Goal: Task Accomplishment & Management: Manage account settings

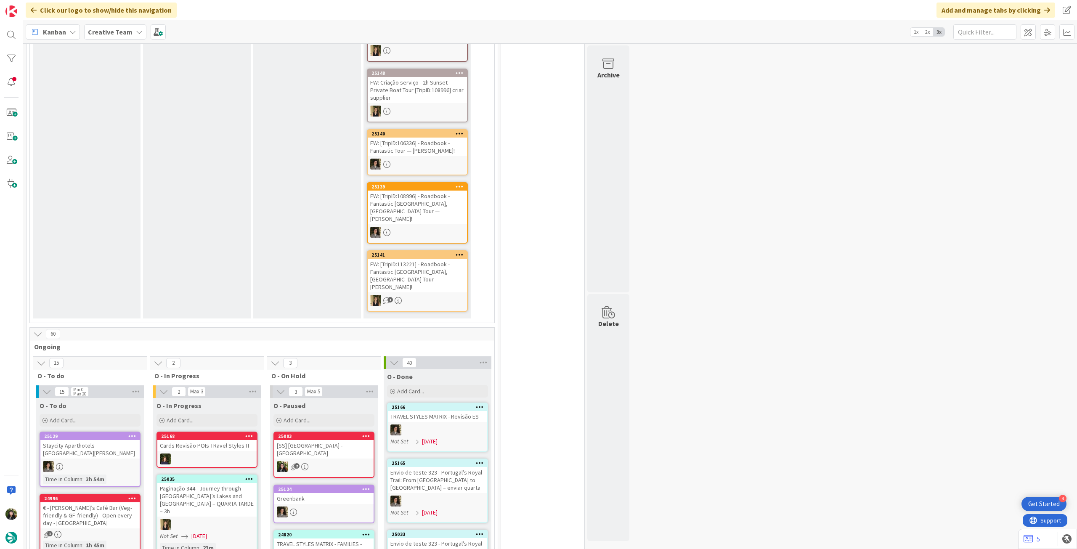
scroll to position [392, 0]
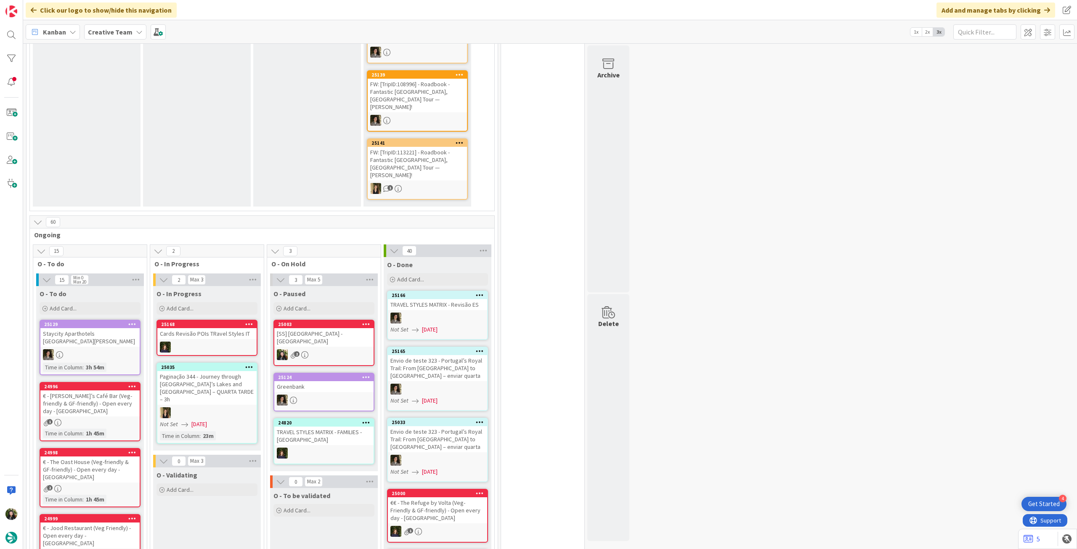
click at [124, 24] on div "Creative Team" at bounding box center [115, 31] width 62 height 15
click at [116, 125] on div "Creative Team - Análise" at bounding box center [155, 121] width 128 height 16
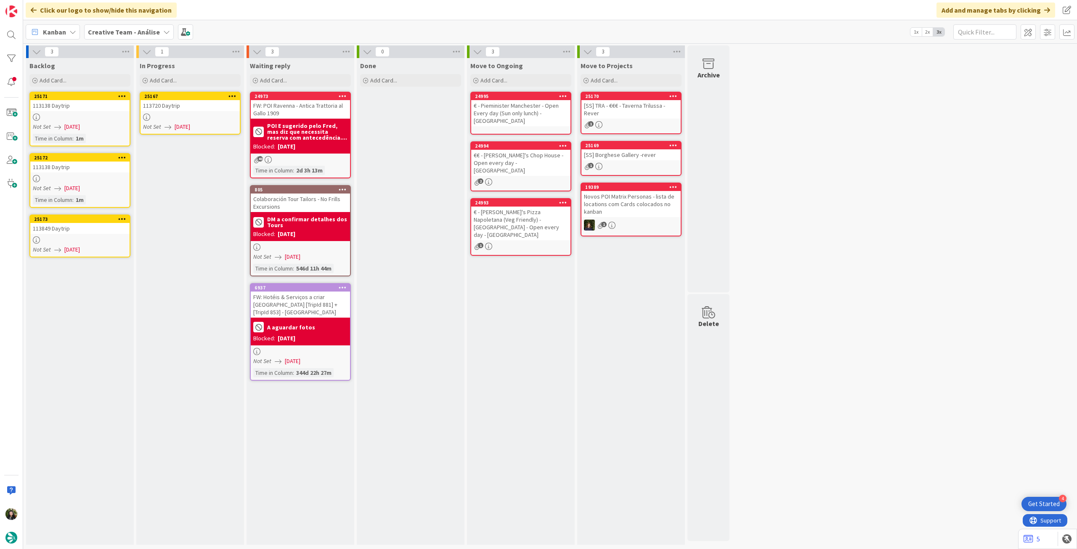
drag, startPoint x: 116, startPoint y: 115, endPoint x: 168, endPoint y: 116, distance: 52.2
click at [168, 116] on div at bounding box center [189, 117] width 99 height 7
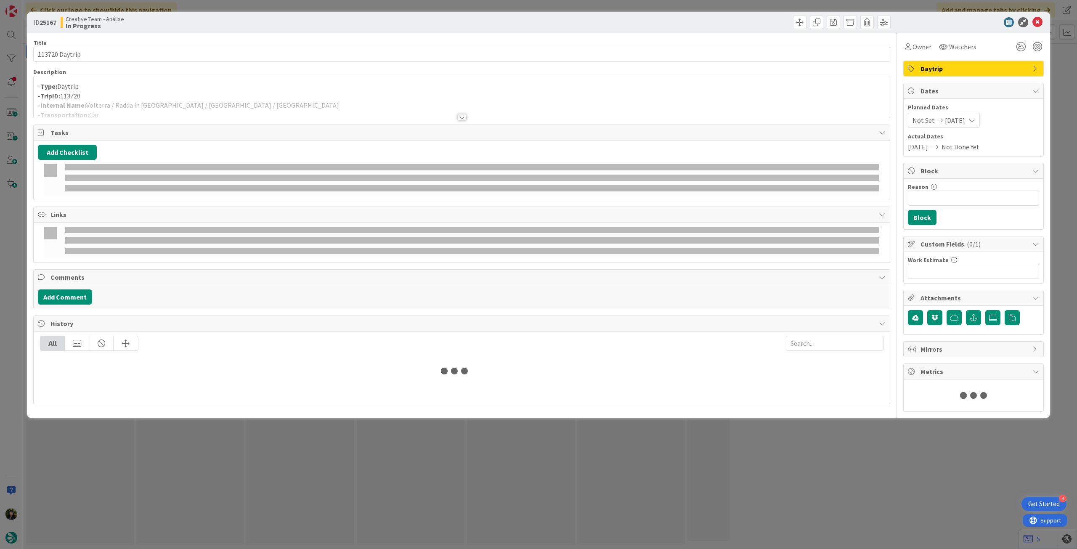
click at [215, 99] on div at bounding box center [462, 106] width 856 height 21
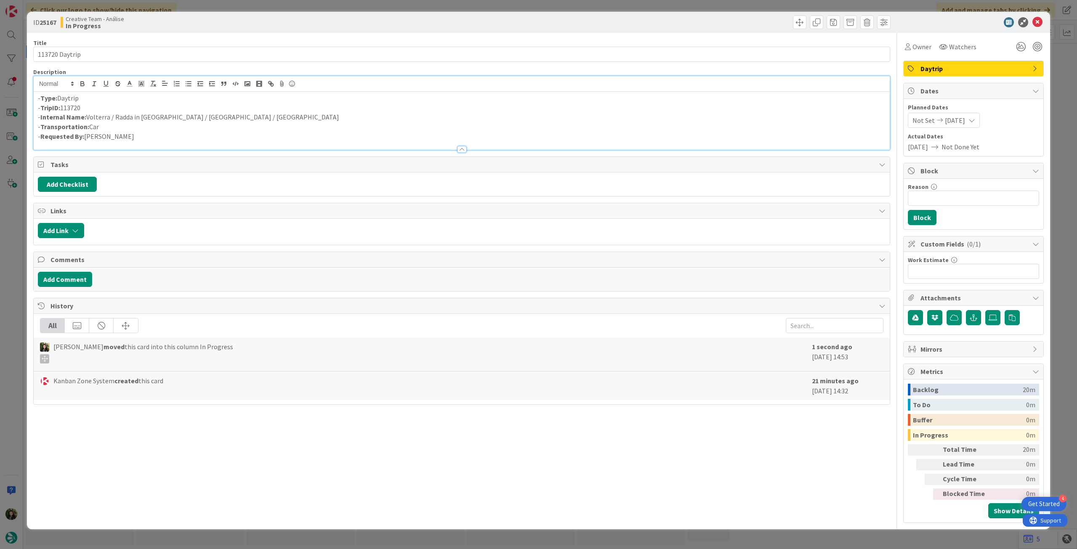
drag, startPoint x: 929, startPoint y: 48, endPoint x: 937, endPoint y: 54, distance: 10.2
click at [930, 48] on span "Owner" at bounding box center [921, 47] width 19 height 10
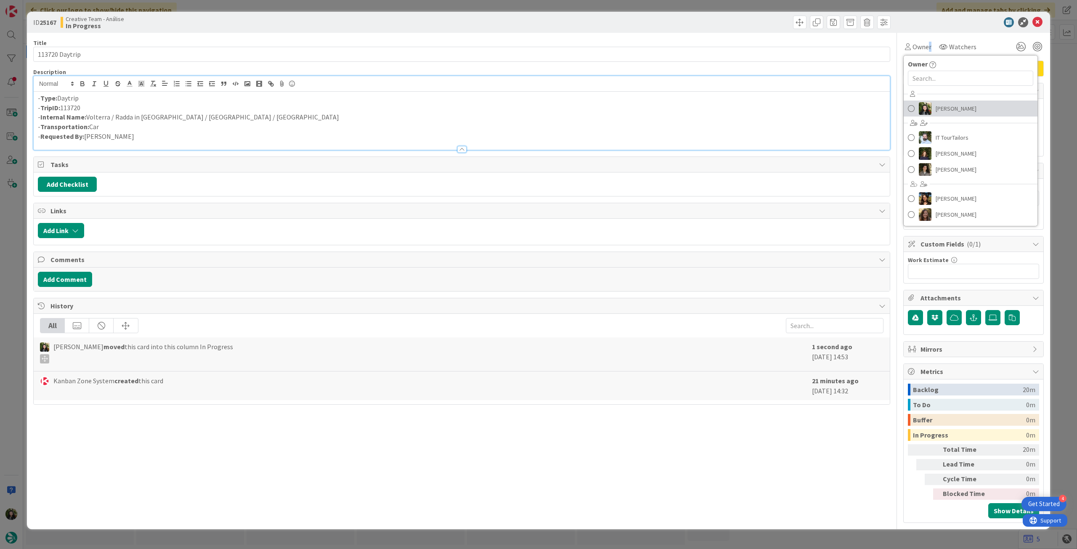
click at [951, 108] on span "[PERSON_NAME]" at bounding box center [955, 108] width 41 height 13
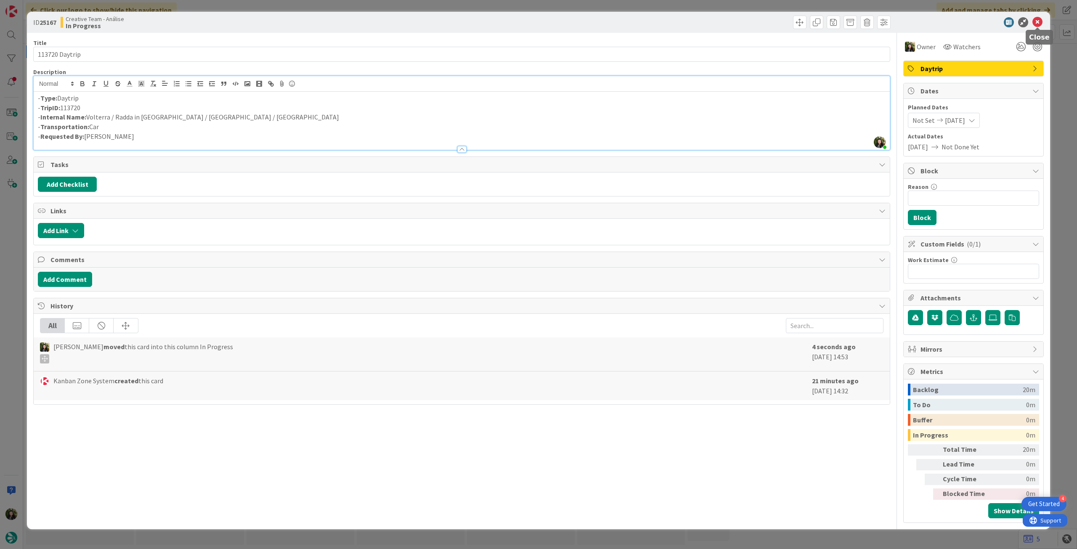
click at [1033, 21] on icon at bounding box center [1037, 22] width 10 height 10
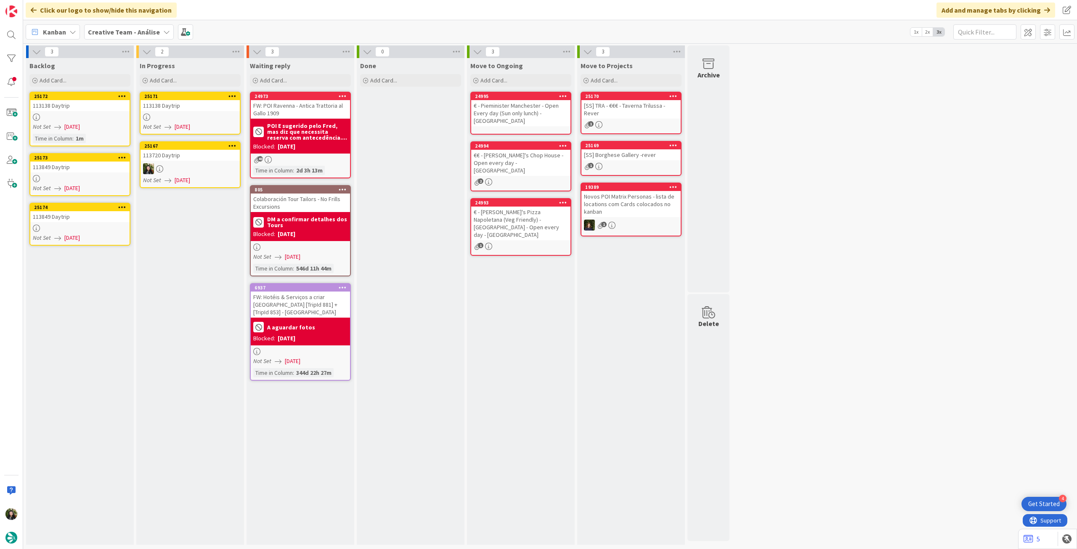
click at [185, 107] on div "113138 Daytrip" at bounding box center [189, 105] width 99 height 11
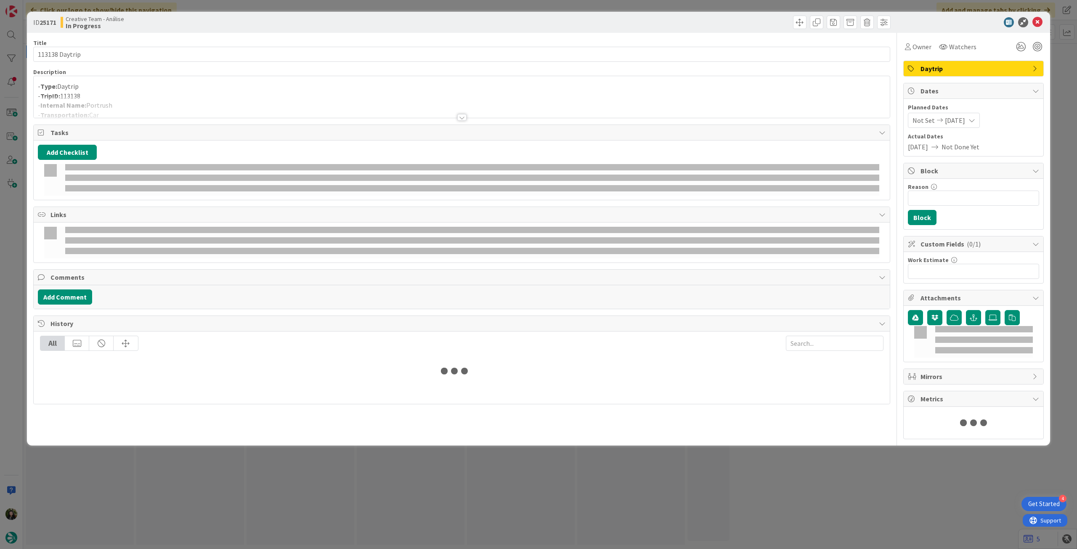
click at [189, 93] on p "- TripID: 113138" at bounding box center [461, 96] width 847 height 10
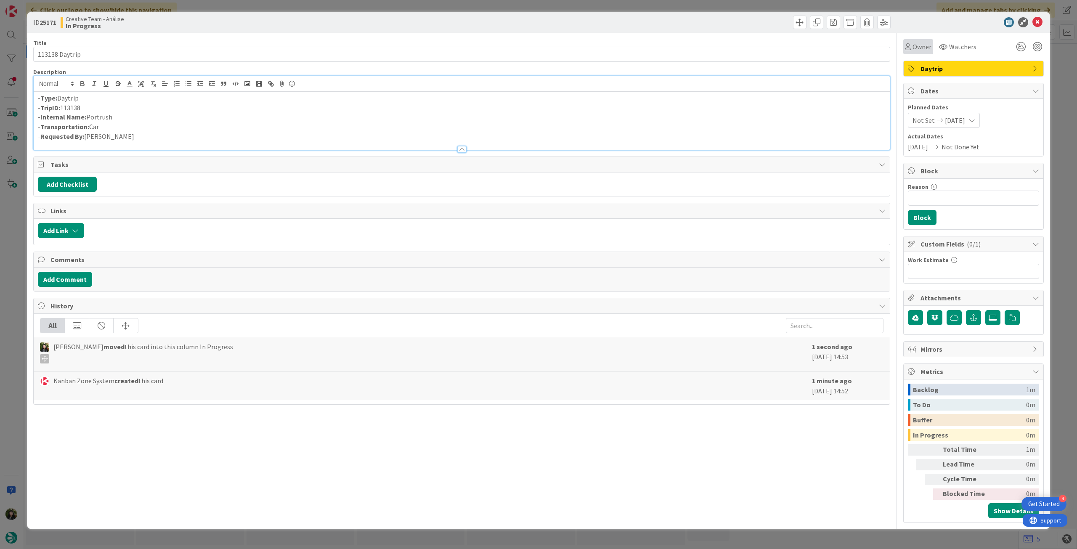
click at [908, 48] on icon at bounding box center [908, 46] width 6 height 7
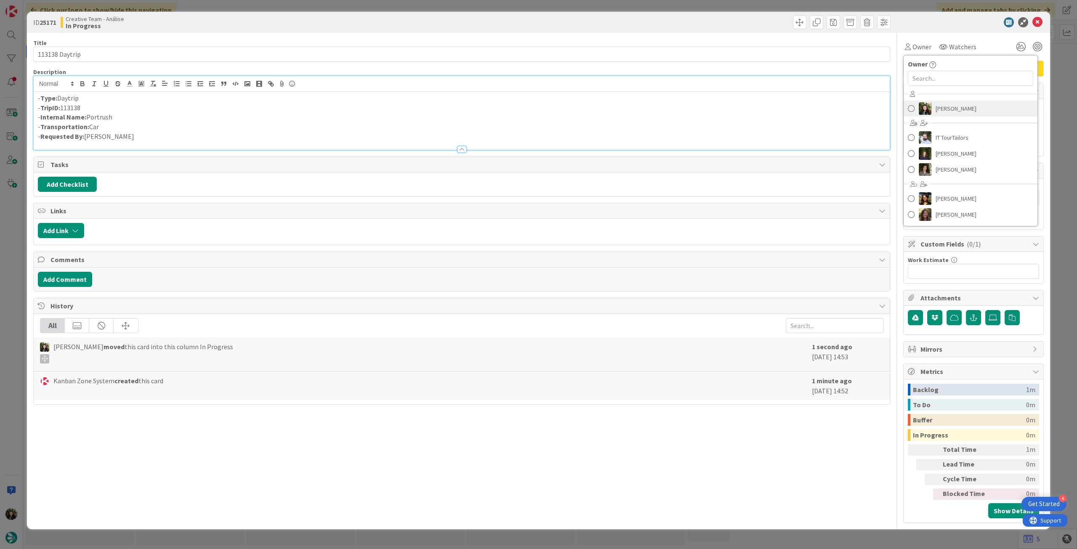
click at [950, 104] on span "[PERSON_NAME]" at bounding box center [955, 108] width 41 height 13
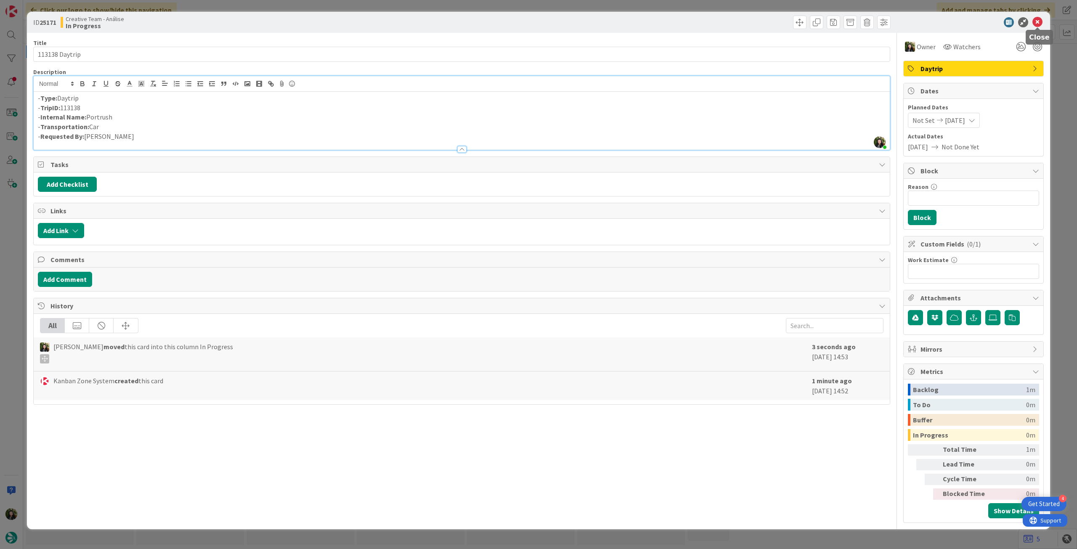
click at [1034, 24] on icon at bounding box center [1037, 22] width 10 height 10
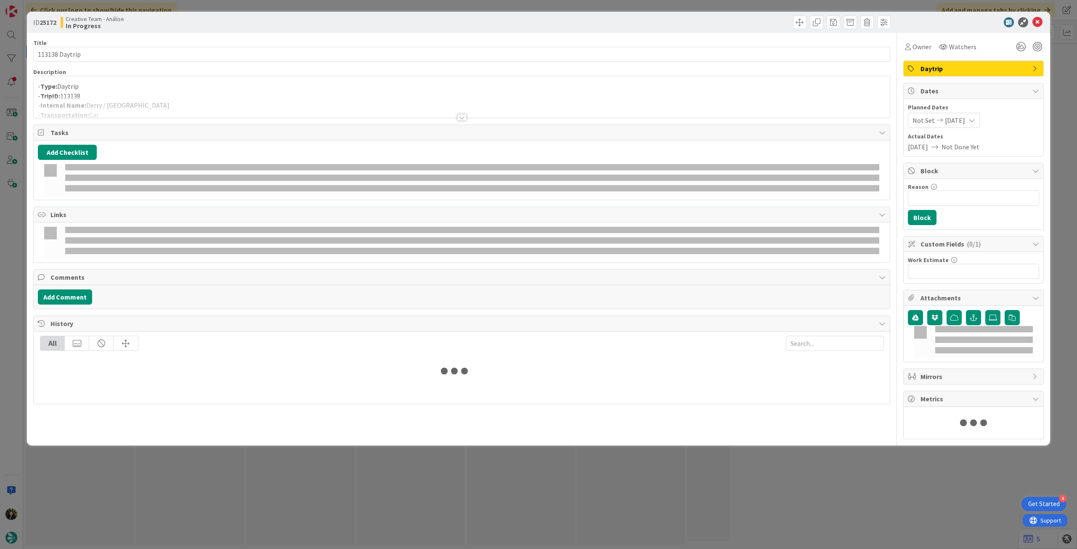
click at [203, 102] on div at bounding box center [462, 106] width 856 height 21
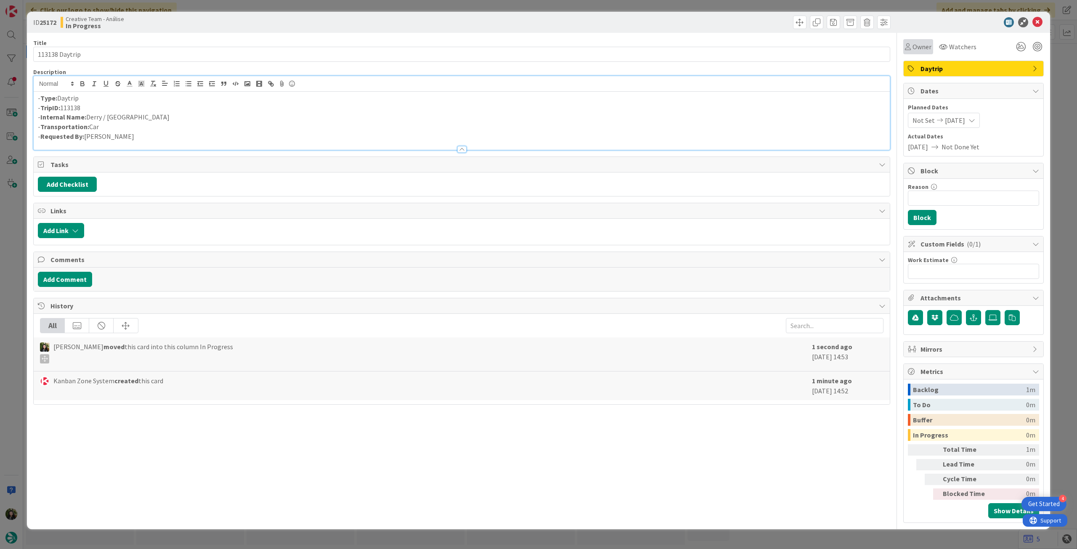
click at [919, 45] on span "Owner" at bounding box center [921, 47] width 19 height 10
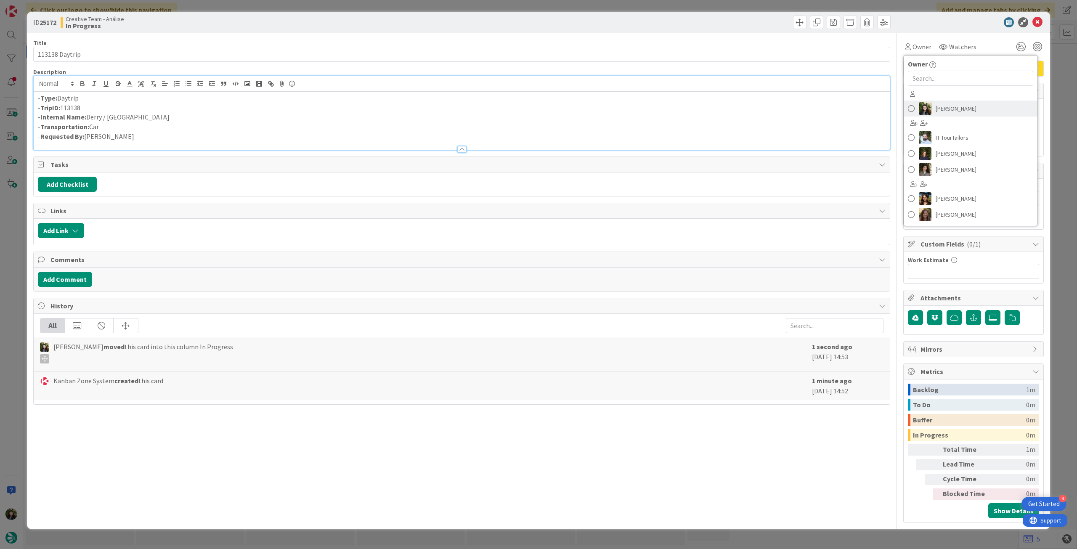
click at [955, 103] on span "[PERSON_NAME]" at bounding box center [955, 108] width 41 height 13
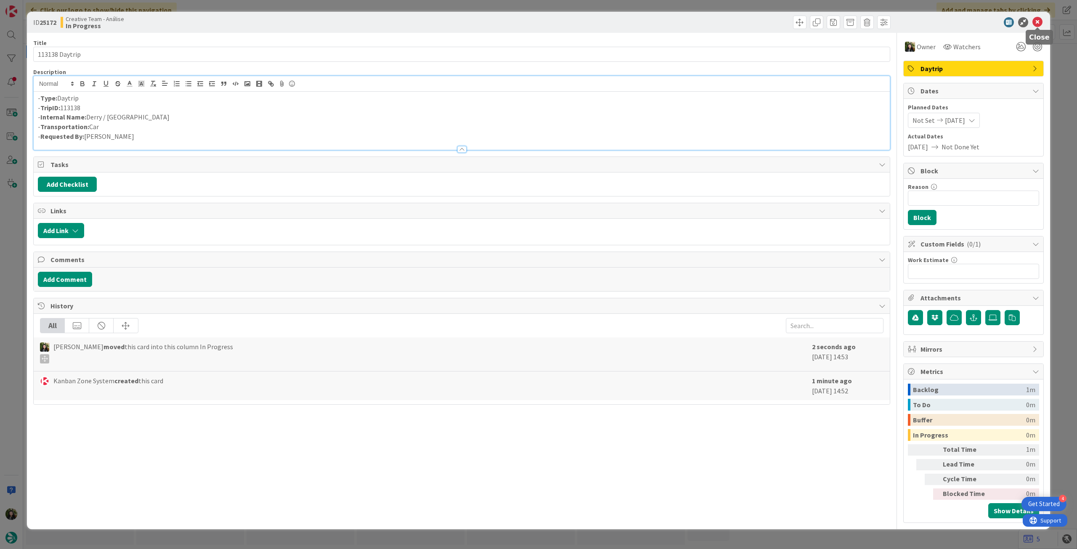
click at [1036, 24] on icon at bounding box center [1037, 22] width 10 height 10
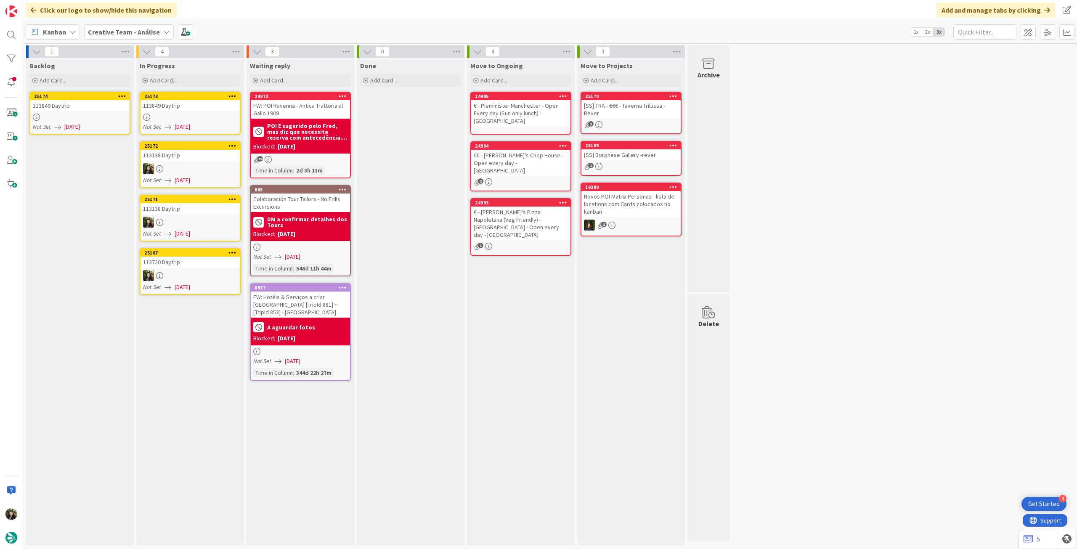
click at [196, 112] on div "25173 113849 Daytrip Not Set [DATE]" at bounding box center [190, 113] width 101 height 43
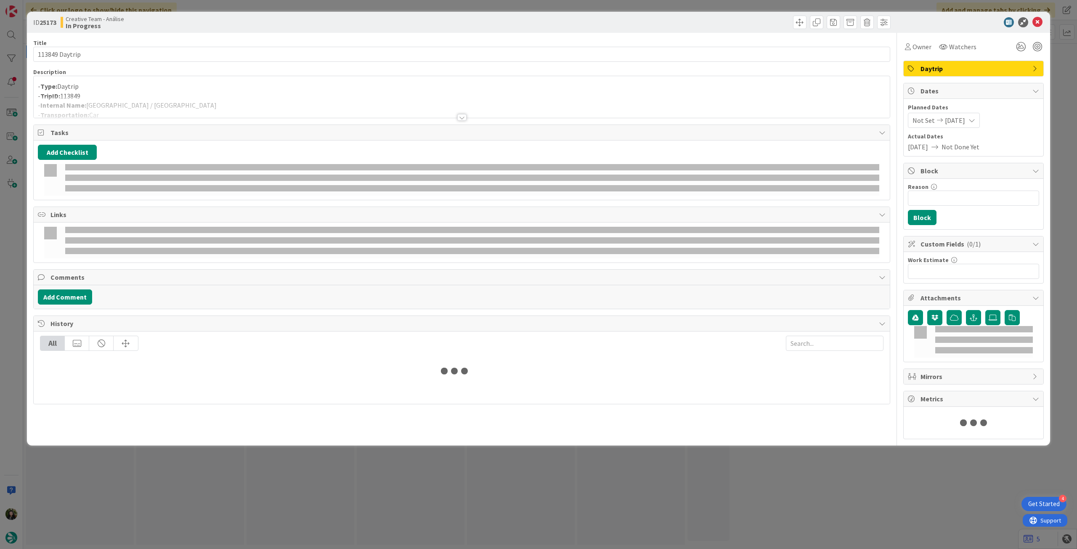
click at [191, 100] on div at bounding box center [462, 106] width 856 height 21
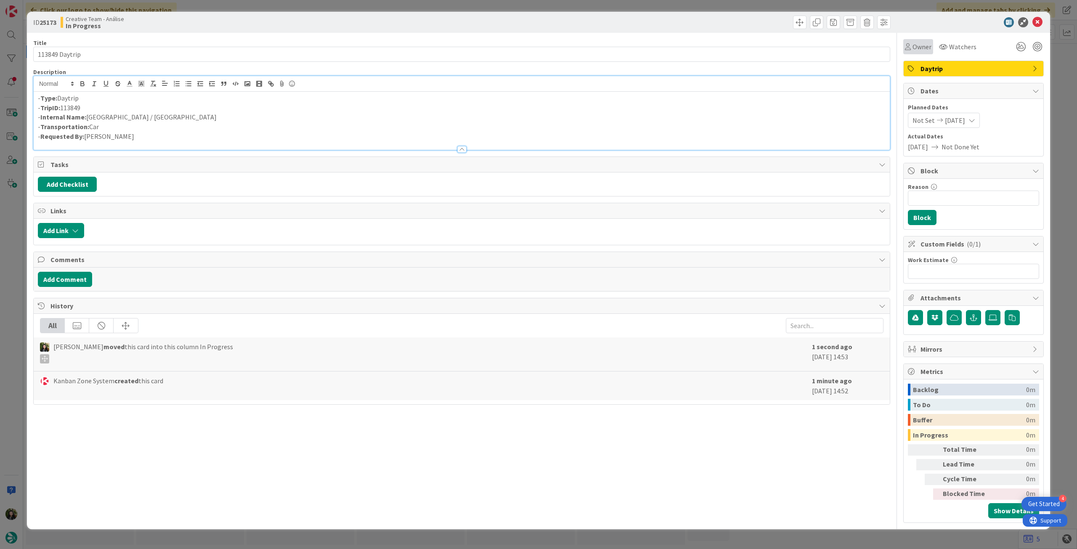
click at [921, 48] on span "Owner" at bounding box center [921, 47] width 19 height 10
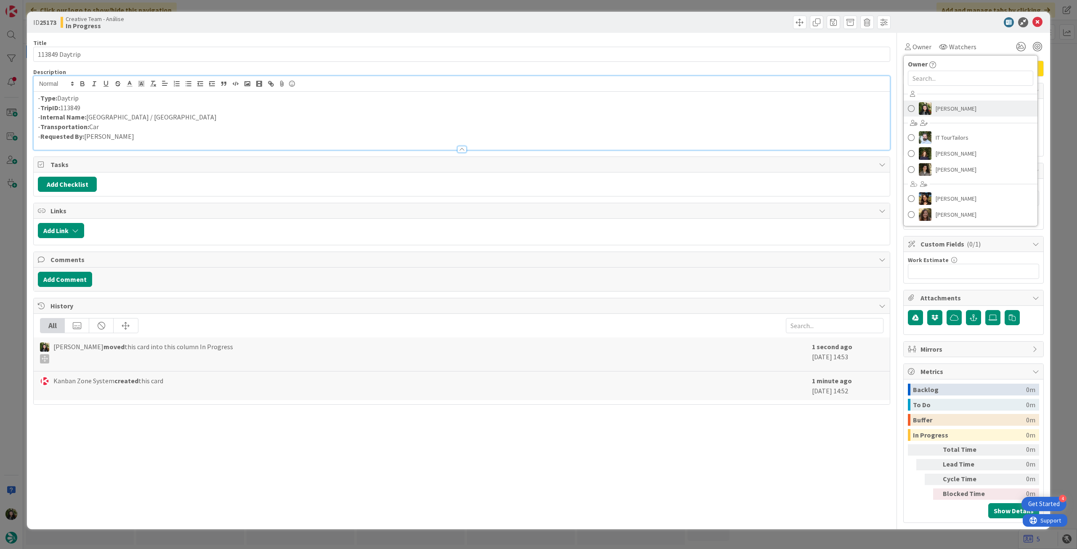
click at [955, 106] on span "[PERSON_NAME]" at bounding box center [955, 108] width 41 height 13
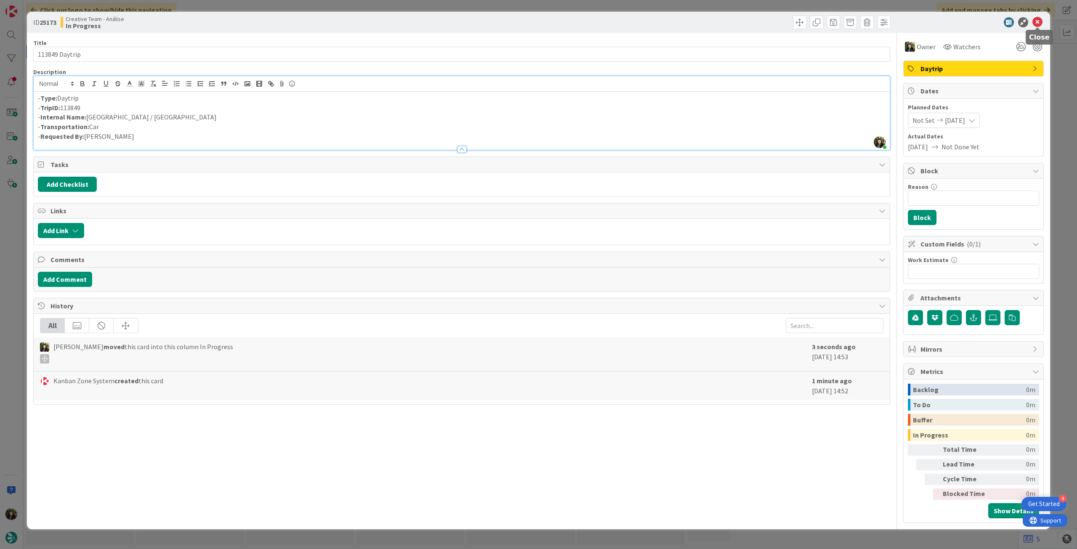
click at [1039, 21] on icon at bounding box center [1037, 22] width 10 height 10
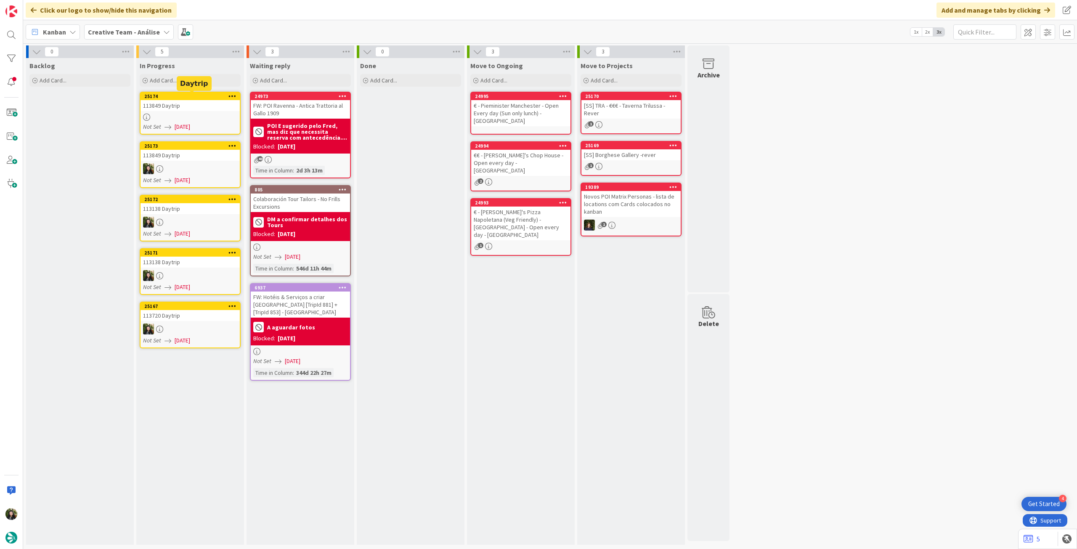
click at [193, 101] on div "113849 Daytrip" at bounding box center [189, 105] width 99 height 11
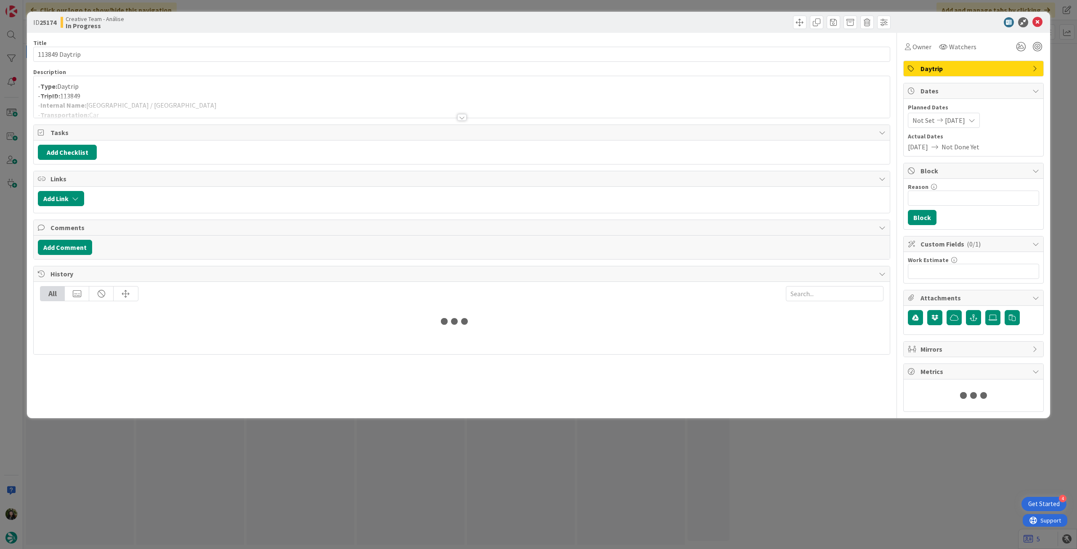
click at [198, 96] on p "- TripID: 113849" at bounding box center [461, 96] width 847 height 10
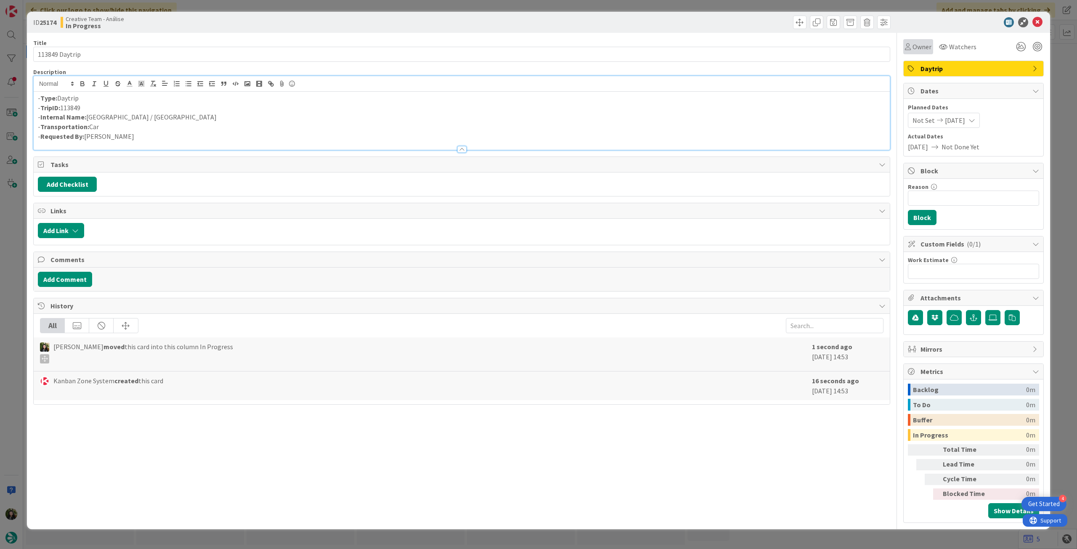
click at [922, 50] on span "Owner" at bounding box center [921, 47] width 19 height 10
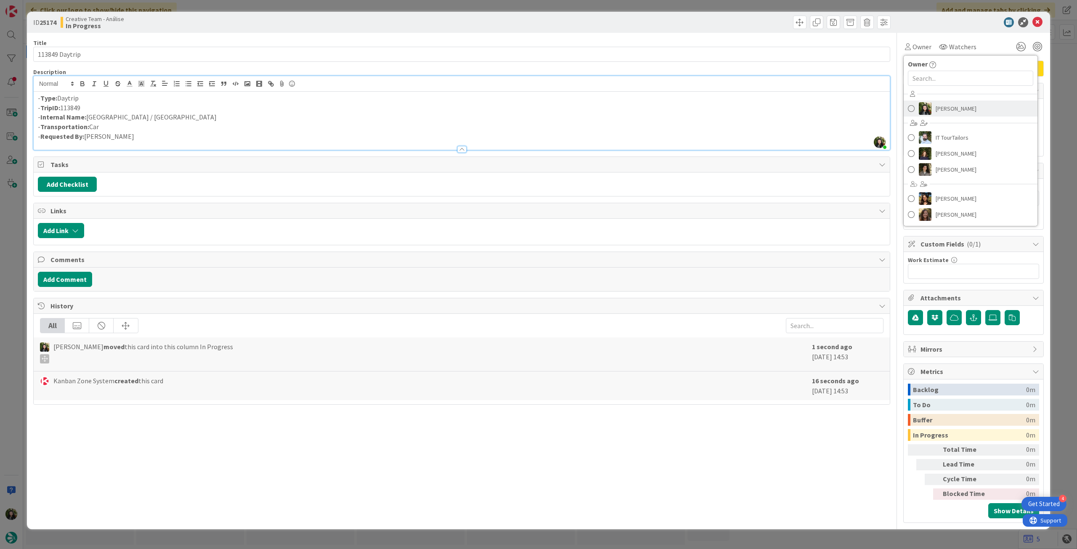
click at [959, 108] on span "[PERSON_NAME]" at bounding box center [955, 108] width 41 height 13
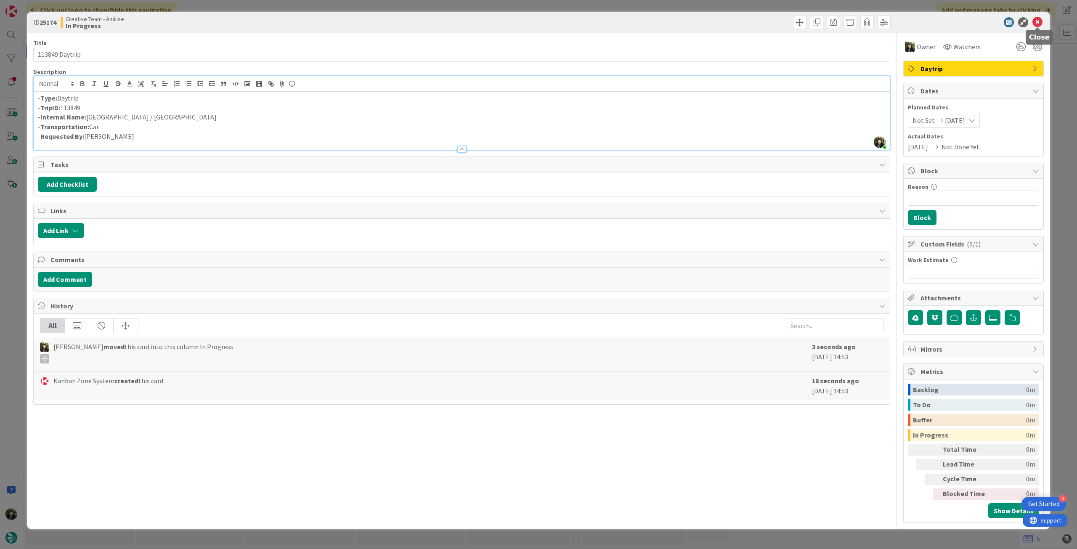
click at [1035, 24] on icon at bounding box center [1037, 22] width 10 height 10
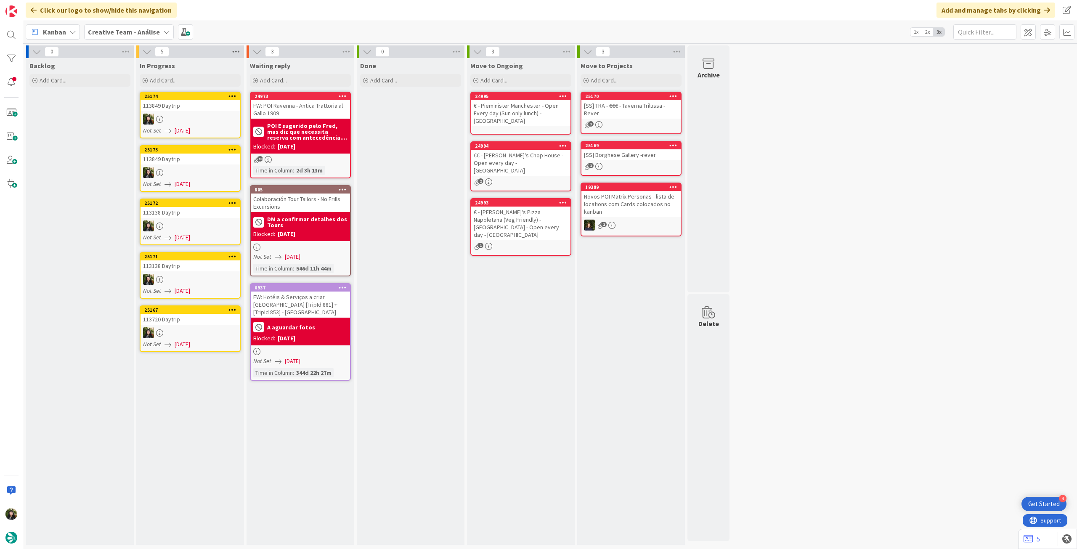
click at [233, 50] on icon at bounding box center [235, 51] width 11 height 13
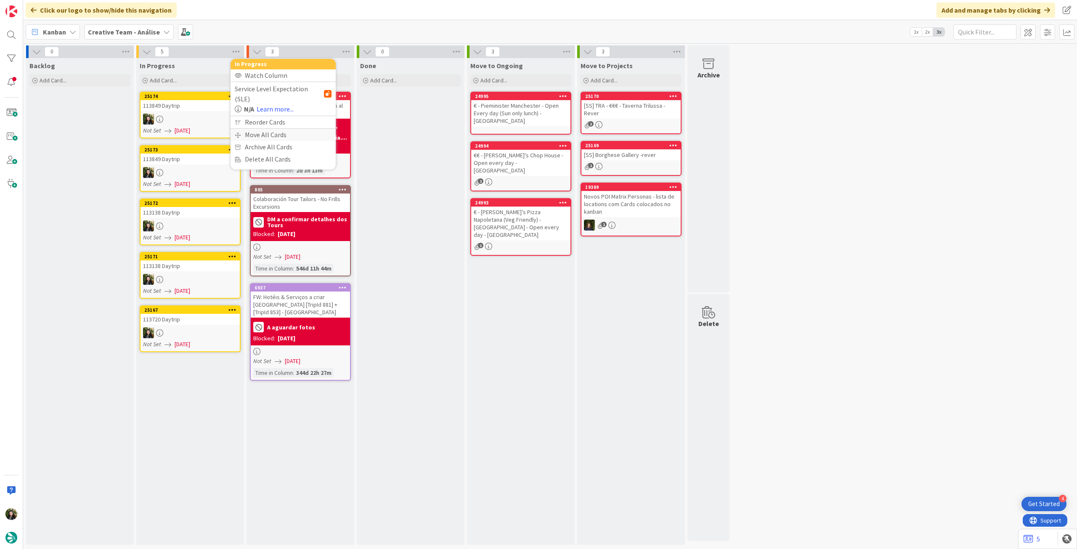
click at [262, 129] on div "Move All Cards" at bounding box center [282, 135] width 105 height 12
click at [272, 94] on span "Creative Team - Análise" at bounding box center [273, 91] width 68 height 8
click at [260, 132] on span "Creative Team" at bounding box center [288, 132] width 77 height 13
click at [278, 119] on div "E - To Do" at bounding box center [278, 118] width 77 height 13
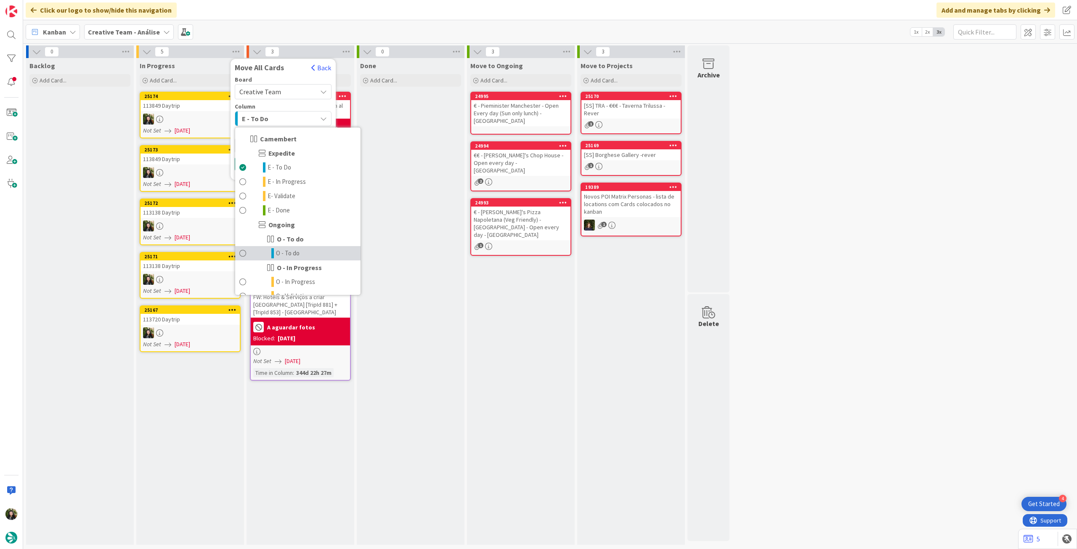
click at [305, 251] on link "O - To do" at bounding box center [297, 253] width 125 height 14
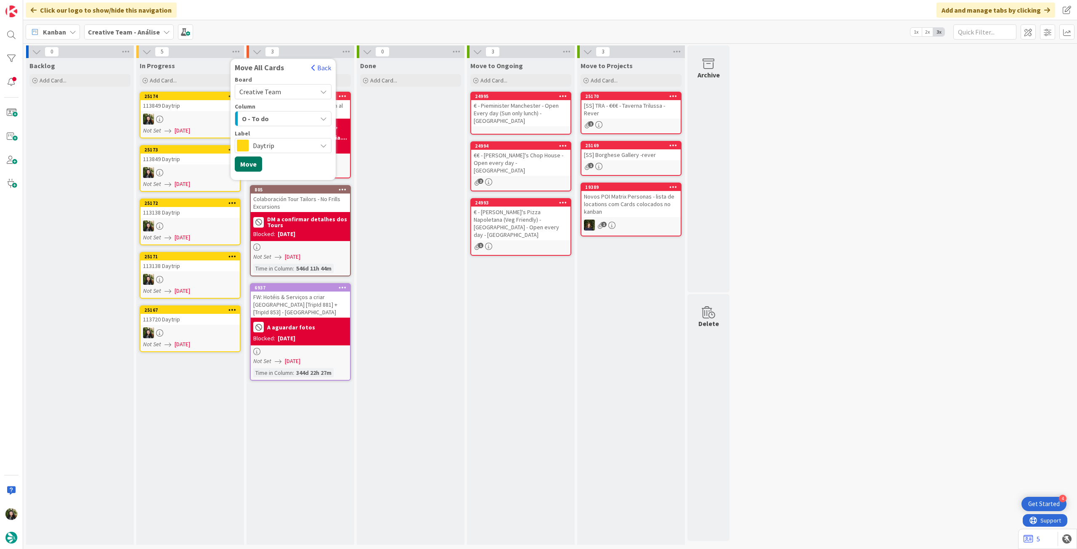
click at [254, 164] on button "Move" at bounding box center [248, 163] width 27 height 15
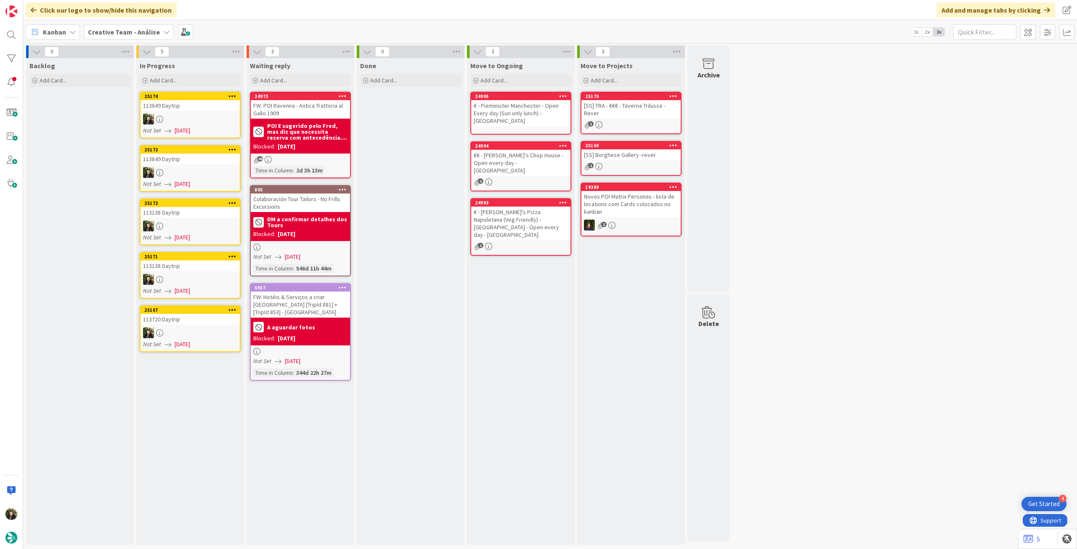
click at [124, 30] on b "Creative Team - Análise" at bounding box center [124, 32] width 72 height 8
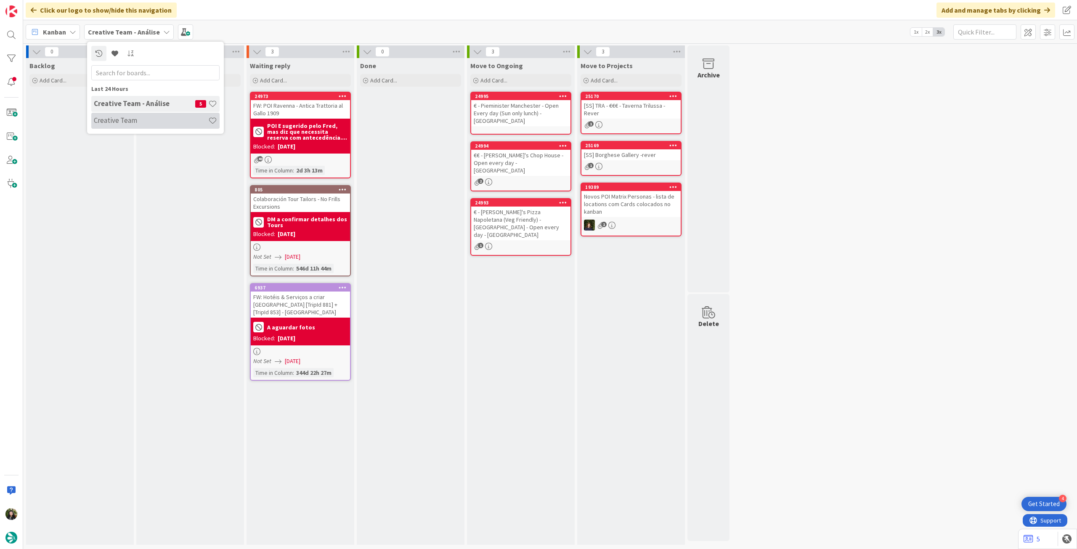
click at [127, 119] on h4 "Creative Team" at bounding box center [151, 120] width 114 height 8
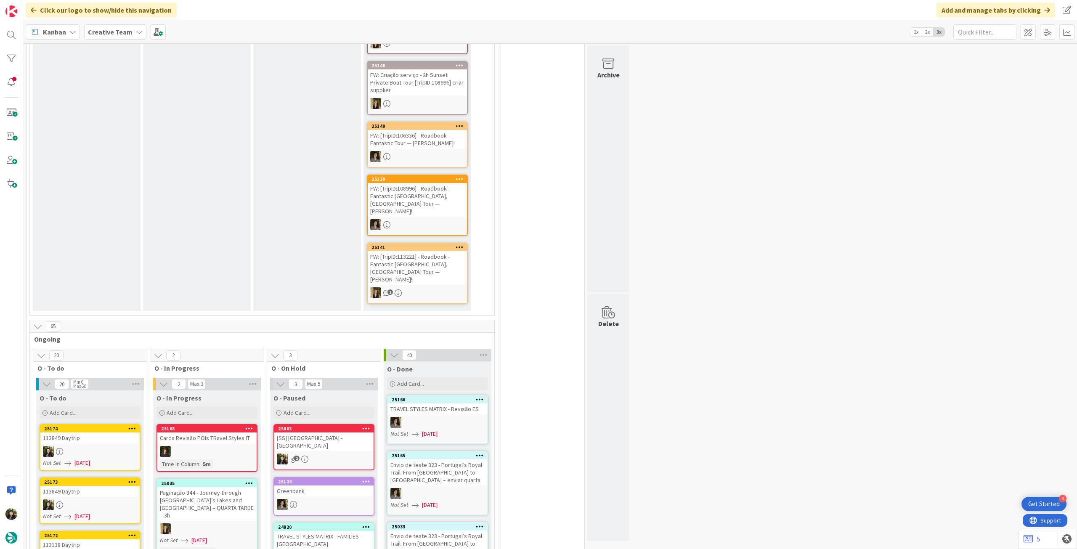
scroll to position [336, 0]
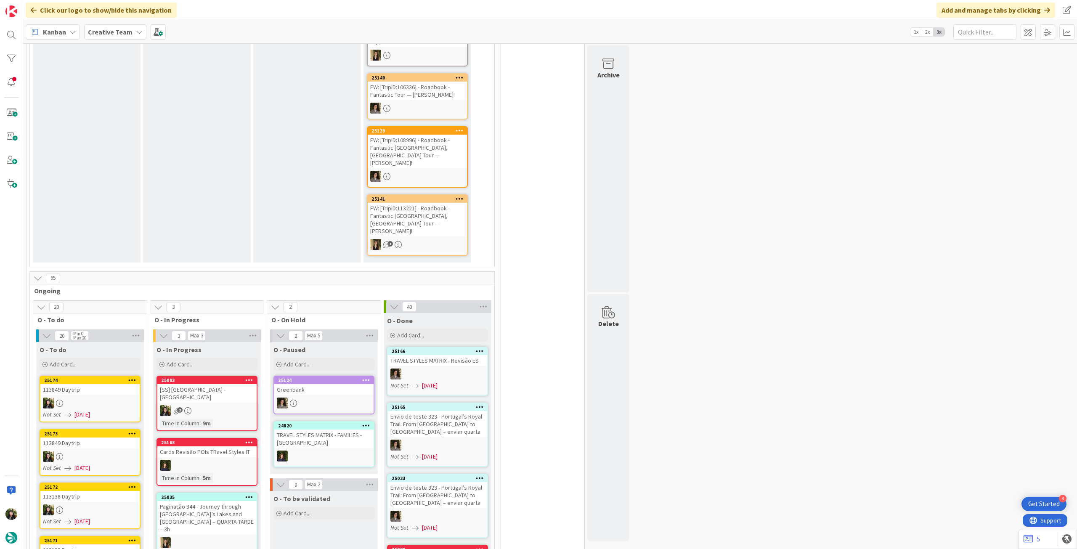
click at [127, 26] on div "Creative Team" at bounding box center [115, 31] width 62 height 15
click at [116, 119] on h4 "Creative Team - Análise" at bounding box center [144, 120] width 101 height 8
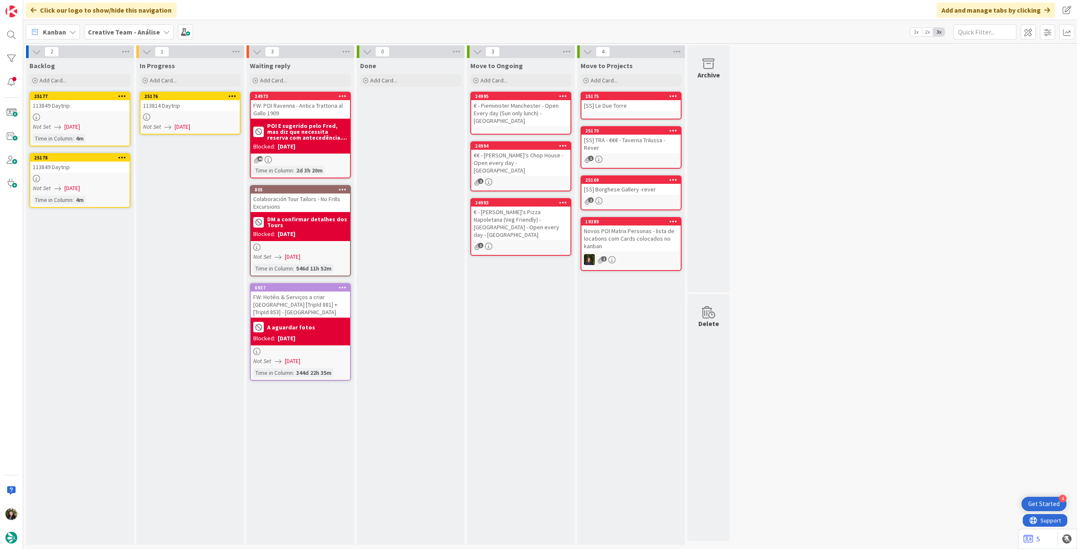
click at [179, 101] on div "113814 Daytrip" at bounding box center [189, 105] width 99 height 11
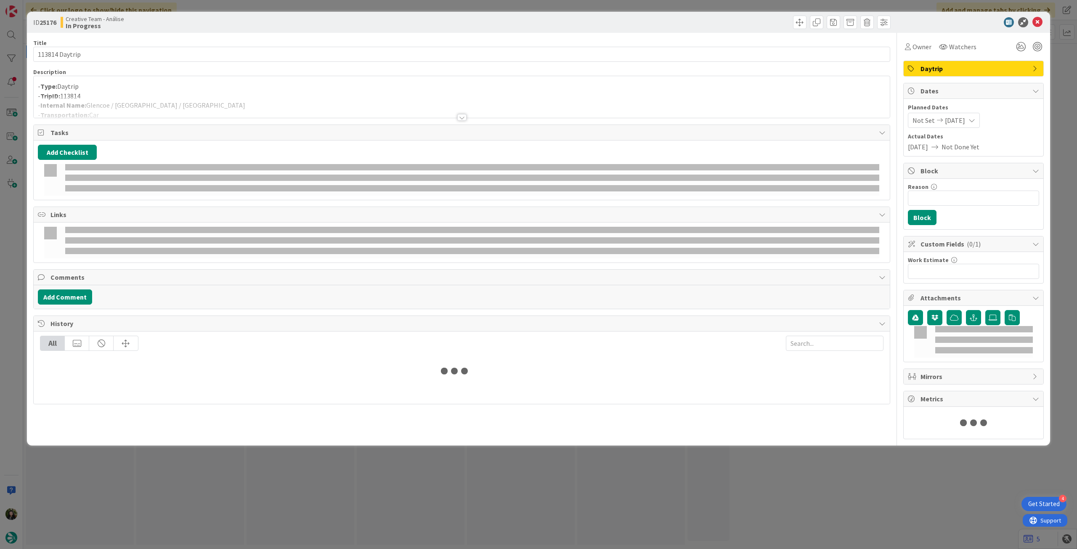
drag, startPoint x: 183, startPoint y: 112, endPoint x: 198, endPoint y: 106, distance: 16.2
click at [198, 106] on div at bounding box center [462, 106] width 856 height 21
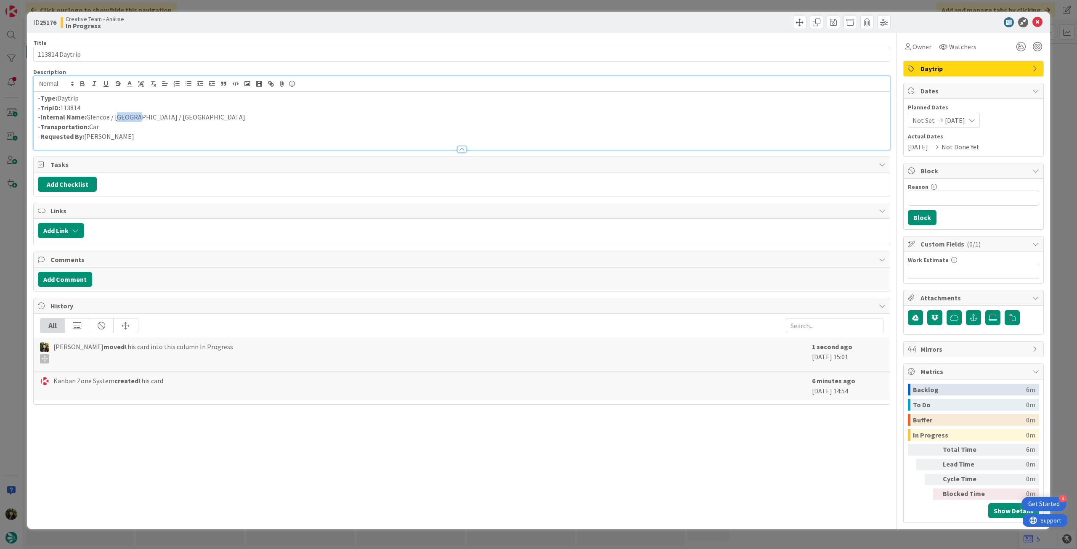
drag, startPoint x: 115, startPoint y: 116, endPoint x: 136, endPoint y: 94, distance: 30.6
click at [133, 118] on p "- Internal Name: [PERSON_NAME] / [GEOGRAPHIC_DATA] / [GEOGRAPHIC_DATA]" at bounding box center [461, 117] width 847 height 10
copy p "Corran"
click at [969, 201] on input "Reason" at bounding box center [973, 198] width 131 height 15
type input "pendente location"
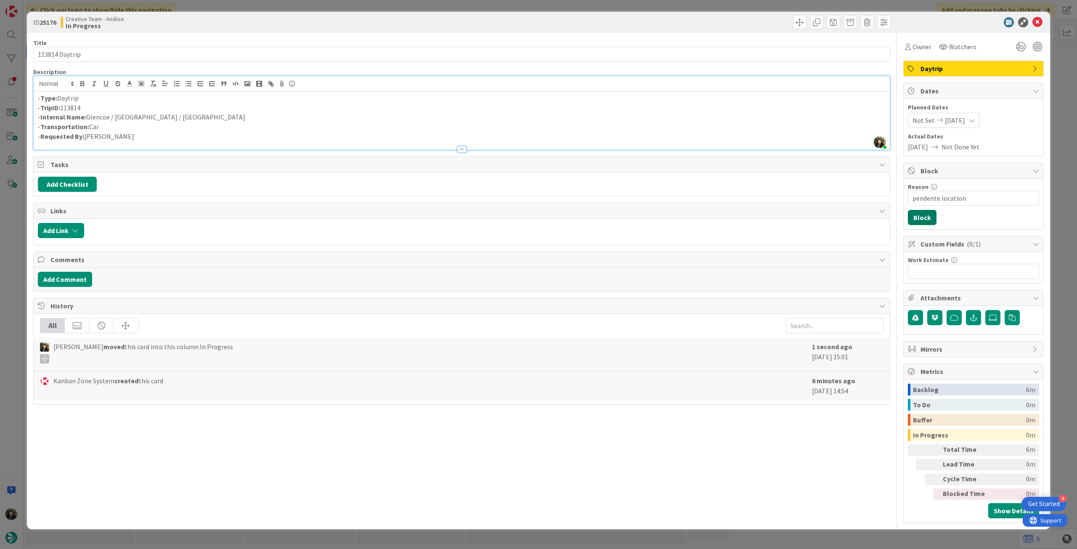
click at [921, 217] on button "Block" at bounding box center [922, 217] width 29 height 15
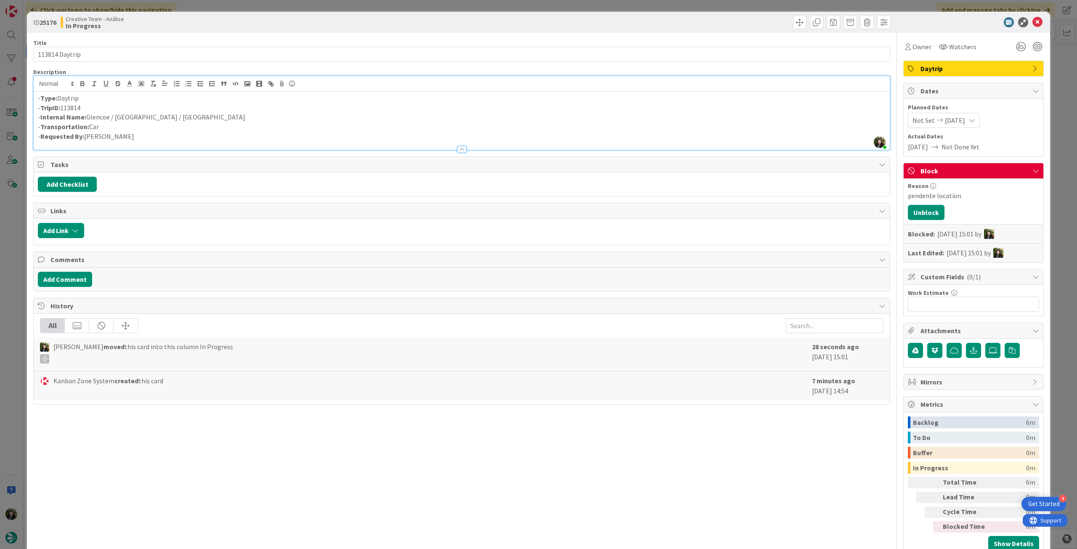
click at [1032, 19] on icon at bounding box center [1037, 22] width 10 height 10
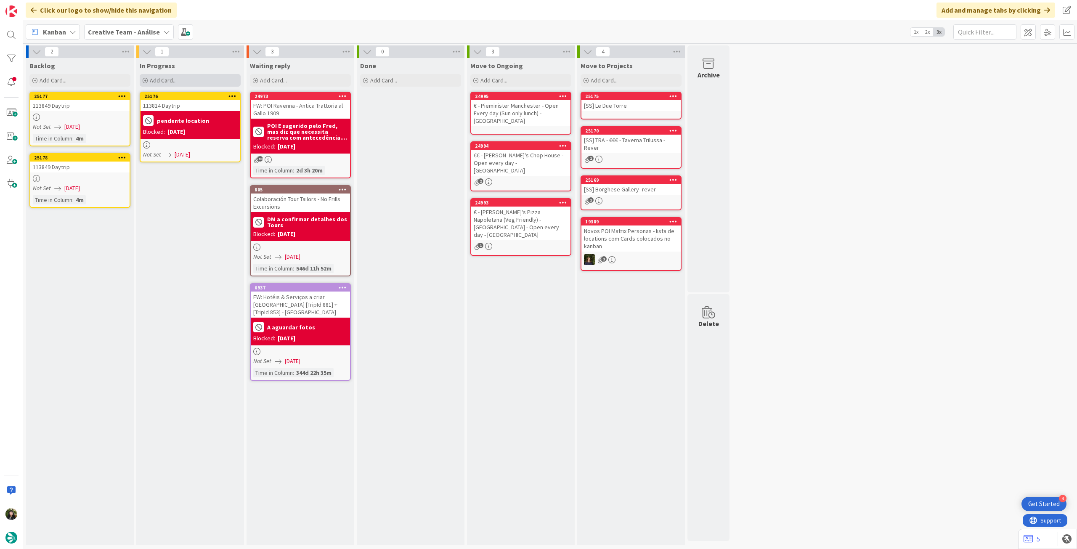
click at [188, 81] on div "Add Card..." at bounding box center [190, 80] width 101 height 13
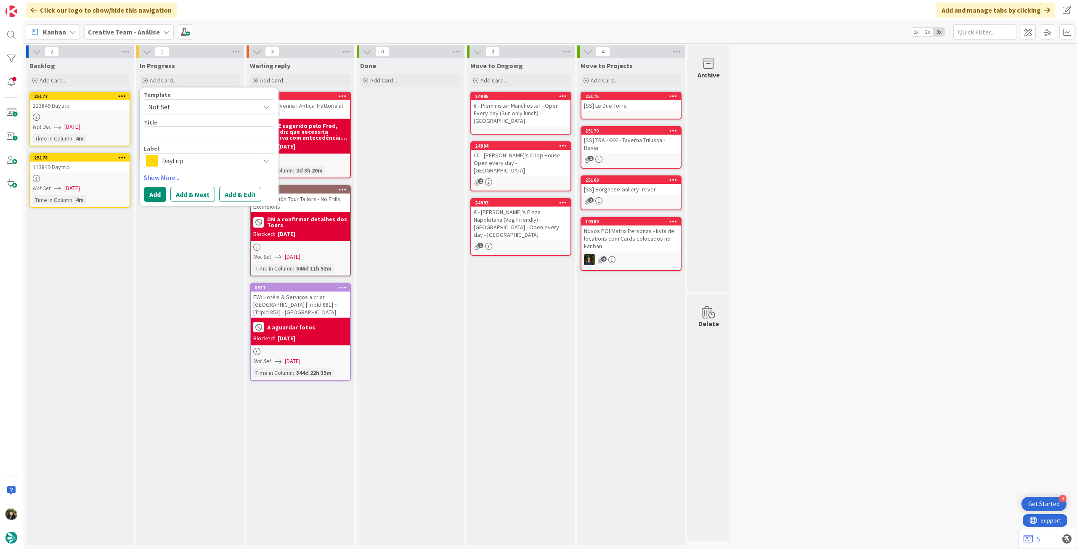
drag, startPoint x: 165, startPoint y: 154, endPoint x: 175, endPoint y: 151, distance: 10.0
click at [167, 153] on div "Daytrip" at bounding box center [209, 160] width 130 height 15
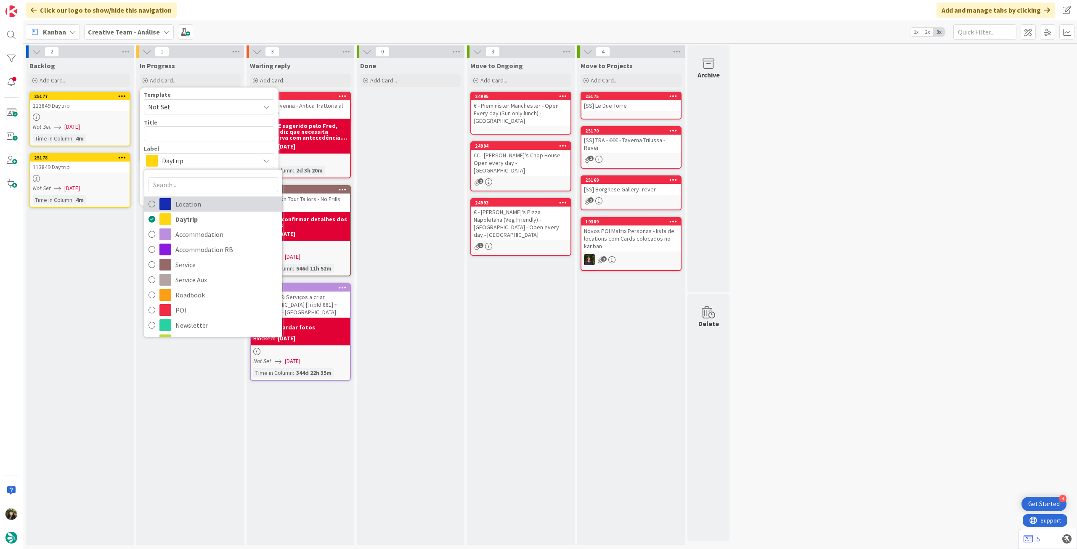
drag, startPoint x: 195, startPoint y: 209, endPoint x: 184, endPoint y: 138, distance: 71.1
click at [195, 207] on span "Location" at bounding box center [226, 204] width 103 height 13
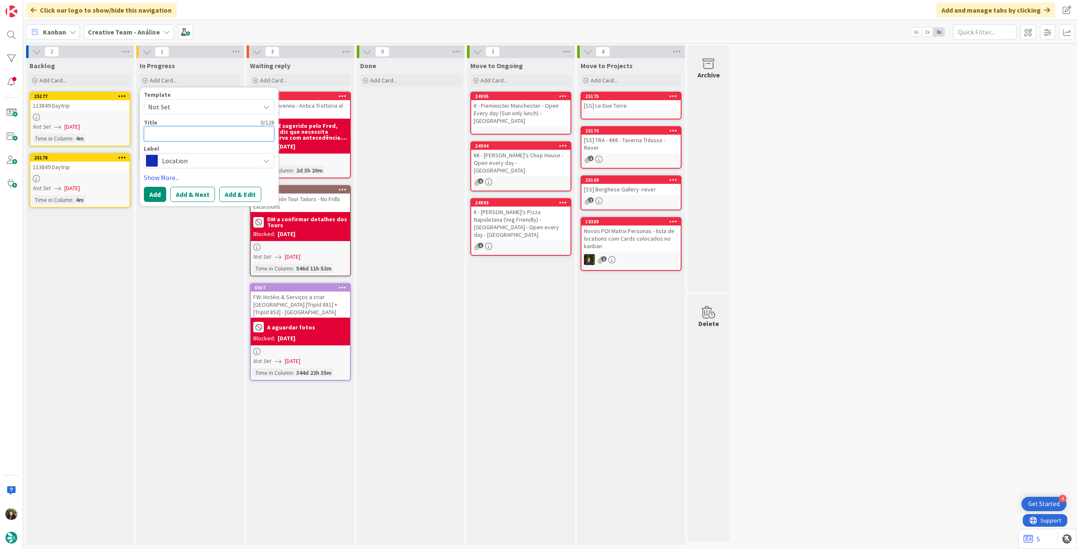
click at [184, 127] on textarea at bounding box center [209, 133] width 130 height 15
paste textarea "Corran"
type textarea "x"
type textarea "Corran"
click at [159, 192] on button "Add" at bounding box center [155, 194] width 22 height 15
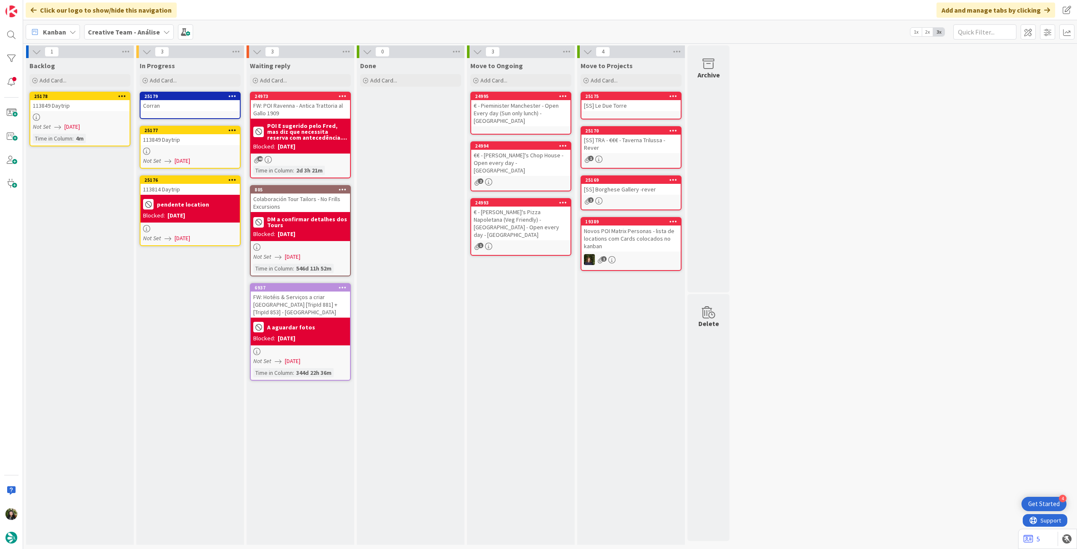
click at [194, 114] on div "25179 Corran" at bounding box center [190, 105] width 101 height 27
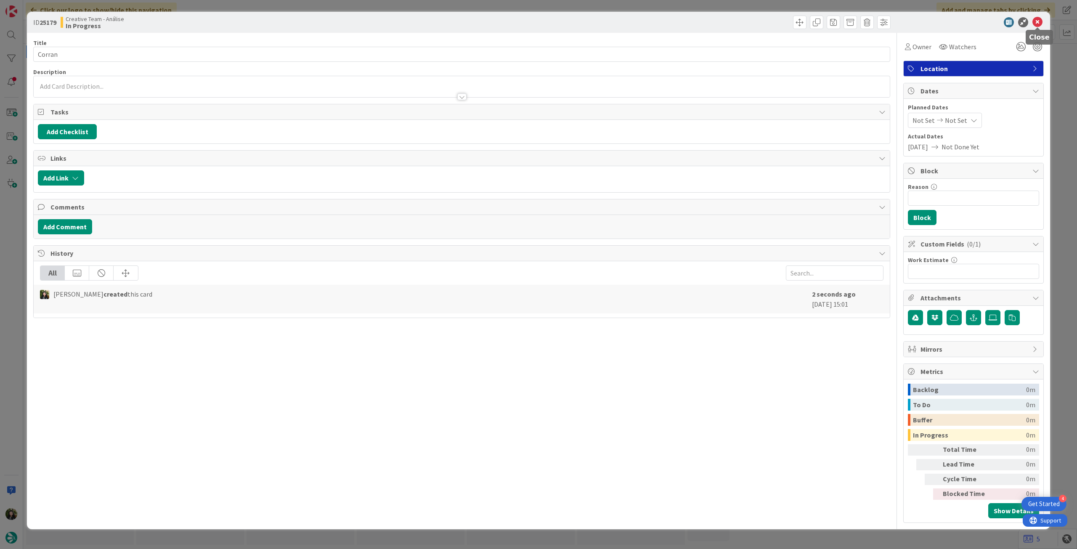
drag, startPoint x: 1032, startPoint y: 19, endPoint x: 956, endPoint y: 38, distance: 78.4
click at [1033, 19] on icon at bounding box center [1037, 22] width 10 height 10
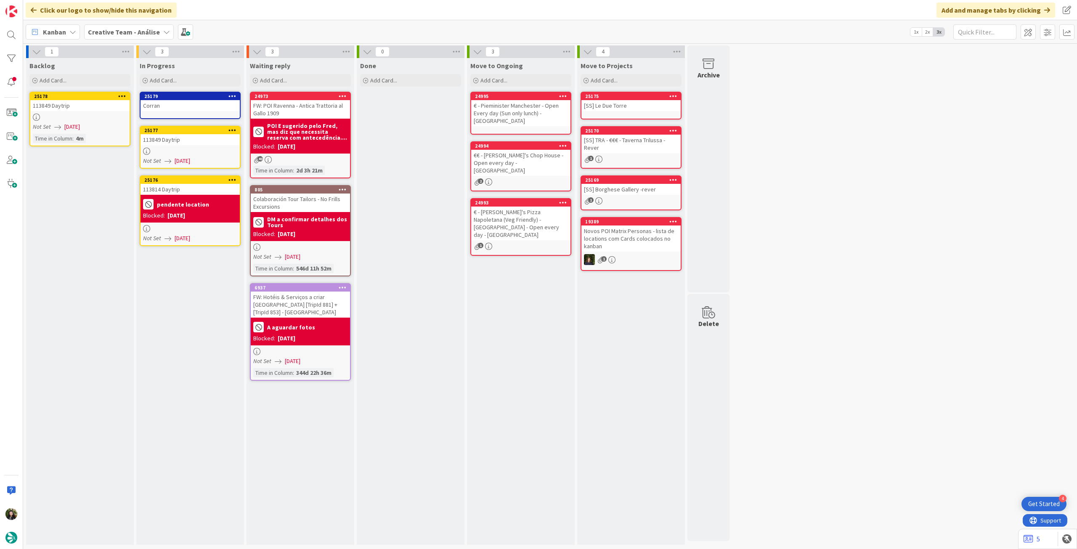
click at [229, 128] on icon at bounding box center [232, 130] width 8 height 6
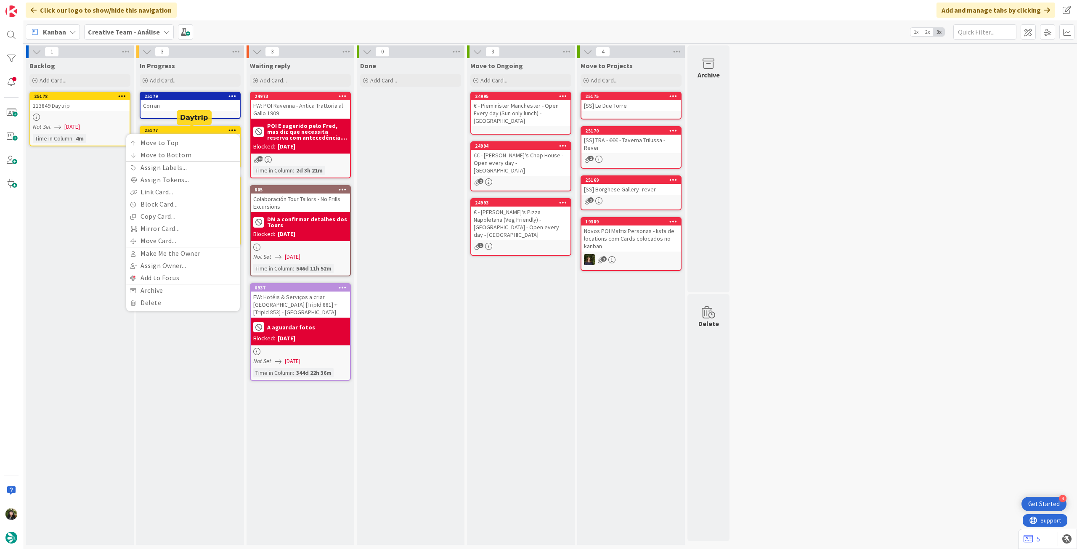
click at [191, 130] on div "25177" at bounding box center [191, 130] width 95 height 6
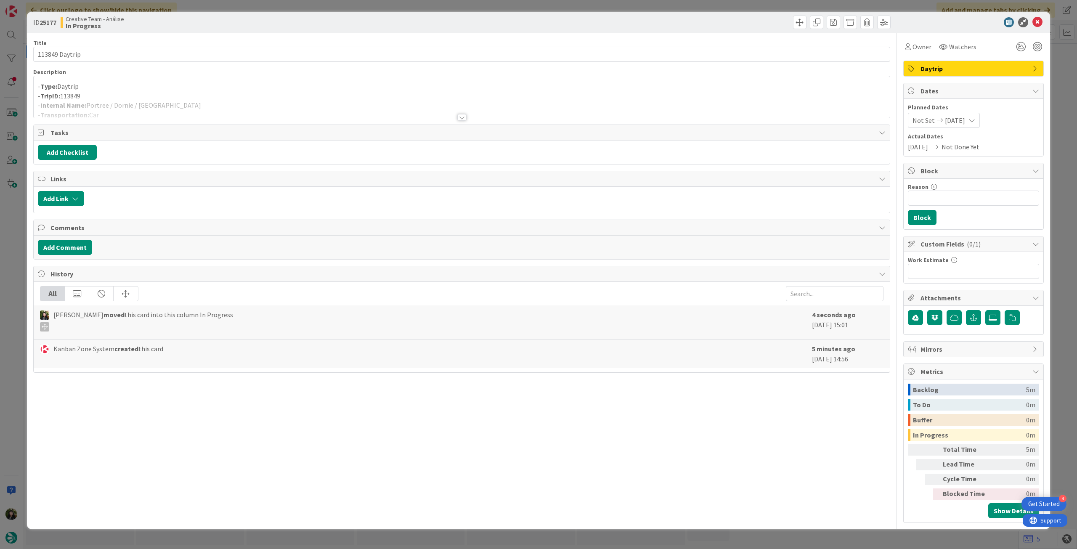
click at [207, 105] on div at bounding box center [462, 106] width 856 height 21
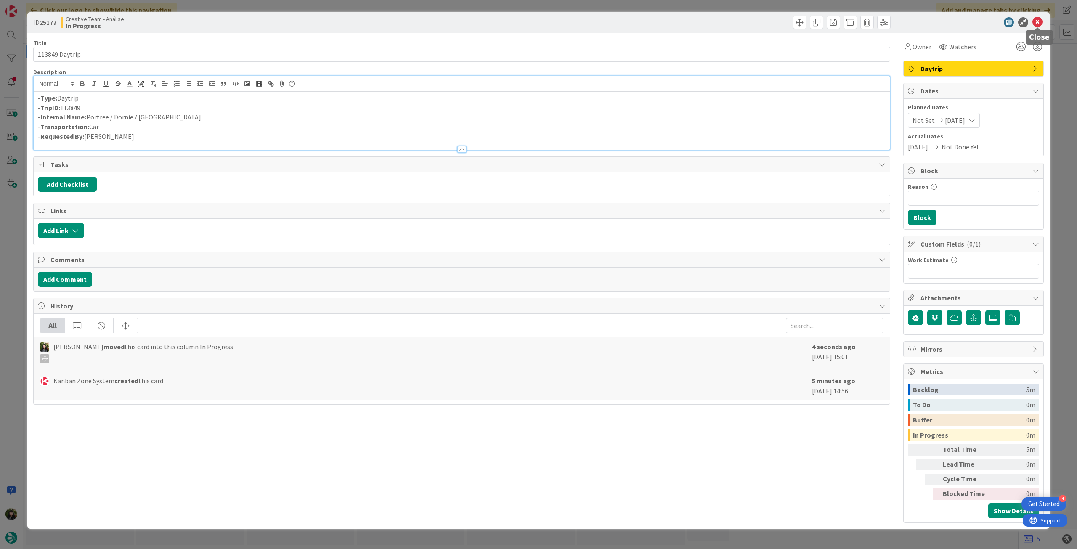
click at [1035, 21] on icon at bounding box center [1037, 22] width 10 height 10
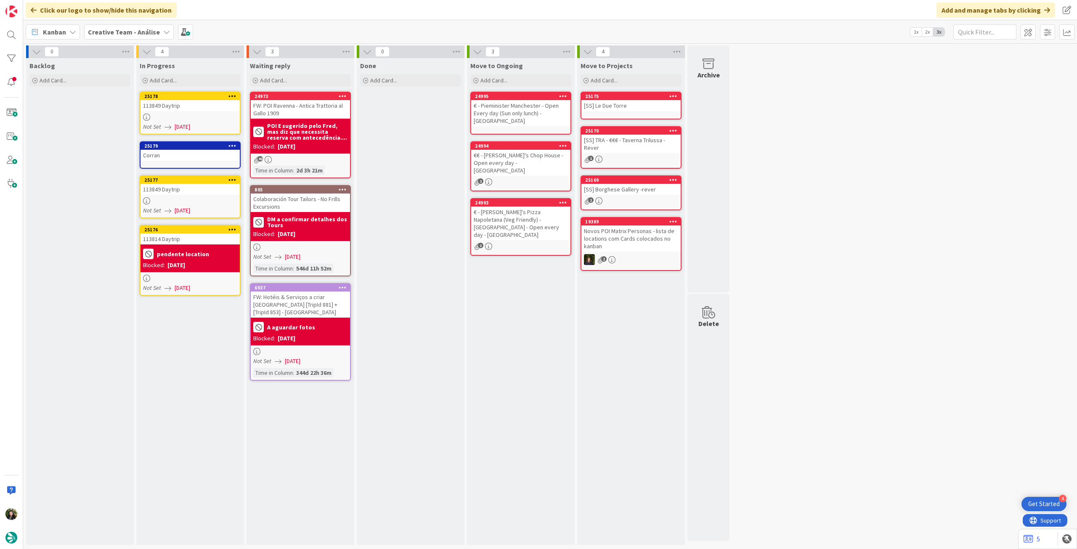
click at [201, 120] on div at bounding box center [189, 117] width 99 height 7
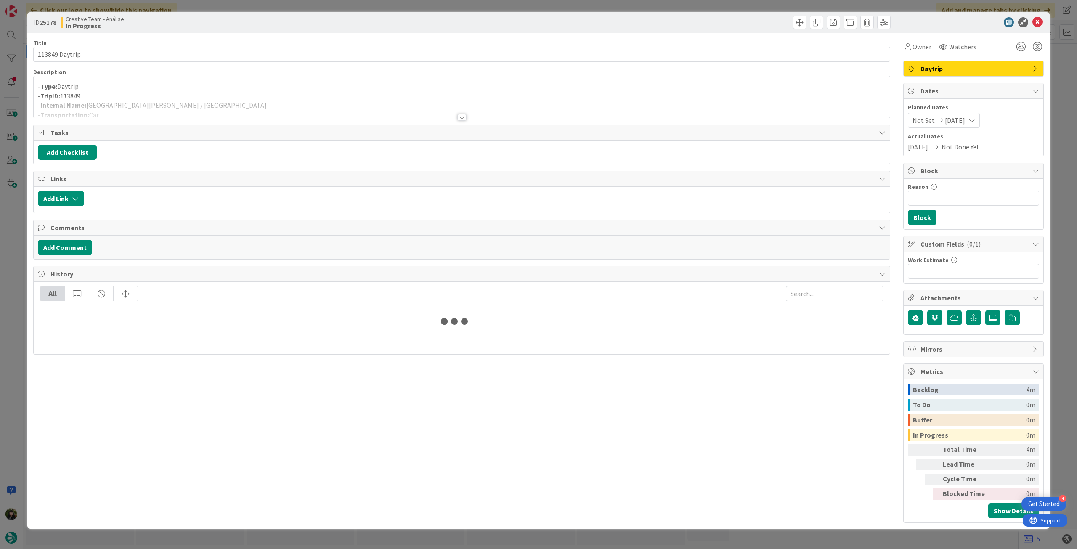
click at [204, 103] on div at bounding box center [462, 106] width 856 height 21
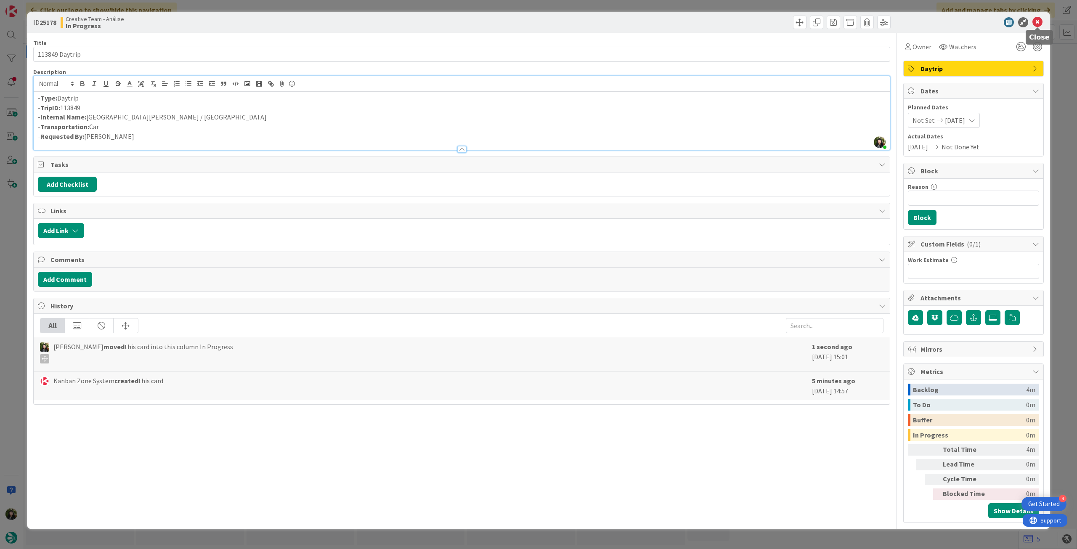
click at [1039, 21] on icon at bounding box center [1037, 22] width 10 height 10
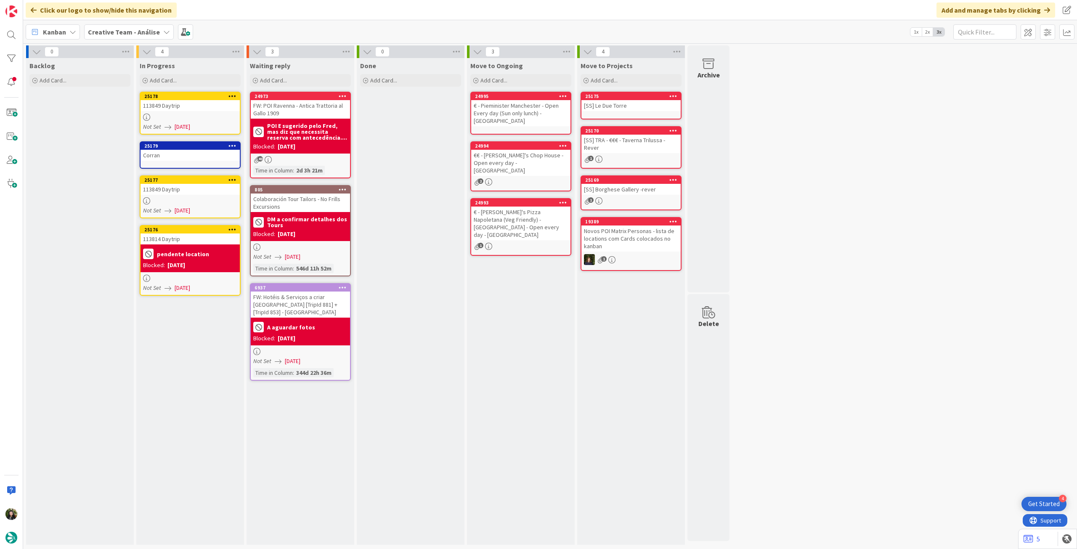
click at [232, 144] on icon at bounding box center [232, 146] width 8 height 6
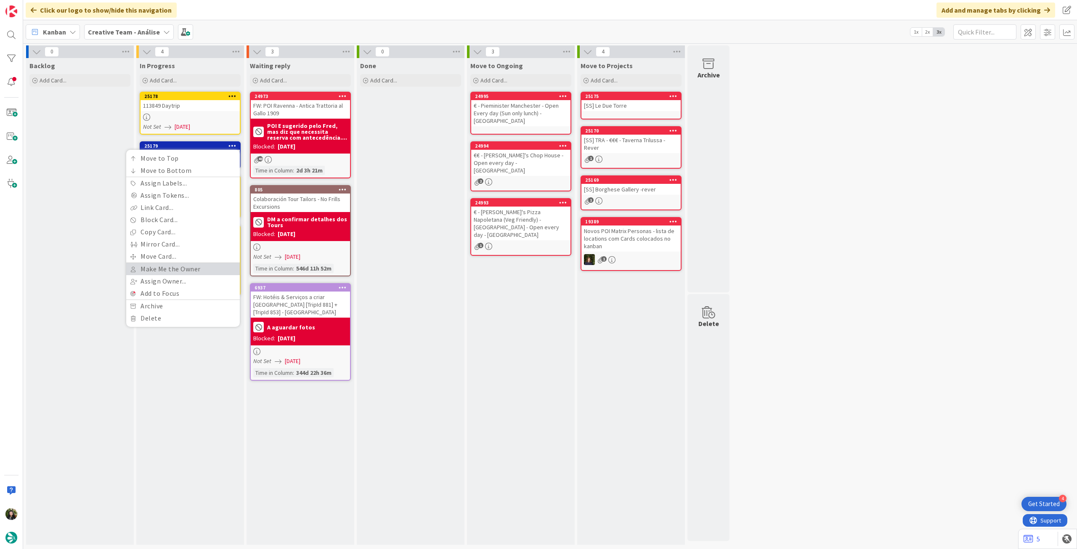
drag, startPoint x: 197, startPoint y: 267, endPoint x: 216, endPoint y: 216, distance: 55.1
click at [197, 267] on link "Make Me the Owner" at bounding box center [183, 269] width 114 height 12
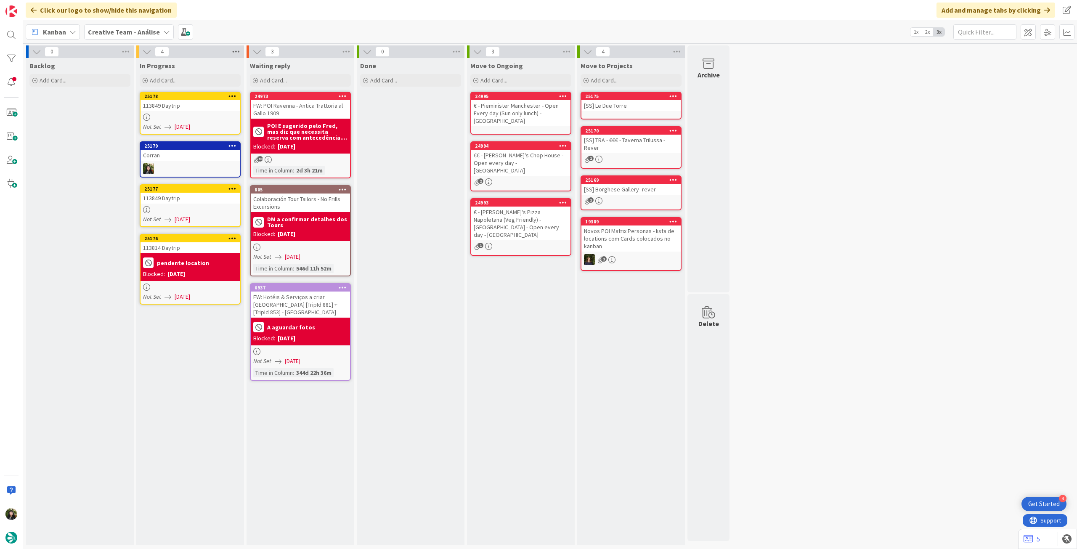
click at [234, 56] on icon at bounding box center [235, 51] width 11 height 13
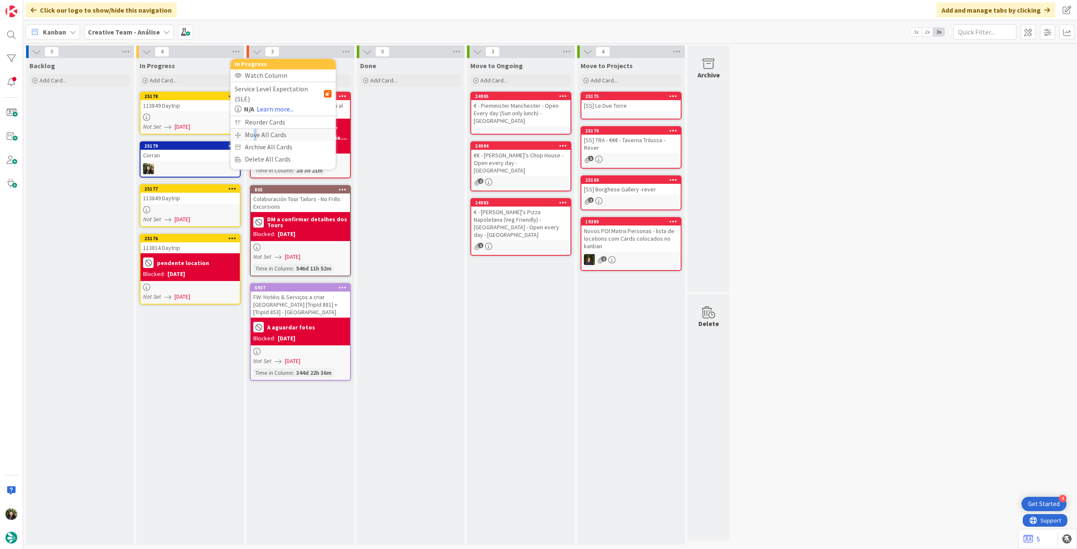
click at [255, 129] on div "Move All Cards" at bounding box center [282, 135] width 105 height 12
click at [270, 91] on span "Creative Team - Análise" at bounding box center [273, 91] width 68 height 8
click at [274, 136] on span "Creative Team" at bounding box center [288, 132] width 77 height 13
click at [280, 119] on span "Select a Column..." at bounding box center [266, 118] width 55 height 11
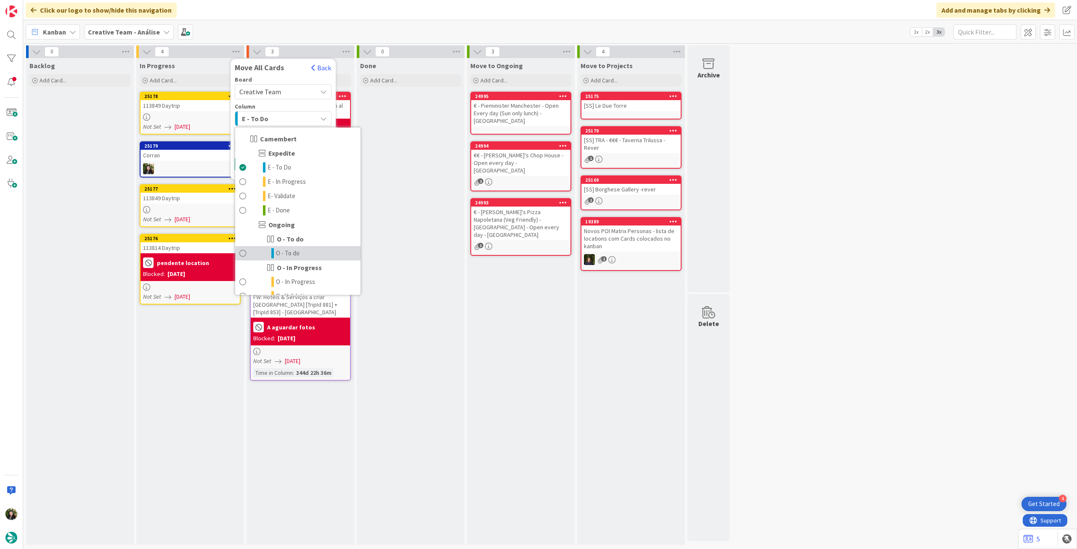
click at [300, 256] on link "O - To do" at bounding box center [297, 253] width 125 height 14
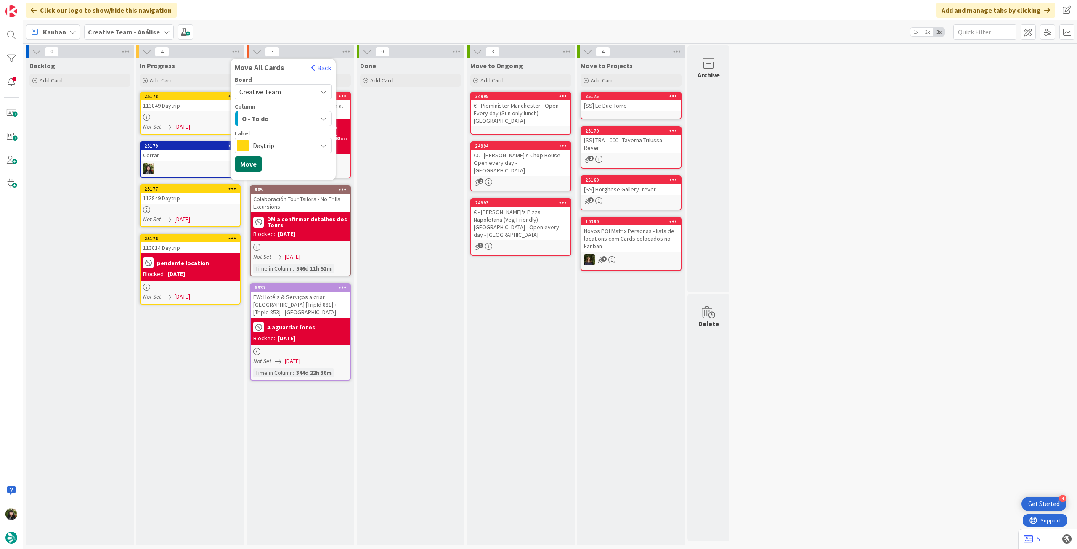
click at [243, 164] on button "Move" at bounding box center [248, 163] width 27 height 15
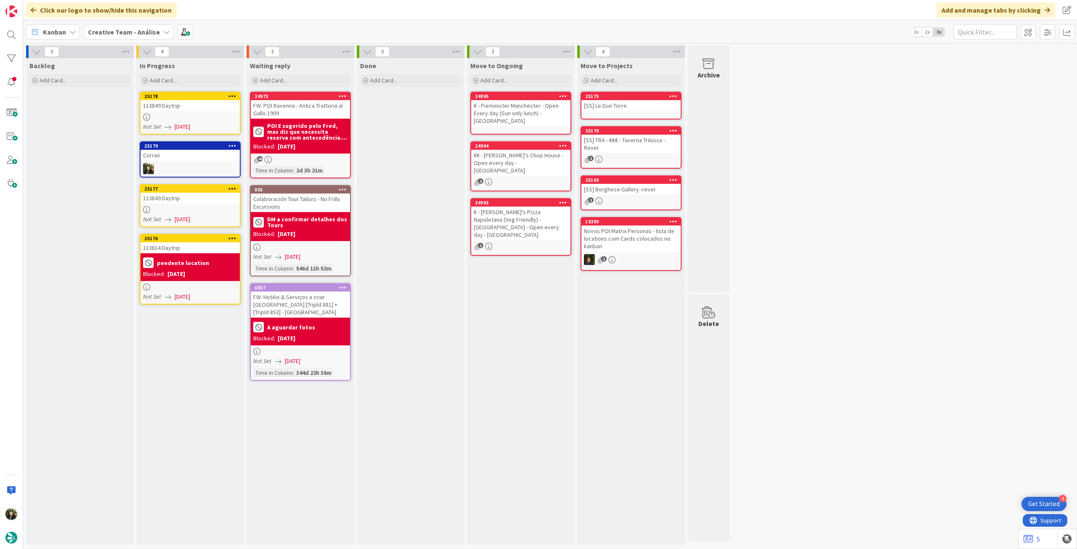
click at [111, 28] on b "Creative Team - Análise" at bounding box center [124, 32] width 72 height 8
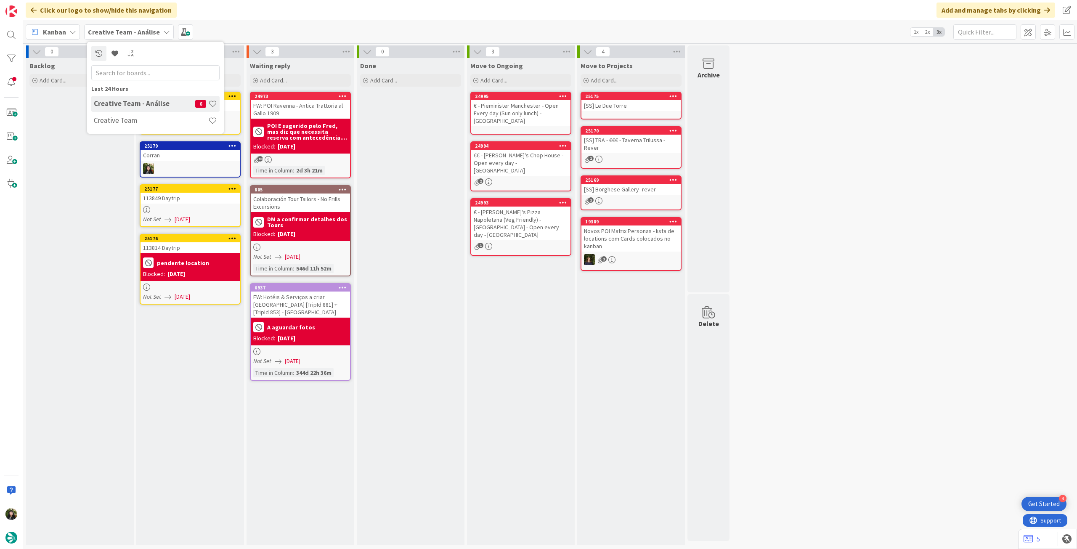
click at [112, 119] on h4 "Creative Team" at bounding box center [151, 120] width 114 height 8
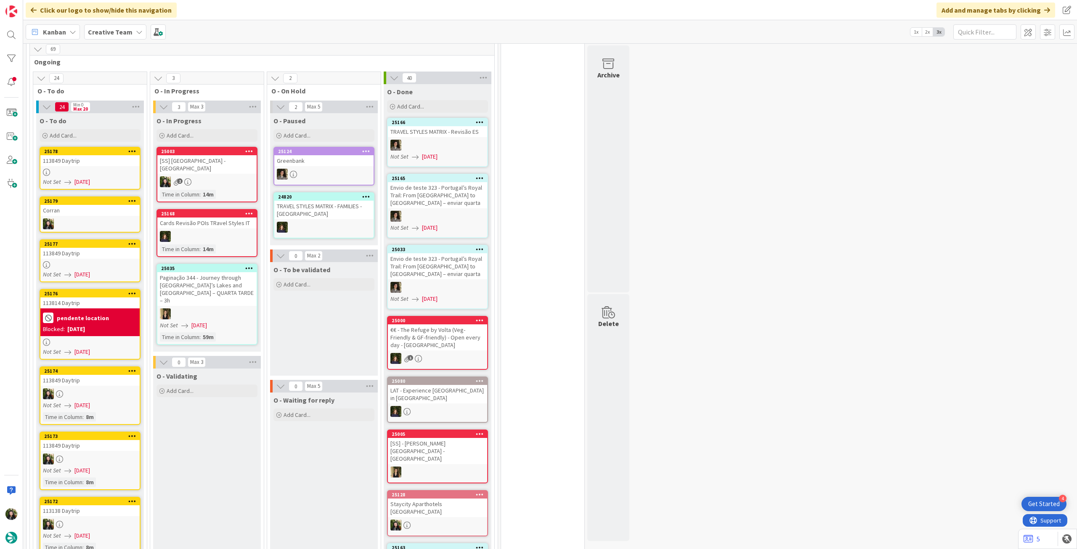
scroll to position [561, 0]
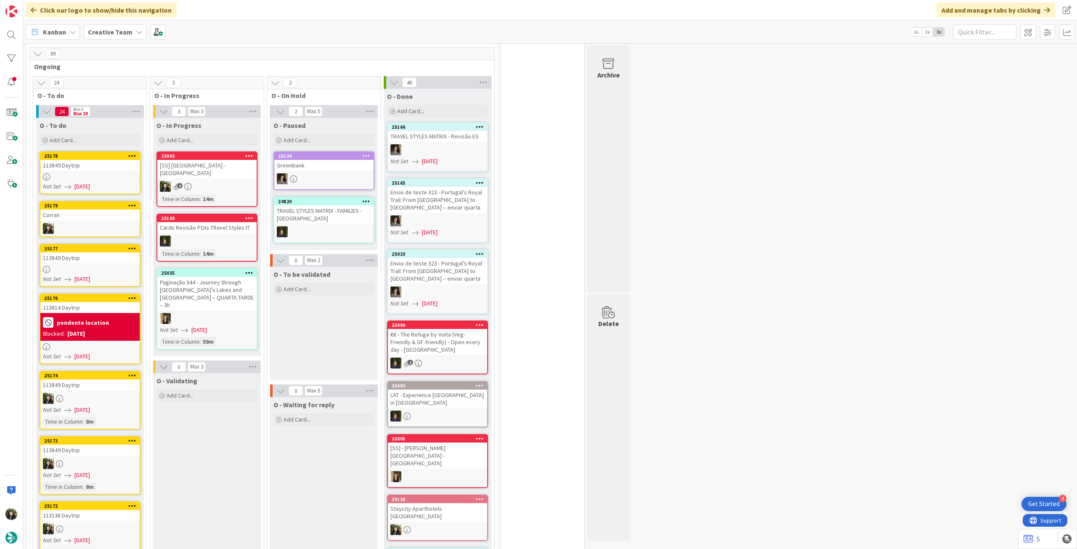
click at [111, 209] on div "Corran" at bounding box center [89, 214] width 99 height 11
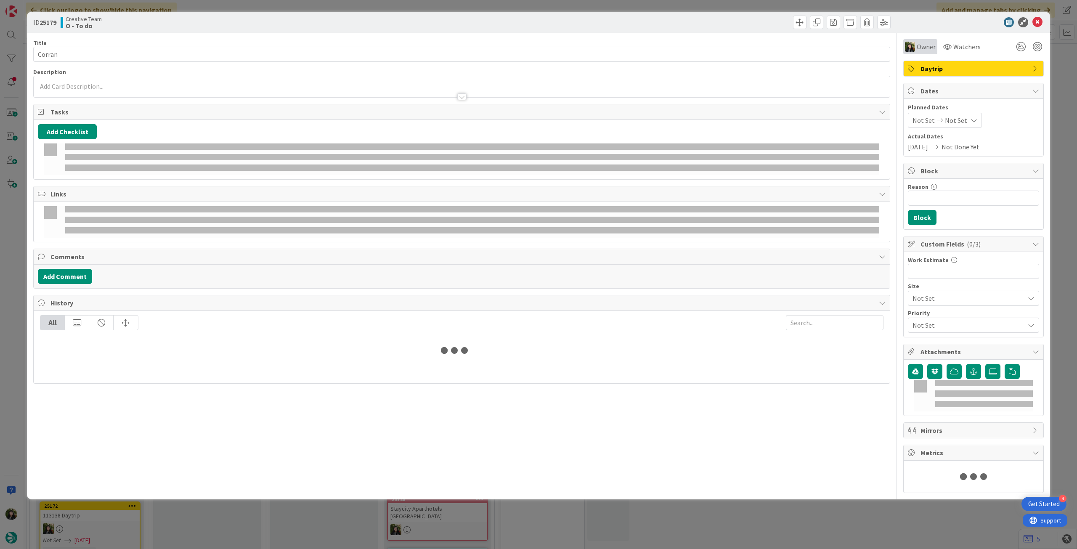
click at [927, 48] on span "Owner" at bounding box center [925, 47] width 19 height 10
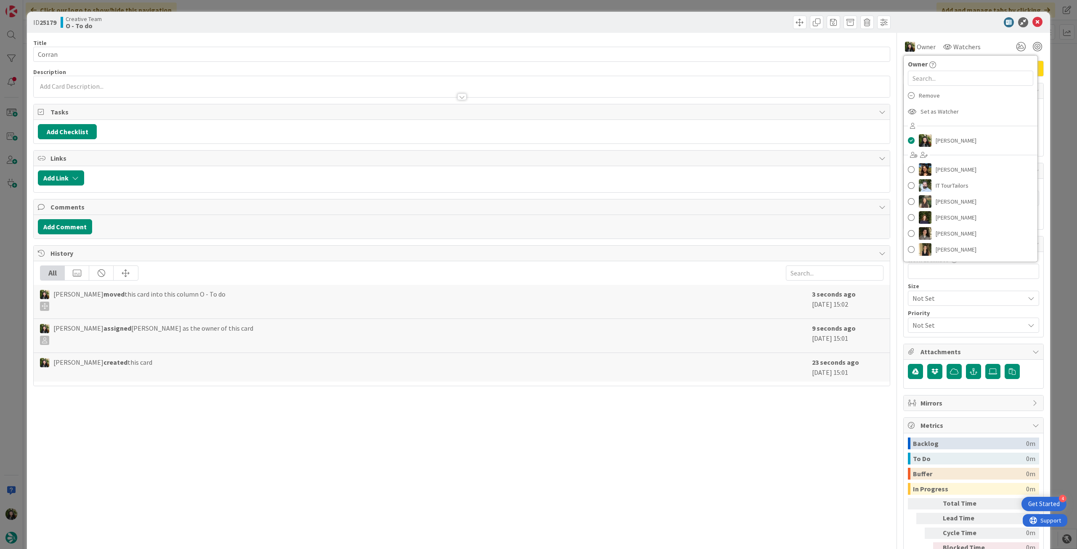
click at [966, 24] on div at bounding box center [969, 22] width 149 height 10
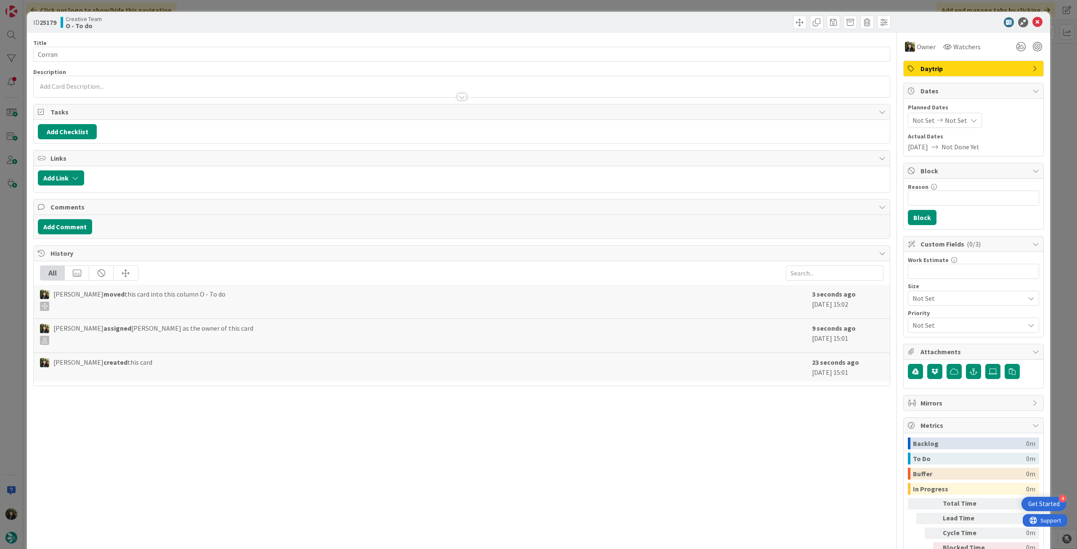
drag, startPoint x: 976, startPoint y: 69, endPoint x: 984, endPoint y: 74, distance: 9.0
click at [976, 69] on span "Daytrip" at bounding box center [974, 69] width 108 height 10
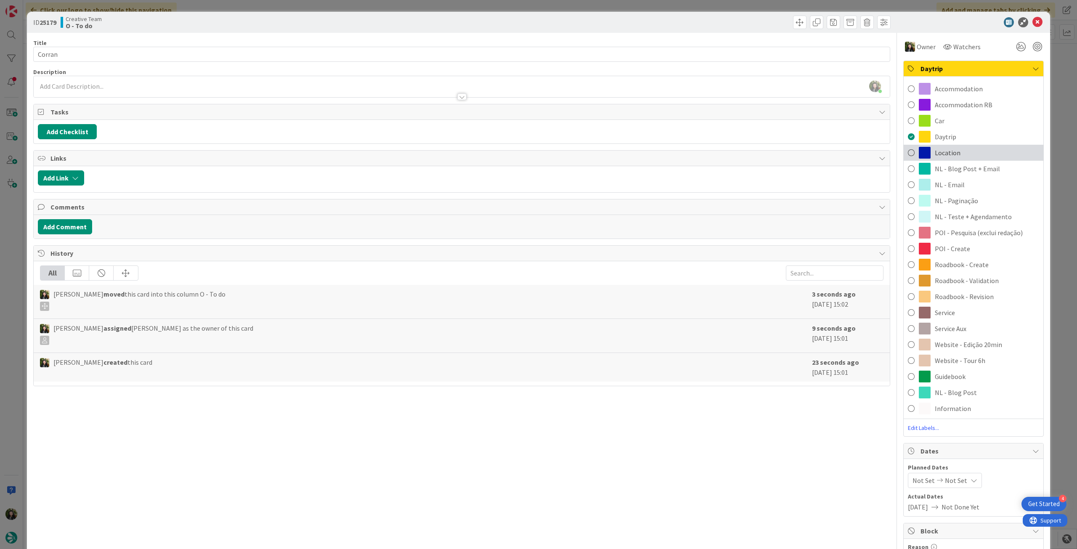
click at [951, 146] on div "Location" at bounding box center [973, 153] width 140 height 16
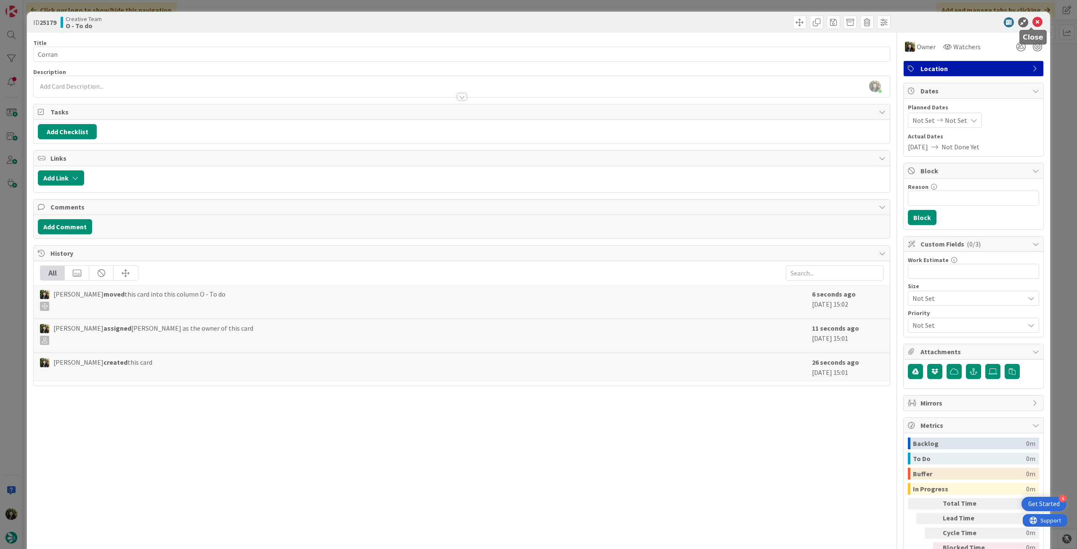
click at [1032, 20] on icon at bounding box center [1037, 22] width 10 height 10
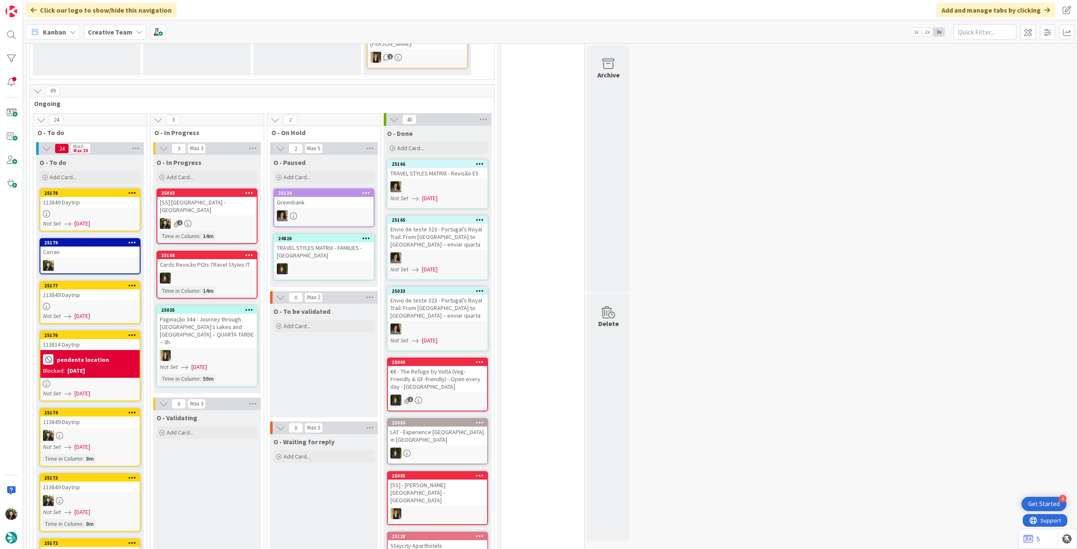
scroll to position [505, 0]
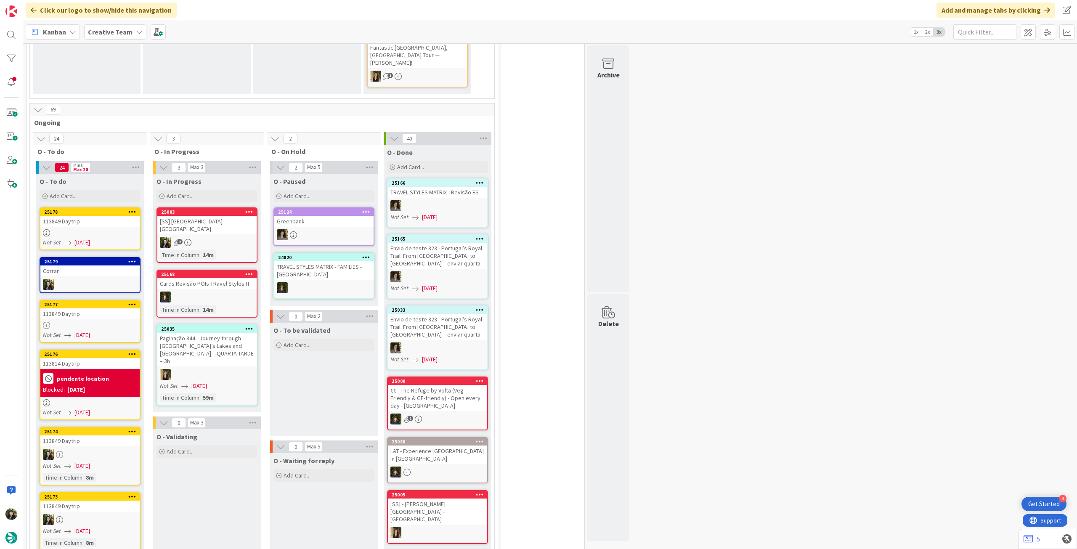
click at [216, 216] on div "[SS] [GEOGRAPHIC_DATA] - [GEOGRAPHIC_DATA]" at bounding box center [206, 225] width 99 height 19
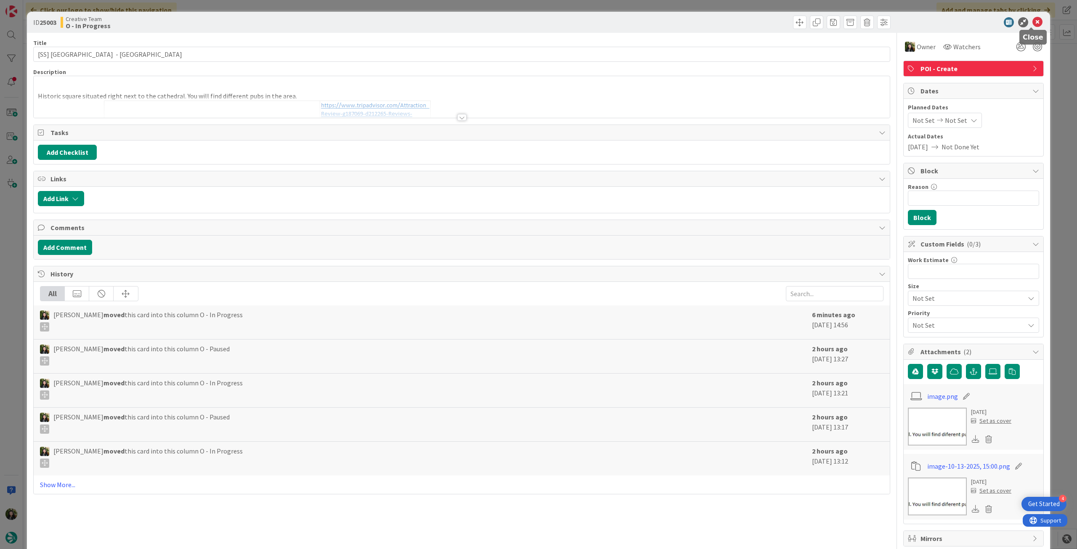
drag, startPoint x: 1029, startPoint y: 19, endPoint x: 913, endPoint y: 65, distance: 124.8
click at [1032, 19] on icon at bounding box center [1037, 22] width 10 height 10
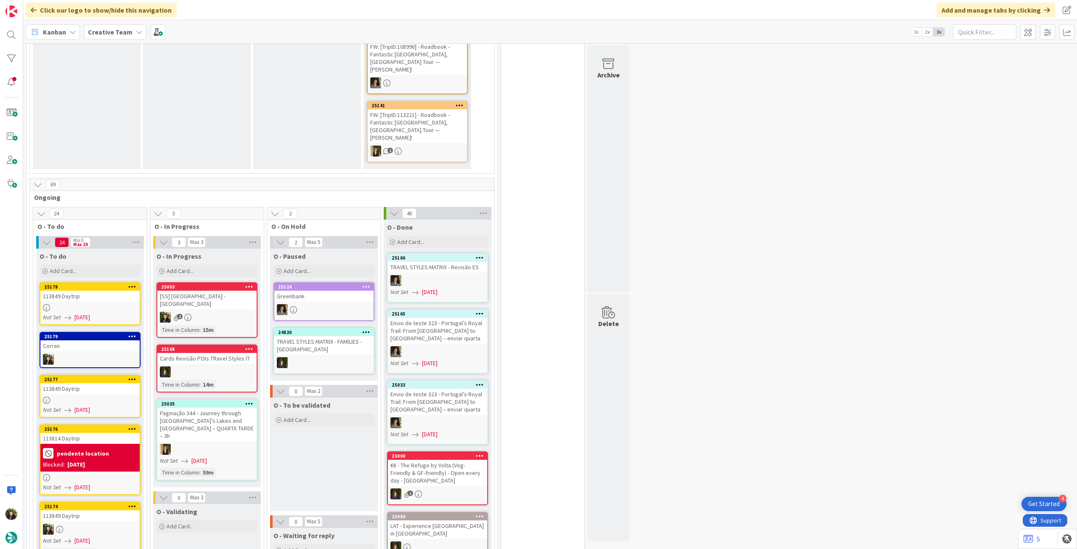
scroll to position [449, 0]
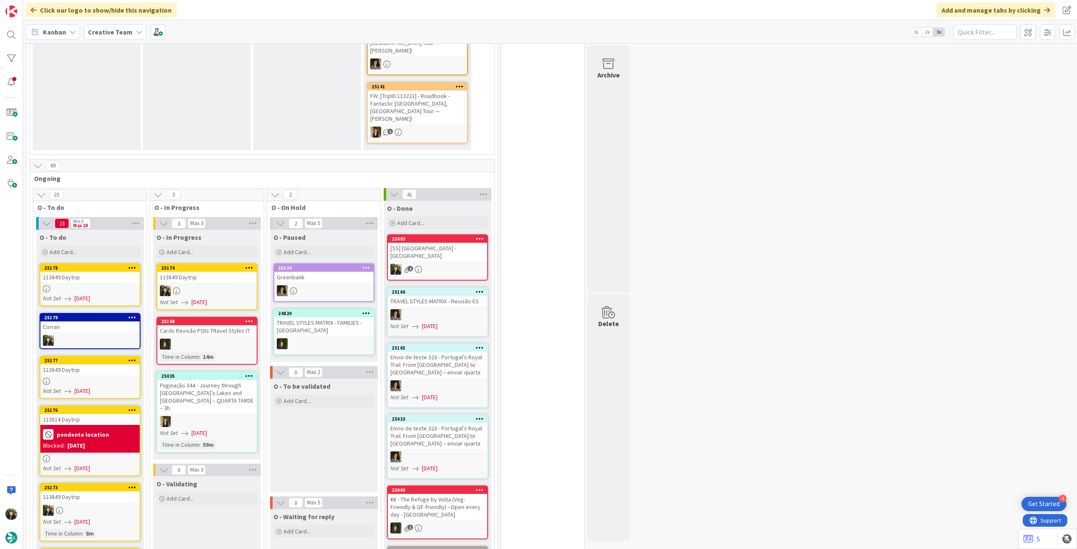
click at [218, 285] on div at bounding box center [206, 290] width 99 height 11
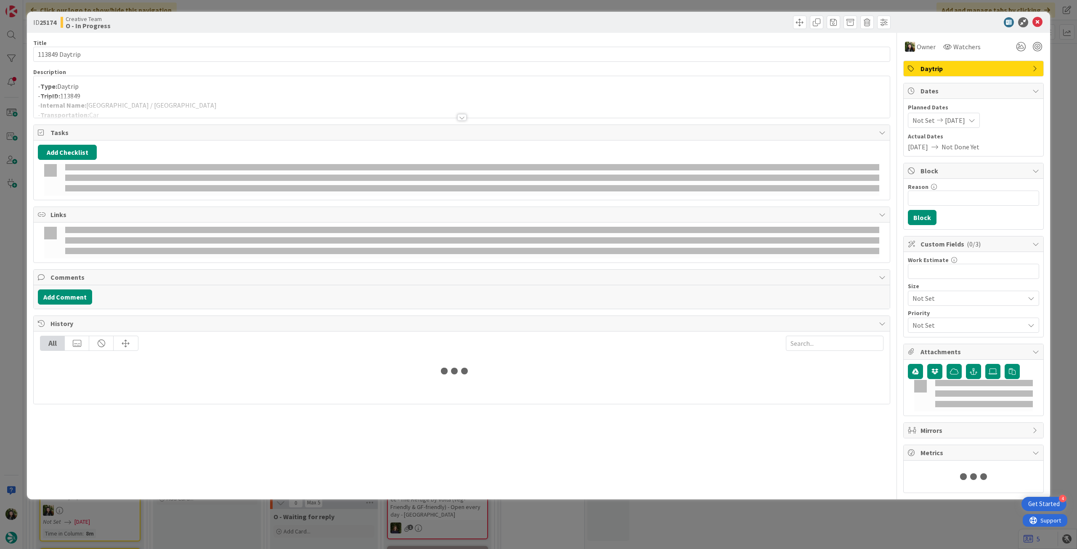
drag, startPoint x: 151, startPoint y: 96, endPoint x: 153, endPoint y: 103, distance: 8.0
click at [151, 96] on p "- TripID: 113849" at bounding box center [461, 96] width 847 height 10
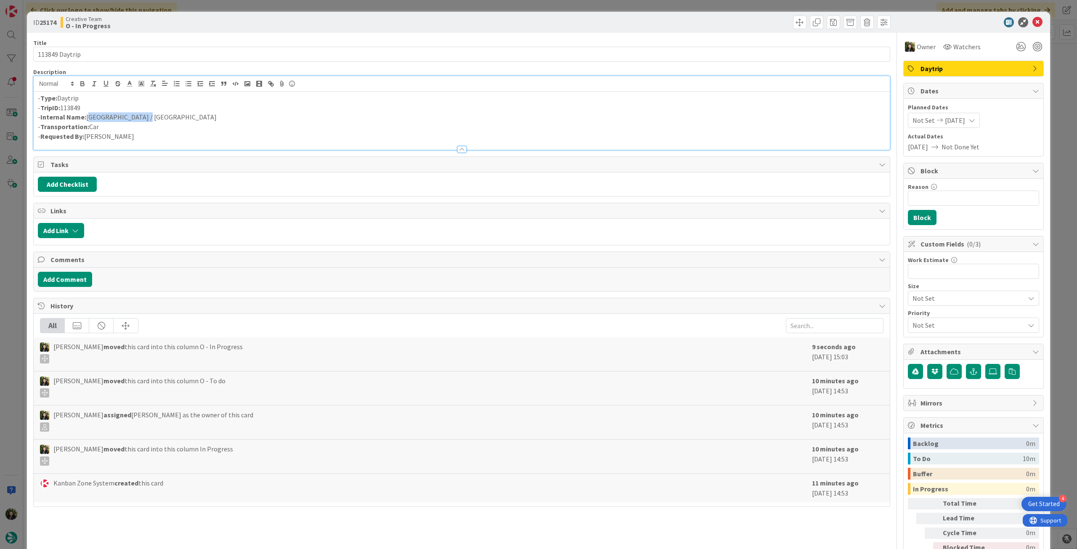
drag, startPoint x: 151, startPoint y: 117, endPoint x: 88, endPoint y: 116, distance: 62.7
click at [88, 116] on p "- Internal Name: [GEOGRAPHIC_DATA] / [GEOGRAPHIC_DATA]" at bounding box center [461, 117] width 847 height 10
copy p "[GEOGRAPHIC_DATA] / [GEOGRAPHIC_DATA]"
click at [1033, 23] on icon at bounding box center [1037, 22] width 10 height 10
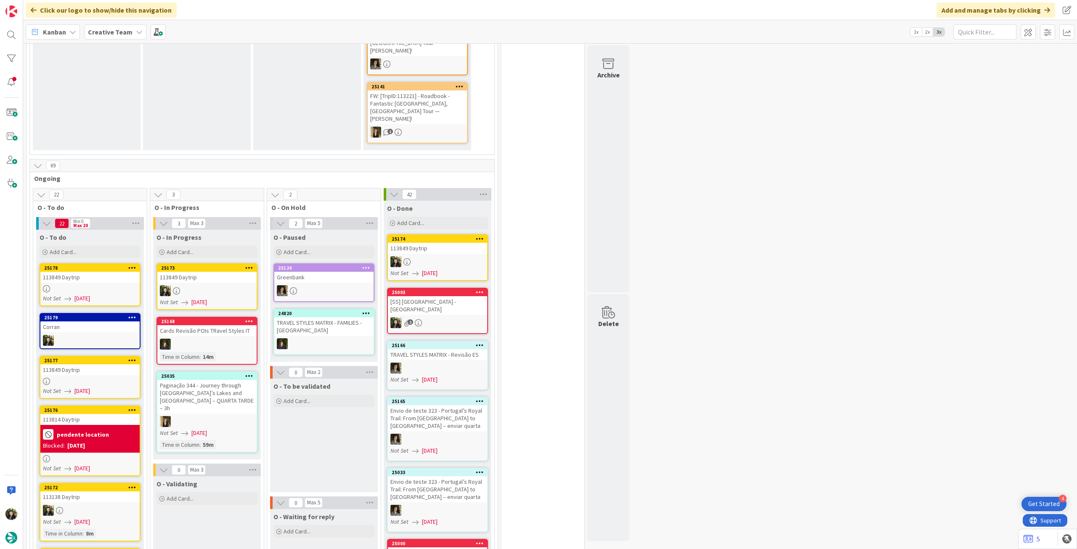
click at [217, 272] on div "113849 Daytrip" at bounding box center [206, 277] width 99 height 11
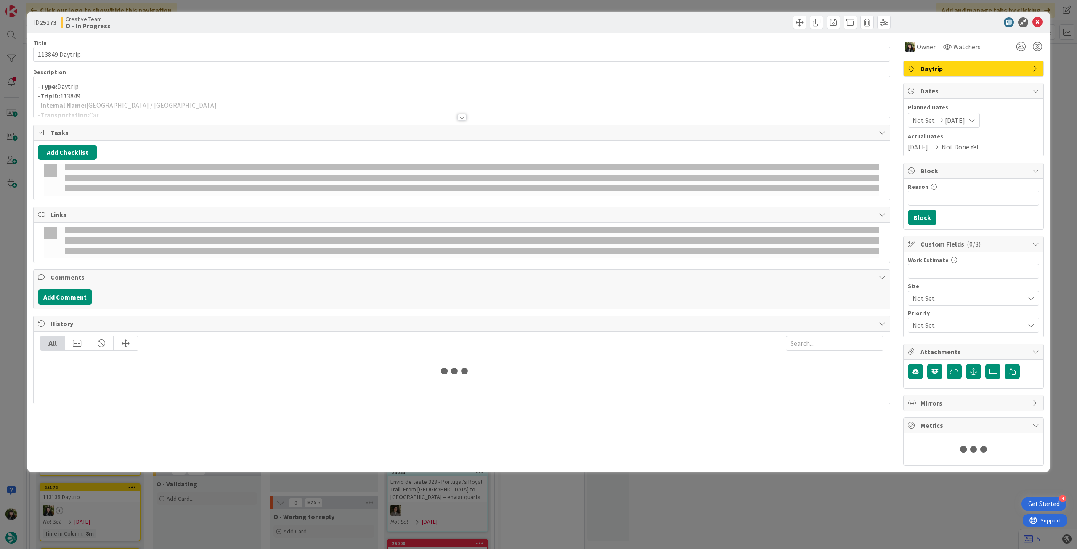
click at [188, 98] on div at bounding box center [462, 106] width 856 height 21
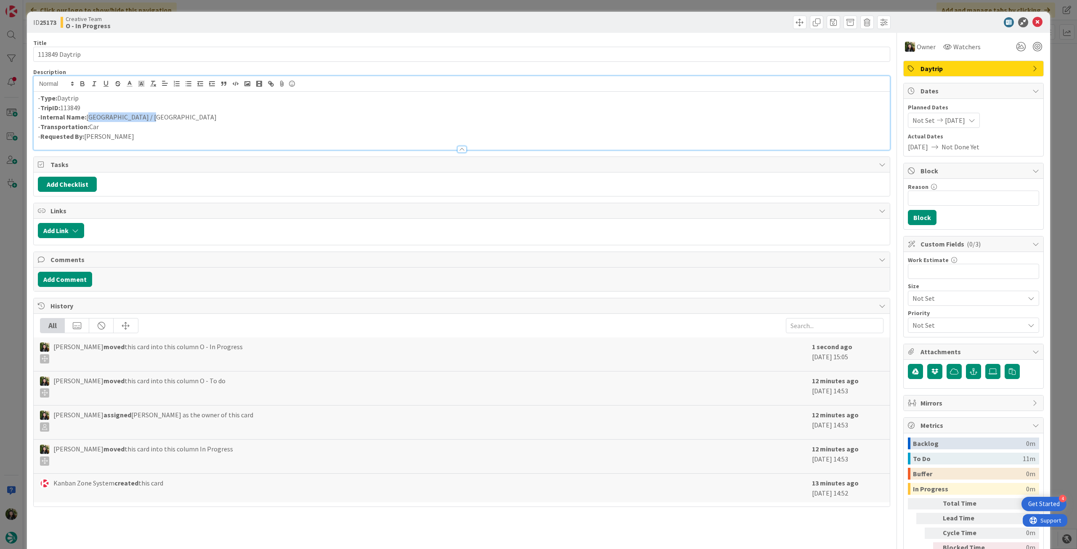
drag, startPoint x: 159, startPoint y: 118, endPoint x: 87, endPoint y: 116, distance: 71.5
click at [87, 116] on p "- Internal Name: [GEOGRAPHIC_DATA] / [GEOGRAPHIC_DATA]" at bounding box center [461, 117] width 847 height 10
copy p "[GEOGRAPHIC_DATA] / [GEOGRAPHIC_DATA]"
click at [1032, 21] on icon at bounding box center [1037, 22] width 10 height 10
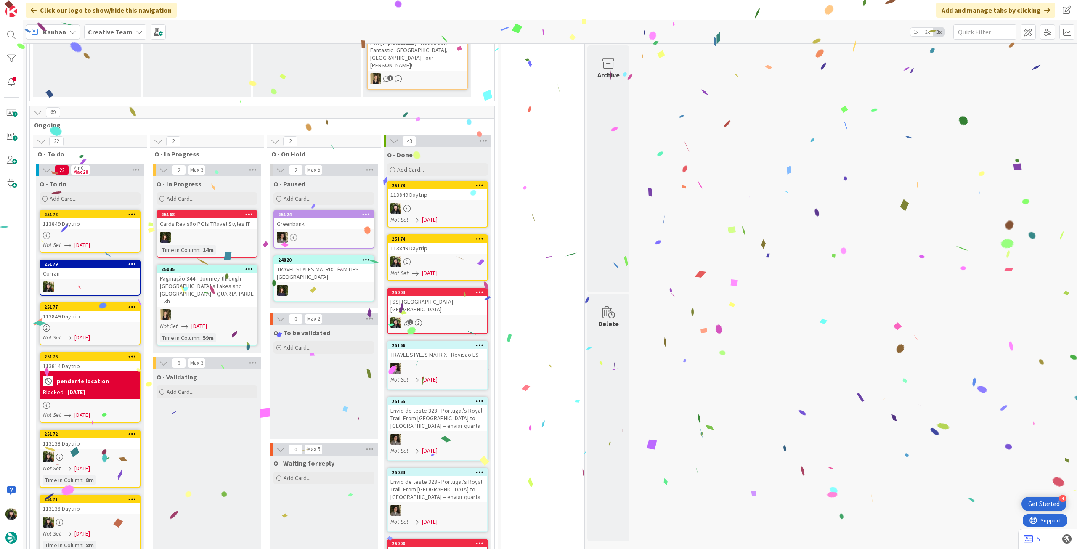
scroll to position [505, 0]
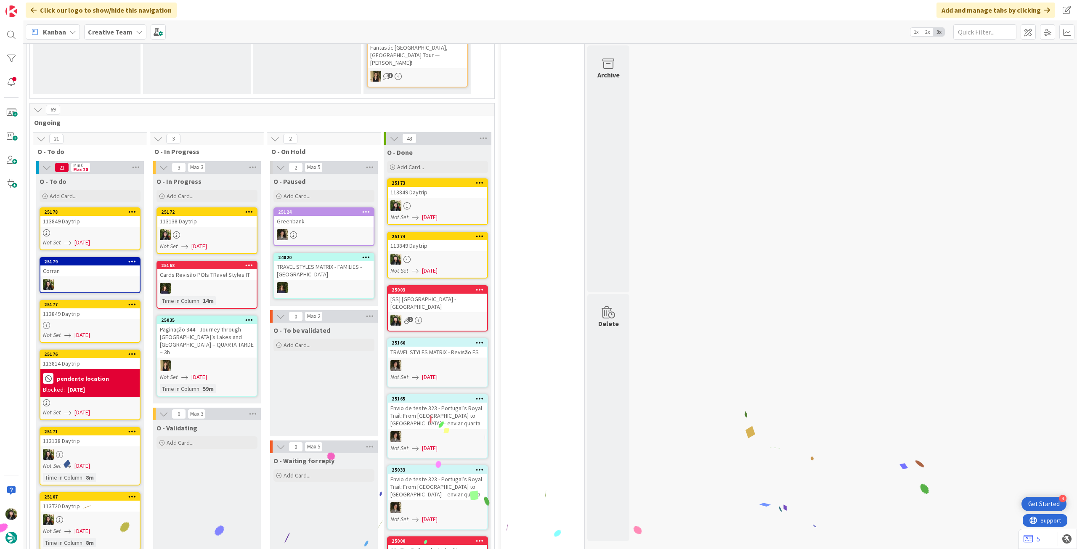
click at [226, 229] on div at bounding box center [206, 234] width 99 height 11
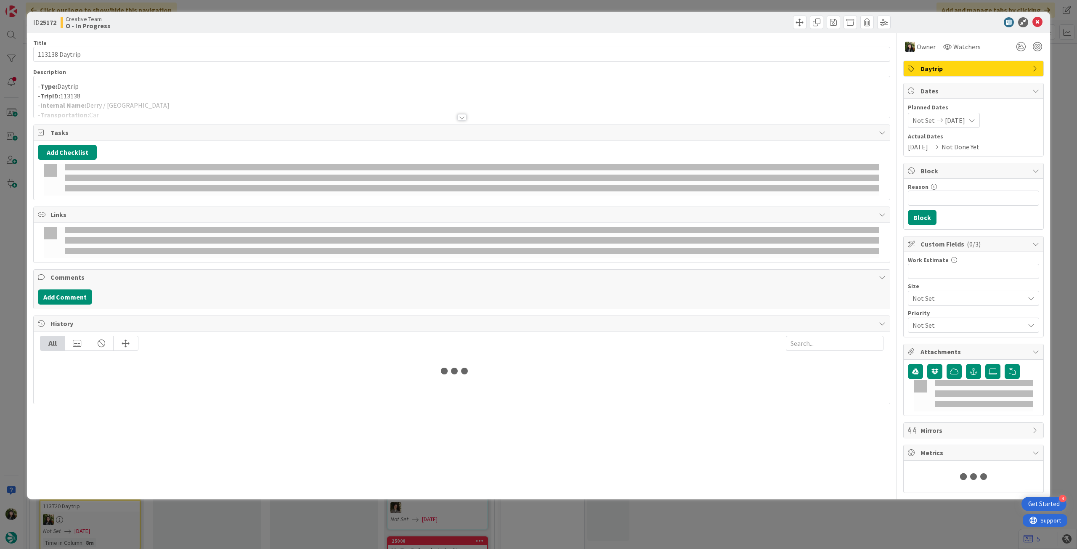
click at [156, 101] on div at bounding box center [462, 106] width 856 height 21
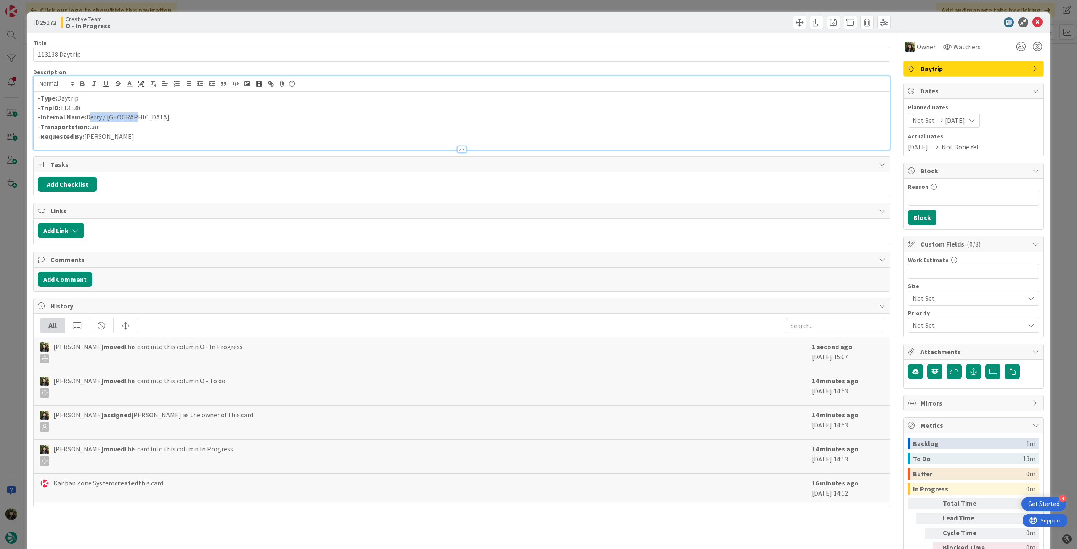
drag, startPoint x: 134, startPoint y: 118, endPoint x: 87, endPoint y: 118, distance: 46.3
click at [87, 118] on p "- Internal Name: [GEOGRAPHIC_DATA] / [GEOGRAPHIC_DATA]" at bounding box center [461, 117] width 847 height 10
copy p "Derry / [GEOGRAPHIC_DATA]"
drag, startPoint x: 1035, startPoint y: 22, endPoint x: 890, endPoint y: 72, distance: 153.9
click at [1035, 22] on icon at bounding box center [1037, 22] width 10 height 10
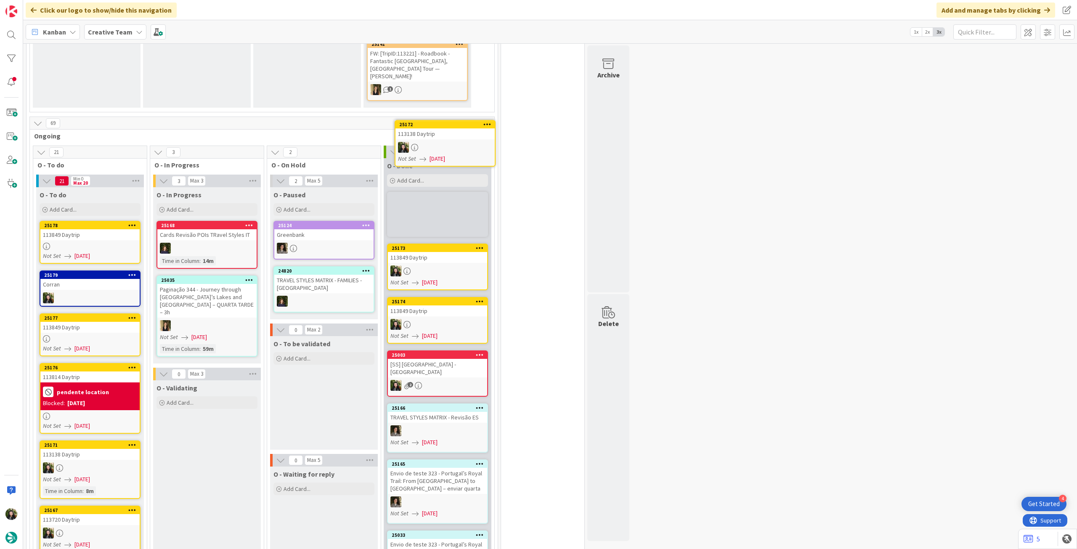
scroll to position [489, 0]
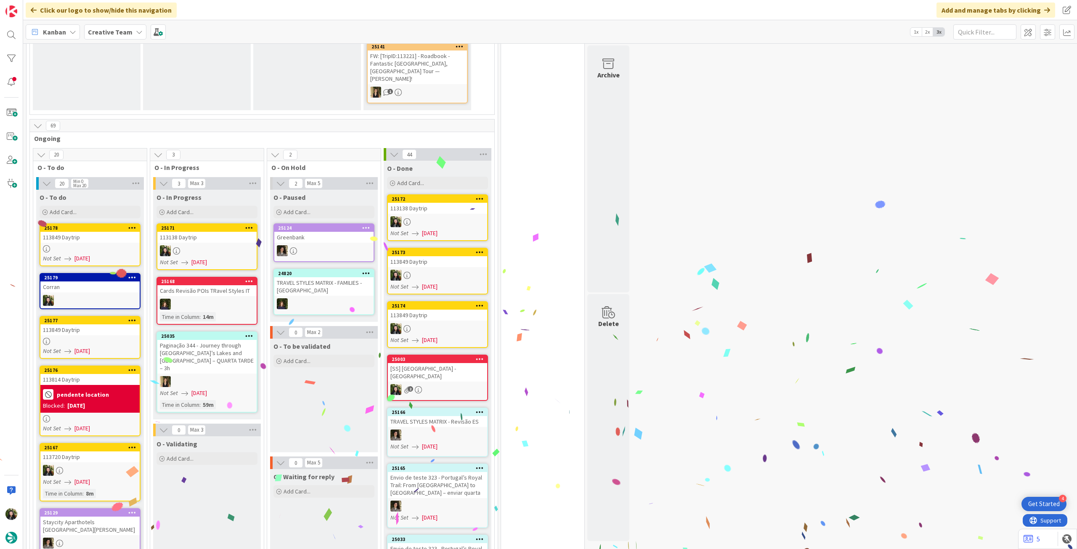
click at [213, 245] on div at bounding box center [206, 250] width 99 height 11
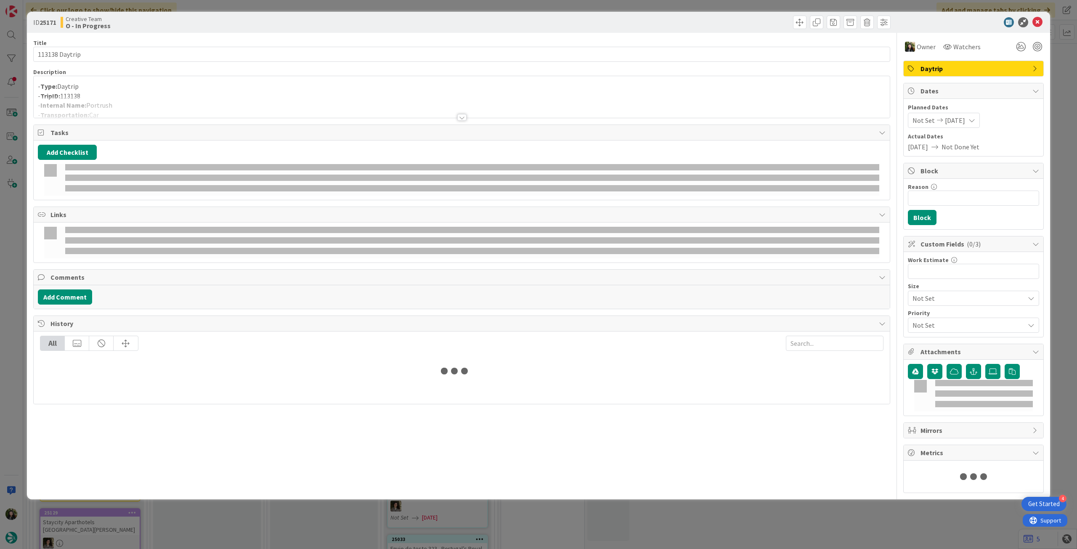
click at [104, 117] on div at bounding box center [462, 106] width 856 height 21
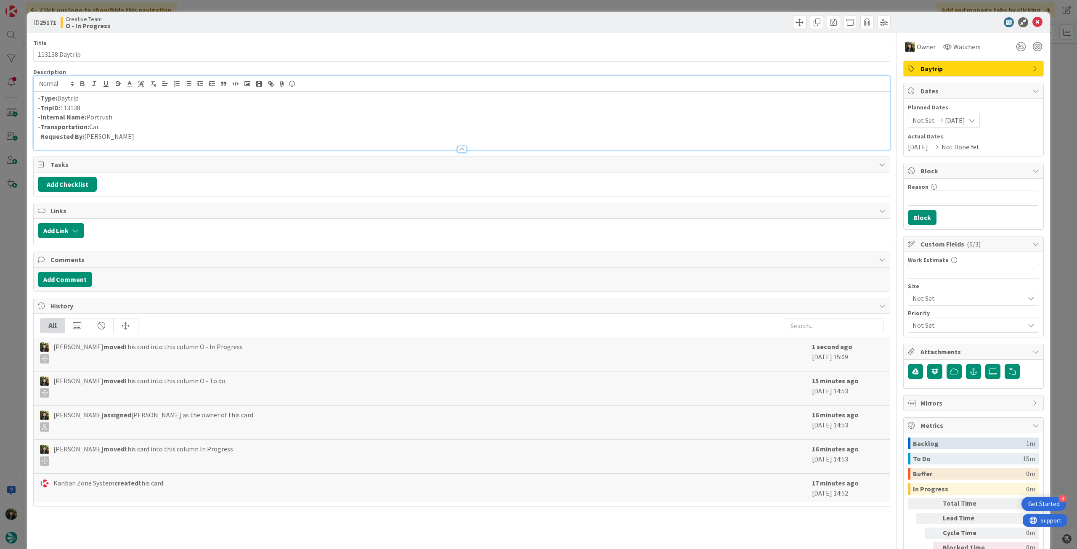
drag, startPoint x: 95, startPoint y: 117, endPoint x: 87, endPoint y: 116, distance: 8.5
click at [87, 116] on p "- Internal Name: Portrush" at bounding box center [461, 117] width 847 height 10
copy p "Portrush"
click at [1033, 21] on icon at bounding box center [1037, 22] width 10 height 10
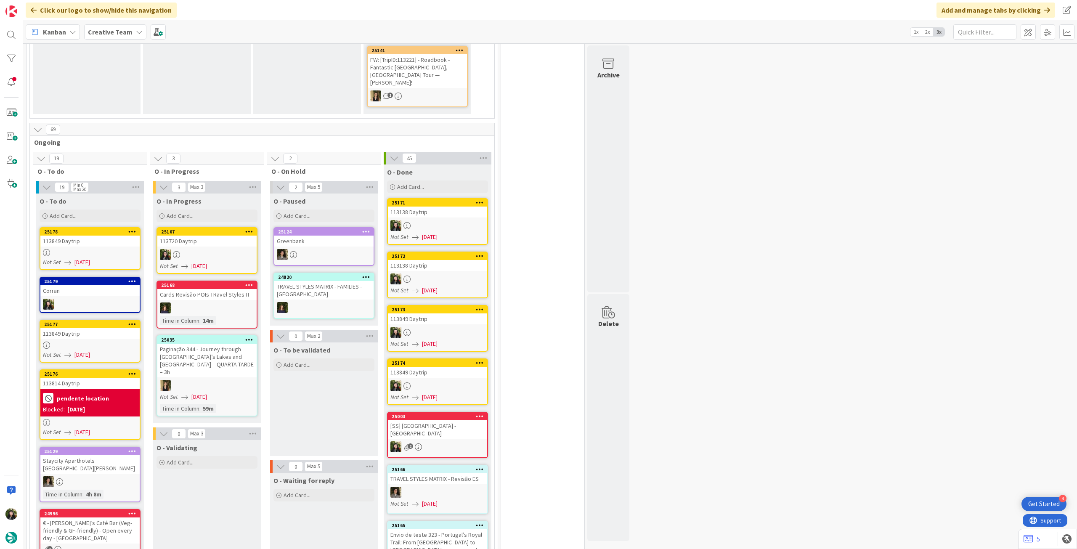
click at [203, 249] on div at bounding box center [206, 254] width 99 height 11
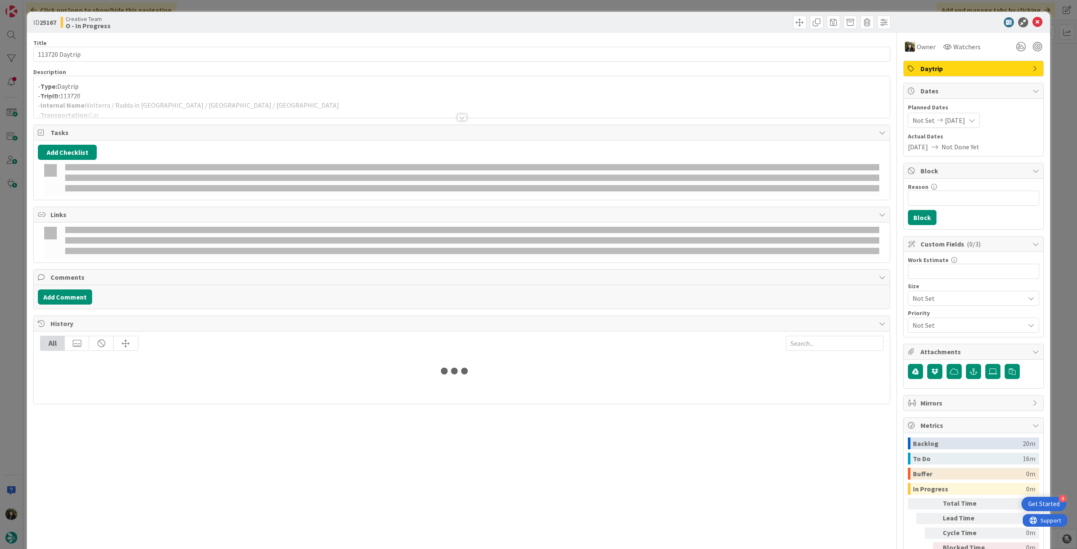
click at [153, 101] on div at bounding box center [462, 106] width 856 height 21
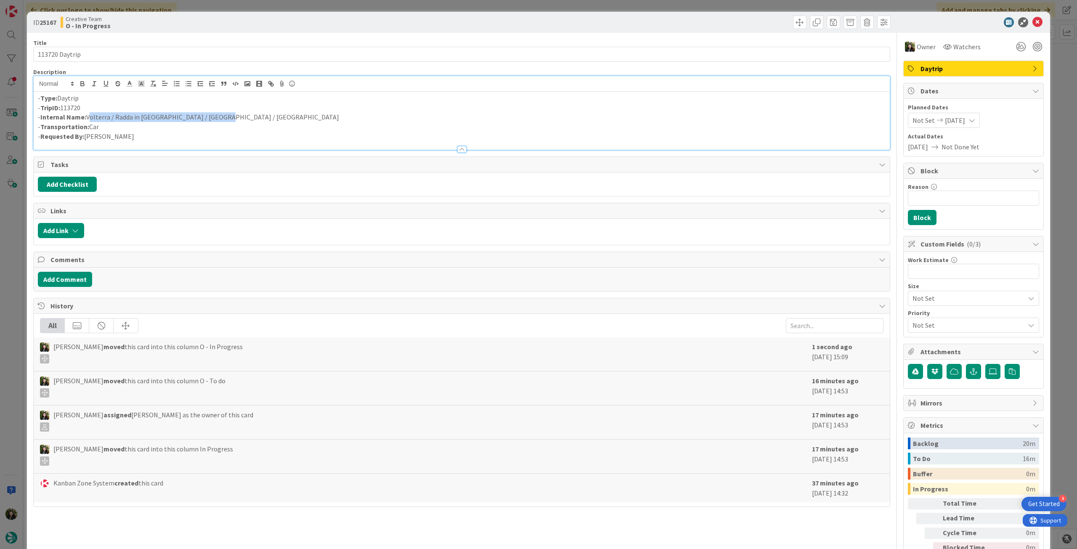
drag, startPoint x: 191, startPoint y: 116, endPoint x: 91, endPoint y: 113, distance: 99.3
click at [87, 116] on p "- Internal Name: Volterra / Radda in [GEOGRAPHIC_DATA] / [GEOGRAPHIC_DATA] / [G…" at bounding box center [461, 117] width 847 height 10
copy p "Volterra / Radda in [GEOGRAPHIC_DATA] / [GEOGRAPHIC_DATA] / [GEOGRAPHIC_DATA]"
click at [1032, 23] on icon at bounding box center [1037, 22] width 10 height 10
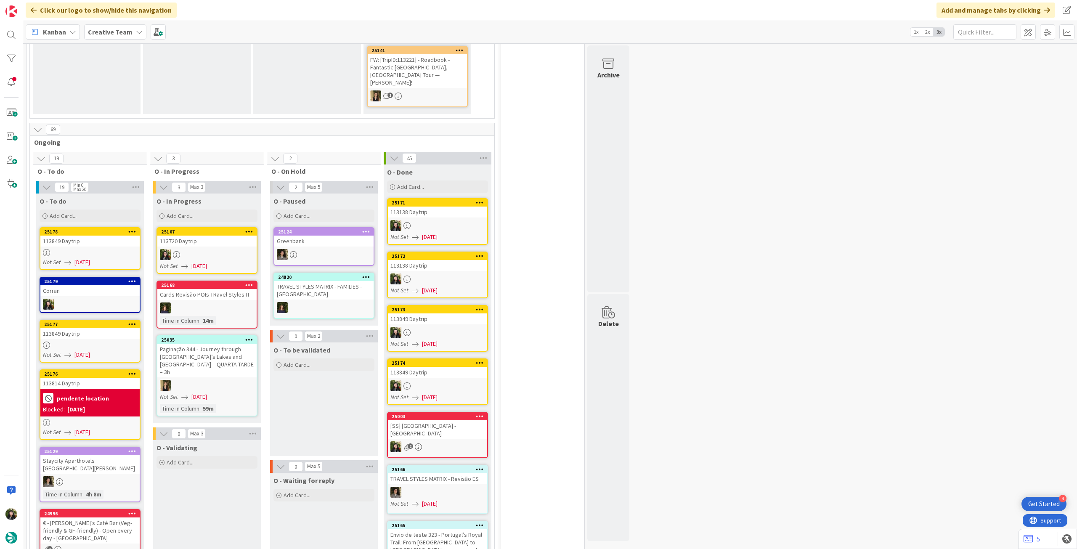
click at [85, 342] on div at bounding box center [89, 345] width 99 height 7
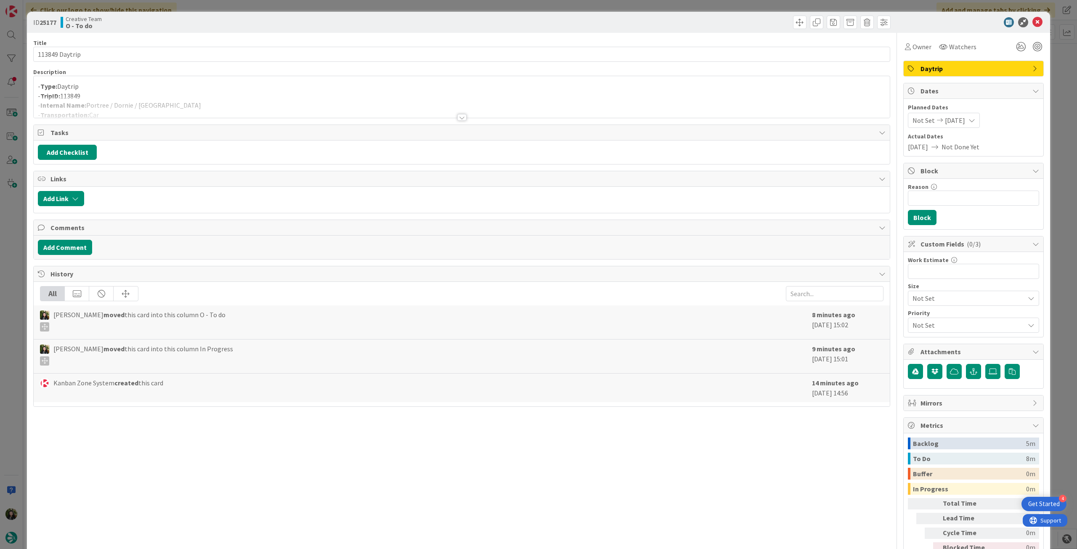
click at [924, 52] on div "Owner" at bounding box center [918, 46] width 30 height 15
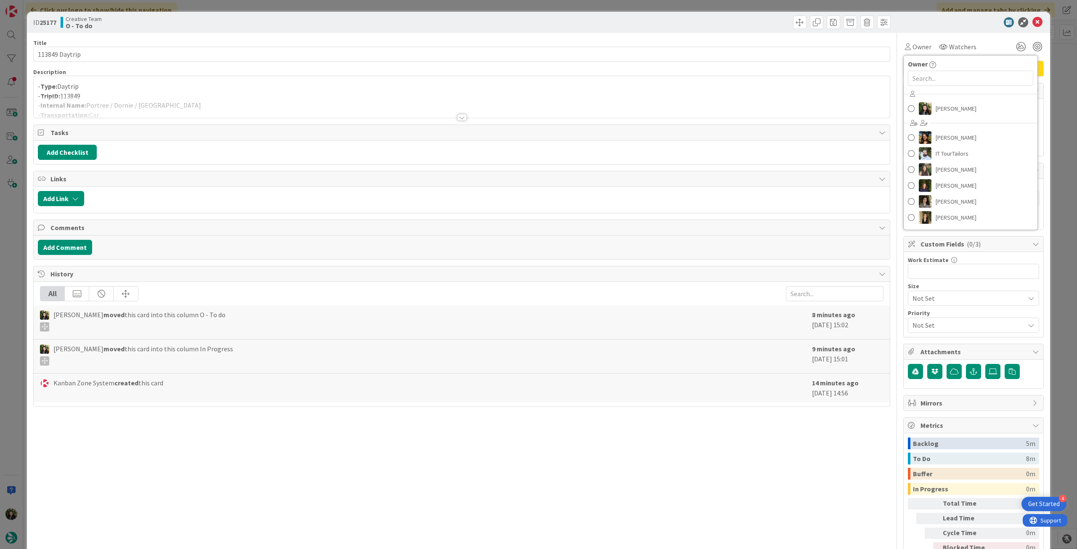
click at [941, 100] on div "[PERSON_NAME] [PERSON_NAME] IT TourTailors [PERSON_NAME] [PERSON_NAME] [PERSON_…" at bounding box center [970, 156] width 134 height 139
drag, startPoint x: 943, startPoint y: 107, endPoint x: 997, endPoint y: 47, distance: 80.7
click at [944, 106] on span "[PERSON_NAME]" at bounding box center [955, 108] width 41 height 13
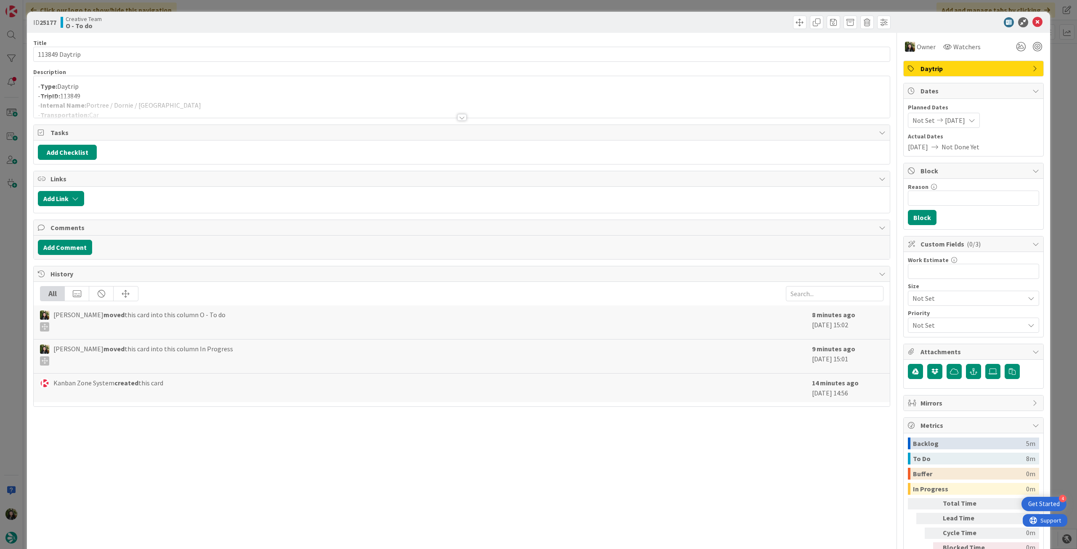
click at [1032, 22] on icon at bounding box center [1037, 22] width 10 height 10
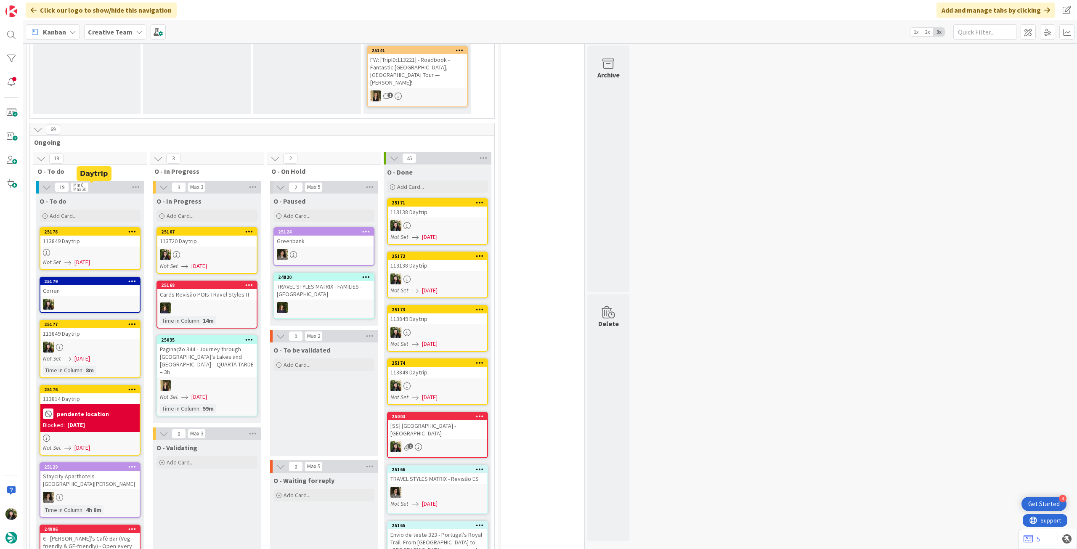
click at [92, 236] on div "113849 Daytrip" at bounding box center [89, 241] width 99 height 11
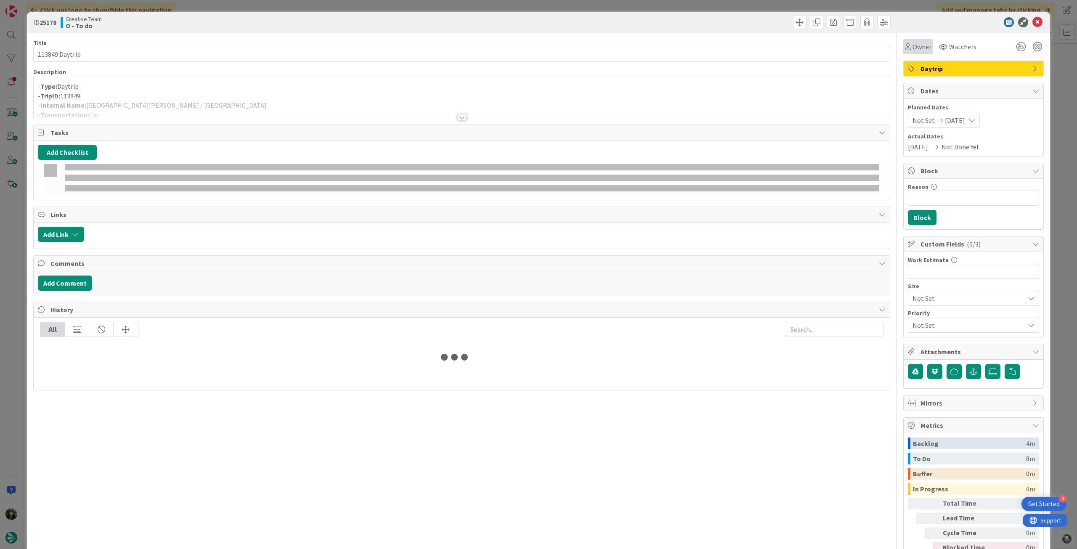
click at [912, 48] on span "Owner" at bounding box center [921, 47] width 19 height 10
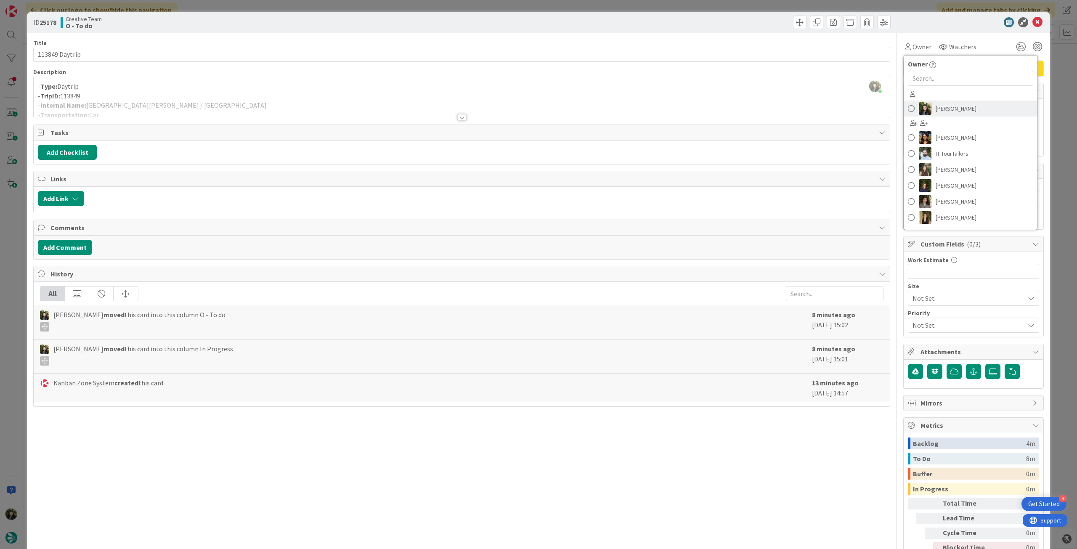
click at [956, 111] on span "[PERSON_NAME]" at bounding box center [955, 108] width 41 height 13
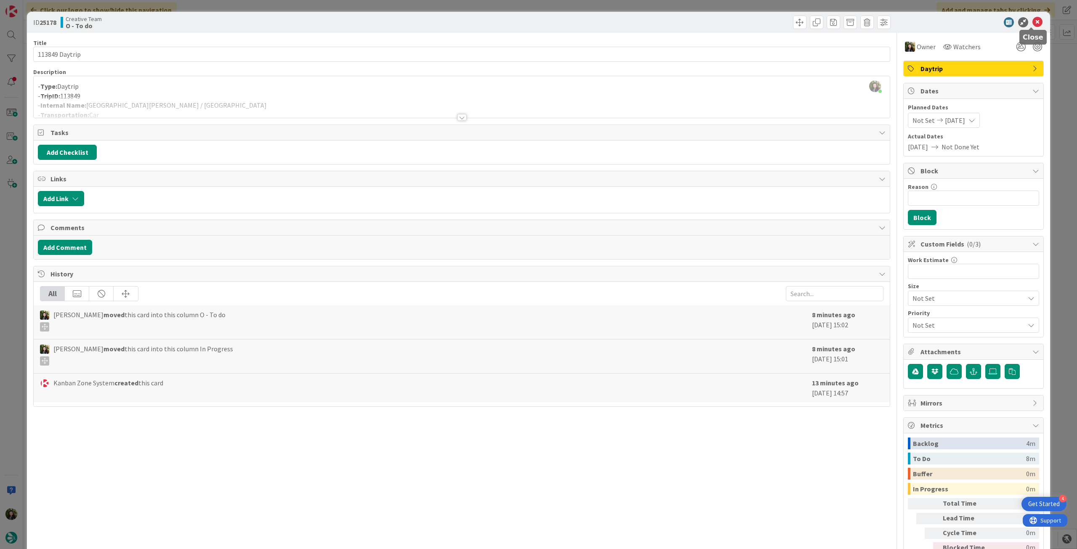
click at [1032, 21] on icon at bounding box center [1037, 22] width 10 height 10
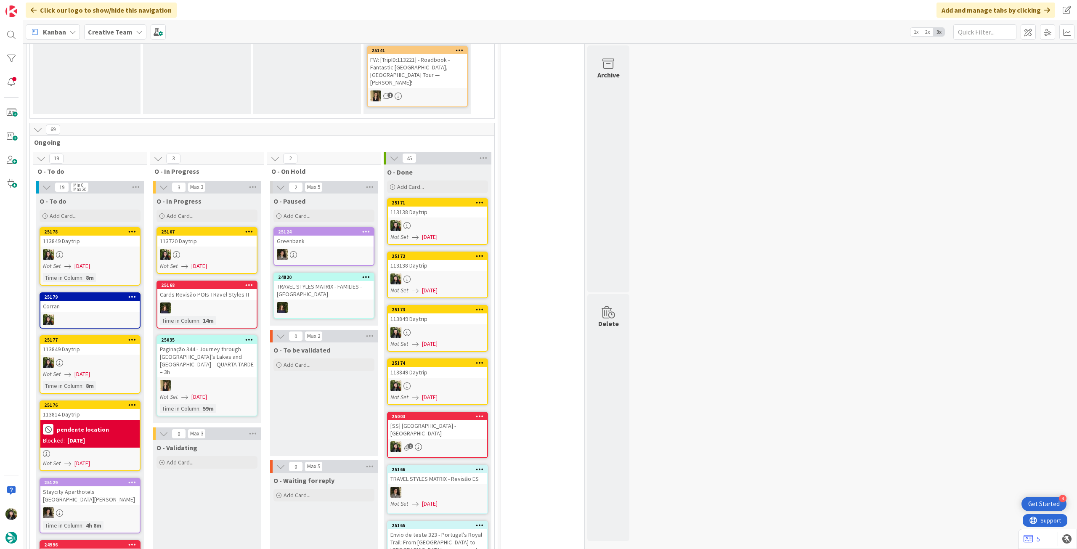
click at [94, 420] on div "pendente location Blocked: [DATE]" at bounding box center [89, 434] width 99 height 28
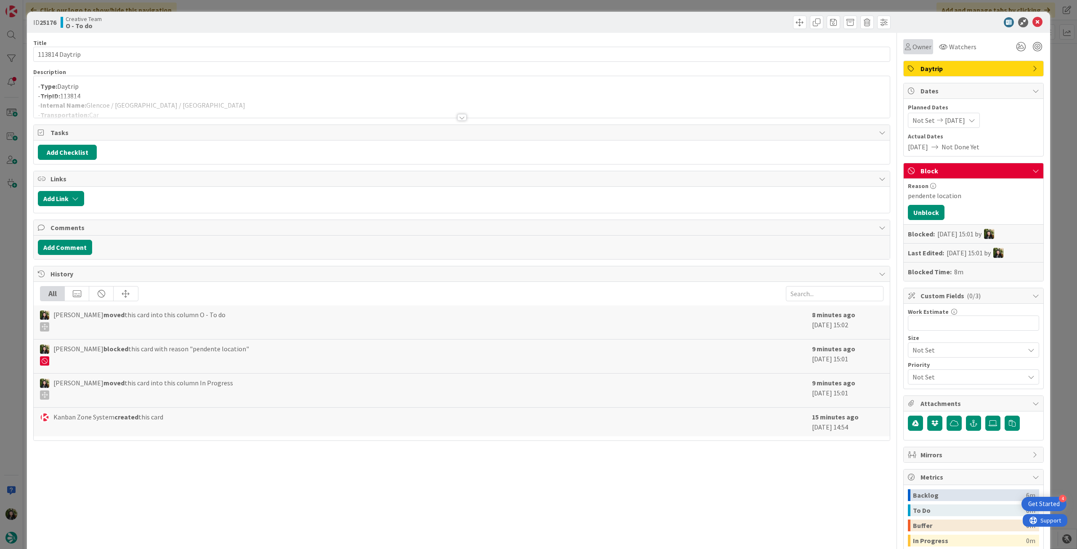
click at [917, 42] on span "Owner" at bounding box center [921, 47] width 19 height 10
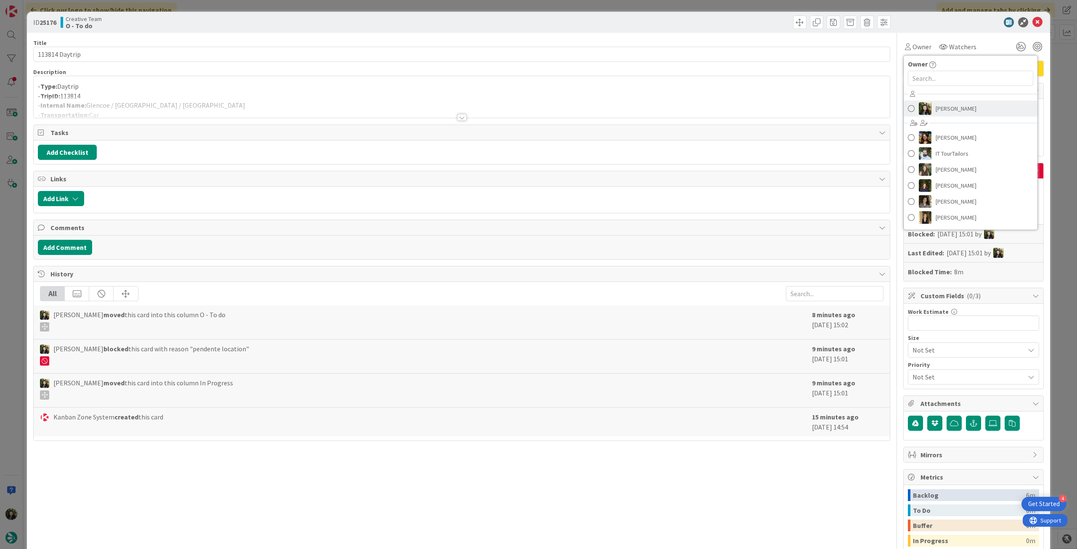
click at [939, 111] on span "[PERSON_NAME]" at bounding box center [955, 108] width 41 height 13
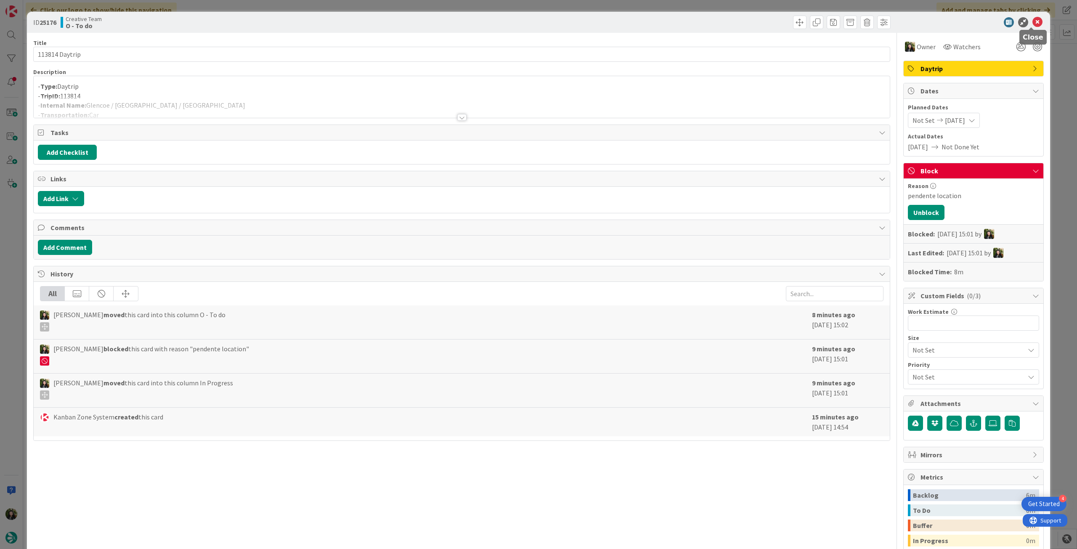
click at [1032, 25] on icon at bounding box center [1037, 22] width 10 height 10
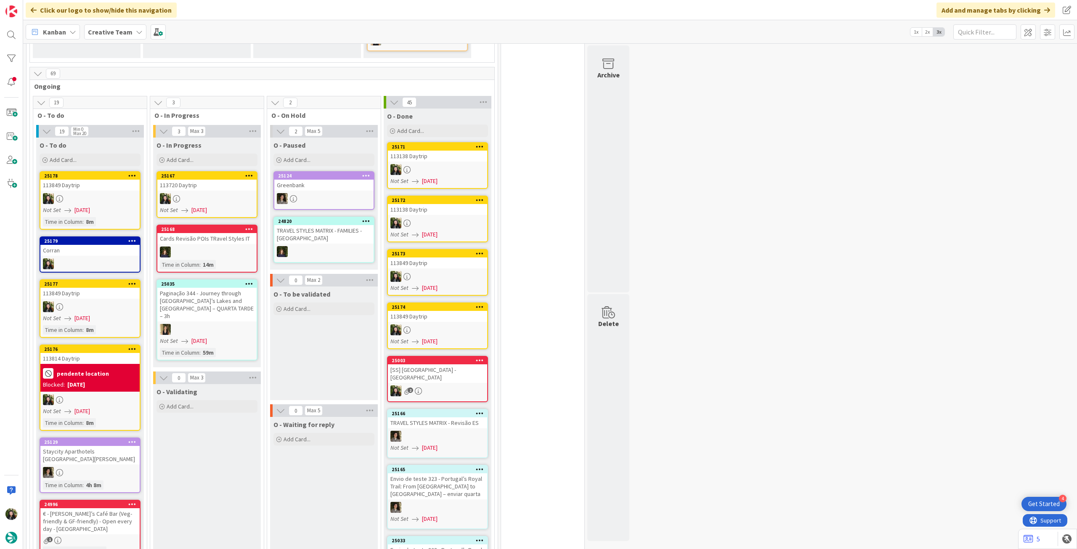
scroll to position [485, 0]
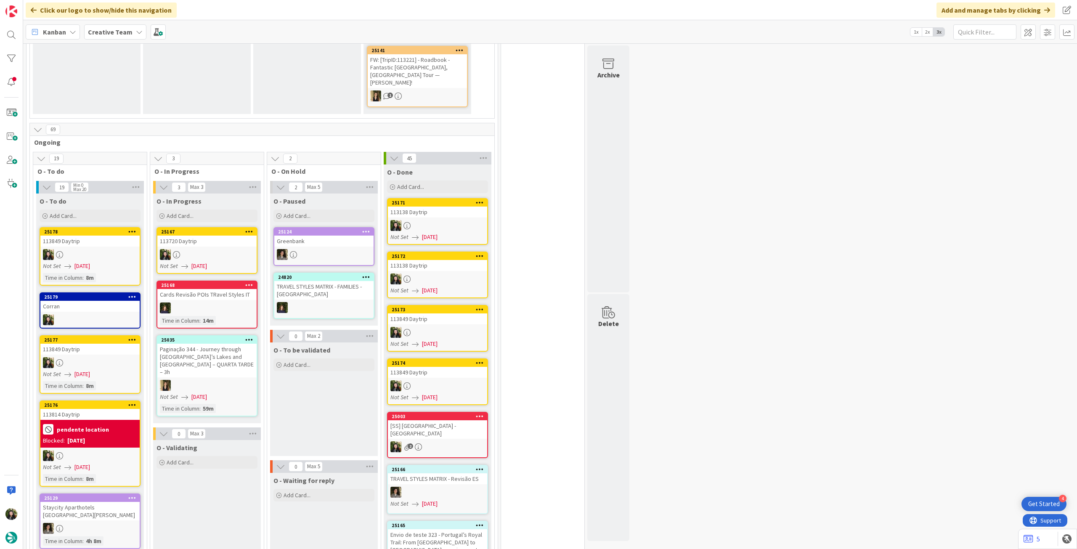
click at [221, 236] on div "113720 Daytrip" at bounding box center [206, 241] width 99 height 11
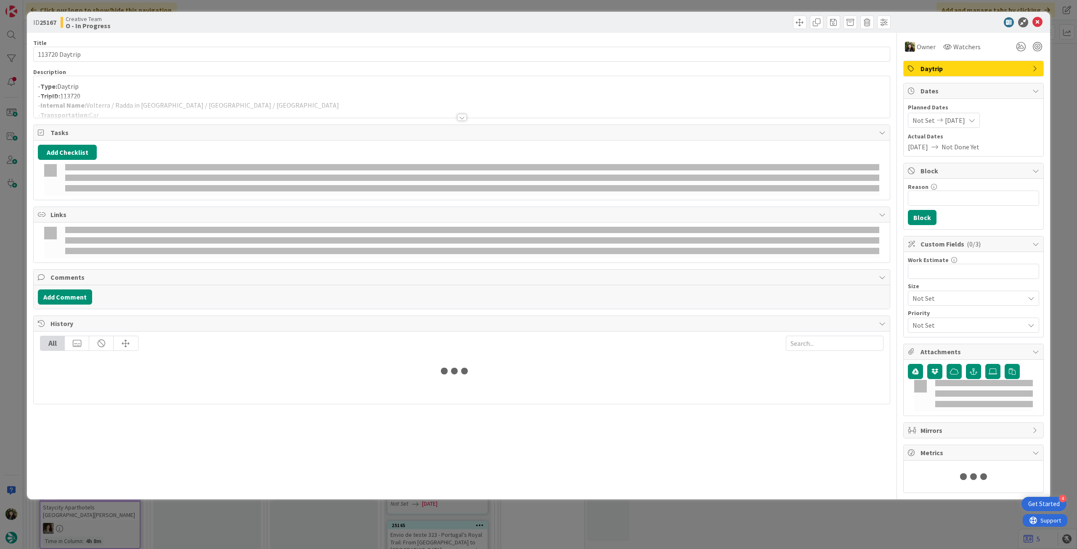
click at [156, 106] on div at bounding box center [462, 106] width 856 height 21
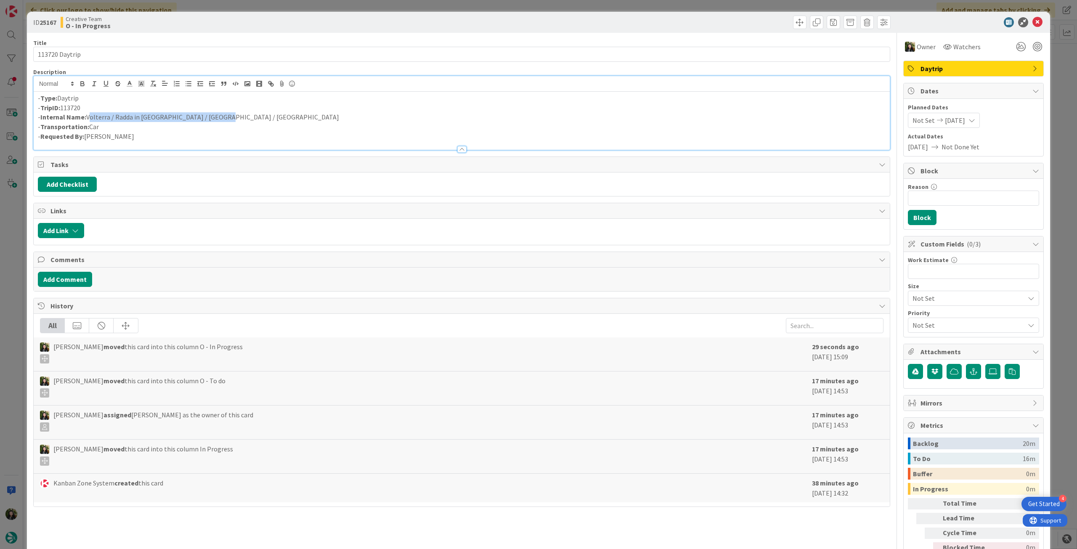
drag, startPoint x: 143, startPoint y: 116, endPoint x: 88, endPoint y: 117, distance: 54.7
click at [88, 117] on p "- Internal Name: Volterra / Radda in [GEOGRAPHIC_DATA] / [GEOGRAPHIC_DATA] / [G…" at bounding box center [461, 117] width 847 height 10
copy p "Volterra / Radda in [GEOGRAPHIC_DATA] / [GEOGRAPHIC_DATA] / [GEOGRAPHIC_DATA]"
click at [1032, 21] on icon at bounding box center [1037, 22] width 10 height 10
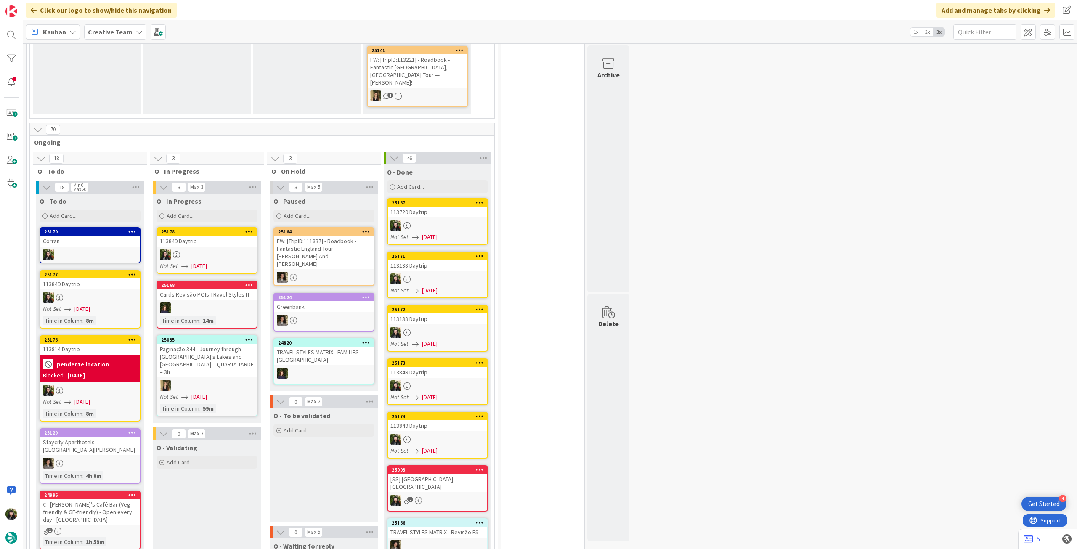
click at [203, 249] on div at bounding box center [206, 254] width 99 height 11
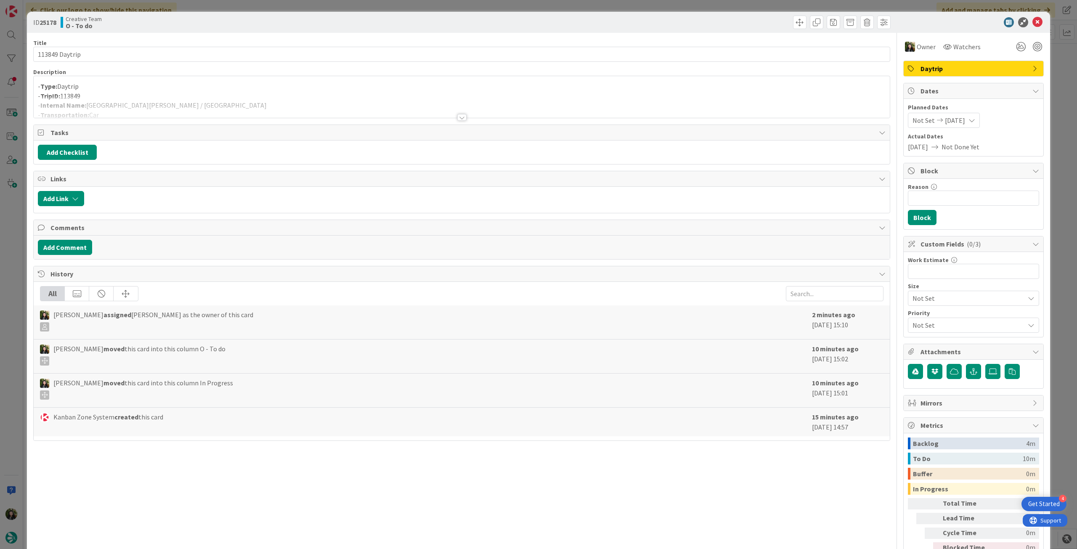
click at [179, 111] on div at bounding box center [462, 106] width 856 height 21
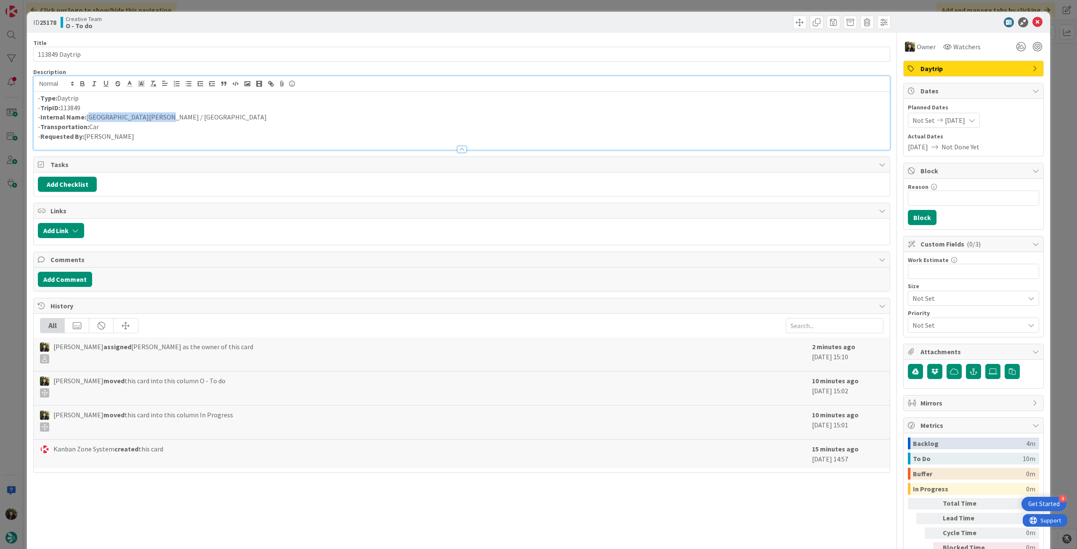
drag, startPoint x: 158, startPoint y: 115, endPoint x: 87, endPoint y: 116, distance: 70.7
click at [87, 116] on p "- Internal Name: [GEOGRAPHIC_DATA][PERSON_NAME] / [GEOGRAPHIC_DATA]" at bounding box center [461, 117] width 847 height 10
copy p "[GEOGRAPHIC_DATA][PERSON_NAME] / [GEOGRAPHIC_DATA]"
click at [1035, 20] on icon at bounding box center [1037, 22] width 10 height 10
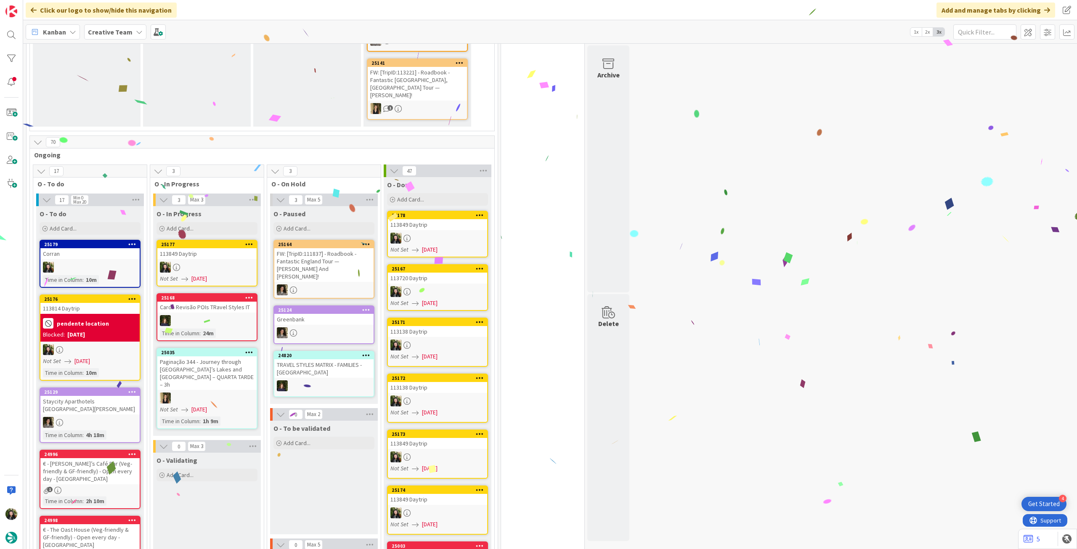
click at [210, 262] on div at bounding box center [206, 267] width 99 height 11
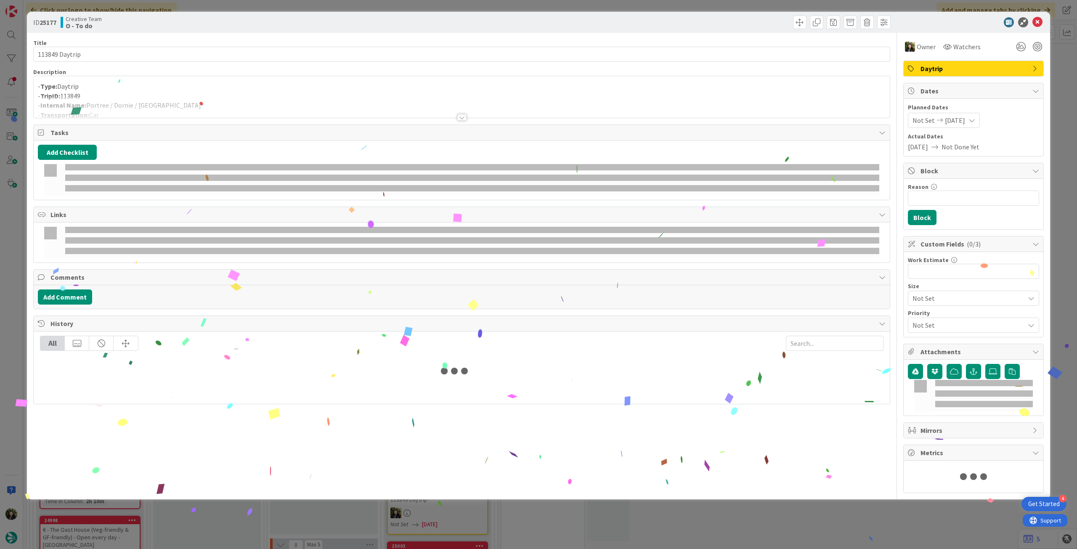
click at [156, 105] on div at bounding box center [462, 106] width 856 height 21
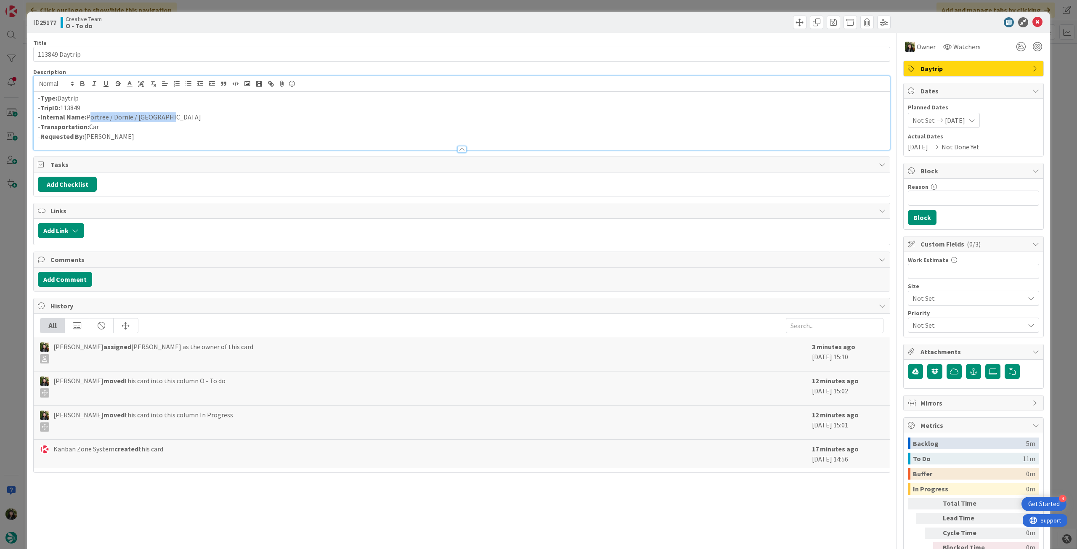
drag, startPoint x: 179, startPoint y: 117, endPoint x: 88, endPoint y: 117, distance: 90.8
click at [88, 117] on p "- Internal Name: Portree / [GEOGRAPHIC_DATA] / [GEOGRAPHIC_DATA]" at bounding box center [461, 117] width 847 height 10
copy p "Portree / Dornie / [GEOGRAPHIC_DATA]"
click at [1032, 23] on icon at bounding box center [1037, 22] width 10 height 10
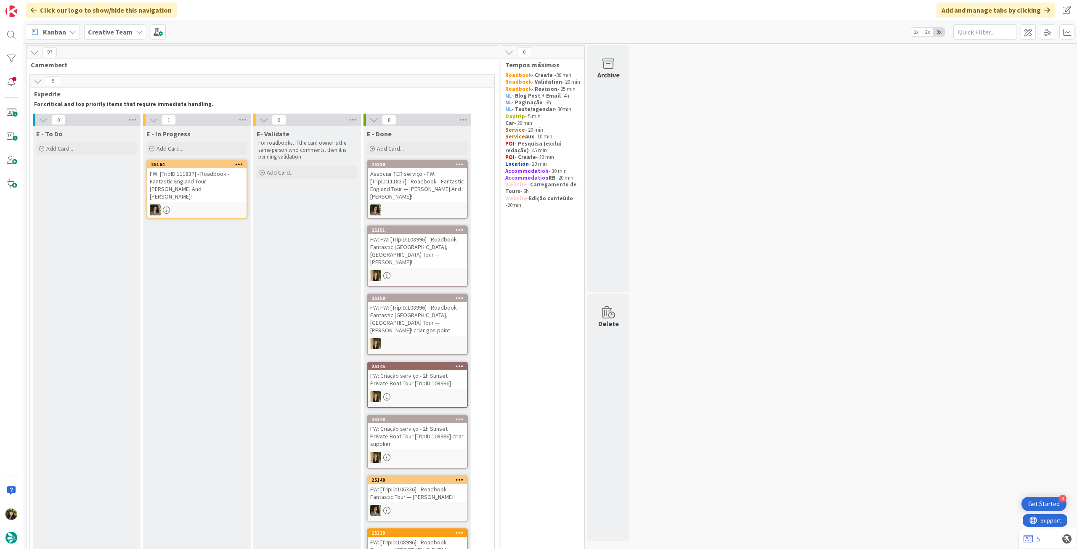
click at [224, 204] on div at bounding box center [196, 209] width 99 height 11
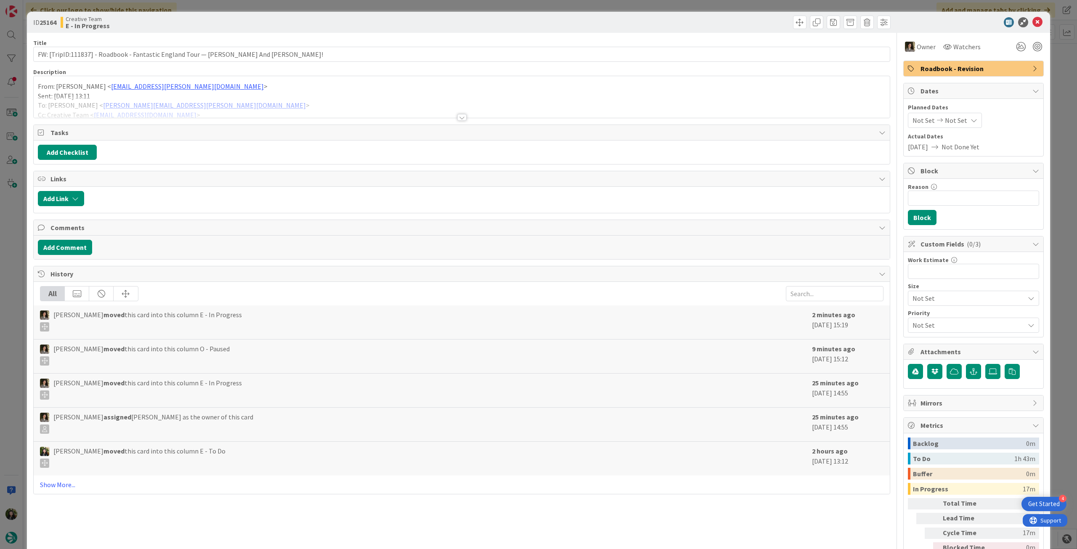
click at [109, 83] on p "From: [PERSON_NAME] < [PERSON_NAME][EMAIL_ADDRESS][PERSON_NAME][DOMAIN_NAME] >" at bounding box center [461, 87] width 847 height 10
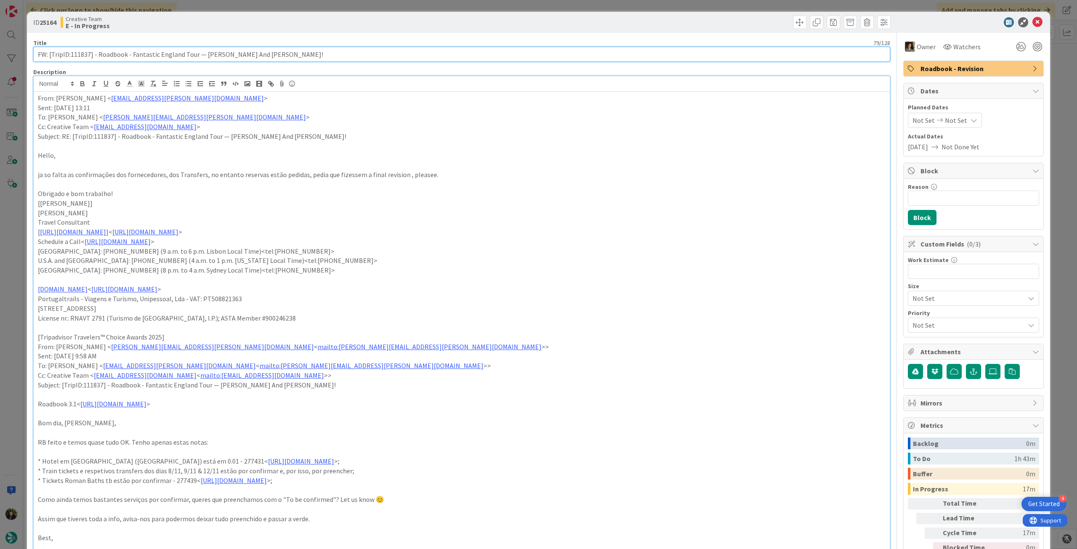
drag, startPoint x: 71, startPoint y: 54, endPoint x: 89, endPoint y: 55, distance: 18.5
click at [89, 55] on input "FW: [TripID:111837] - Roadbook - Fantastic England Tour — [PERSON_NAME] And [PE…" at bounding box center [461, 54] width 857 height 15
click at [1032, 21] on icon at bounding box center [1037, 22] width 10 height 10
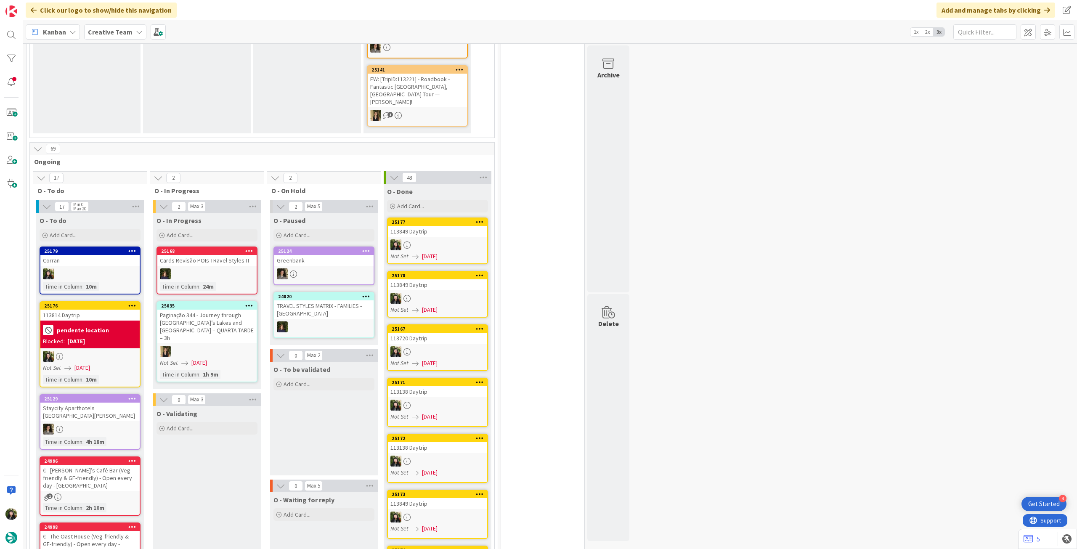
scroll to position [617, 0]
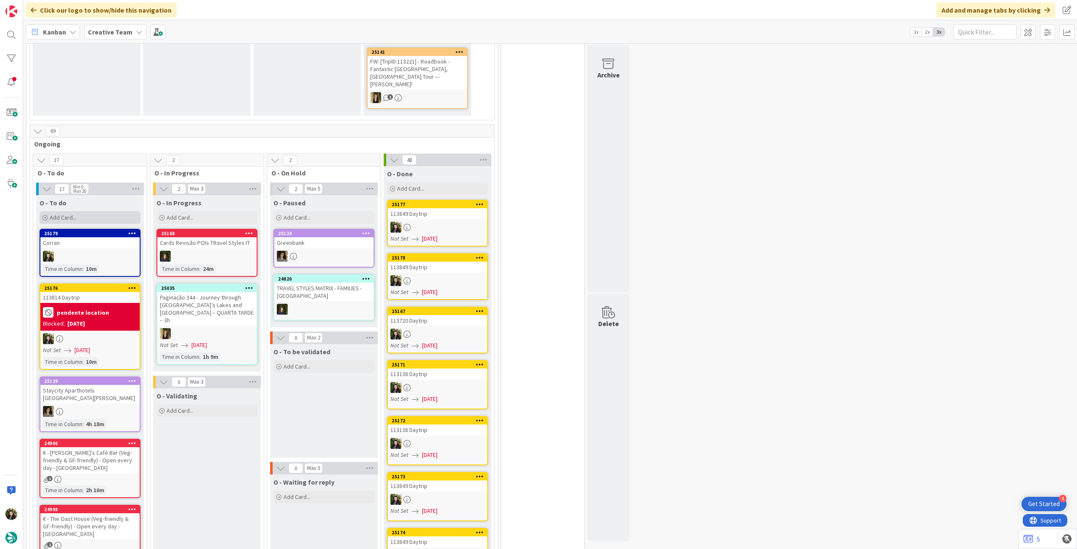
click at [117, 211] on div "Add Card..." at bounding box center [90, 217] width 101 height 13
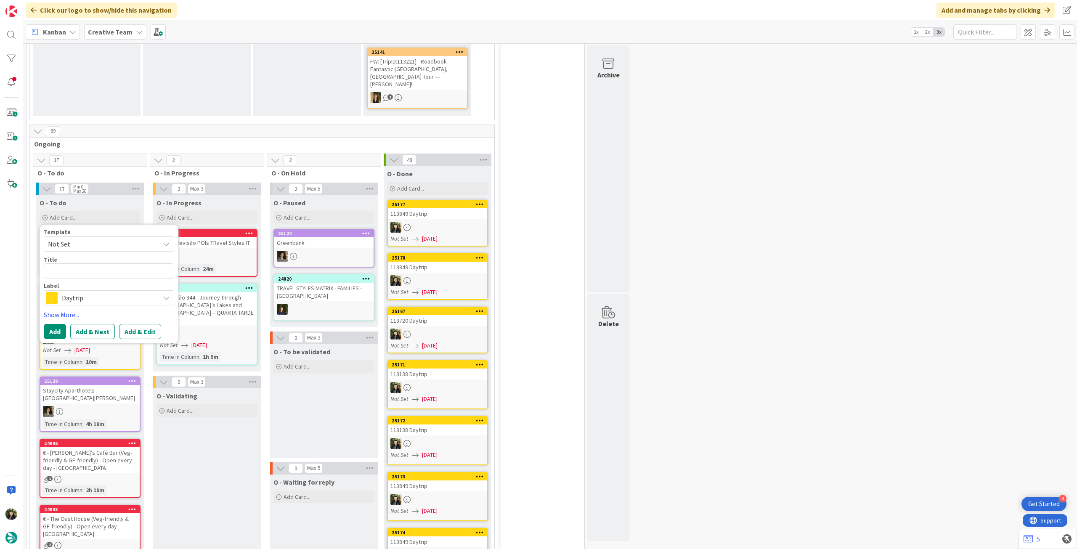
click at [126, 292] on span "Daytrip" at bounding box center [108, 298] width 93 height 12
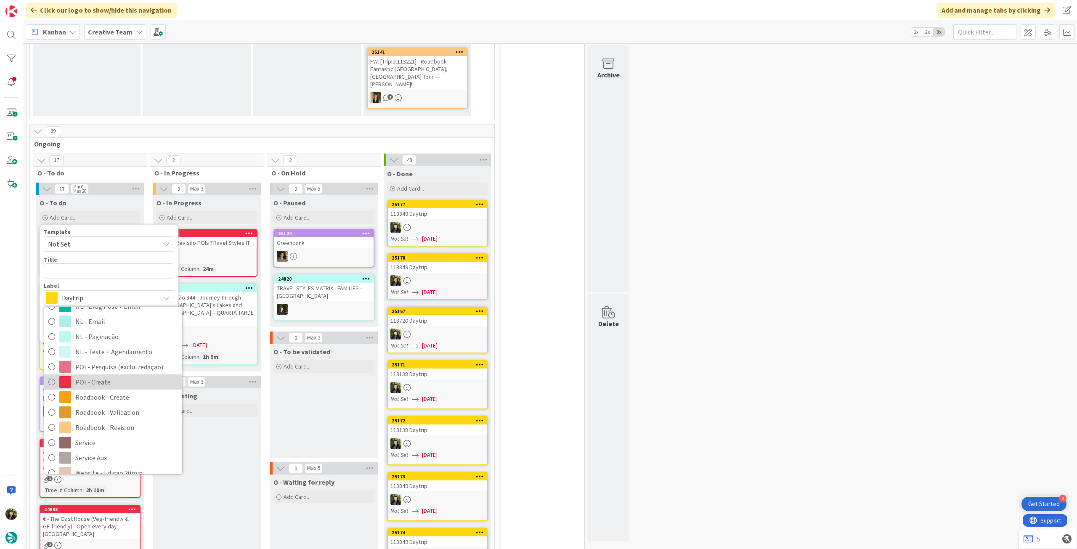
scroll to position [112, 0]
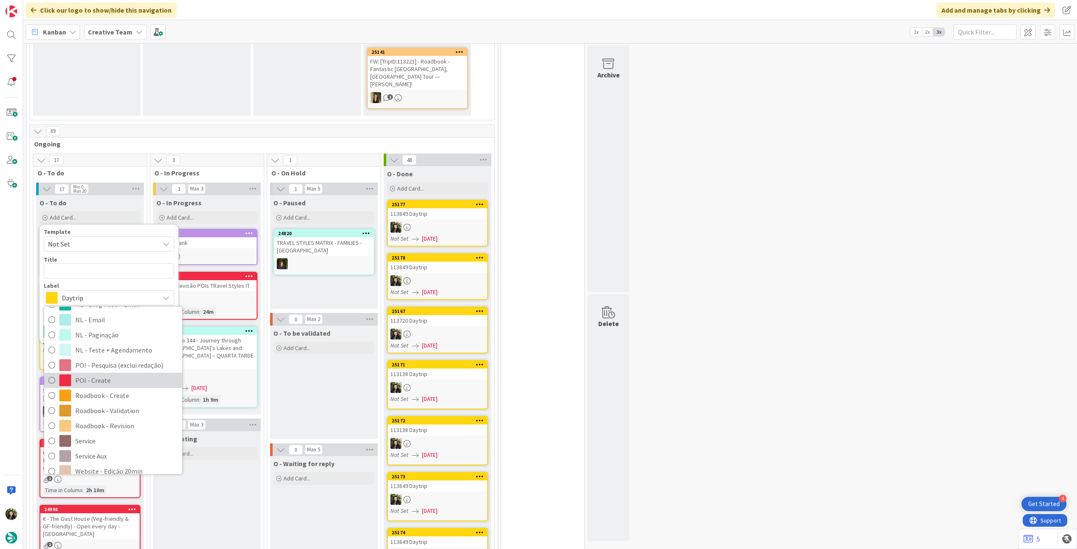
click at [123, 374] on span "POI - Create" at bounding box center [126, 380] width 103 height 13
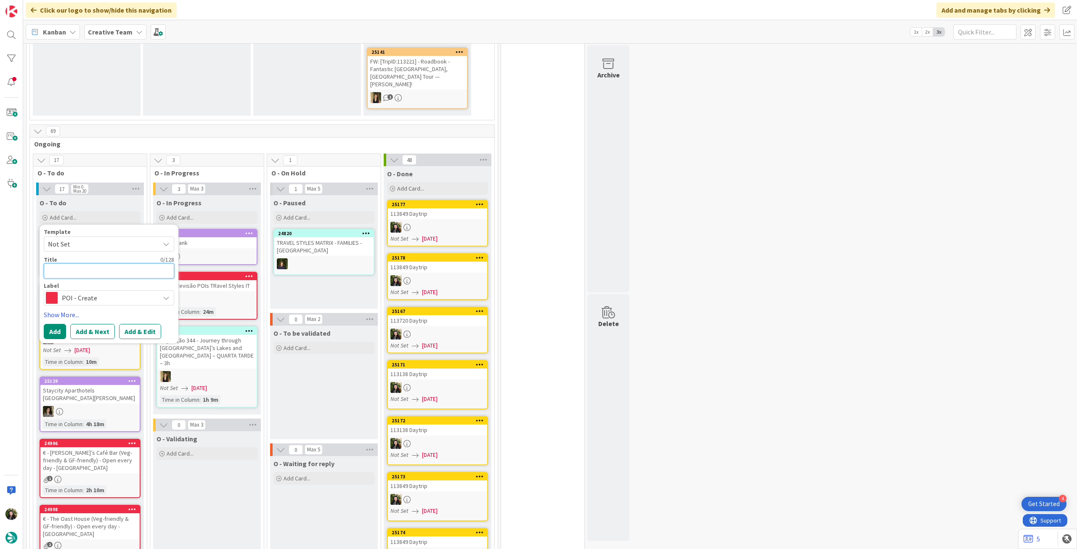
click at [117, 263] on textarea at bounding box center [109, 270] width 130 height 15
type textarea "x"
type textarea "A"
type textarea "x"
type textarea "Ac"
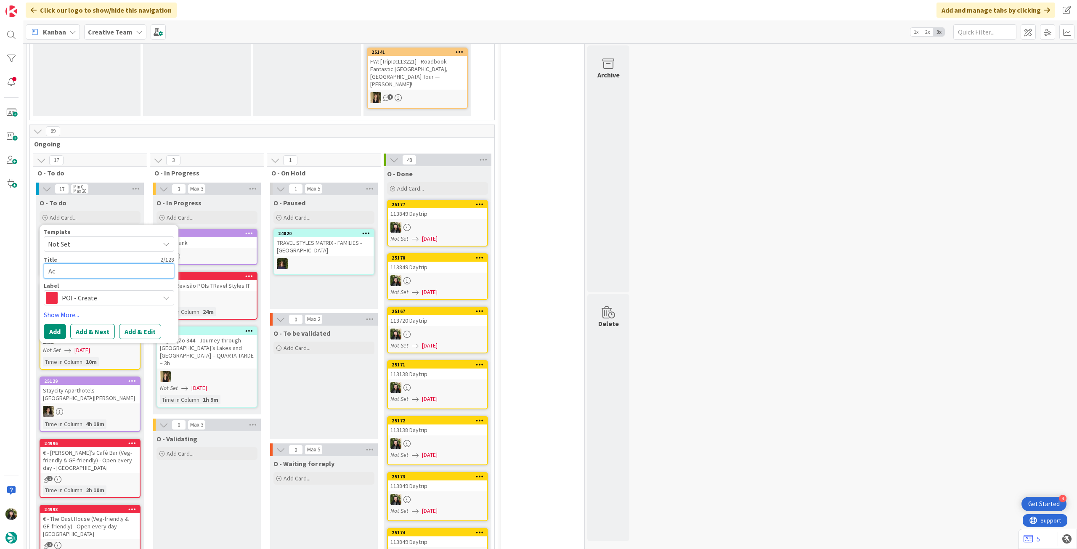
type textarea "x"
type textarea "Acr"
type textarea "x"
type textarea "Acre"
type textarea "x"
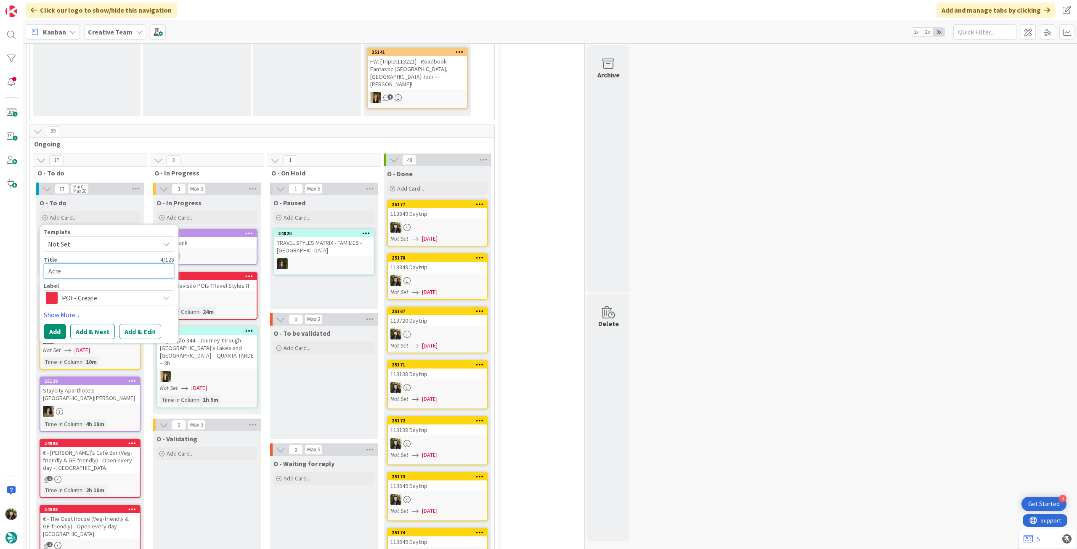
type textarea "Acres"
type textarea "x"
type textarea "Acresc"
type textarea "x"
type textarea "Acresce"
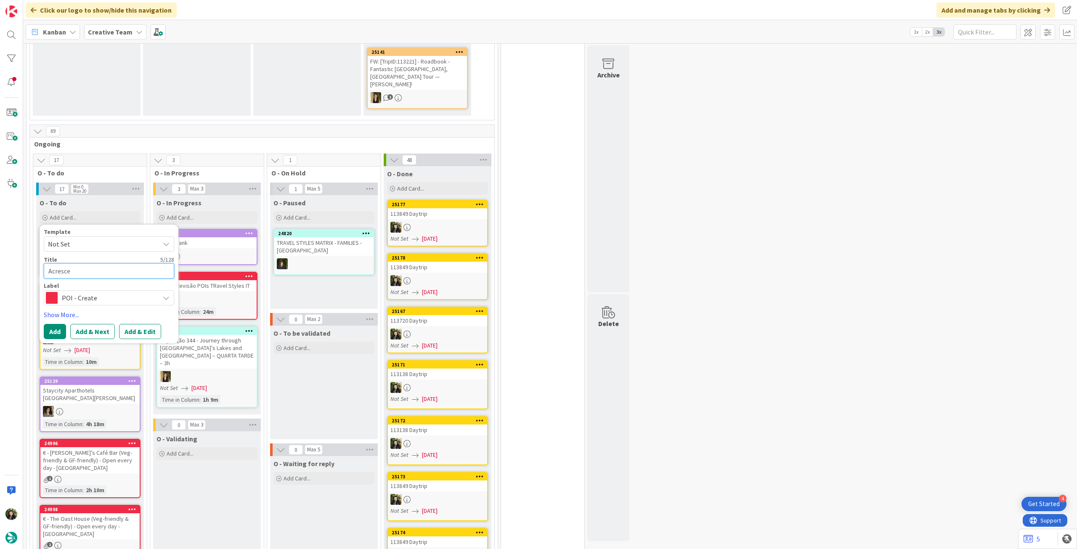
type textarea "x"
type textarea "Acrescen"
type textarea "x"
type textarea "Acrescent"
type textarea "x"
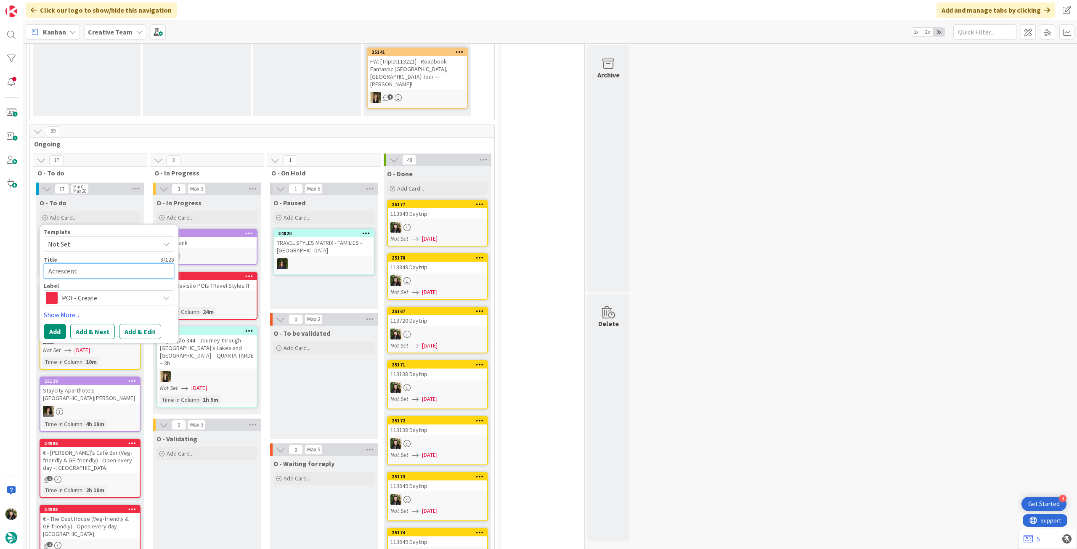
type textarea "Acrescenta"
type textarea "x"
type textarea "Acrescentar"
type textarea "x"
type textarea "Acrescentar"
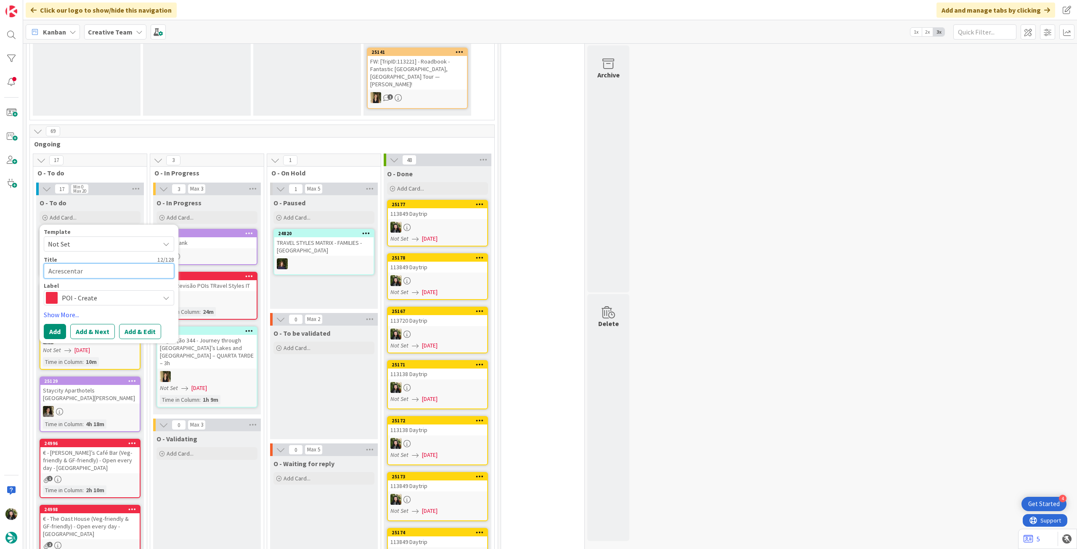
type textarea "x"
type textarea "Acrescentar s"
type textarea "x"
type textarea "Acrescentar si"
type textarea "x"
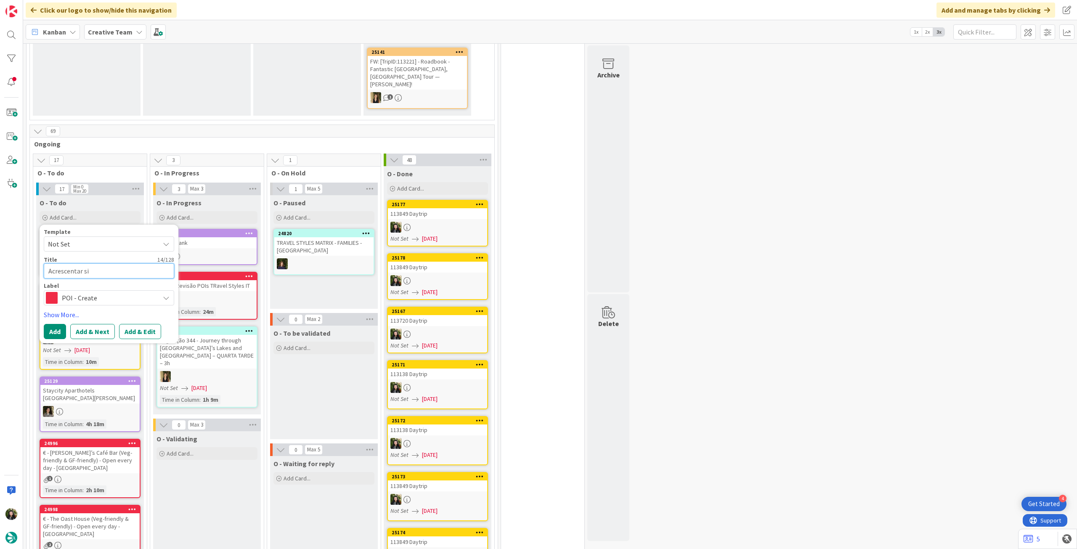
type textarea "Acrescentar sig"
type textarea "x"
type textarea "Acrescentar [PERSON_NAME]"
type textarea "x"
type textarea "Acrescentar sigla"
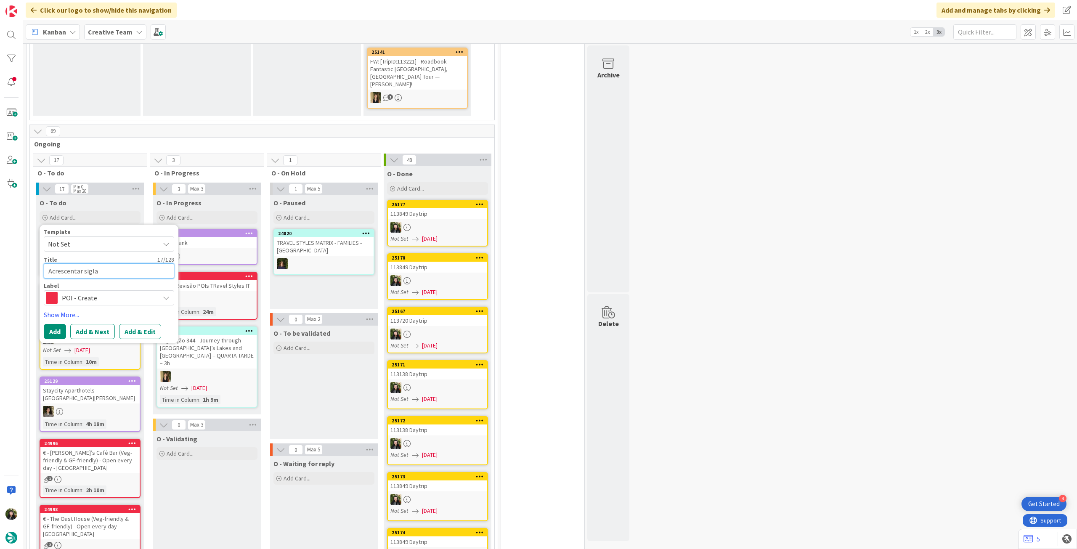
type textarea "x"
type textarea "Acrescentar siglas"
type textarea "x"
type textarea "Acrescentar siglas"
type textarea "x"
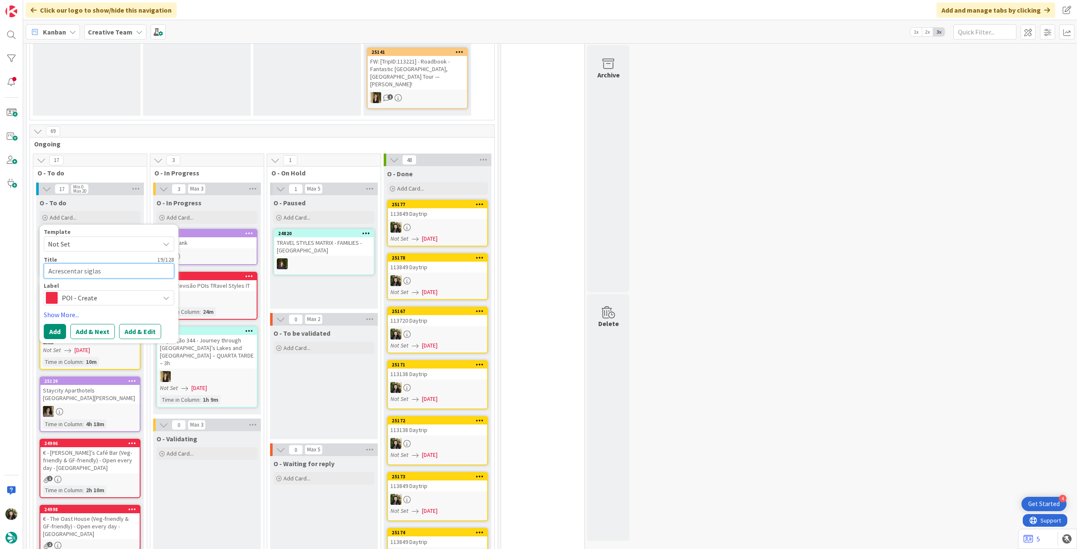
type textarea "Acrescentar siglas p"
type textarea "x"
type textarea "Acrescentar siglas pe"
type textarea "x"
type textarea "Acrescentar siglas per"
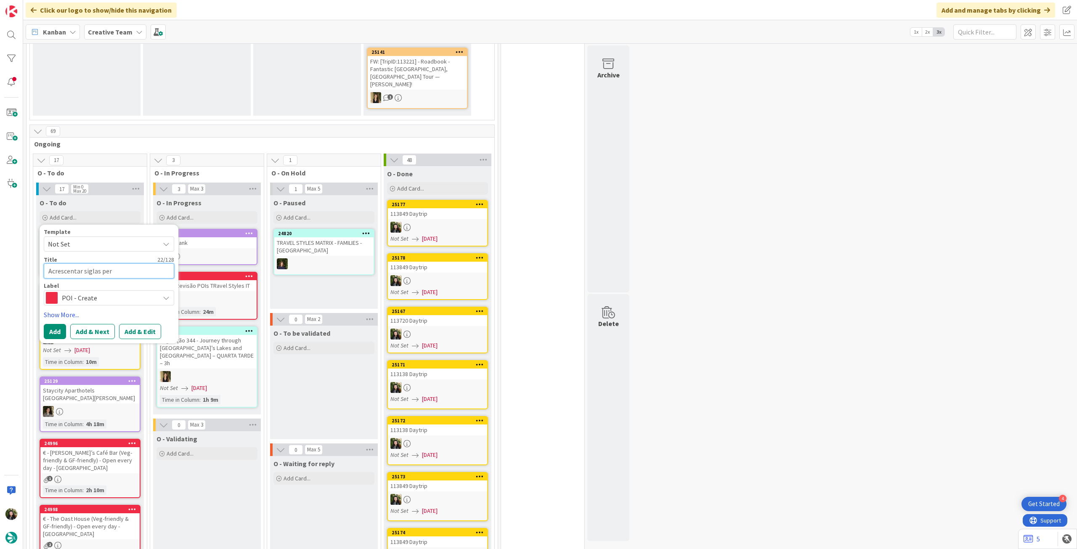
type textarea "x"
type textarea "Acrescentar siglas perso"
type textarea "x"
type textarea "Acrescentar siglas person"
type textarea "x"
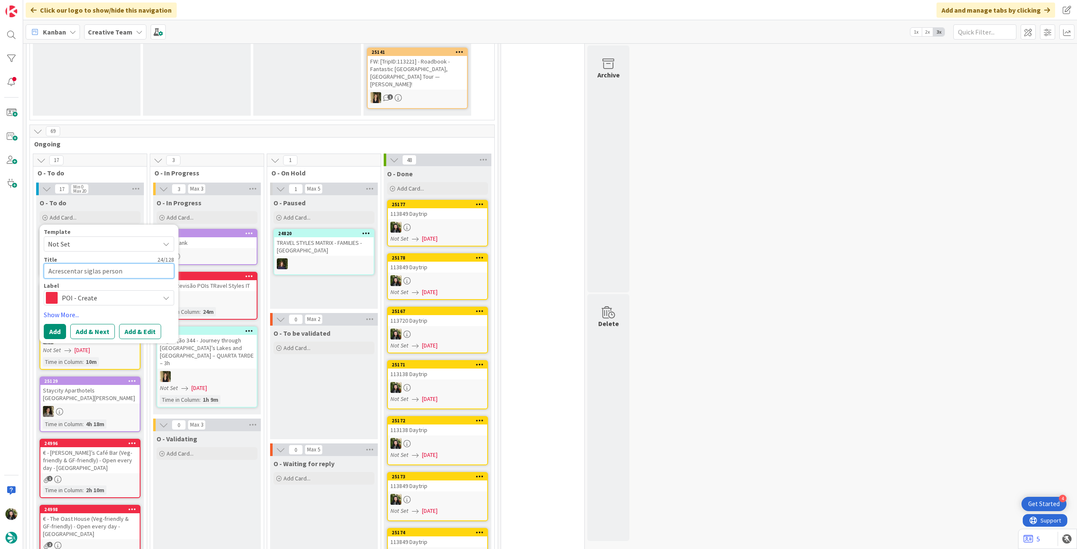
type textarea "Acrescentar siglas persona"
type textarea "x"
type textarea "Acrescentar siglas personas"
type textarea "x"
type textarea "Acrescentar siglas personas"
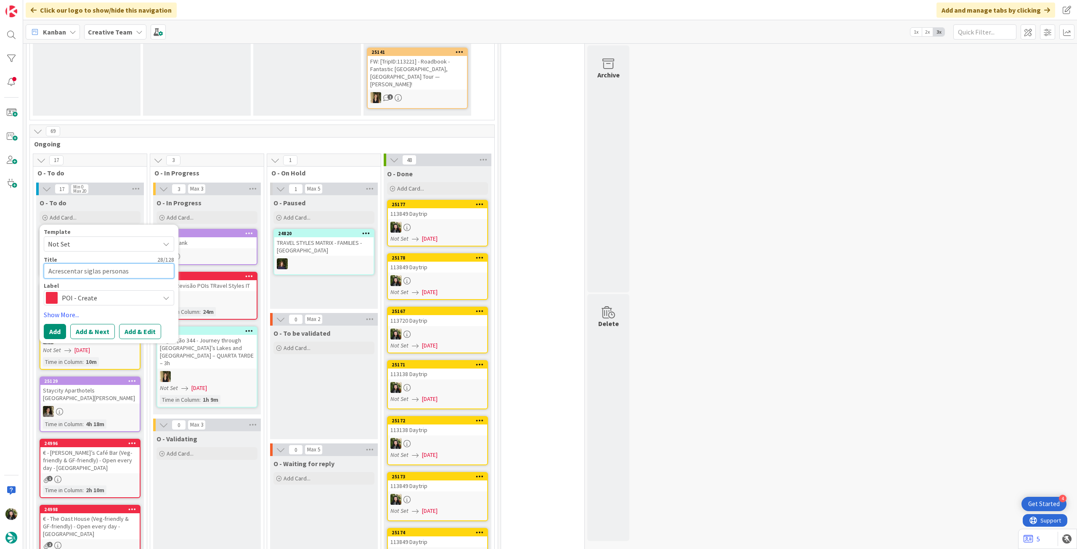
type textarea "x"
type textarea "Acrescentar siglas personas P"
type textarea "x"
type textarea "Acrescentar siglas personas PO"
type textarea "x"
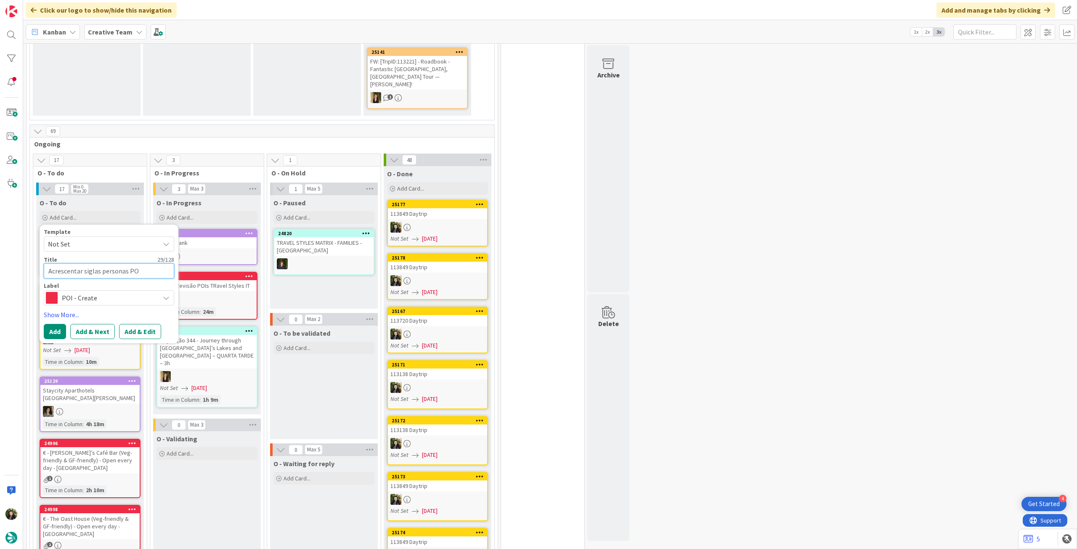
type textarea "Acrescentar siglas personas POI"
type textarea "x"
type textarea "Acrescentar siglas personas POIs"
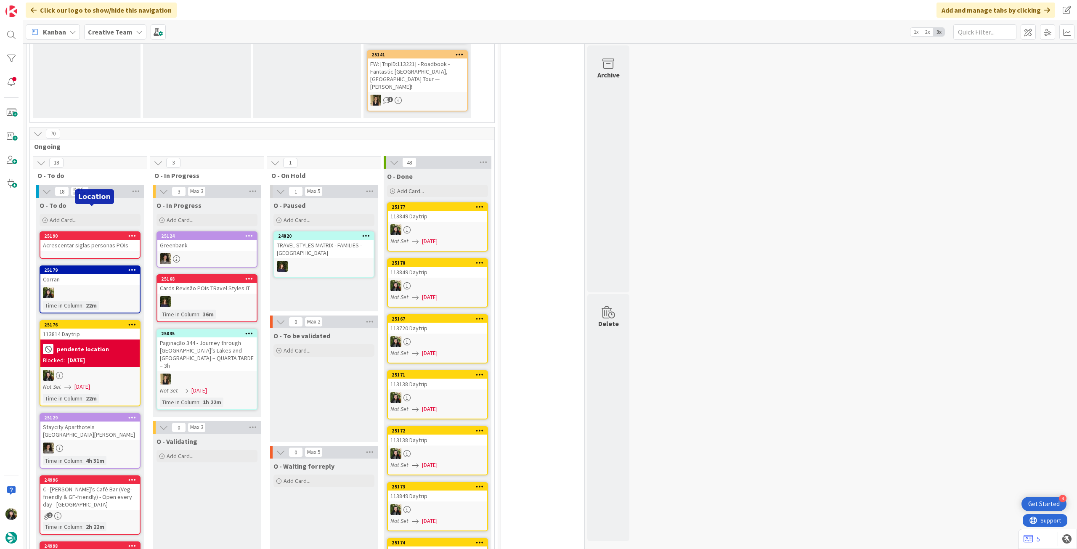
click at [82, 240] on div "Acrescentar siglas personas POIs" at bounding box center [89, 245] width 99 height 11
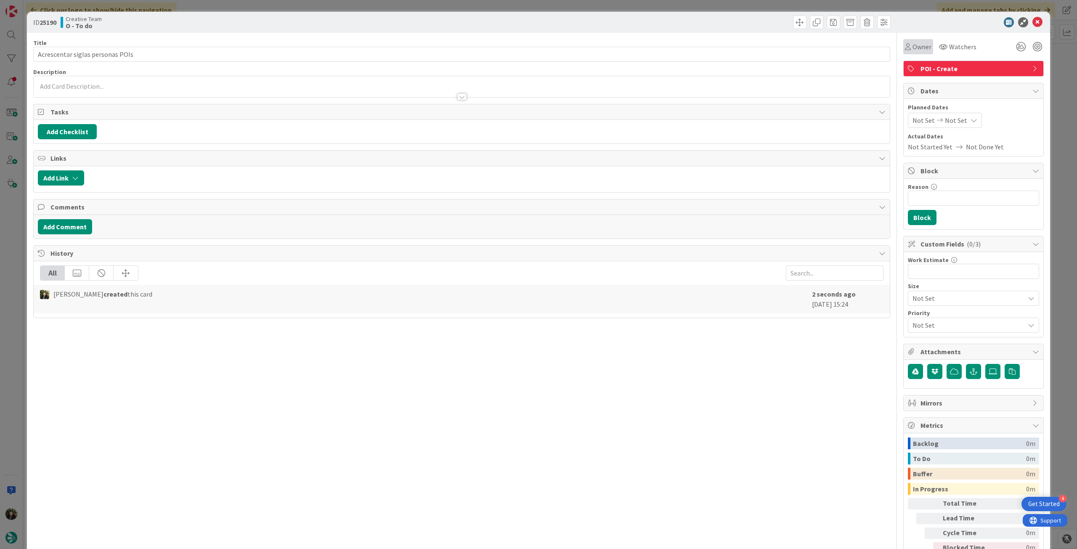
click at [918, 50] on span "Owner" at bounding box center [921, 47] width 19 height 10
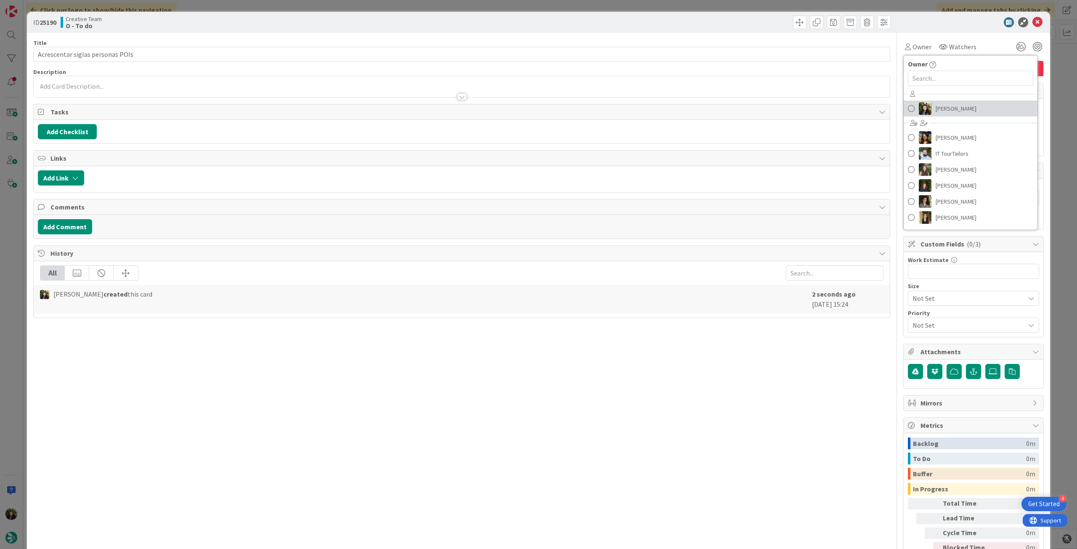
drag, startPoint x: 945, startPoint y: 112, endPoint x: 948, endPoint y: 104, distance: 9.2
click at [945, 112] on span "[PERSON_NAME]" at bounding box center [955, 108] width 41 height 13
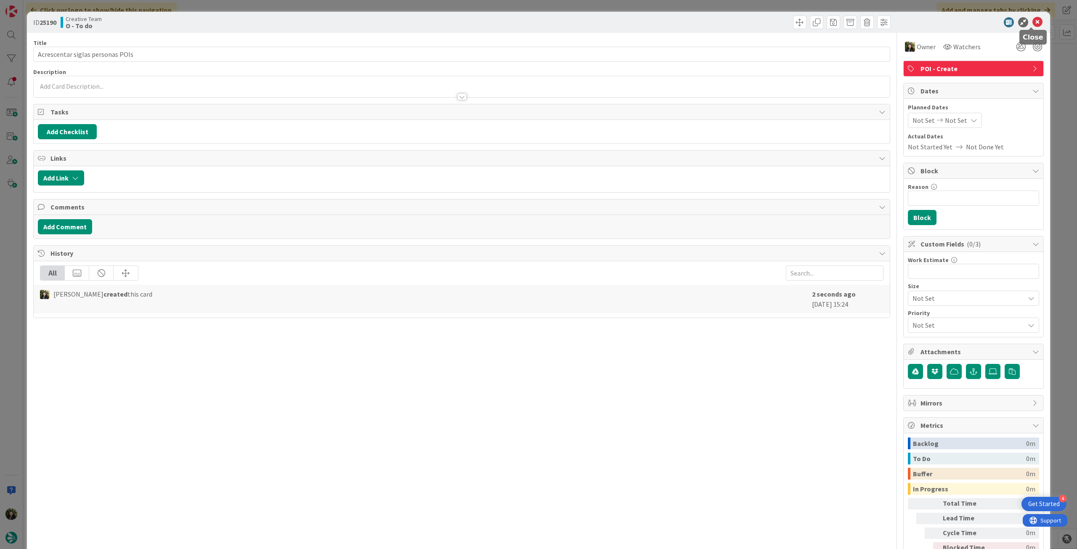
click at [1033, 20] on icon at bounding box center [1037, 22] width 10 height 10
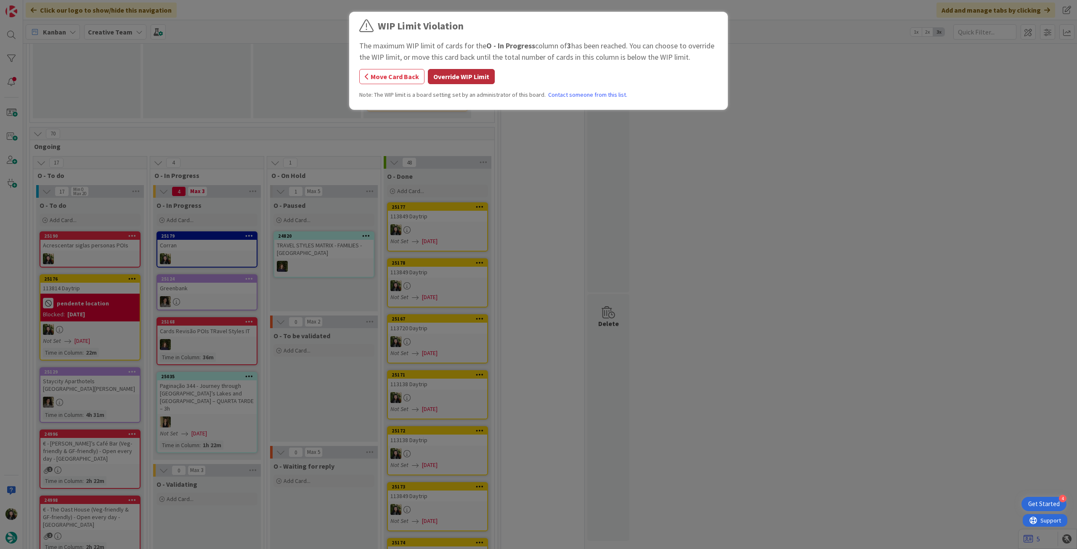
click at [446, 78] on button "Override WIP Limit" at bounding box center [461, 76] width 67 height 15
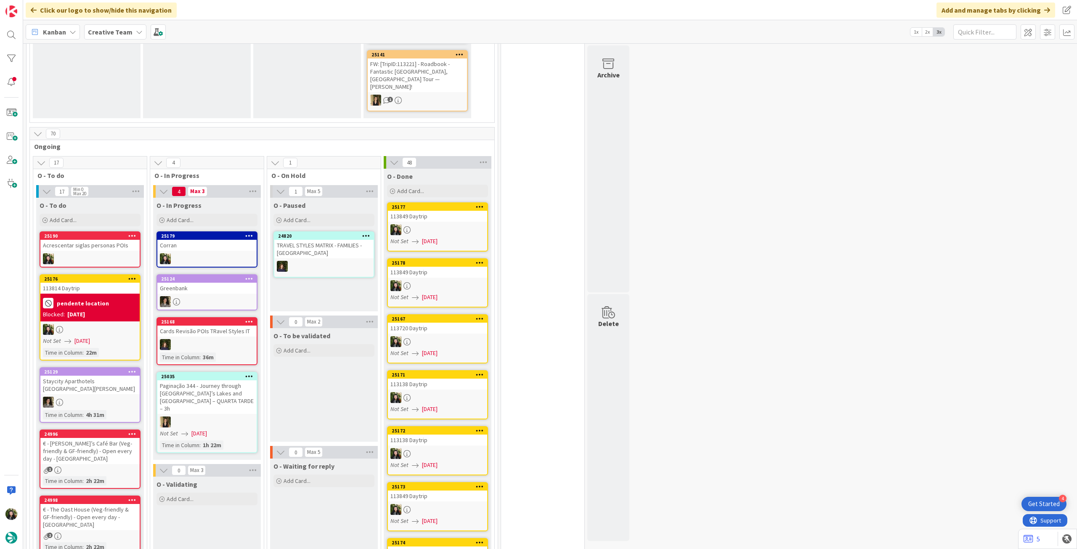
click at [119, 29] on b "Creative Team" at bounding box center [110, 32] width 45 height 8
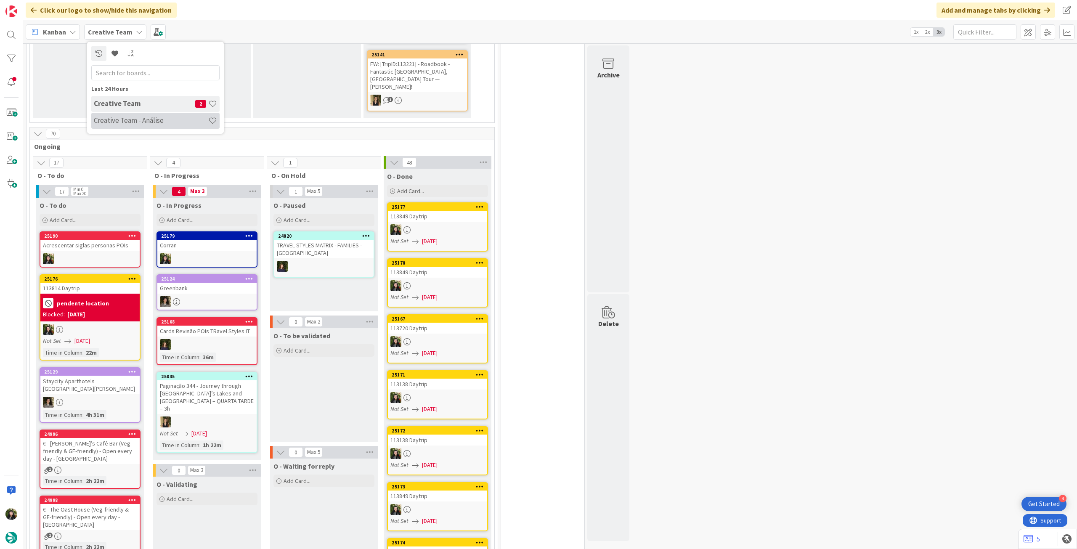
click at [146, 121] on h4 "Creative Team - Análise" at bounding box center [151, 120] width 114 height 8
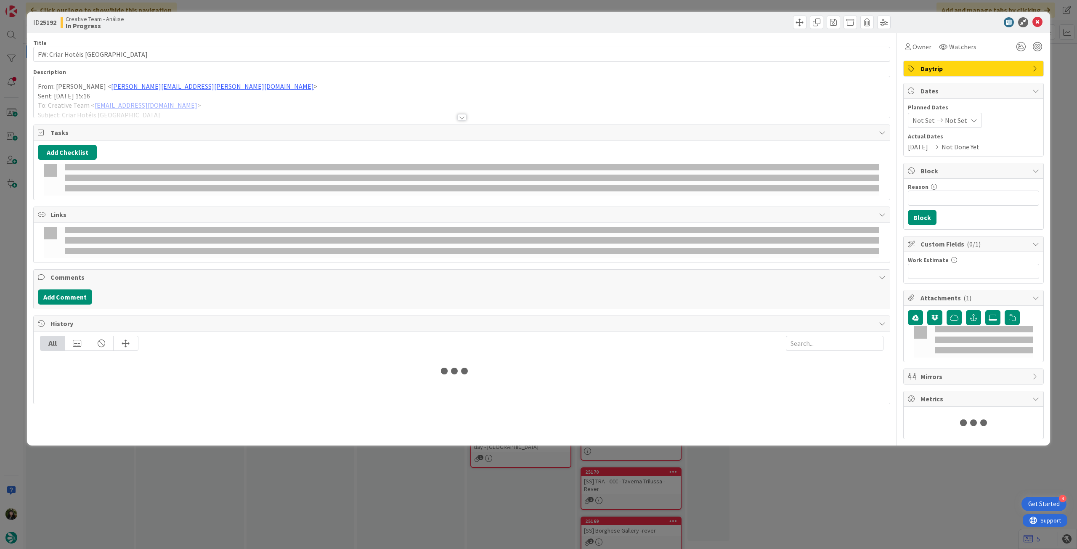
click at [172, 101] on div at bounding box center [462, 106] width 856 height 21
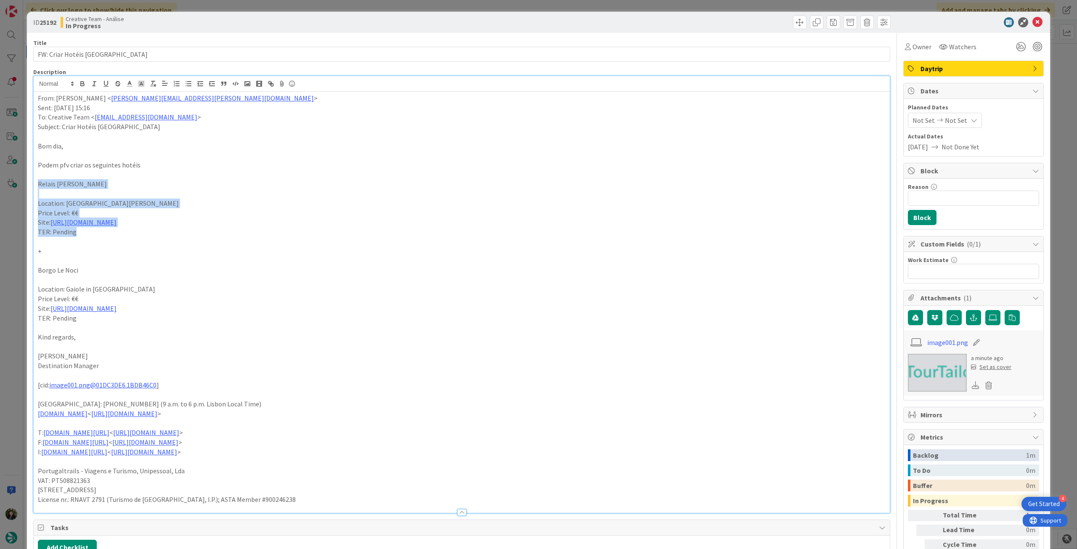
drag, startPoint x: 35, startPoint y: 188, endPoint x: 81, endPoint y: 233, distance: 64.2
click at [81, 233] on div "From: [PERSON_NAME] < [PERSON_NAME][EMAIL_ADDRESS][PERSON_NAME][DOMAIN_NAME] > …" at bounding box center [462, 302] width 856 height 421
copy div "Relais [PERSON_NAME] Location: [GEOGRAPHIC_DATA][PERSON_NAME] Level: €€ Site: […"
click at [37, 99] on div "From: [PERSON_NAME] < [PERSON_NAME][EMAIL_ADDRESS][PERSON_NAME][DOMAIN_NAME] > …" at bounding box center [462, 302] width 856 height 421
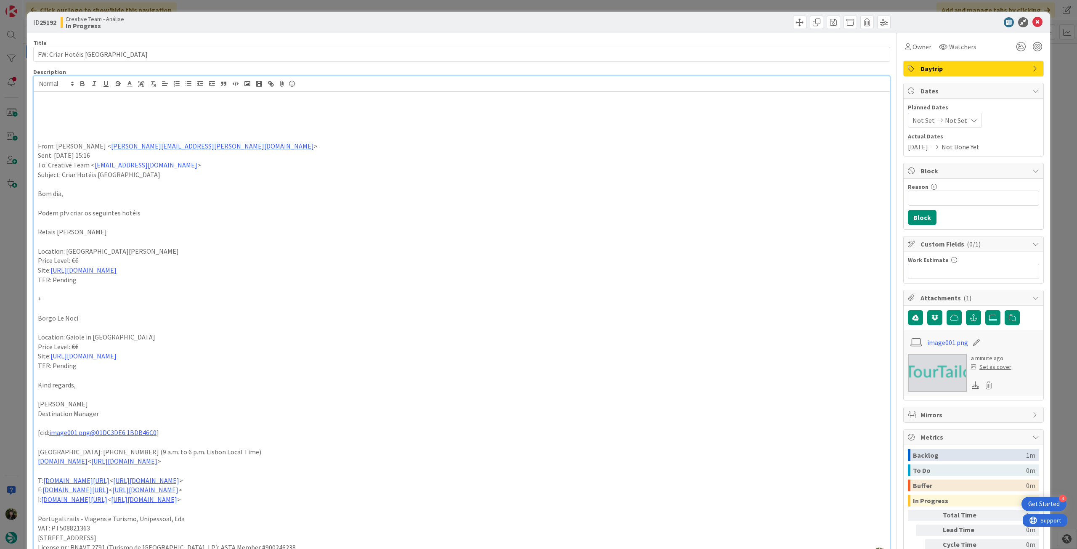
click at [86, 109] on p at bounding box center [461, 108] width 847 height 10
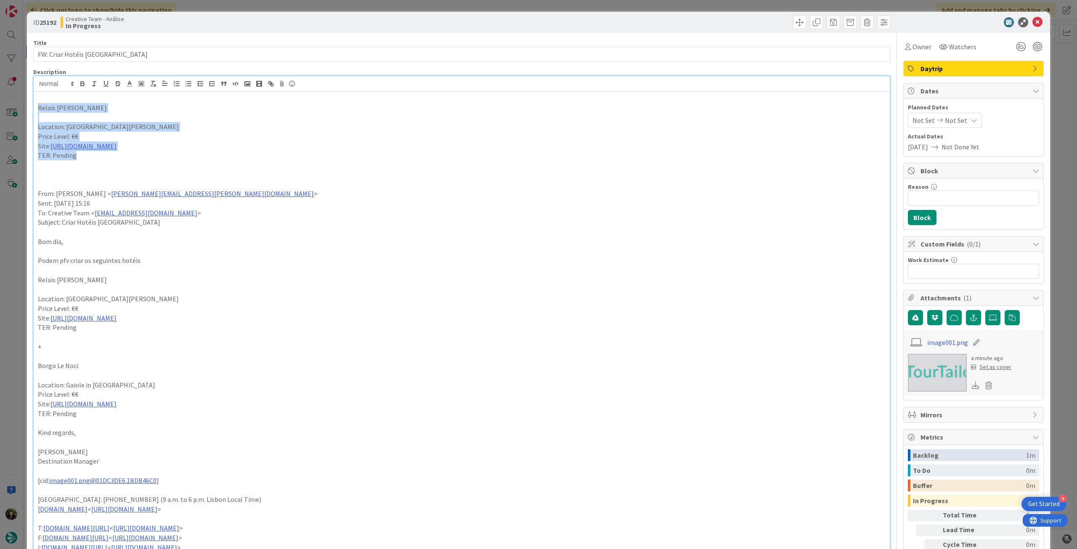
drag, startPoint x: 89, startPoint y: 155, endPoint x: 20, endPoint y: 110, distance: 82.4
click at [20, 110] on div "ID 25192 Creative Team - Análise In Progress Title 24 / 128 FW: Criar Hotéis [G…" at bounding box center [538, 274] width 1077 height 549
drag, startPoint x: 85, startPoint y: 85, endPoint x: 321, endPoint y: 126, distance: 239.9
click at [85, 86] on icon "button" at bounding box center [83, 84] width 8 height 8
click at [418, 152] on p "TER: Pending" at bounding box center [461, 156] width 847 height 10
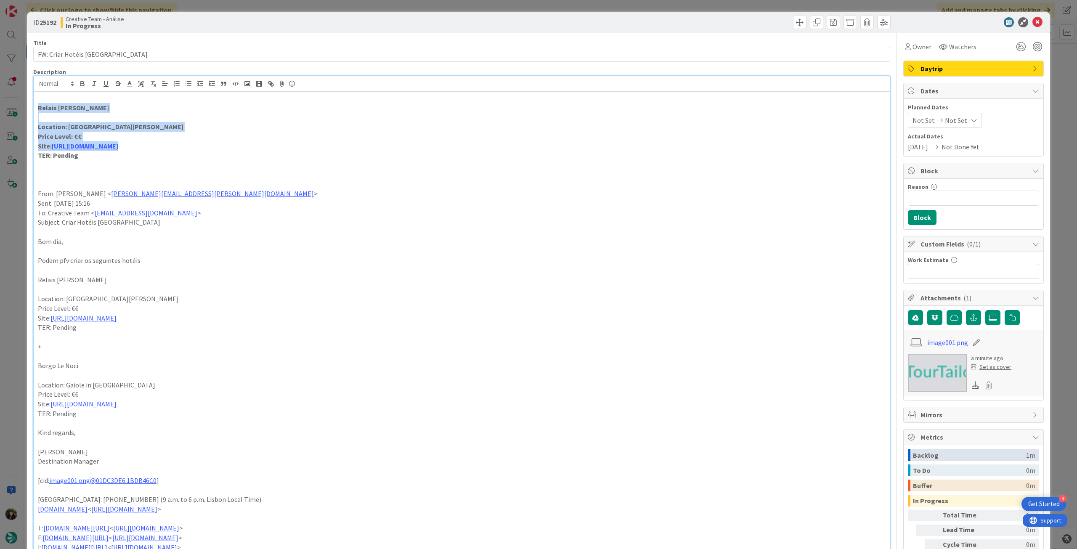
click at [547, 137] on p "Price Level: €€" at bounding box center [461, 137] width 847 height 10
click at [1032, 24] on icon at bounding box center [1037, 22] width 10 height 10
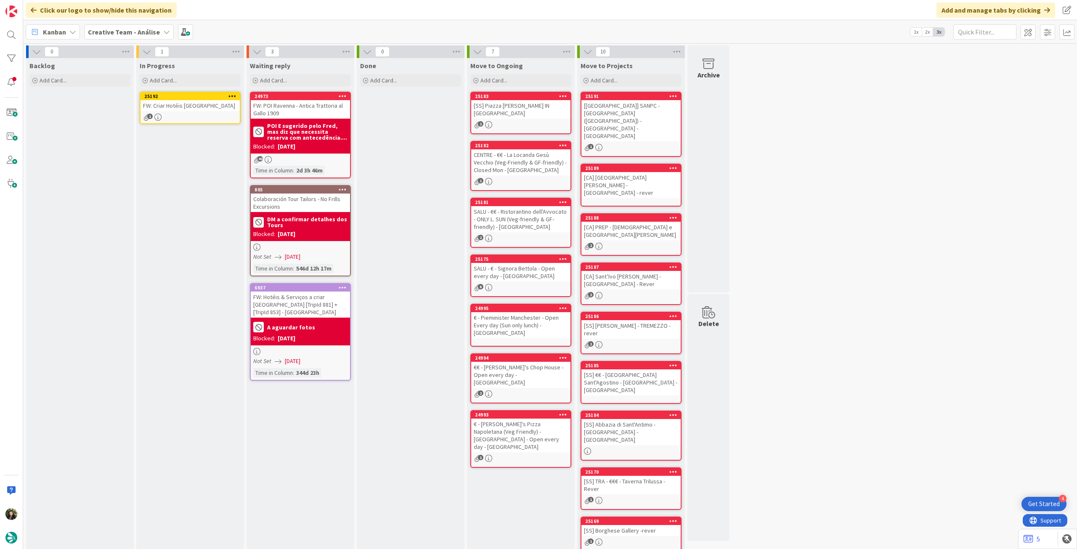
click at [232, 95] on icon at bounding box center [232, 96] width 8 height 6
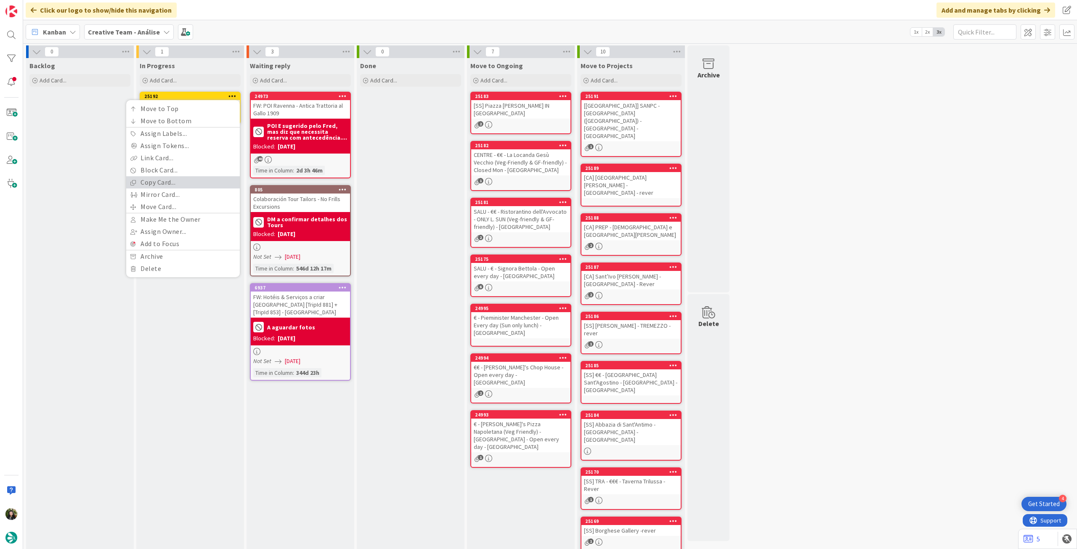
click at [161, 183] on link "Copy Card..." at bounding box center [183, 182] width 114 height 12
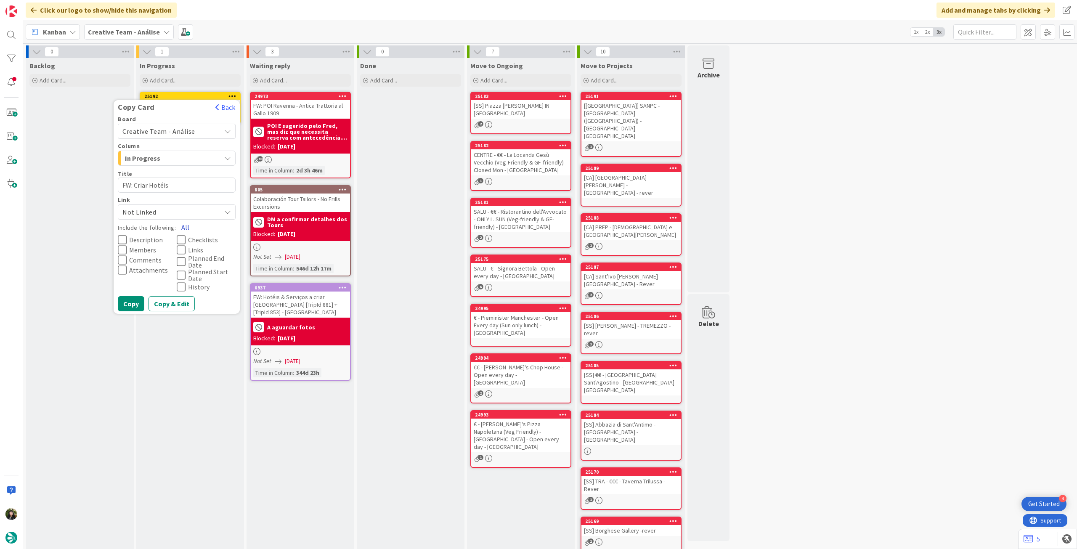
click at [187, 226] on button "All" at bounding box center [185, 227] width 19 height 15
drag, startPoint x: 130, startPoint y: 302, endPoint x: 143, endPoint y: 269, distance: 34.9
click at [130, 302] on button "Copy" at bounding box center [131, 303] width 26 height 15
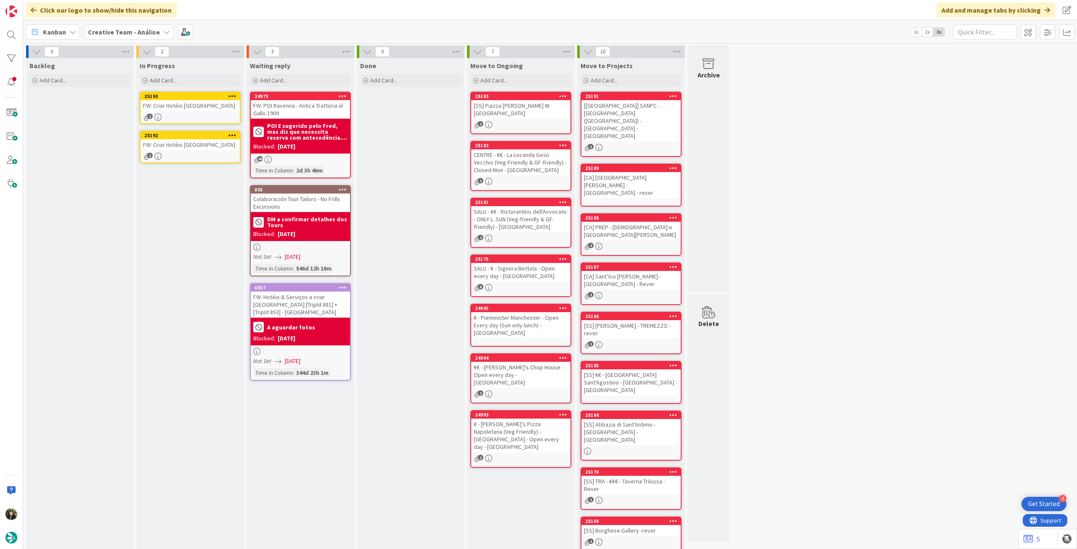
click at [196, 154] on div "1" at bounding box center [189, 156] width 99 height 7
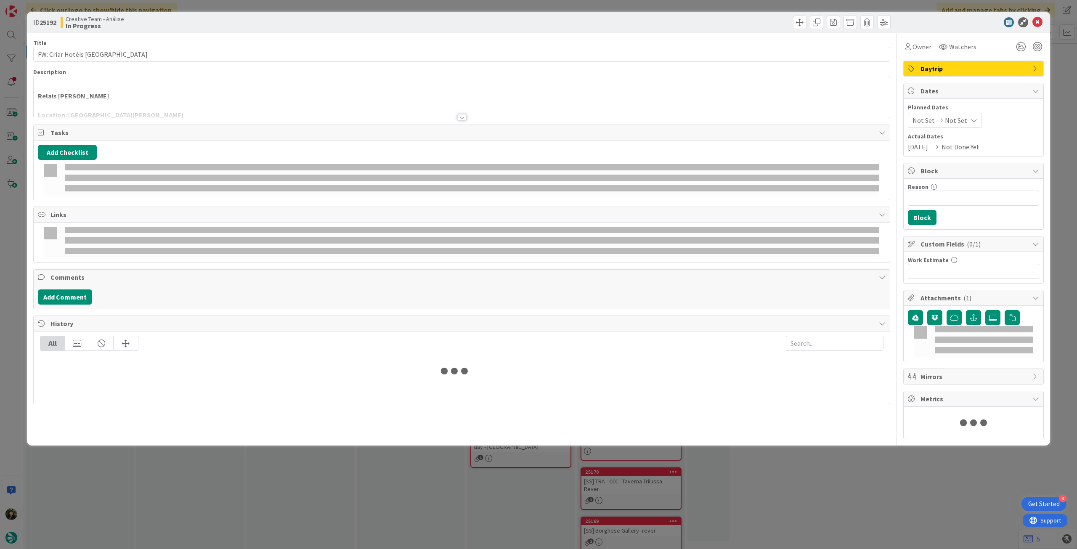
click at [146, 106] on div at bounding box center [462, 106] width 856 height 21
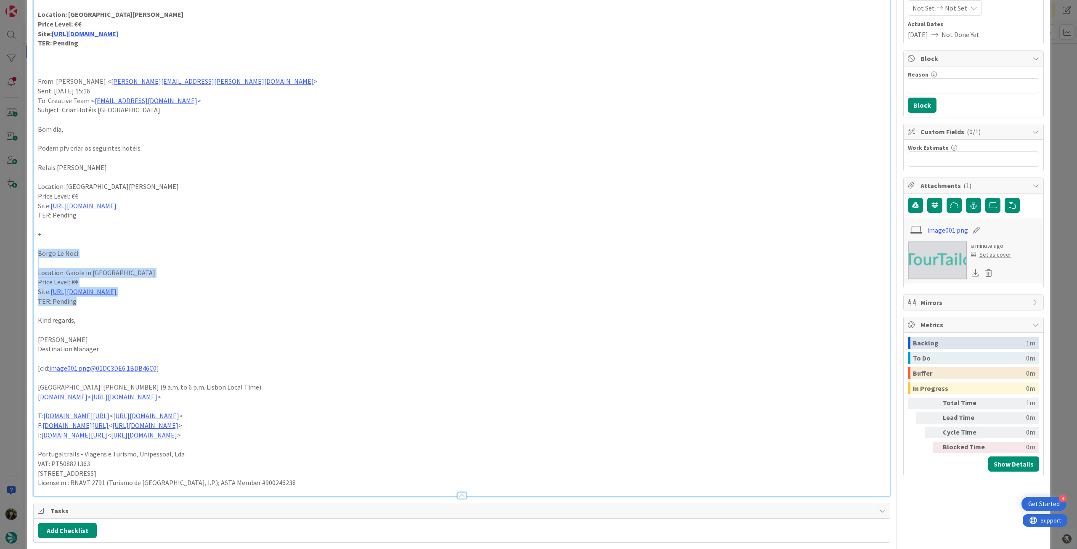
drag, startPoint x: 81, startPoint y: 304, endPoint x: 28, endPoint y: 253, distance: 72.9
click at [28, 253] on div "ID 25192 Creative Team - Análise In Progress Title 24 / 128 FW: Criar Hotéis [G…" at bounding box center [538, 384] width 1023 height 970
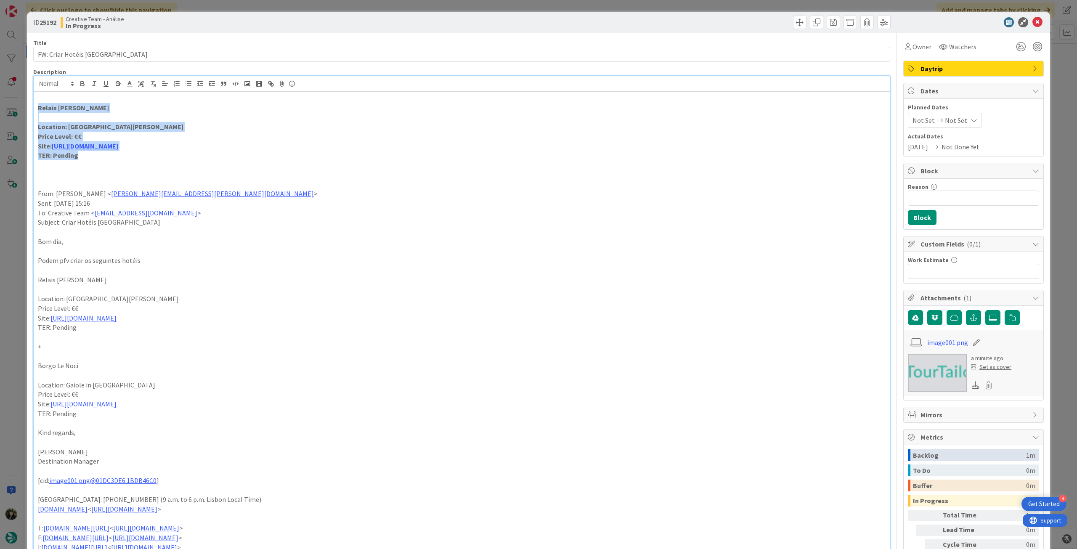
drag, startPoint x: 75, startPoint y: 154, endPoint x: 17, endPoint y: 103, distance: 77.2
click at [17, 103] on div "ID 25192 Creative Team - Análise In Progress Title 24 / 128 FW: Criar Hotéis [G…" at bounding box center [538, 274] width 1077 height 549
drag, startPoint x: 84, startPoint y: 156, endPoint x: 34, endPoint y: 107, distance: 70.2
click at [34, 107] on div "[GEOGRAPHIC_DATA] Location: Gaiole in [GEOGRAPHIC_DATA] Price Level: €€ Site: […" at bounding box center [462, 350] width 856 height 516
click at [83, 85] on icon "button" at bounding box center [83, 84] width 8 height 8
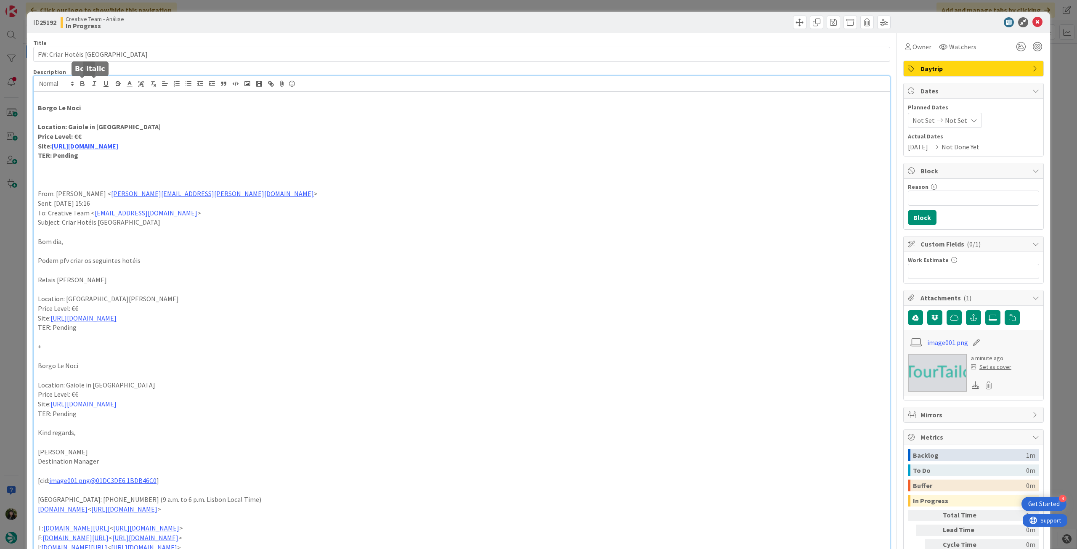
click at [420, 161] on p at bounding box center [461, 165] width 847 height 10
drag, startPoint x: 1030, startPoint y: 21, endPoint x: 974, endPoint y: 28, distance: 57.2
click at [1032, 21] on icon at bounding box center [1037, 22] width 10 height 10
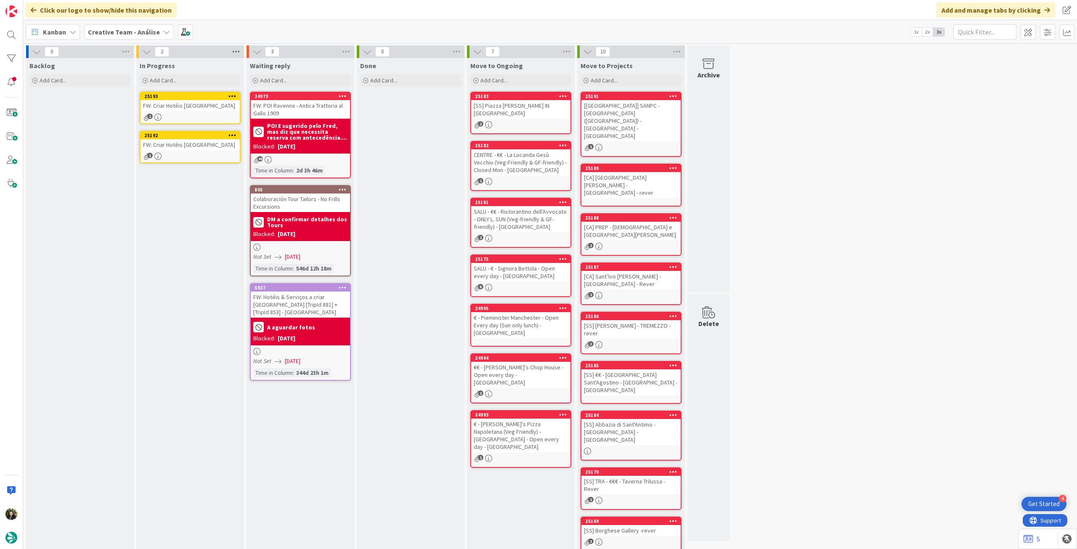
click at [235, 53] on icon at bounding box center [235, 51] width 11 height 13
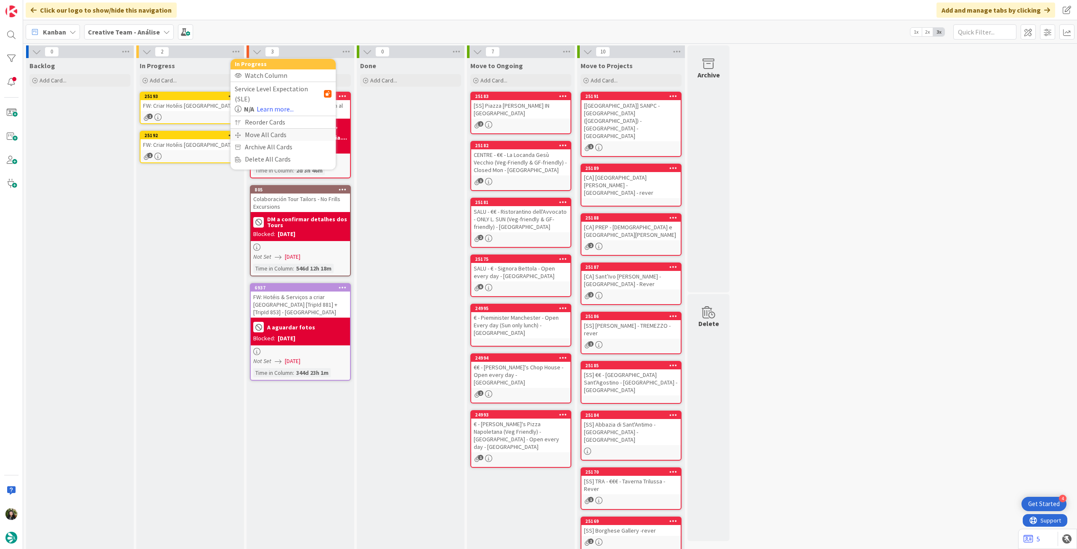
click at [257, 129] on div "Move All Cards" at bounding box center [282, 135] width 105 height 12
click at [277, 98] on div "Creative Team - Análise" at bounding box center [283, 91] width 97 height 15
click at [270, 130] on span "Creative Team" at bounding box center [288, 132] width 77 height 13
click at [278, 116] on div "Select a Column..." at bounding box center [276, 118] width 79 height 13
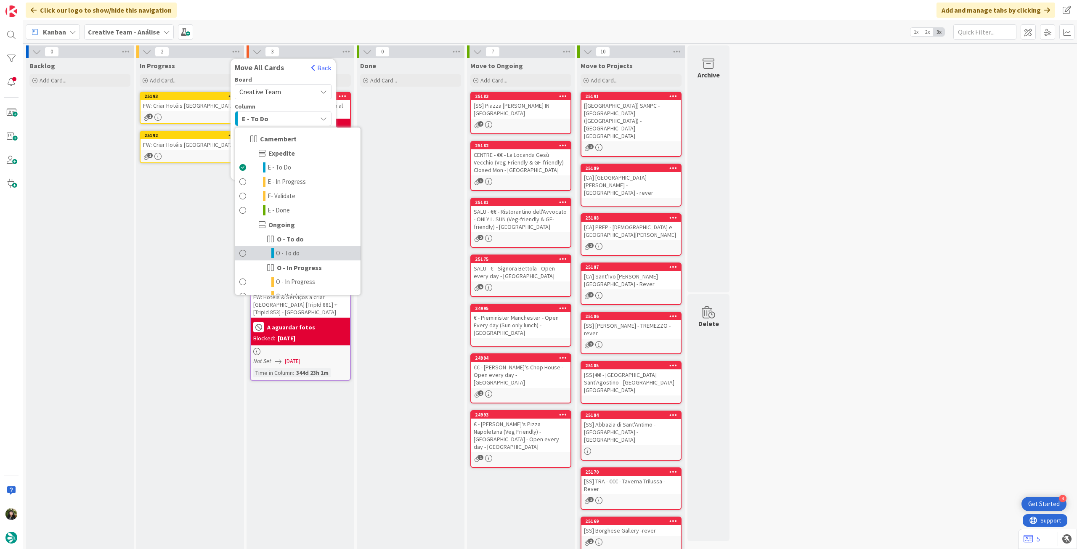
drag, startPoint x: 300, startPoint y: 253, endPoint x: 294, endPoint y: 225, distance: 28.8
click at [300, 252] on link "O - To do" at bounding box center [297, 253] width 125 height 14
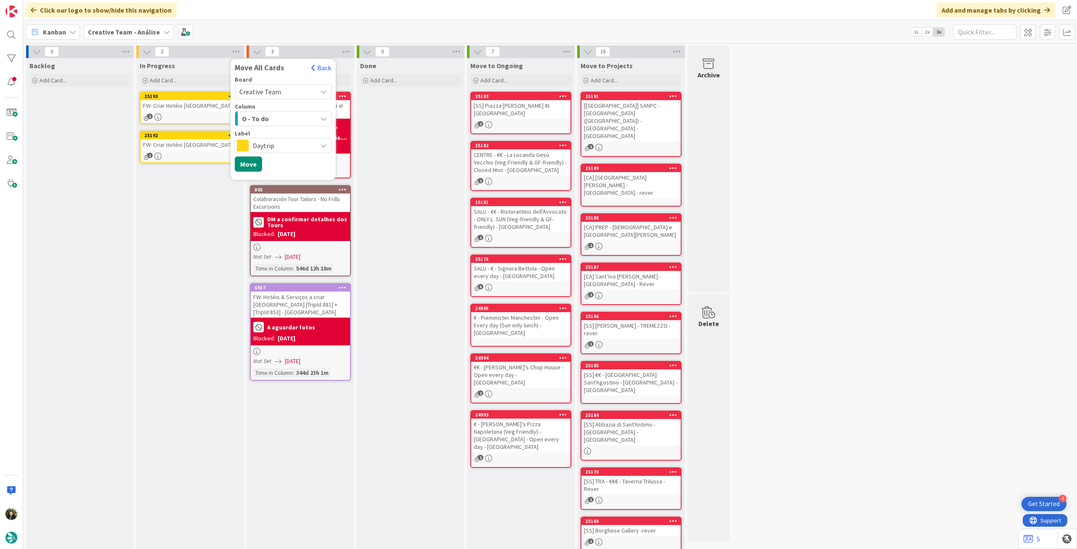
click at [280, 148] on span "Daytrip" at bounding box center [283, 146] width 60 height 12
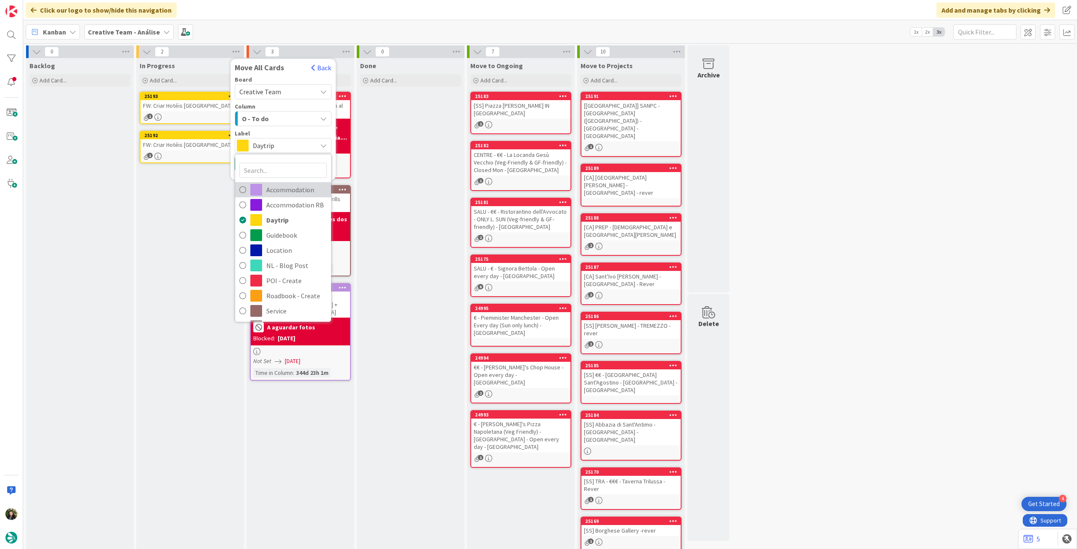
click at [278, 185] on span "Accommodation" at bounding box center [296, 189] width 61 height 13
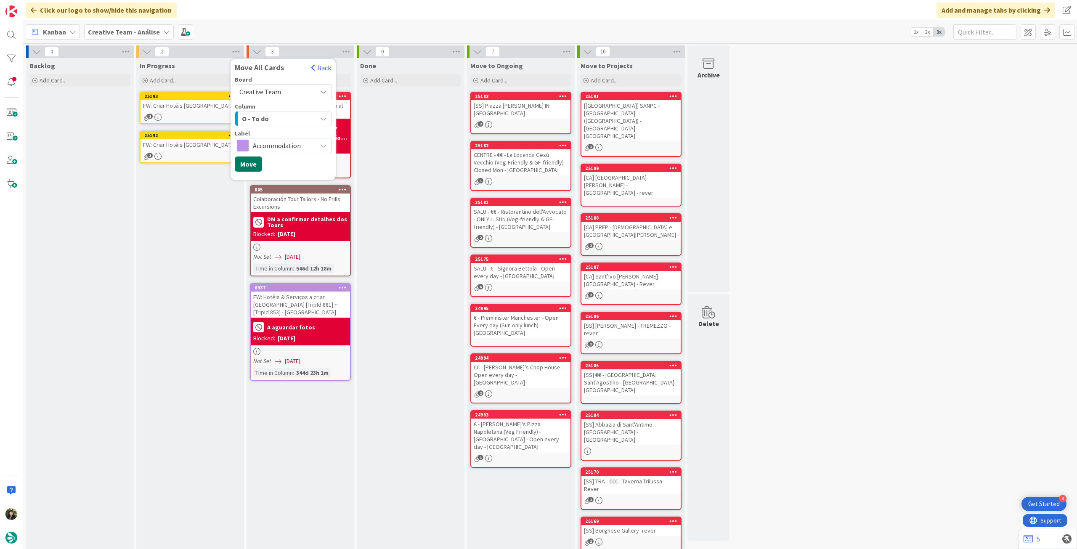
click at [253, 166] on button "Move" at bounding box center [248, 163] width 27 height 15
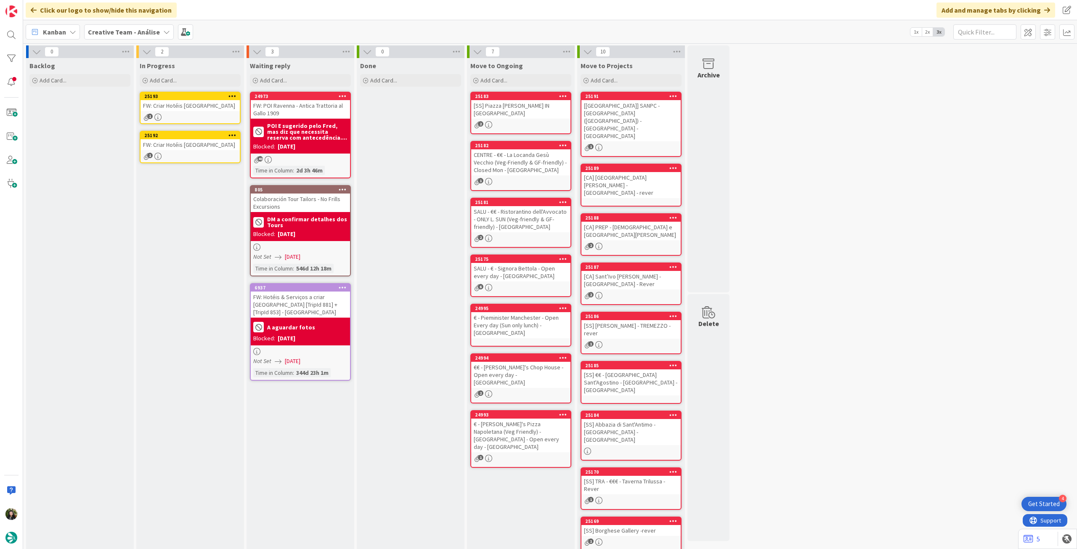
click at [130, 38] on div "Creative Team - Análise" at bounding box center [129, 31] width 90 height 15
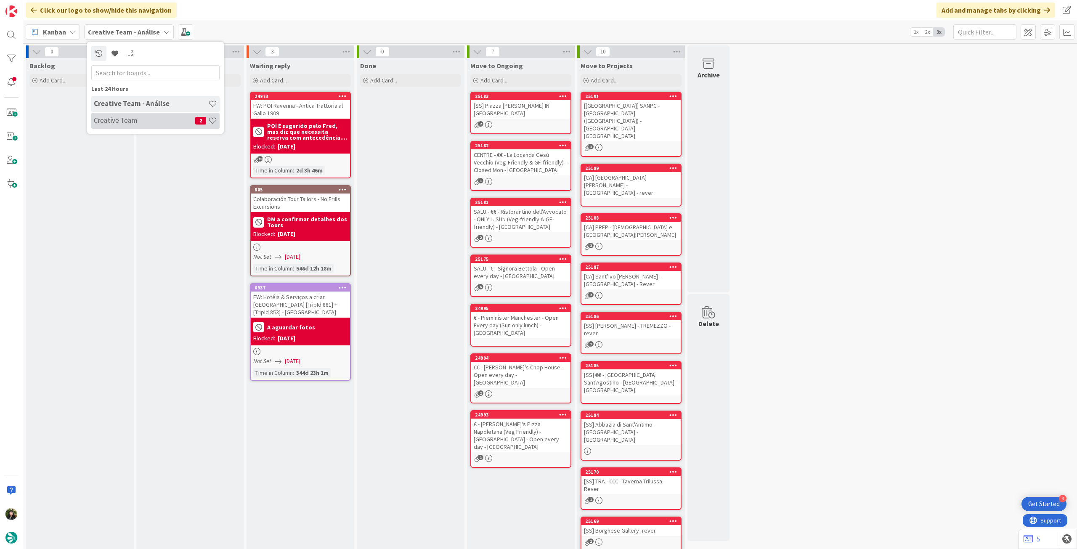
click at [131, 117] on h4 "Creative Team" at bounding box center [144, 120] width 101 height 8
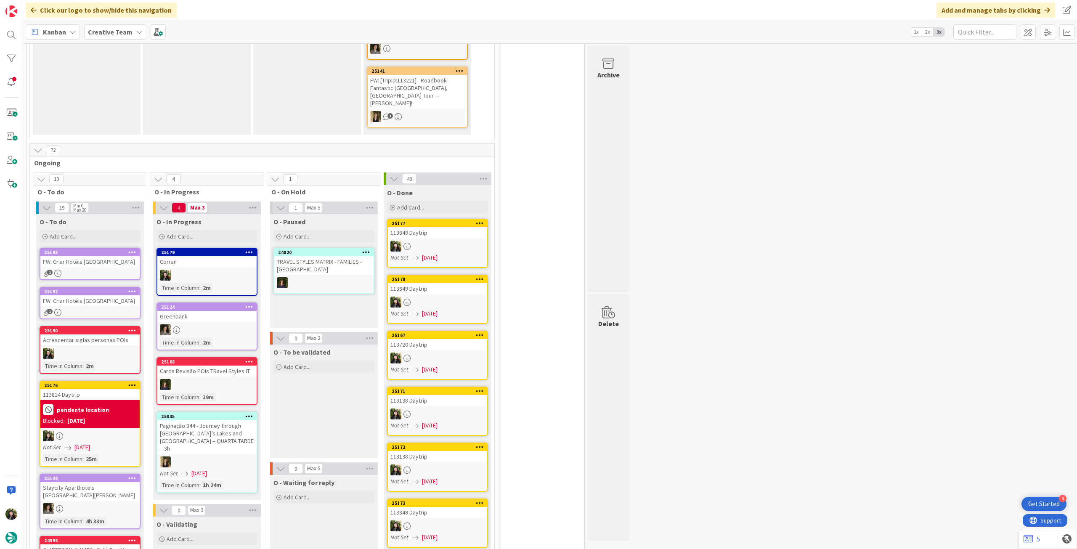
scroll to position [617, 0]
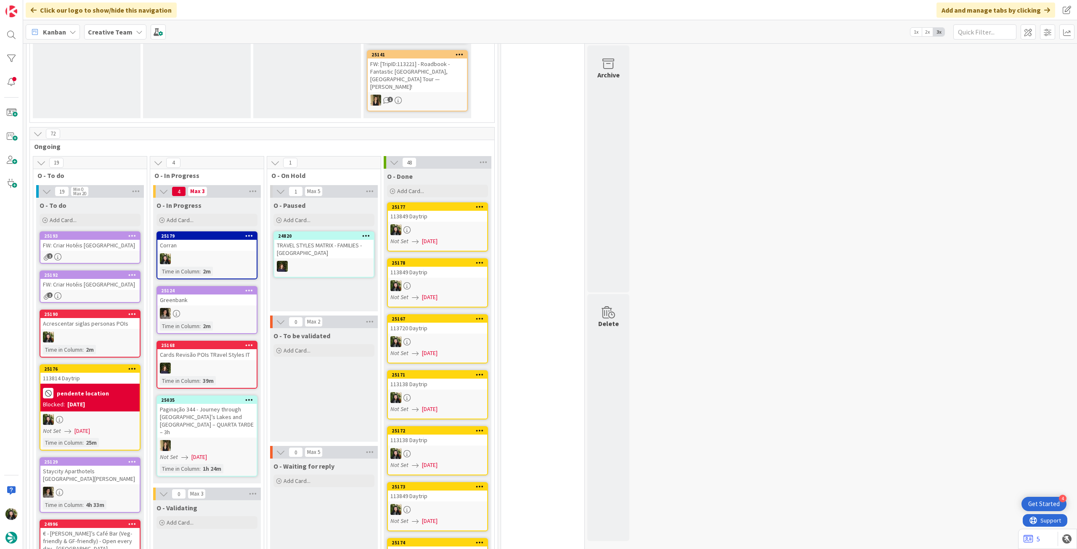
click at [217, 253] on div at bounding box center [206, 258] width 99 height 11
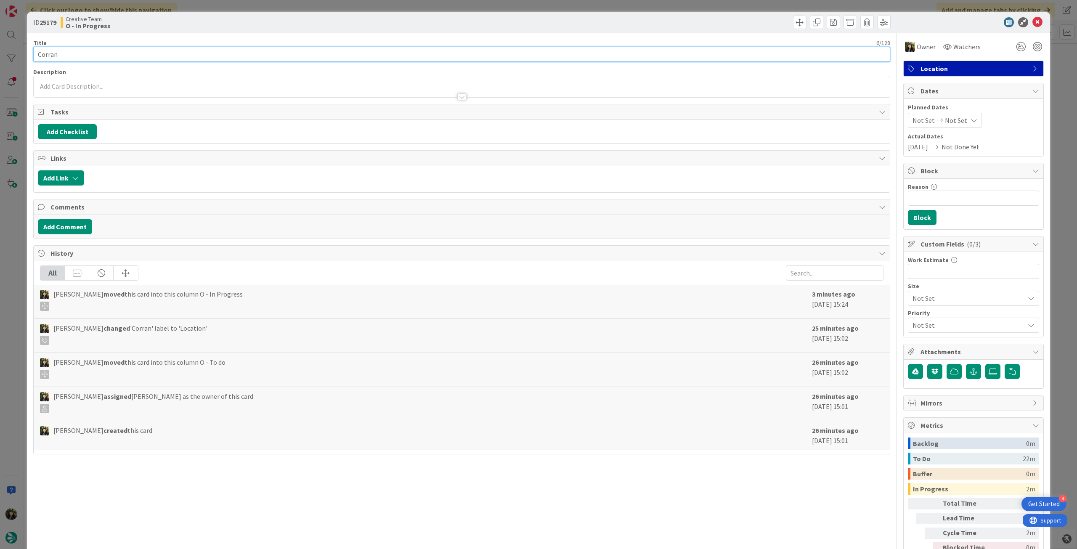
drag, startPoint x: 16, startPoint y: 55, endPoint x: 1, endPoint y: 55, distance: 14.7
click at [1, 55] on div "ID 25179 Creative Team O - In Progress Title 6 / 128 Corran Description Owner W…" at bounding box center [538, 274] width 1077 height 549
click at [1025, 21] on div at bounding box center [969, 22] width 149 height 10
click at [1032, 21] on icon at bounding box center [1037, 22] width 10 height 10
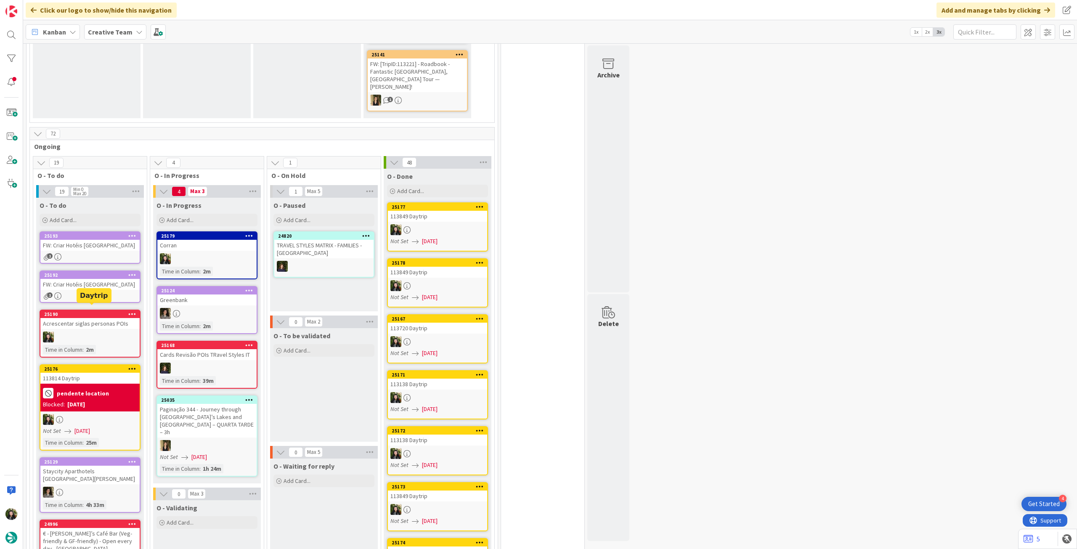
click at [103, 373] on div "113814 Daytrip" at bounding box center [89, 378] width 99 height 11
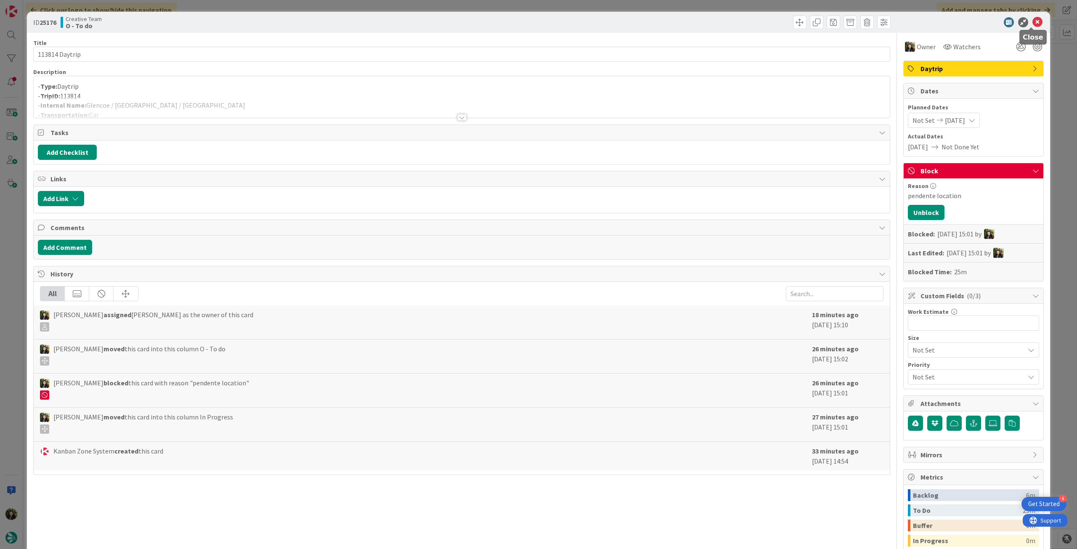
click at [1032, 20] on icon at bounding box center [1037, 22] width 10 height 10
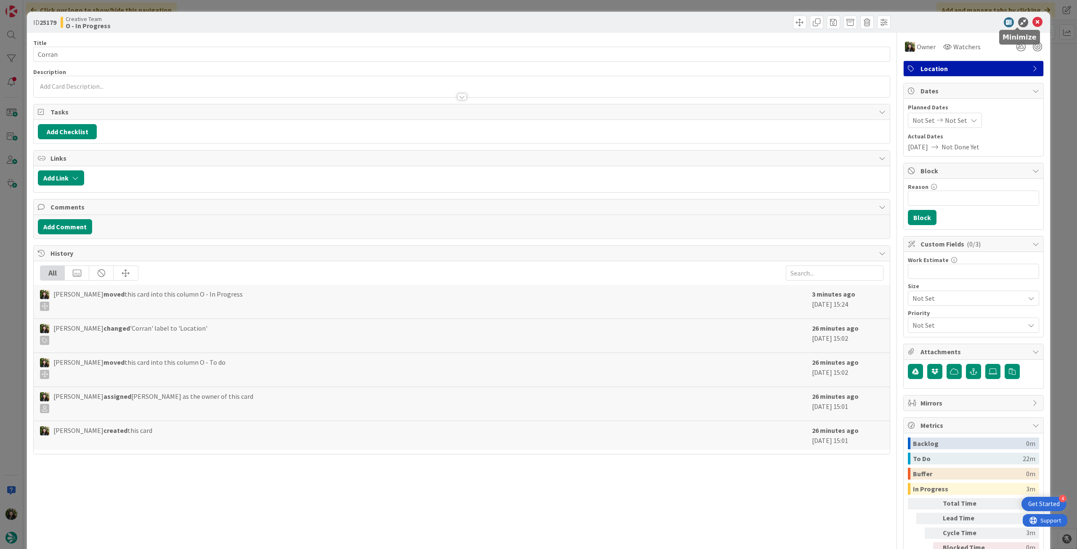
click at [1032, 18] on icon at bounding box center [1037, 22] width 10 height 10
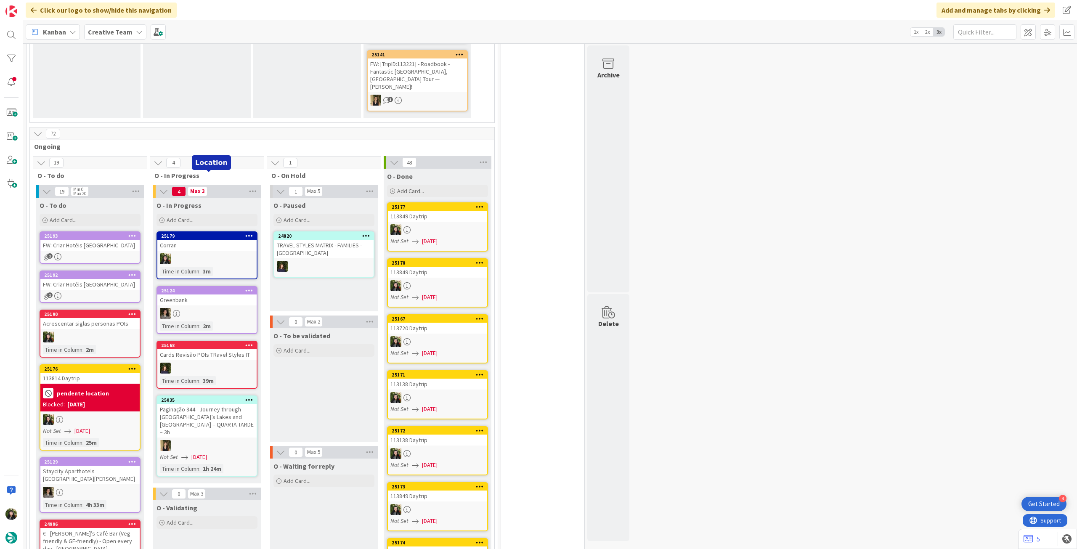
click at [205, 240] on div "Corran" at bounding box center [206, 245] width 99 height 11
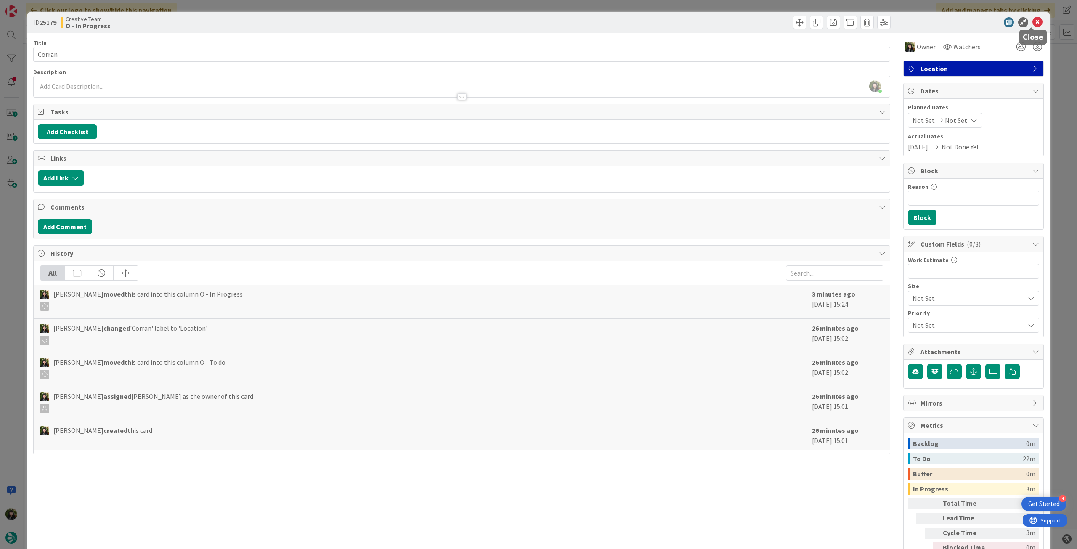
click at [1032, 21] on icon at bounding box center [1037, 22] width 10 height 10
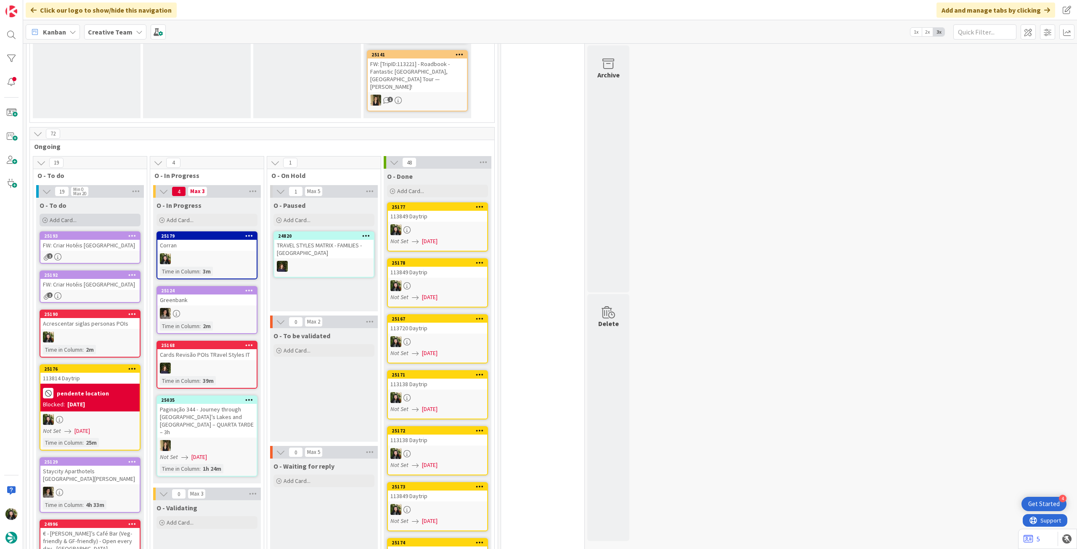
click at [90, 214] on div "Add Card..." at bounding box center [90, 220] width 101 height 13
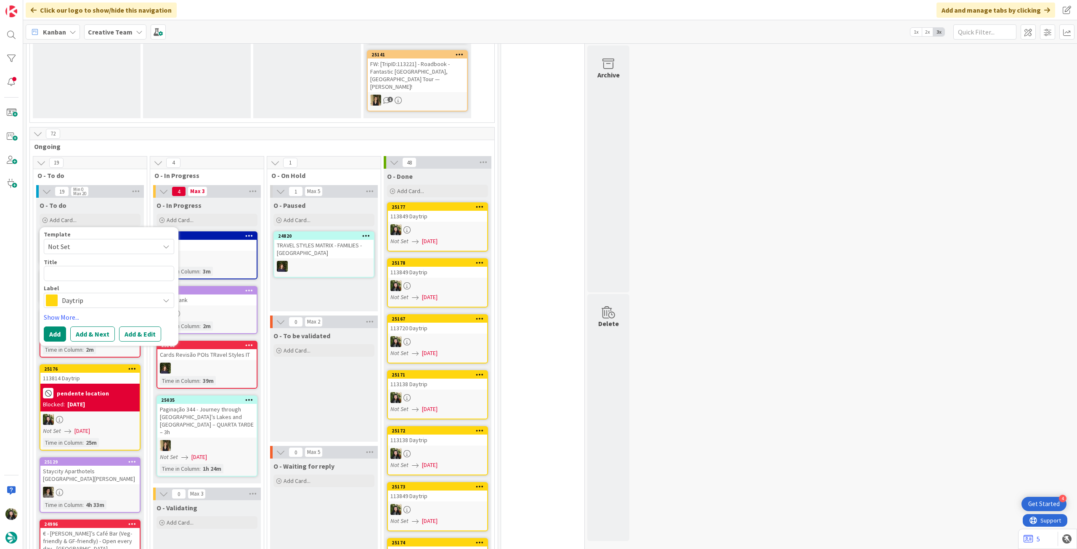
click at [96, 294] on span "Daytrip" at bounding box center [108, 300] width 93 height 12
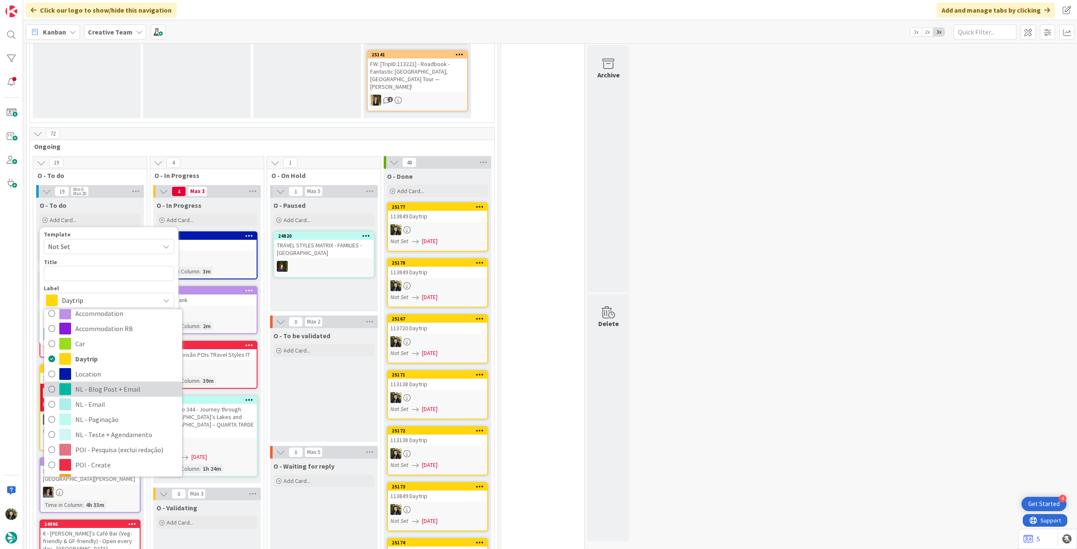
scroll to position [56, 0]
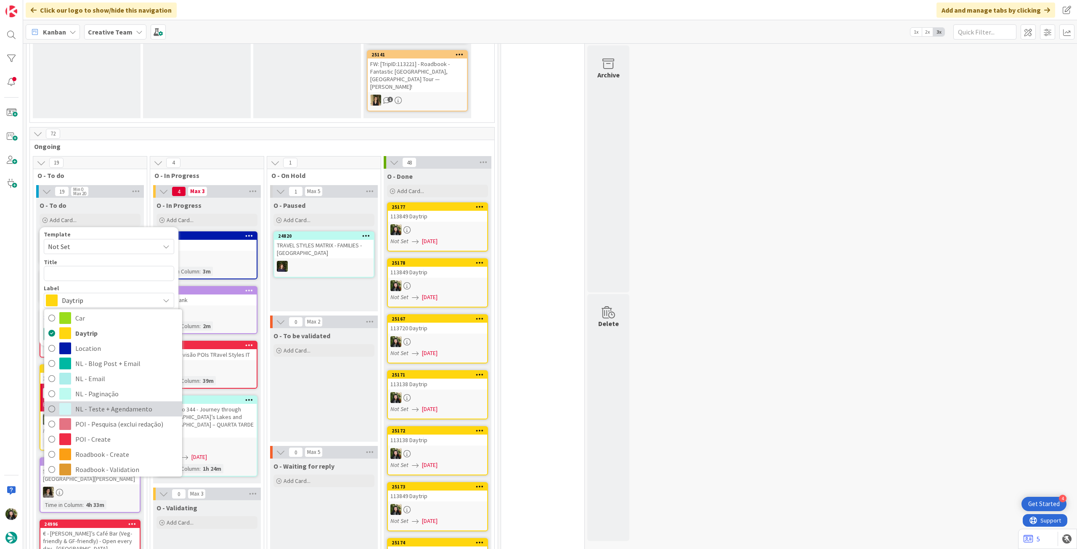
click at [138, 402] on span "NL - Teste + Agendamento" at bounding box center [126, 408] width 103 height 13
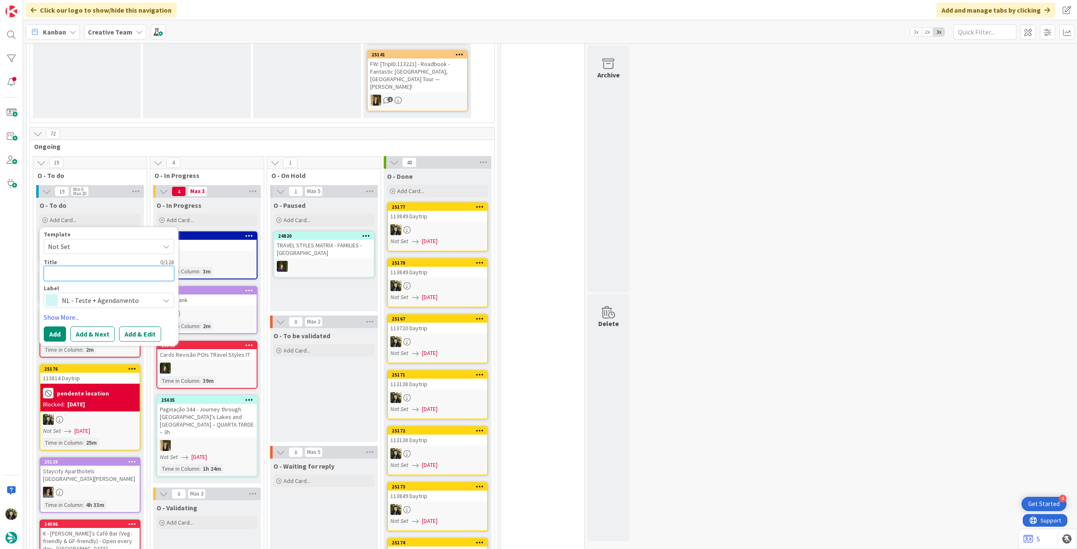
click at [126, 266] on textarea at bounding box center [109, 273] width 130 height 15
type textarea "x"
type textarea "R"
type textarea "x"
type textarea "Rev"
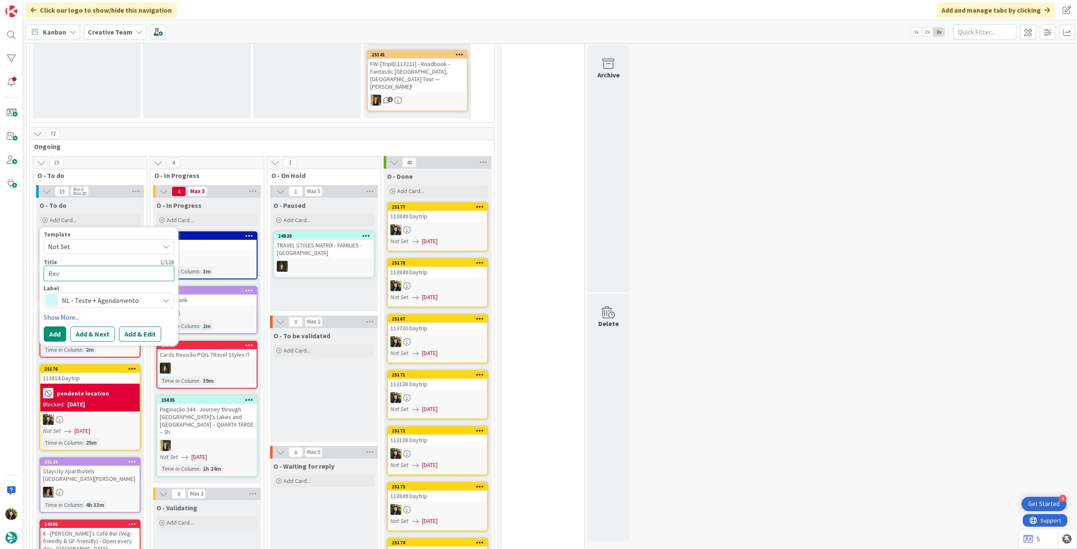
type textarea "x"
type textarea "Revci"
type textarea "x"
type textarea "Revc"
type textarea "x"
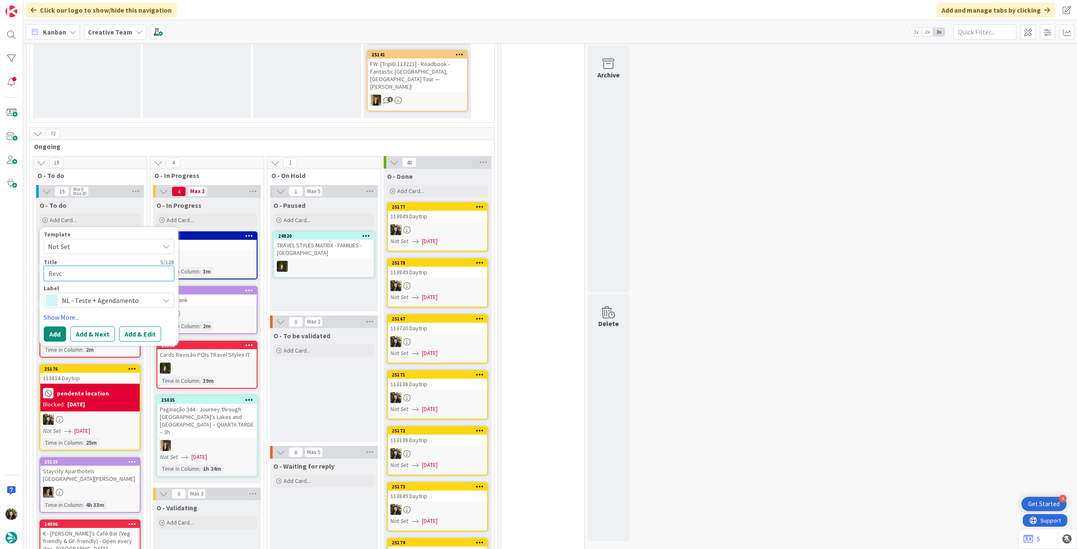
type textarea "Rev"
type textarea "x"
type textarea "Revi"
type textarea "x"
type textarea "Revis"
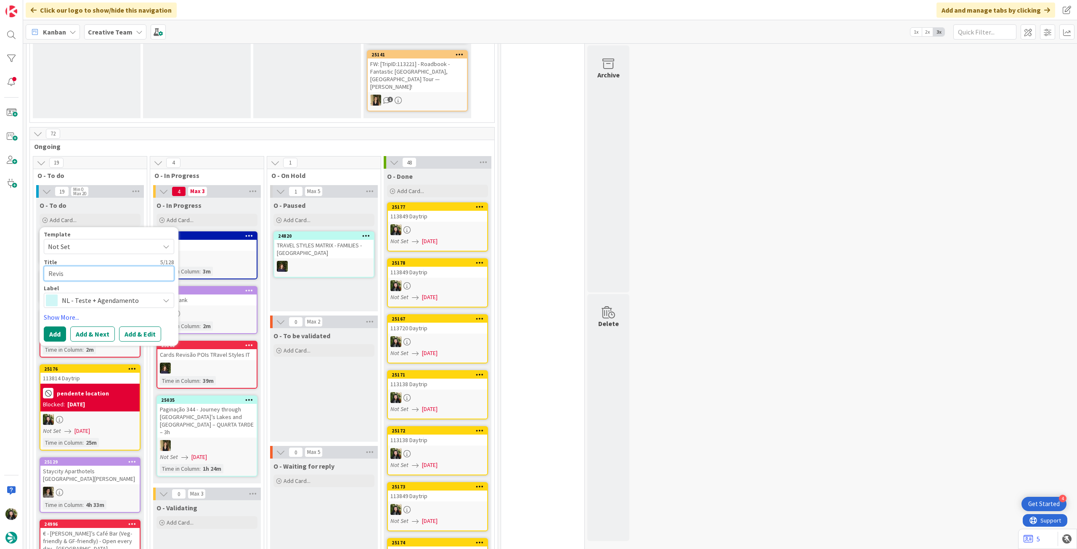
type textarea "x"
type textarea "Revisã"
type textarea "x"
type textarea "Revisão"
type textarea "x"
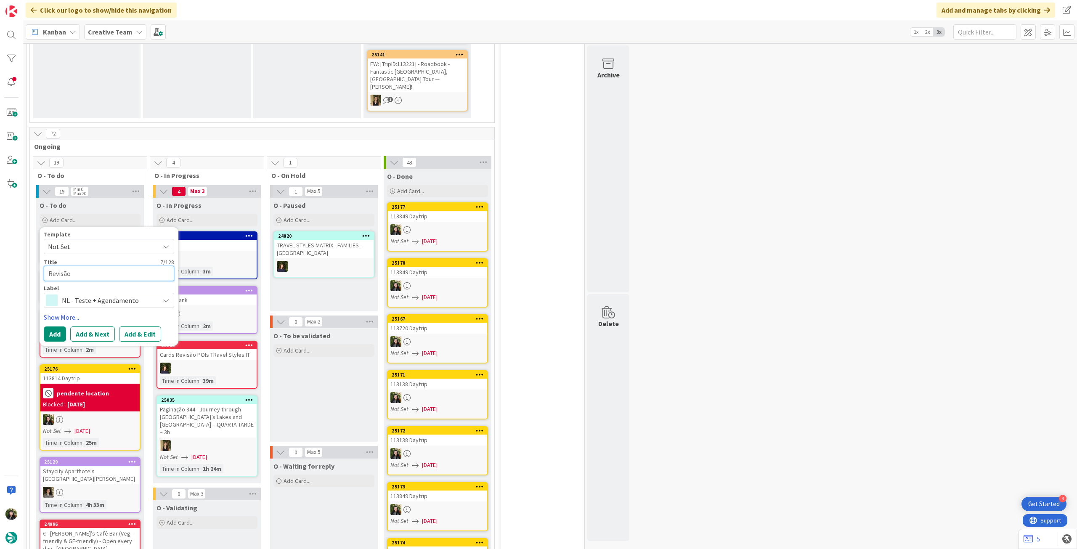
type textarea "Revisão"
type textarea "x"
type textarea "Revisão M"
type textarea "x"
type textarea "Revisão [PERSON_NAME]"
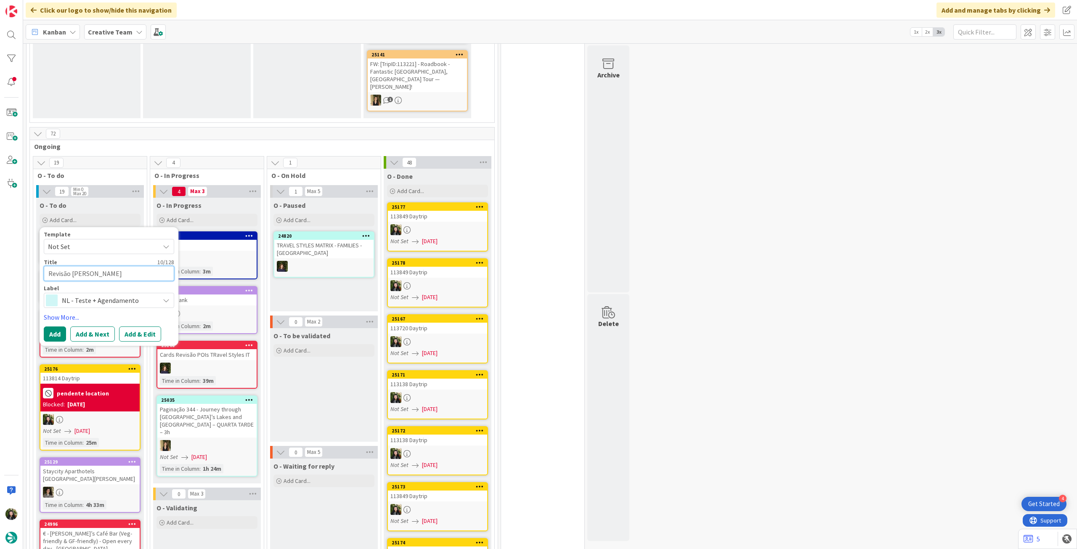
type textarea "x"
type textarea "Revisão Mat"
type textarea "x"
type textarea "Revisão Matr"
type textarea "x"
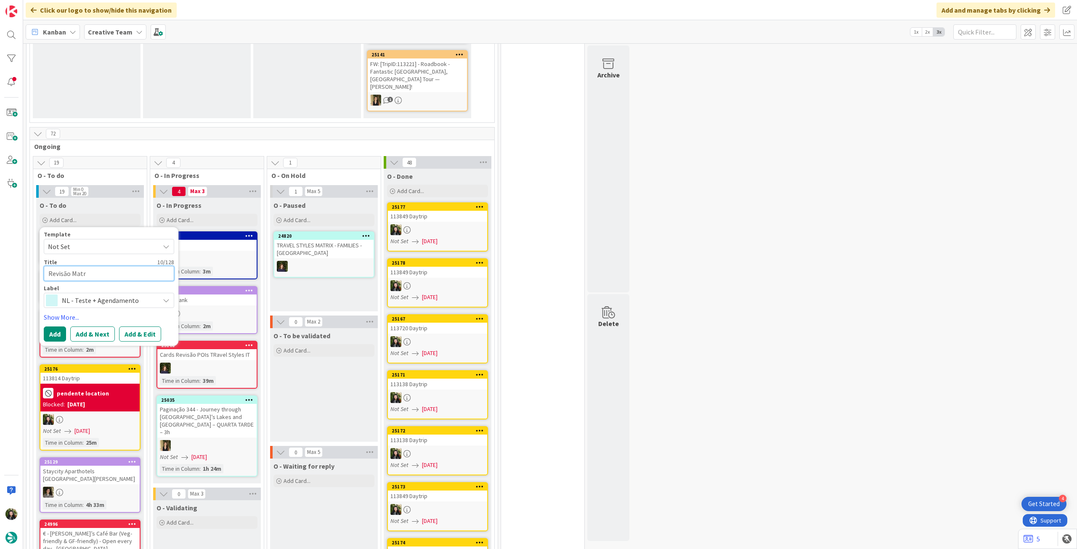
type textarea "Revisão Matri"
type textarea "x"
type textarea "Revisão Matrix"
type textarea "x"
type textarea "Revisão Matrix"
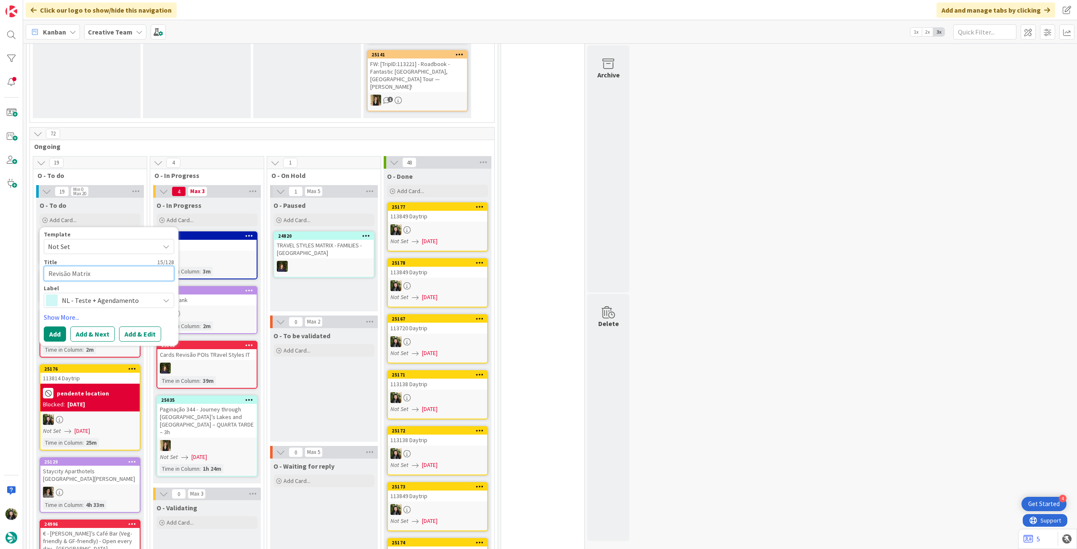
type textarea "x"
type textarea "Revisão Matrix S"
type textarea "x"
type textarea "Revisão Matrix SP"
type textarea "x"
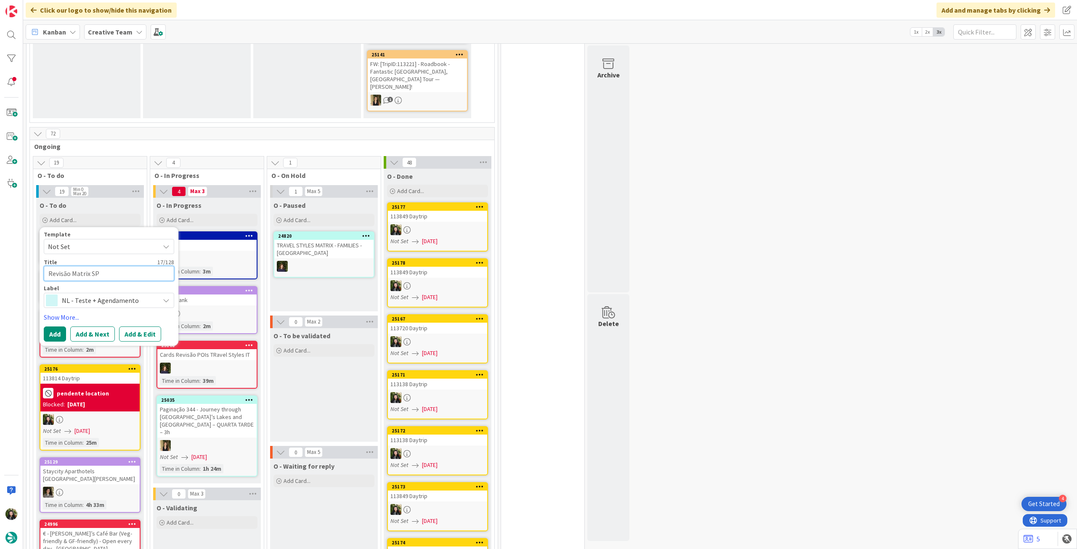
type textarea "Revisão Matrix SP"
type textarea "x"
type textarea "Revisão Matrix SP C"
type textarea "x"
type textarea "Revisão Matrix SP CC"
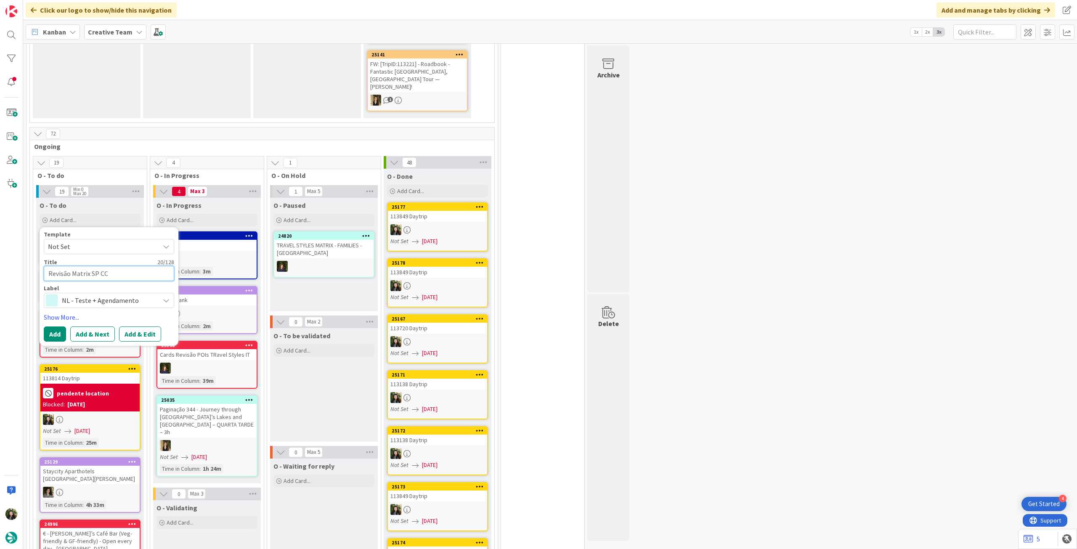
type textarea "x"
type textarea "Revisão Matrix SP C"
type textarea "x"
type textarea "Revisão Matrix SP"
type textarea "x"
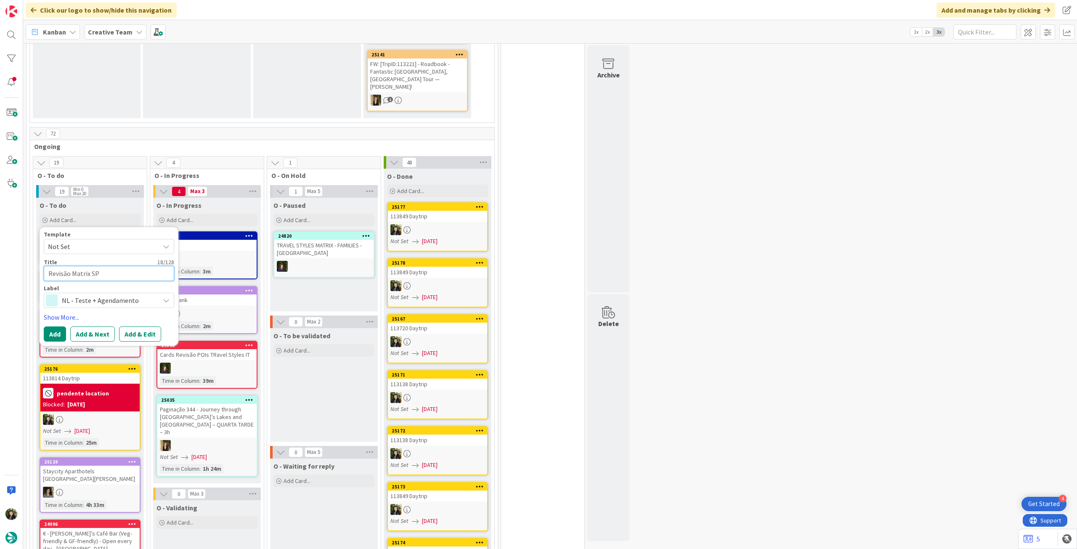
type textarea "Revisão Matrix SP -"
type textarea "x"
type textarea "Revisão Matrix SP -"
type textarea "x"
type textarea "Revisão Matrix SP - C"
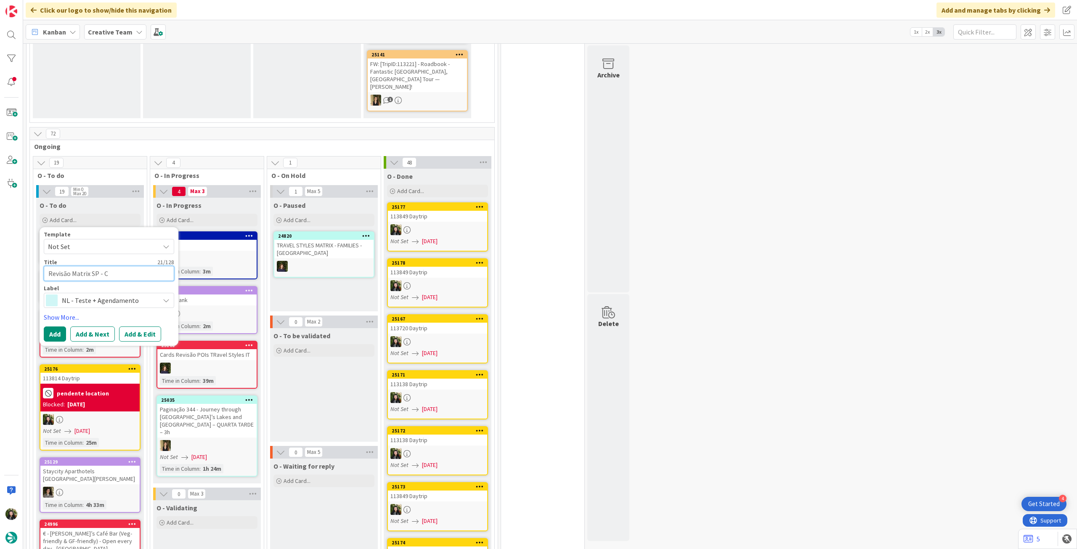
type textarea "x"
type textarea "Revisão Matrix SP - CC"
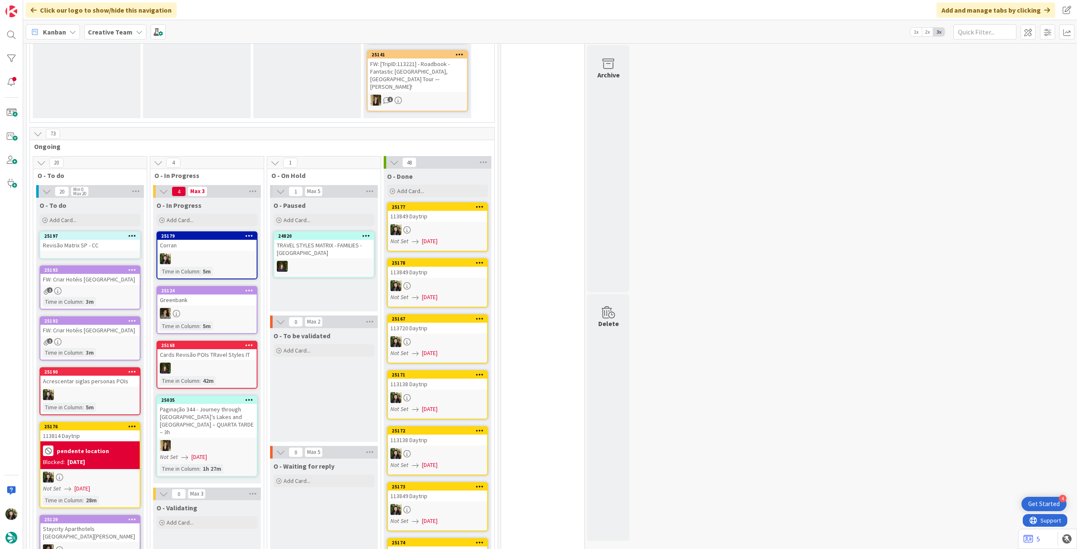
click at [87, 231] on div "25197 Revisão Matrix SP - CC" at bounding box center [90, 244] width 101 height 27
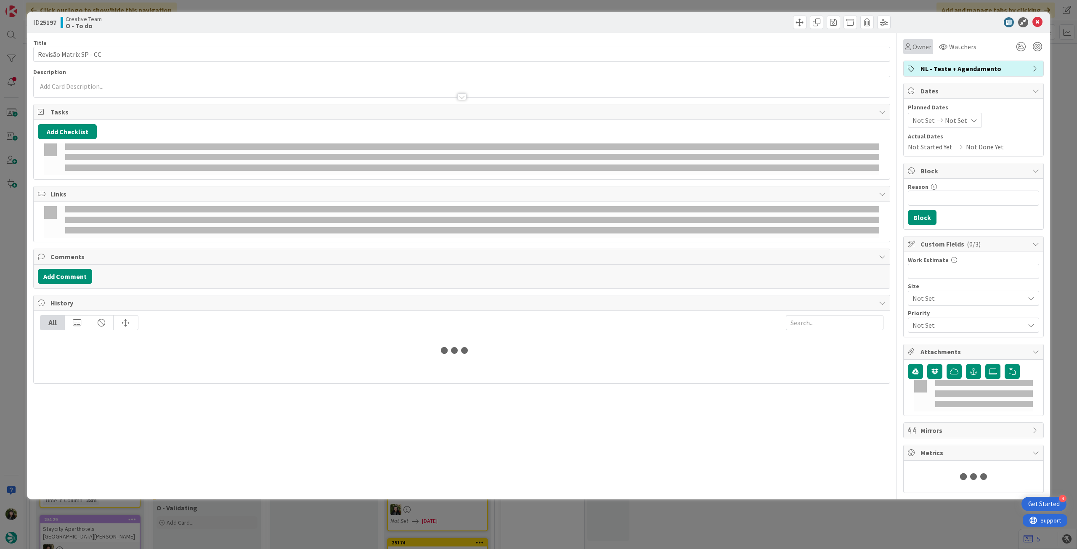
click at [927, 46] on span "Owner" at bounding box center [921, 47] width 19 height 10
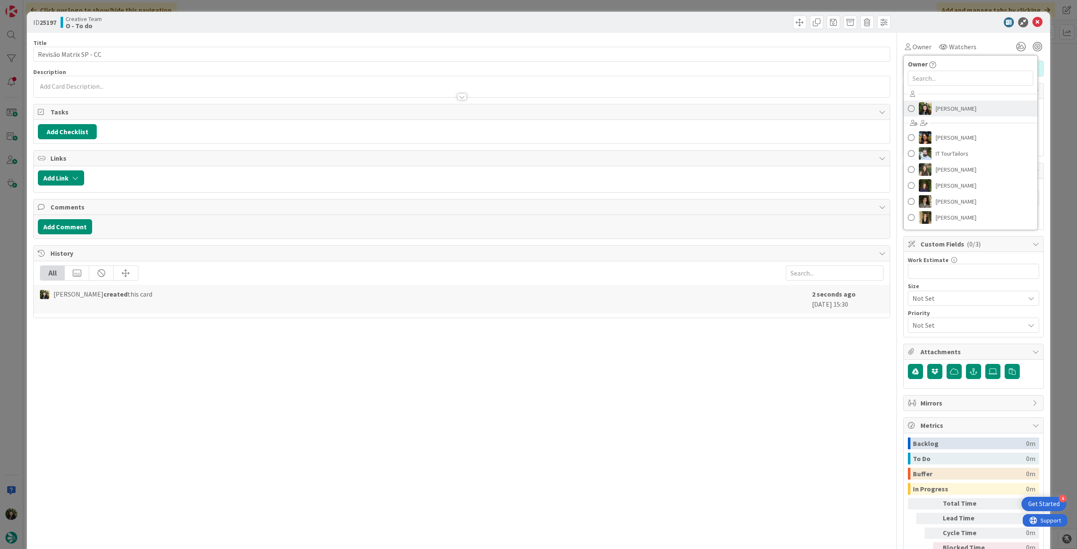
drag, startPoint x: 956, startPoint y: 116, endPoint x: 1019, endPoint y: 39, distance: 99.5
click at [957, 116] on link "[PERSON_NAME]" at bounding box center [970, 109] width 134 height 16
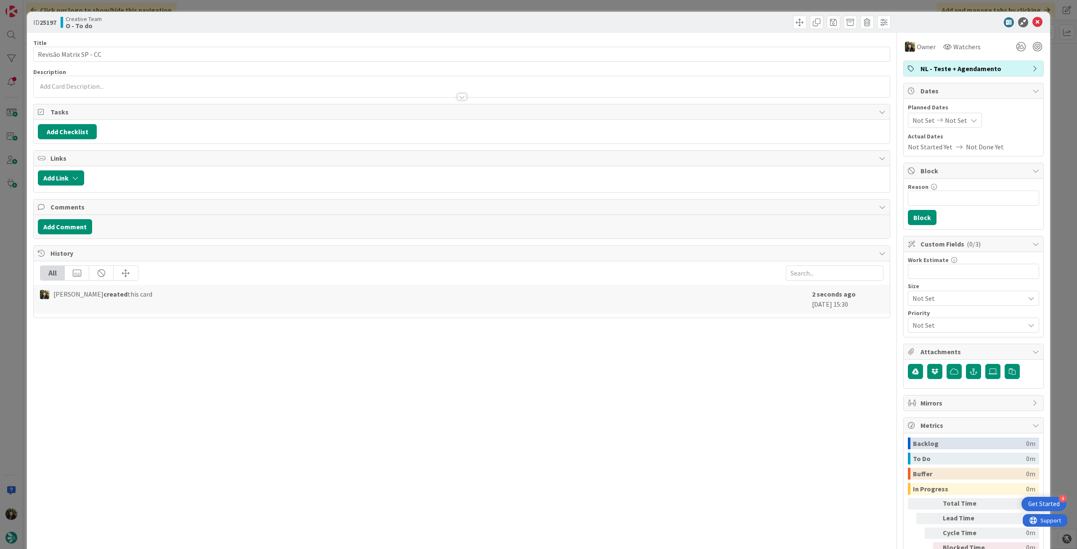
click at [1037, 18] on div at bounding box center [969, 22] width 149 height 10
click at [1034, 21] on icon at bounding box center [1037, 22] width 10 height 10
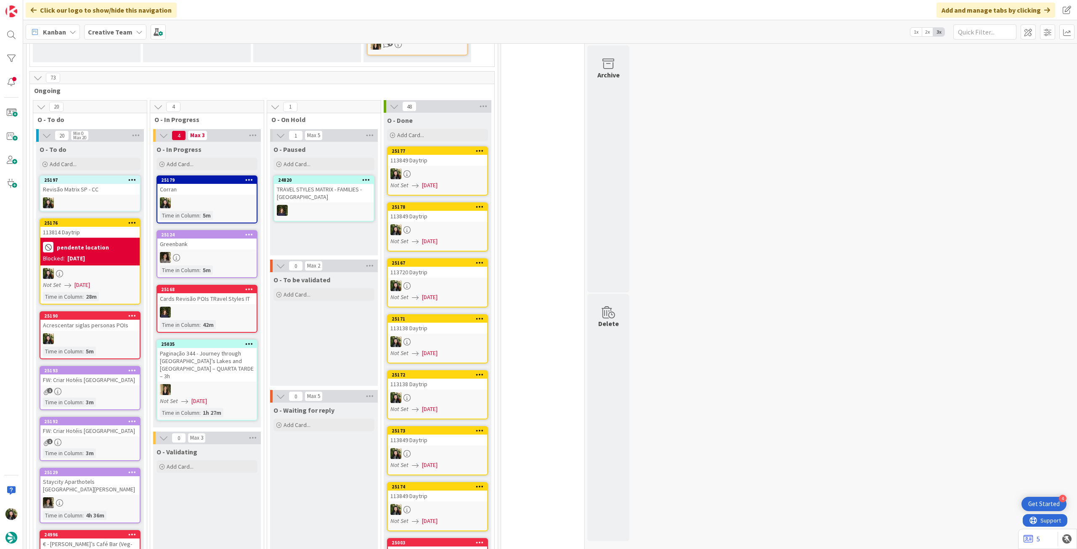
scroll to position [617, 0]
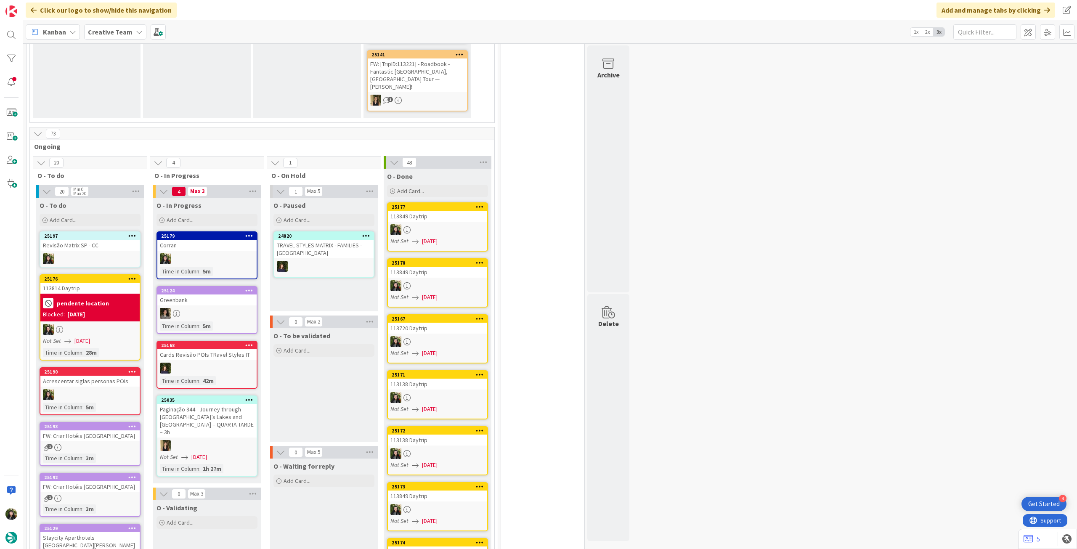
click at [116, 35] on b "Creative Team" at bounding box center [110, 32] width 45 height 8
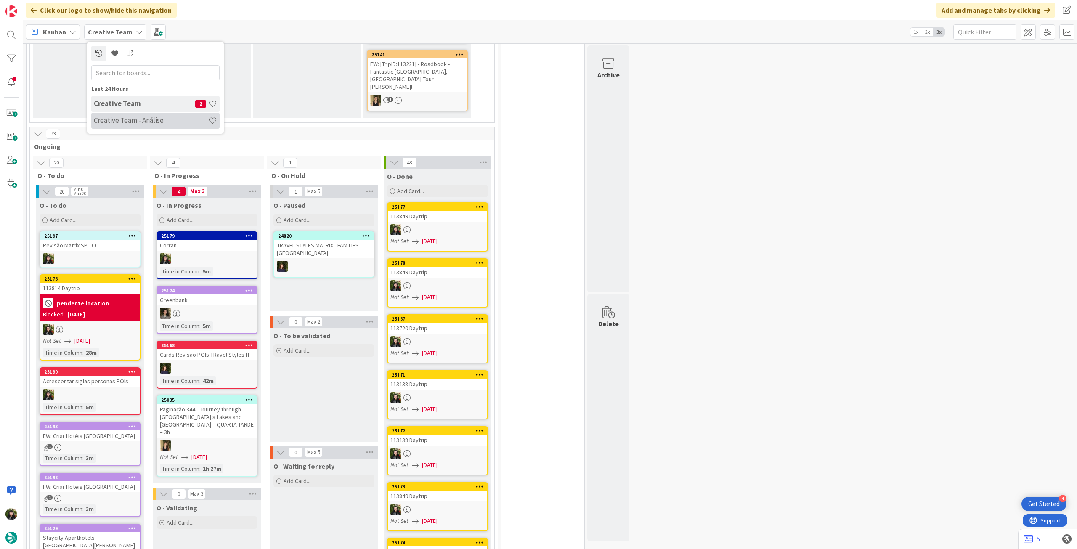
click at [121, 124] on h4 "Creative Team - Análise" at bounding box center [151, 120] width 114 height 8
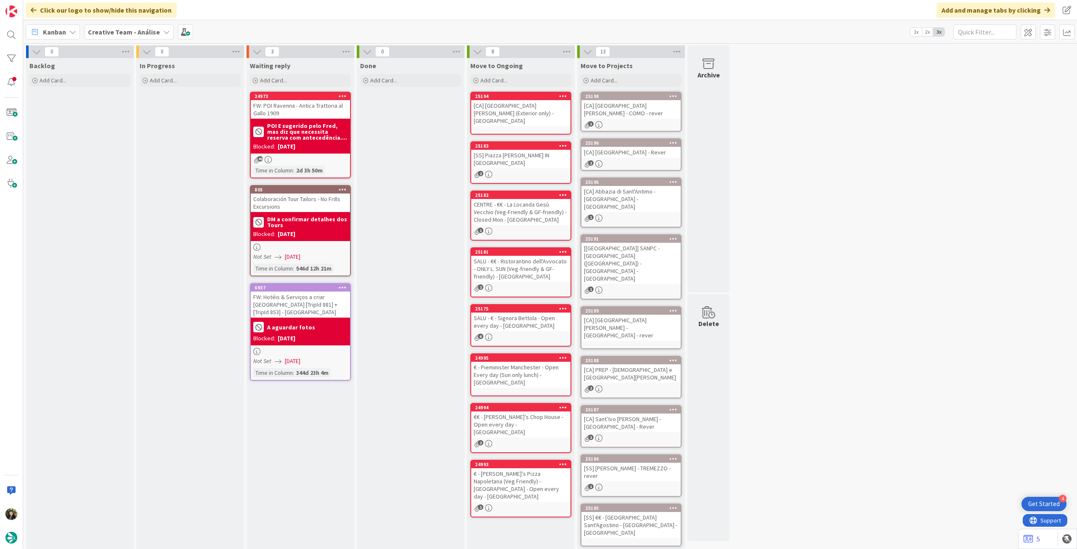
click at [131, 33] on b "Creative Team - Análise" at bounding box center [124, 32] width 72 height 8
click at [142, 116] on h4 "Creative Team" at bounding box center [144, 120] width 101 height 8
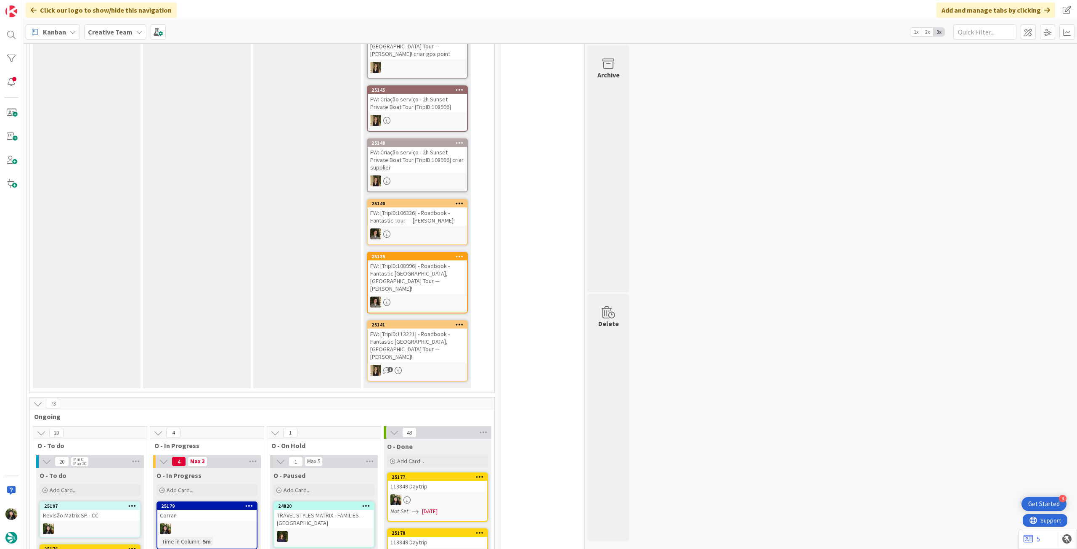
scroll to position [336, 0]
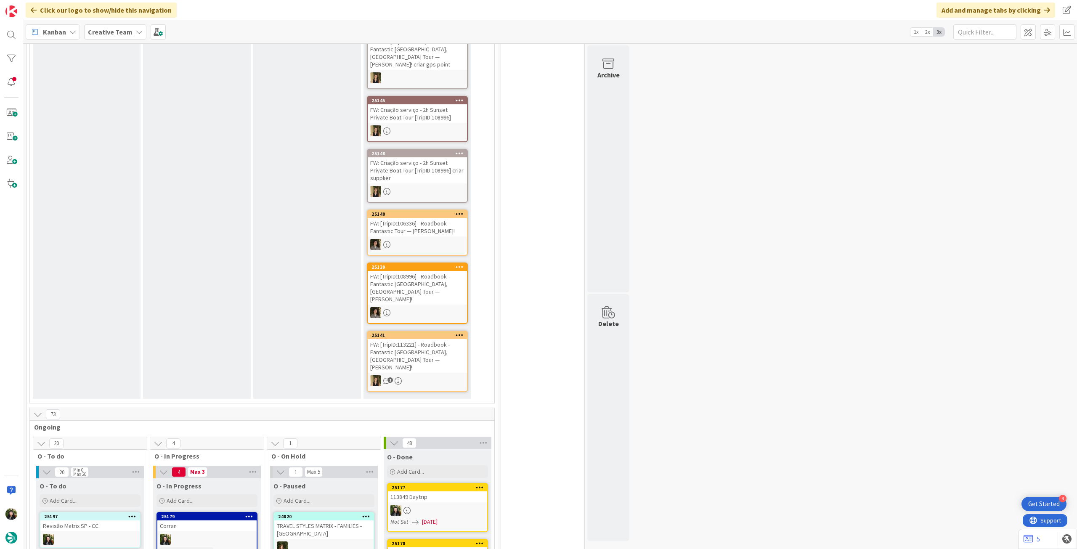
click at [123, 27] on span "Creative Team" at bounding box center [110, 32] width 45 height 10
click at [109, 120] on h4 "Creative Team - Análise" at bounding box center [151, 120] width 114 height 8
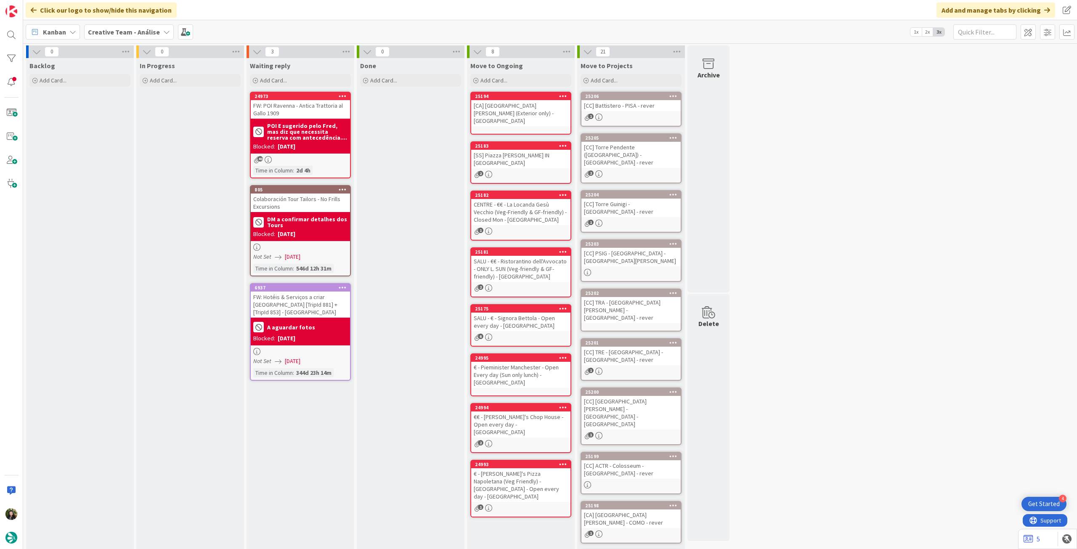
click at [155, 34] on b "Creative Team - Análise" at bounding box center [124, 32] width 72 height 8
click at [147, 116] on h4 "Creative Team" at bounding box center [144, 120] width 101 height 8
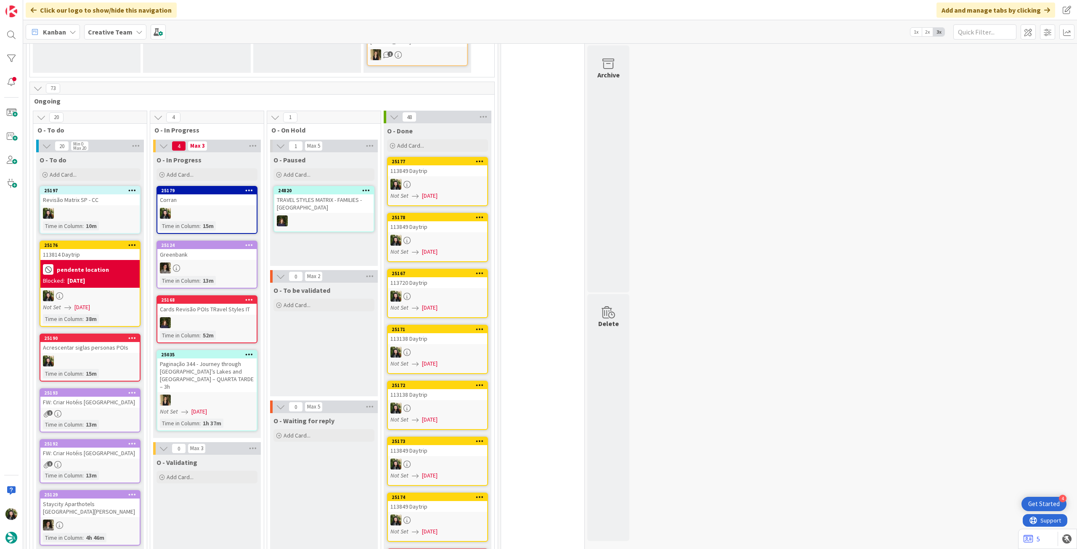
scroll to position [617, 0]
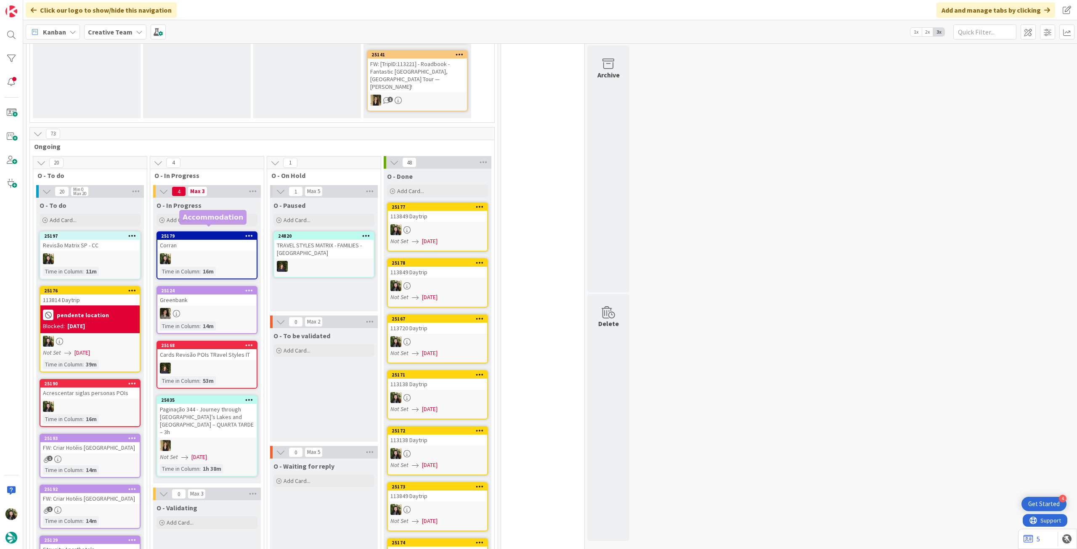
click at [219, 267] on div "Time in Column : 16m" at bounding box center [207, 271] width 94 height 9
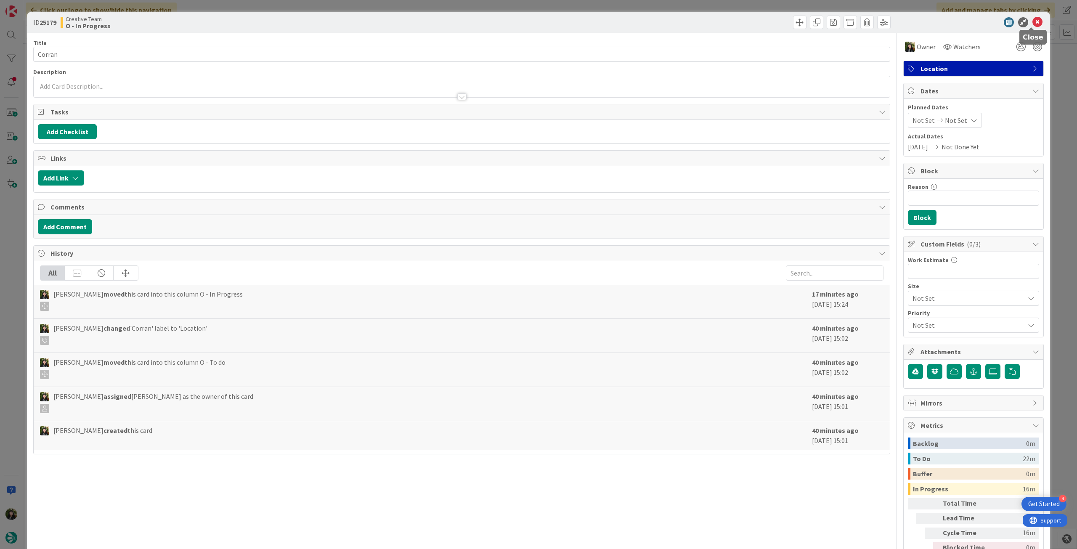
click at [1033, 21] on icon at bounding box center [1037, 22] width 10 height 10
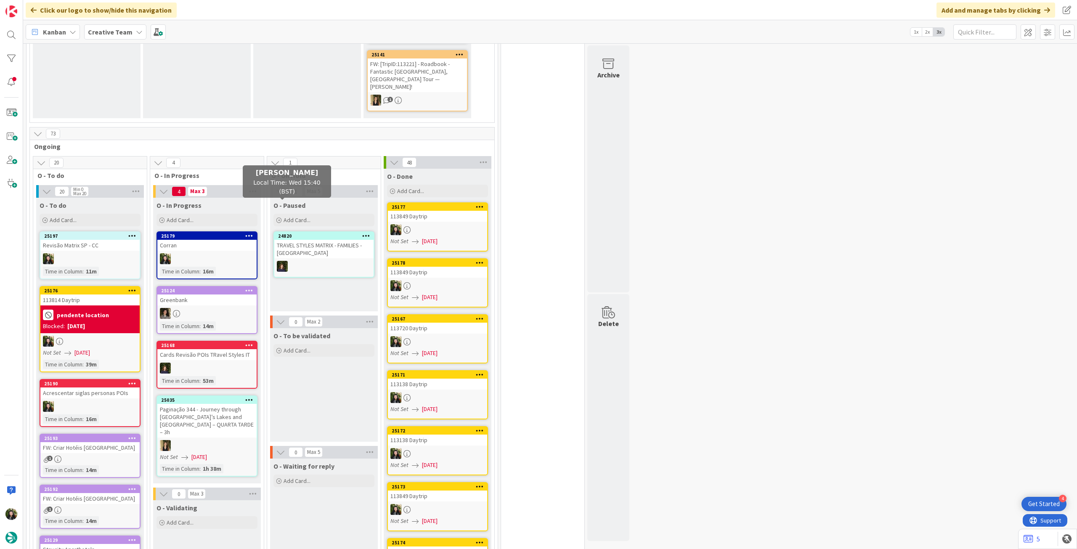
click at [218, 253] on div at bounding box center [206, 258] width 99 height 11
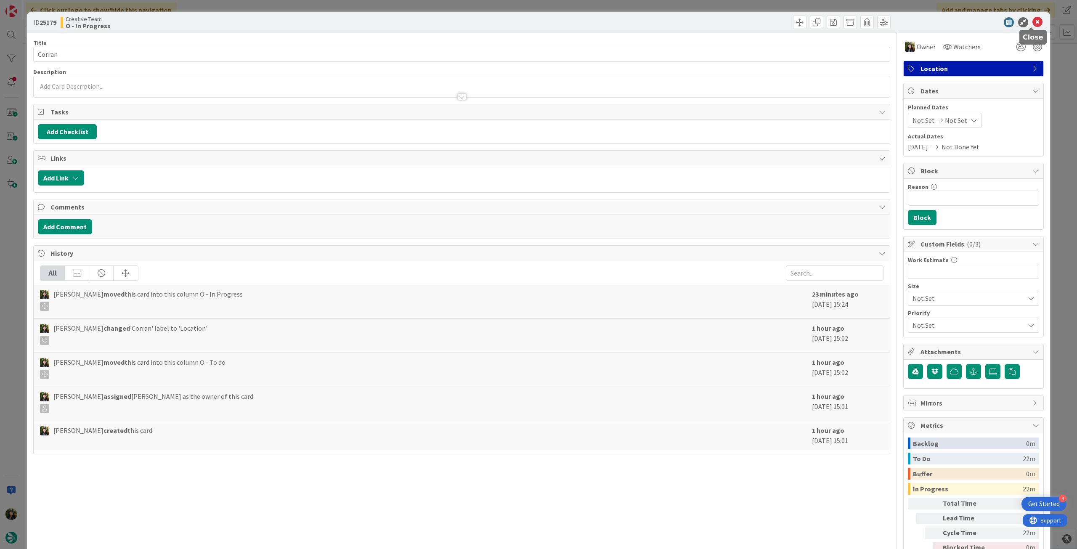
click at [1034, 21] on icon at bounding box center [1037, 22] width 10 height 10
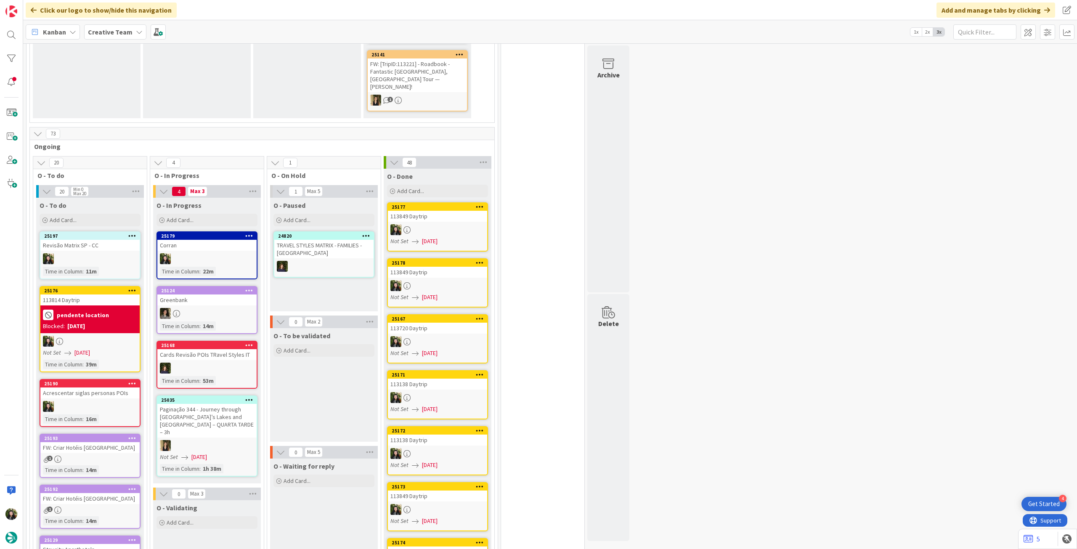
click at [99, 308] on div "pendente location" at bounding box center [90, 315] width 94 height 14
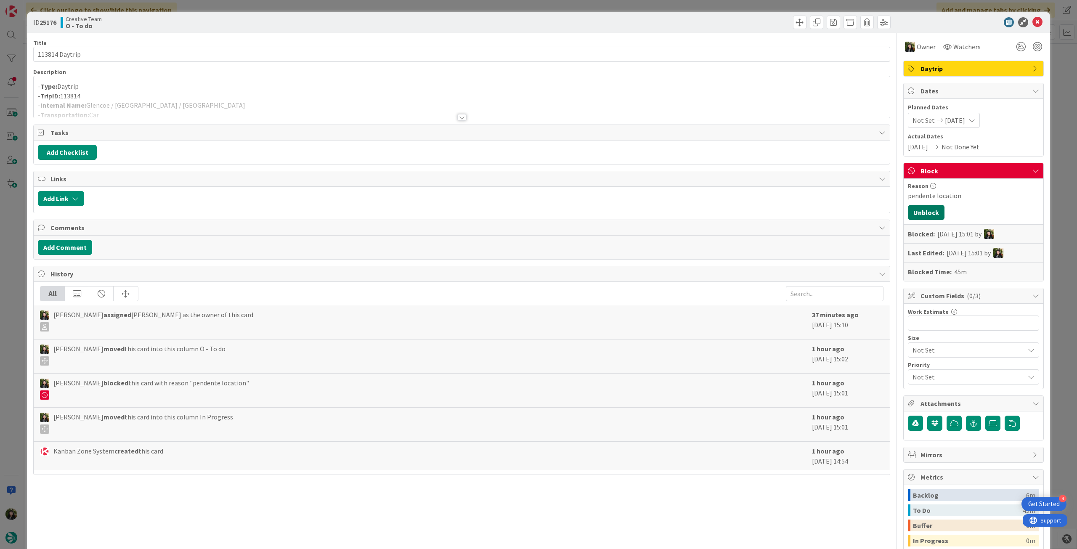
click at [923, 212] on button "Unblock" at bounding box center [926, 212] width 37 height 15
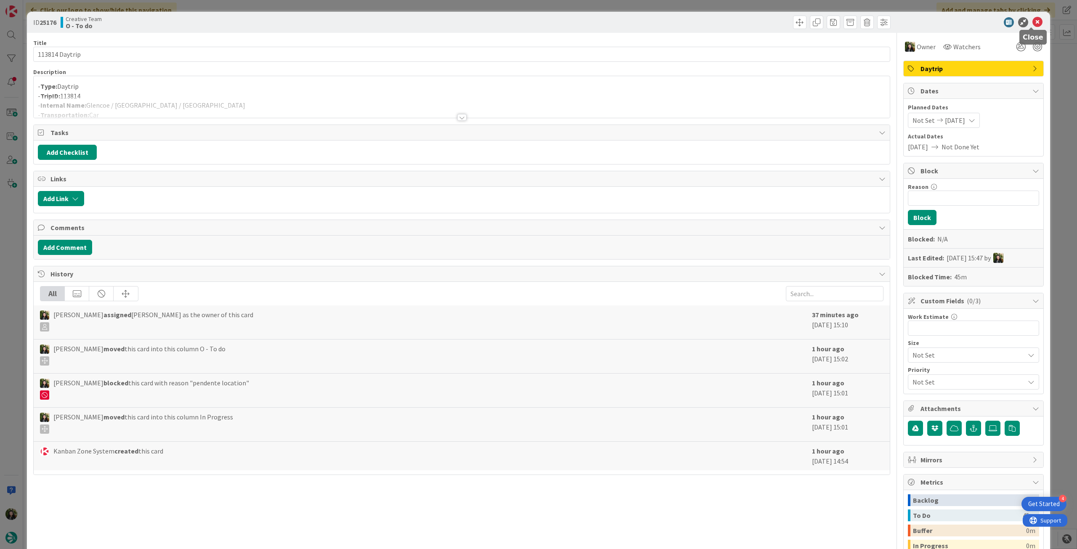
click at [1032, 21] on icon at bounding box center [1037, 22] width 10 height 10
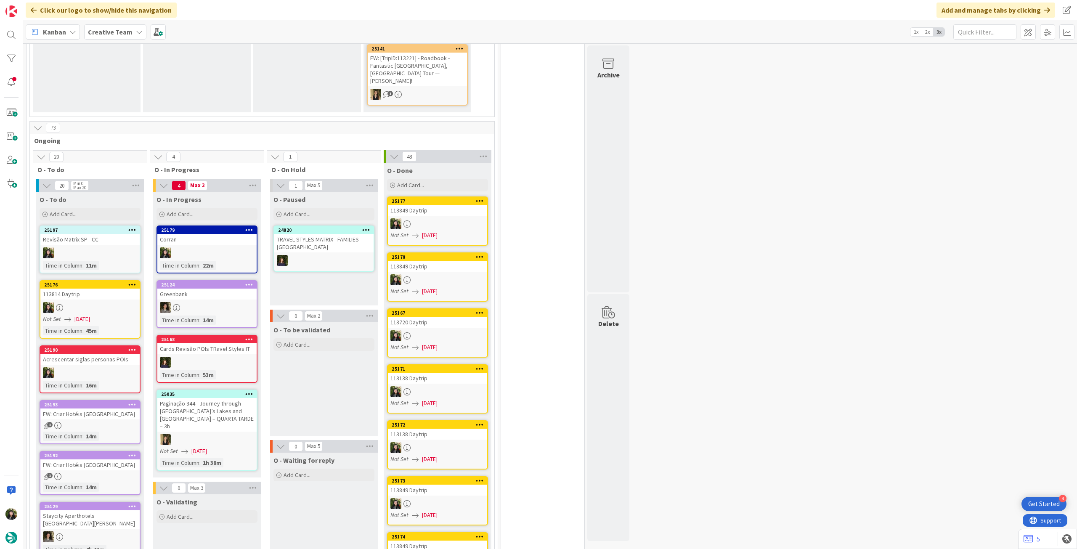
scroll to position [561, 0]
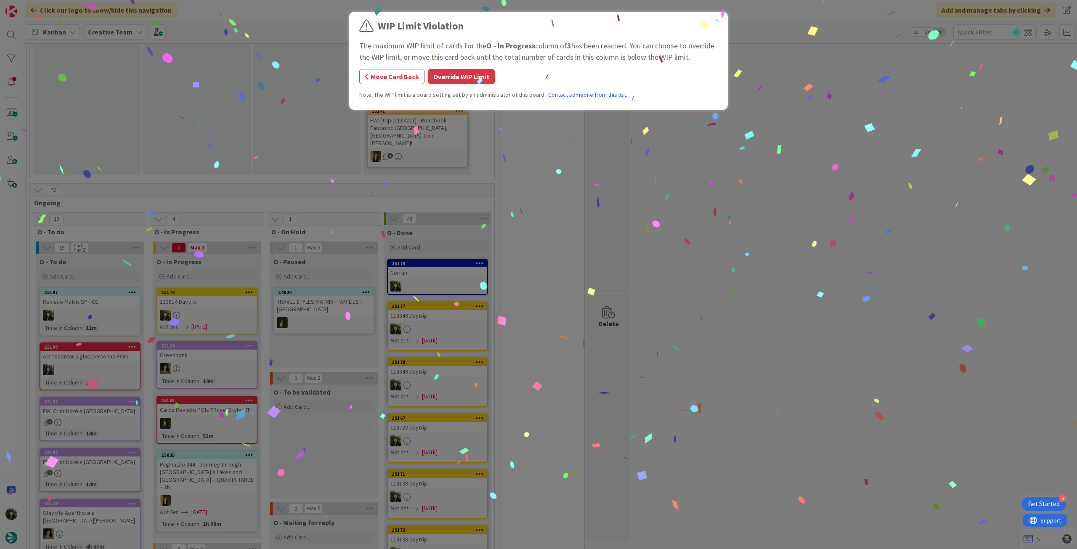
click at [197, 257] on div "WIP Limit Violation The maximum WIP limit of cards for the O - In Progress colu…" at bounding box center [538, 274] width 1077 height 549
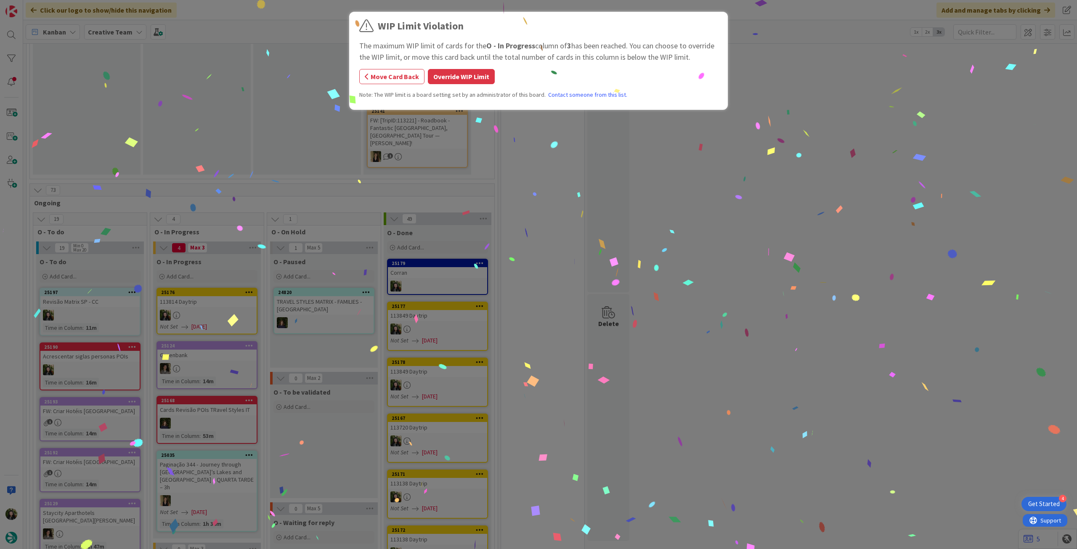
click at [453, 81] on button "Override WIP Limit" at bounding box center [461, 76] width 67 height 15
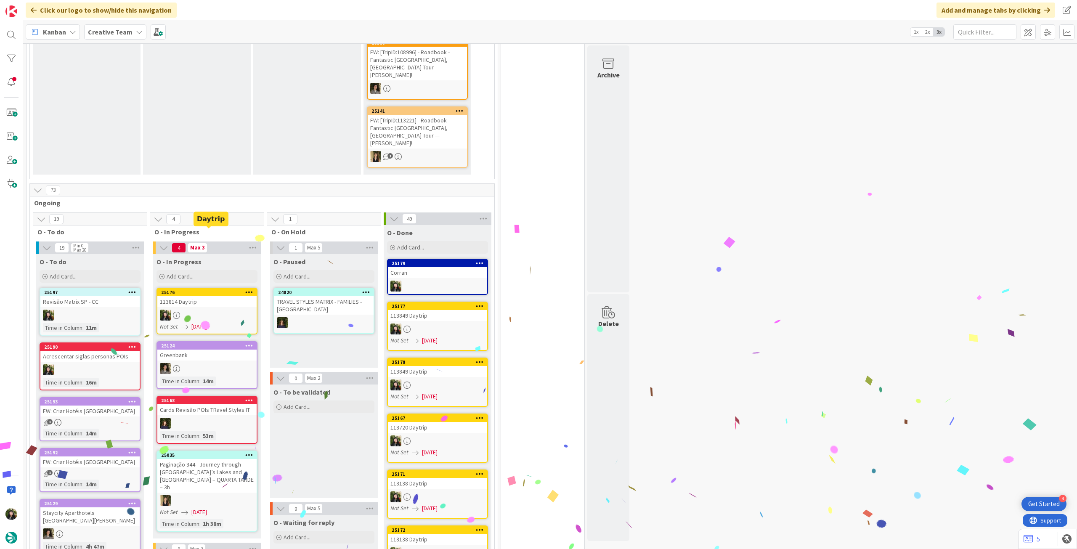
click at [220, 296] on div "113814 Daytrip" at bounding box center [206, 301] width 99 height 11
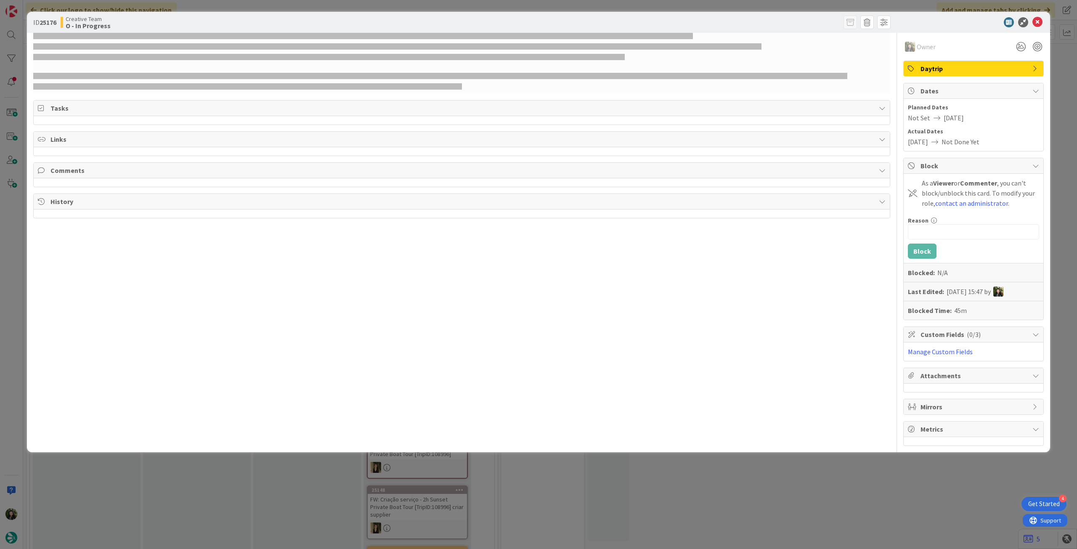
scroll to position [561, 0]
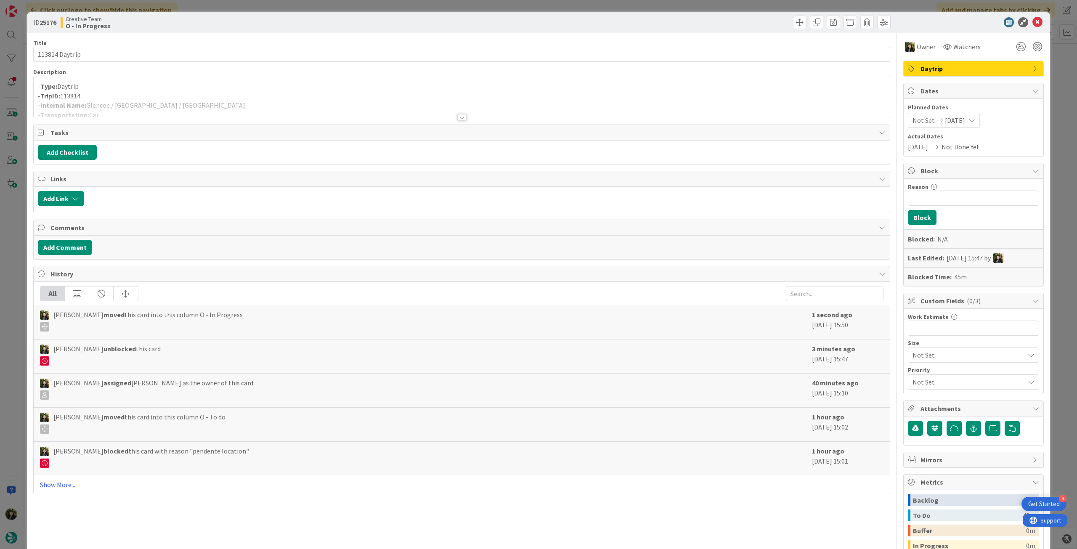
click at [177, 108] on div at bounding box center [462, 106] width 856 height 21
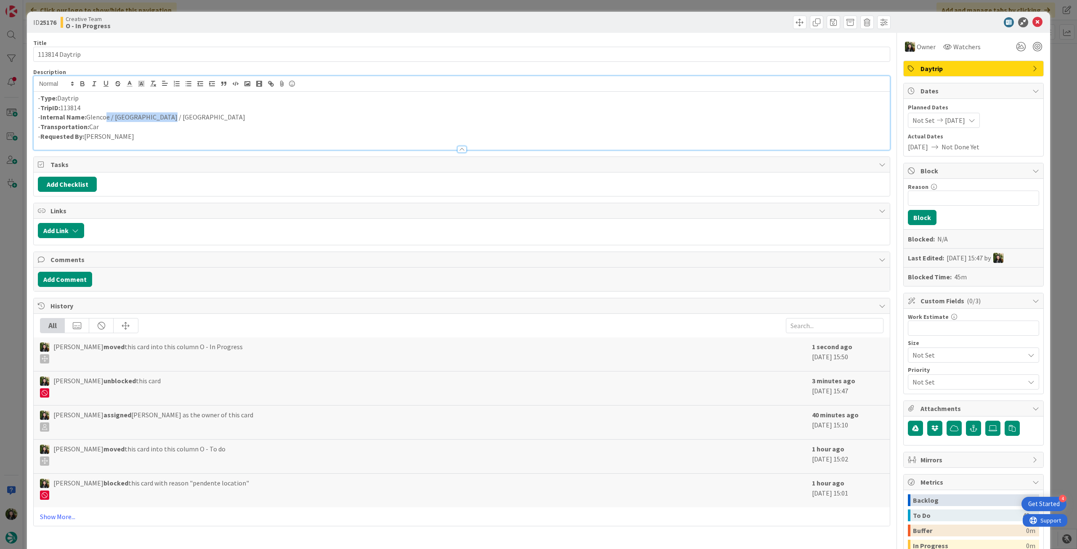
scroll to position [0, 0]
drag, startPoint x: 178, startPoint y: 119, endPoint x: 89, endPoint y: 118, distance: 89.2
click at [89, 118] on p "- Internal Name: [PERSON_NAME] / [GEOGRAPHIC_DATA] / [GEOGRAPHIC_DATA]" at bounding box center [461, 117] width 847 height 10
copy p "Glencoe / [GEOGRAPHIC_DATA] / [GEOGRAPHIC_DATA]"
click at [1035, 20] on icon at bounding box center [1037, 22] width 10 height 10
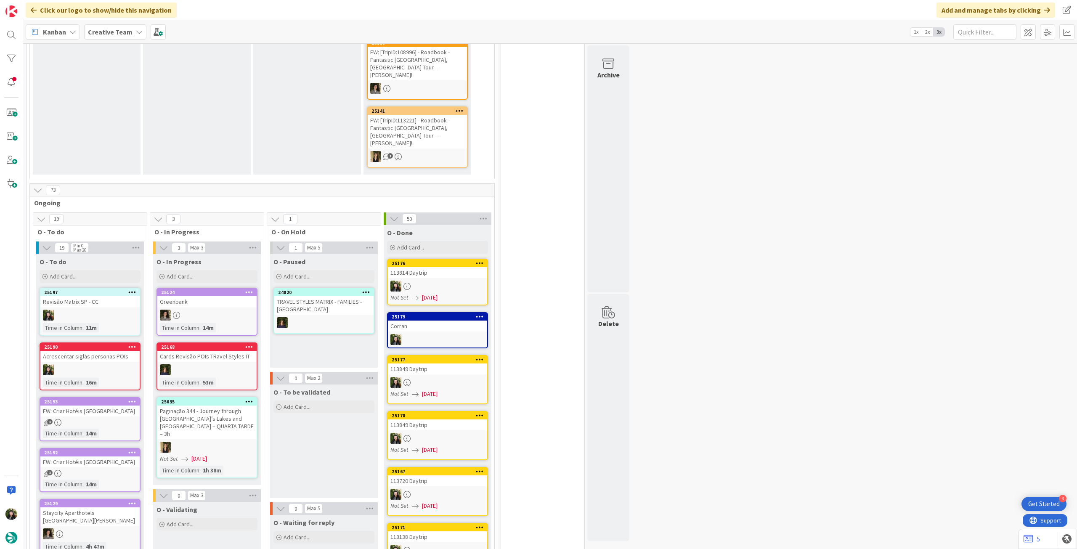
drag, startPoint x: 123, startPoint y: 24, endPoint x: 123, endPoint y: 45, distance: 20.6
click at [123, 24] on div "Creative Team" at bounding box center [115, 31] width 62 height 15
click at [124, 110] on div "Creative Team 2" at bounding box center [155, 104] width 128 height 16
click at [136, 34] on icon at bounding box center [139, 32] width 7 height 7
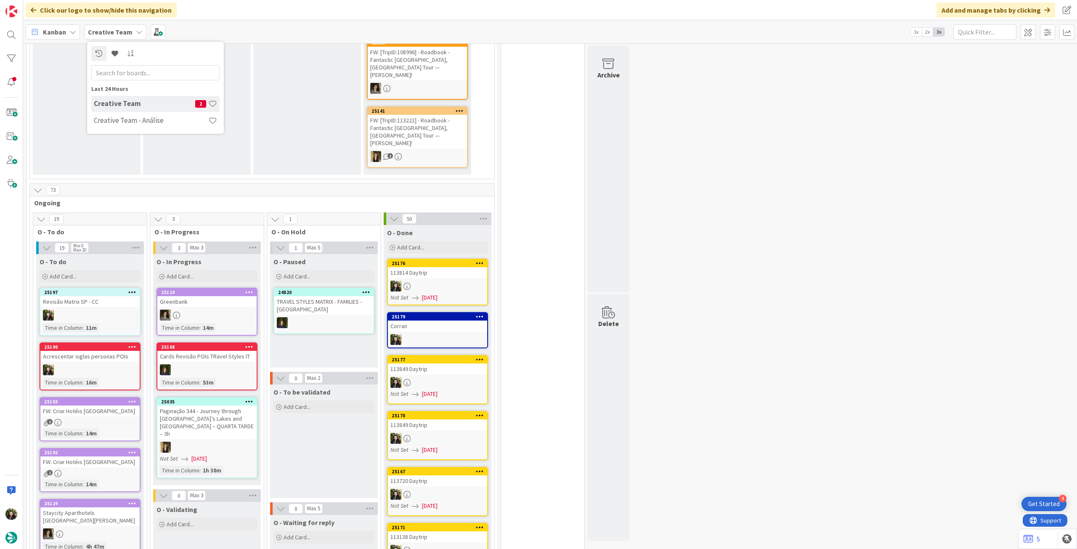
click at [151, 124] on h4 "Creative Team - Análise" at bounding box center [151, 120] width 114 height 8
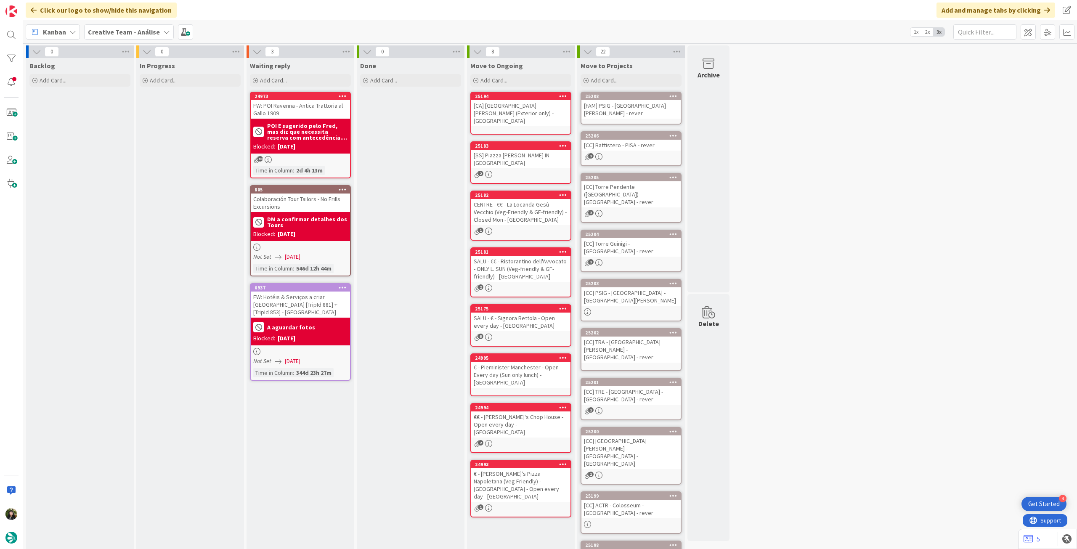
click at [154, 34] on b "Creative Team - Análise" at bounding box center [124, 32] width 72 height 8
click at [139, 113] on div "Creative Team 2" at bounding box center [155, 121] width 128 height 16
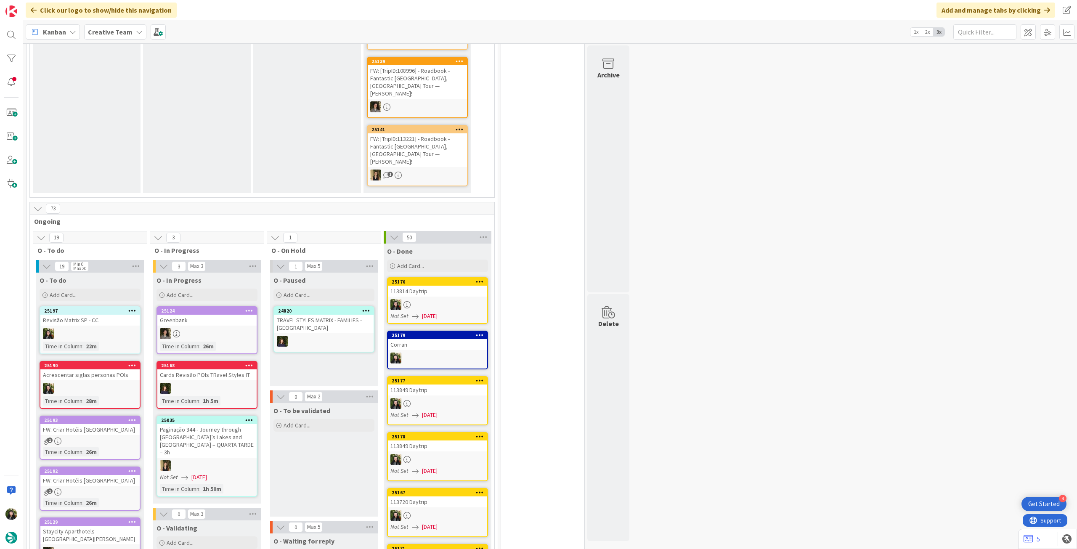
scroll to position [561, 0]
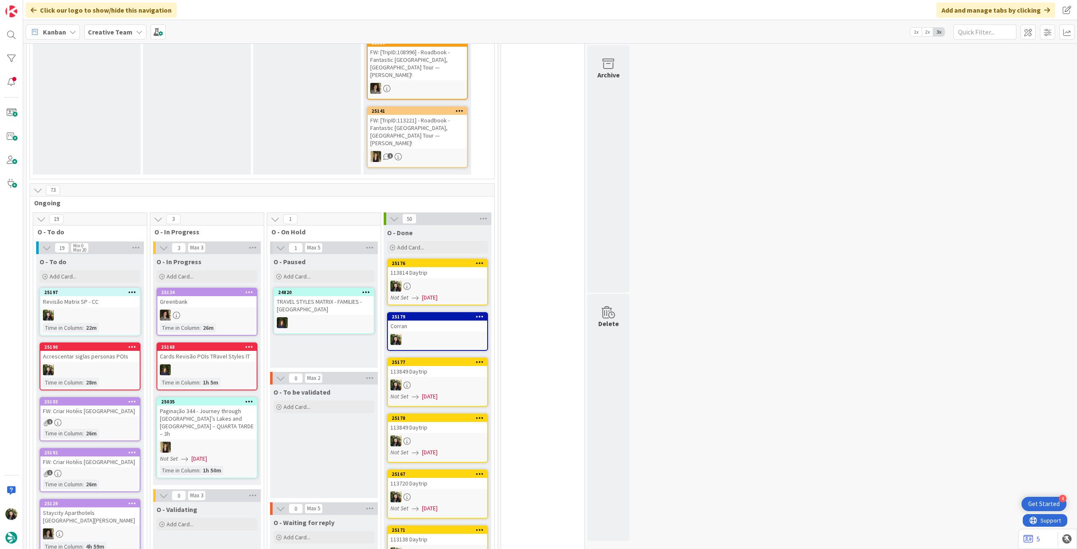
click at [127, 34] on b "Creative Team" at bounding box center [110, 32] width 45 height 8
click at [132, 116] on h4 "Creative Team - Análise" at bounding box center [151, 120] width 114 height 8
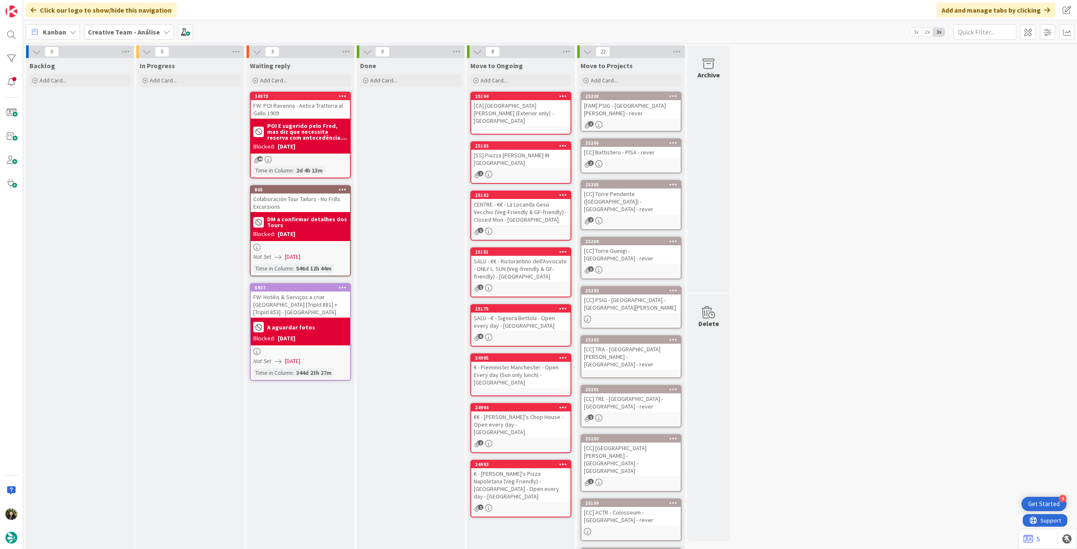
click at [652, 115] on div "[FAM] PSIG - Museo Galileo - FLORENCE - rever" at bounding box center [630, 109] width 99 height 19
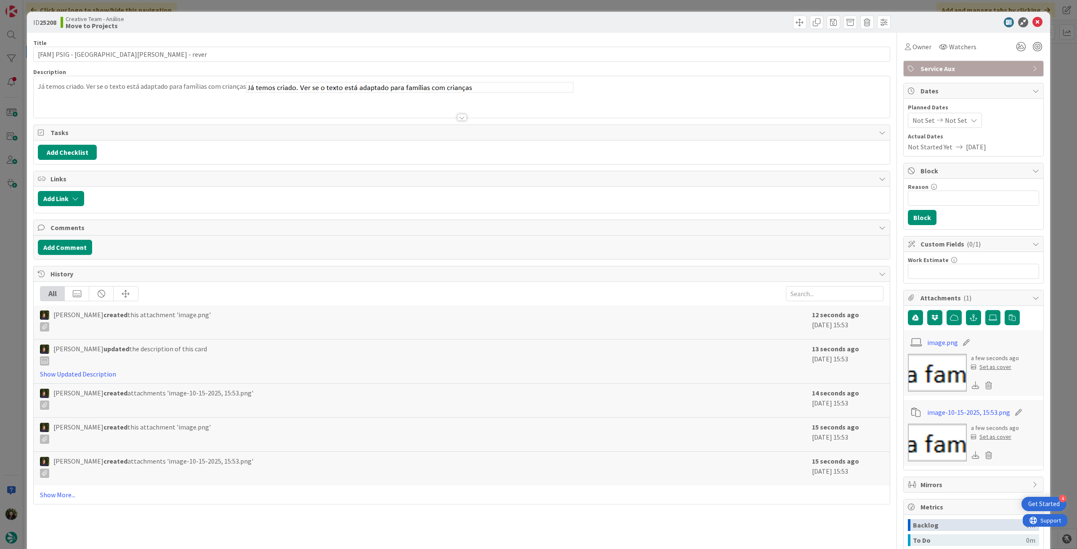
click at [302, 96] on div "Já temos criado. Ver se o texto está adaptado para famílias com crianças" at bounding box center [462, 99] width 856 height 38
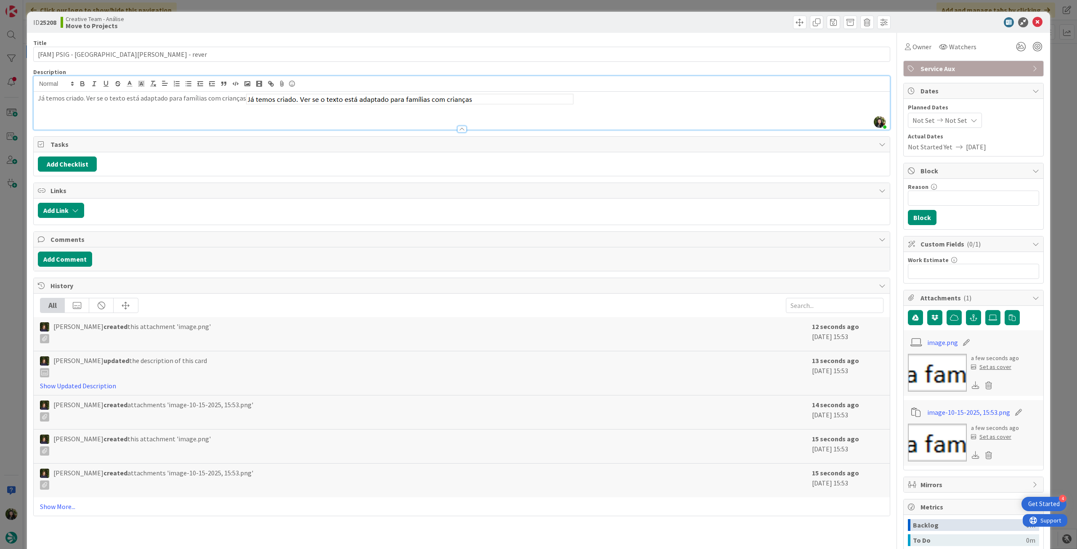
click at [1032, 23] on icon at bounding box center [1037, 22] width 10 height 10
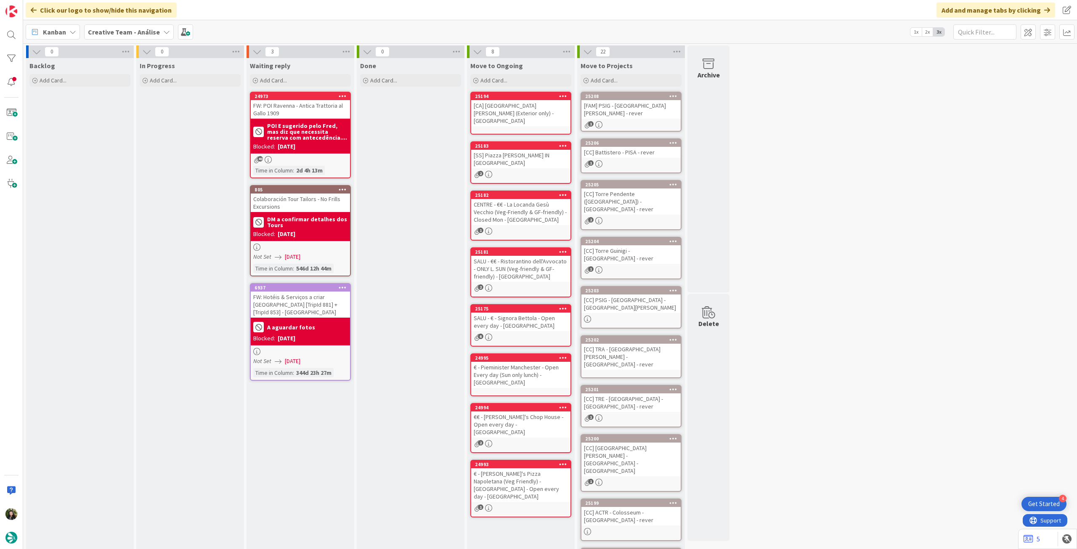
click at [625, 159] on div "25206 [CC] Battistero - PISA - rever 1" at bounding box center [630, 155] width 101 height 35
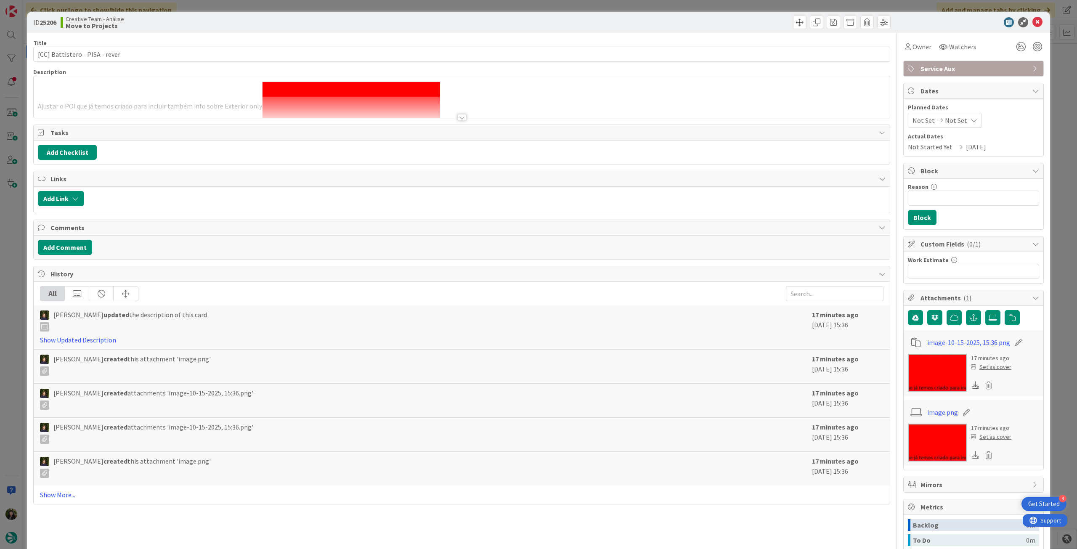
click at [554, 102] on div at bounding box center [462, 106] width 856 height 21
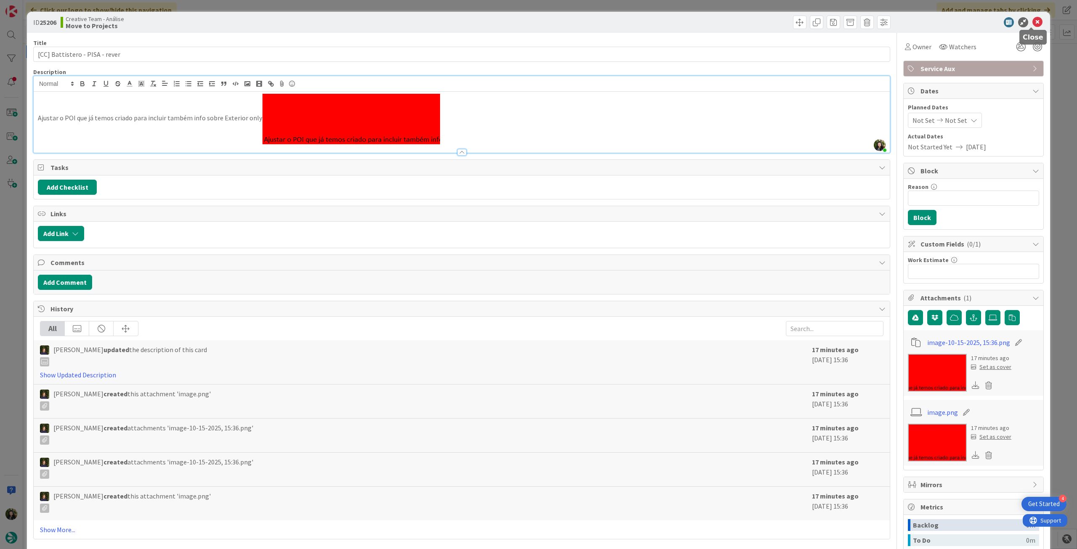
click at [1035, 21] on icon at bounding box center [1037, 22] width 10 height 10
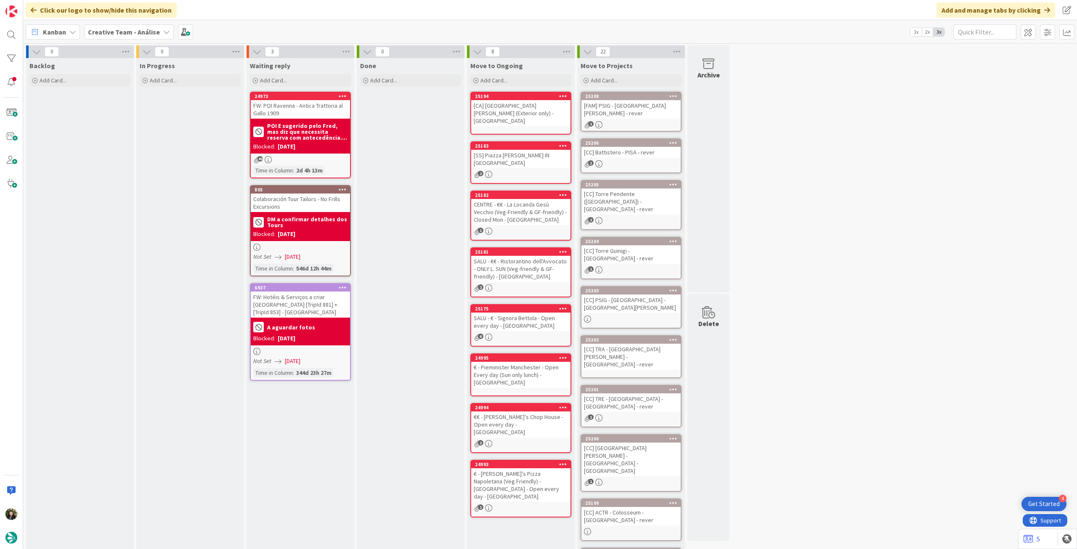
click at [633, 217] on div "2" at bounding box center [630, 220] width 99 height 7
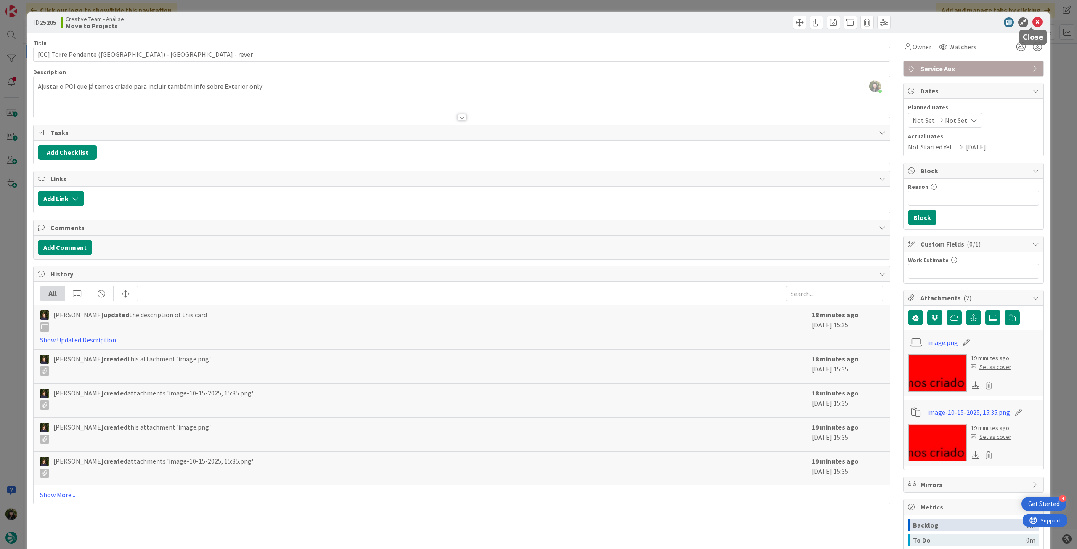
click at [1033, 20] on icon at bounding box center [1037, 22] width 10 height 10
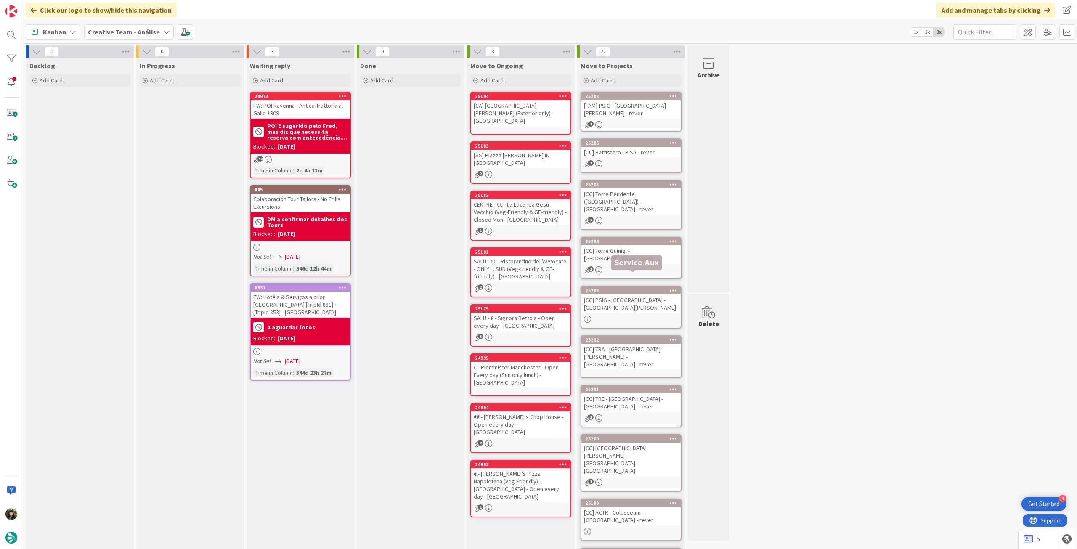
click at [646, 294] on div "[CC] PSIG - [GEOGRAPHIC_DATA] - [GEOGRAPHIC_DATA][PERSON_NAME]" at bounding box center [630, 303] width 99 height 19
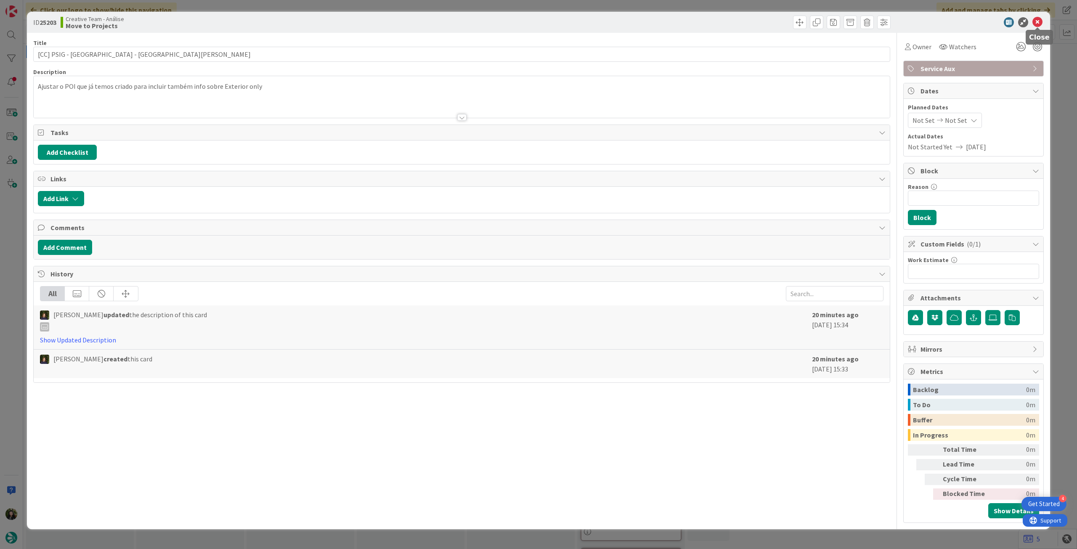
click at [1037, 22] on icon at bounding box center [1037, 22] width 10 height 10
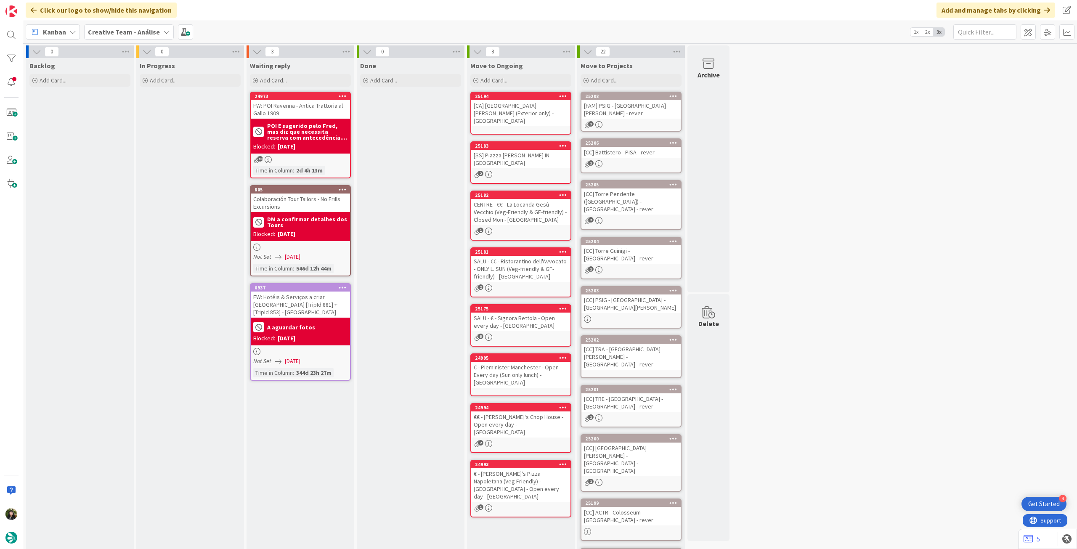
click at [650, 393] on div "[CC] TRE - [GEOGRAPHIC_DATA] - [GEOGRAPHIC_DATA] - rever" at bounding box center [630, 402] width 99 height 19
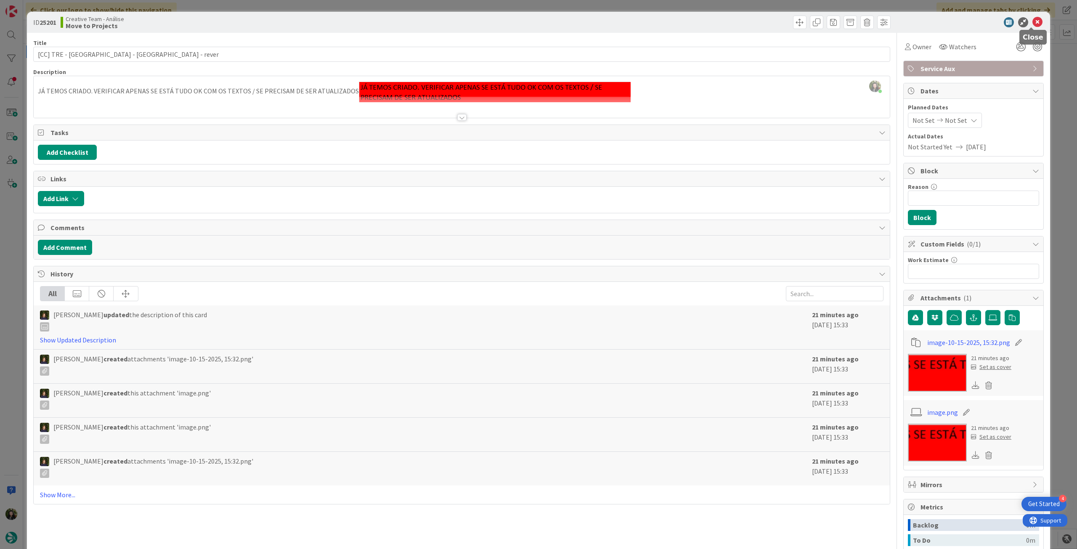
click at [1033, 21] on icon at bounding box center [1037, 22] width 10 height 10
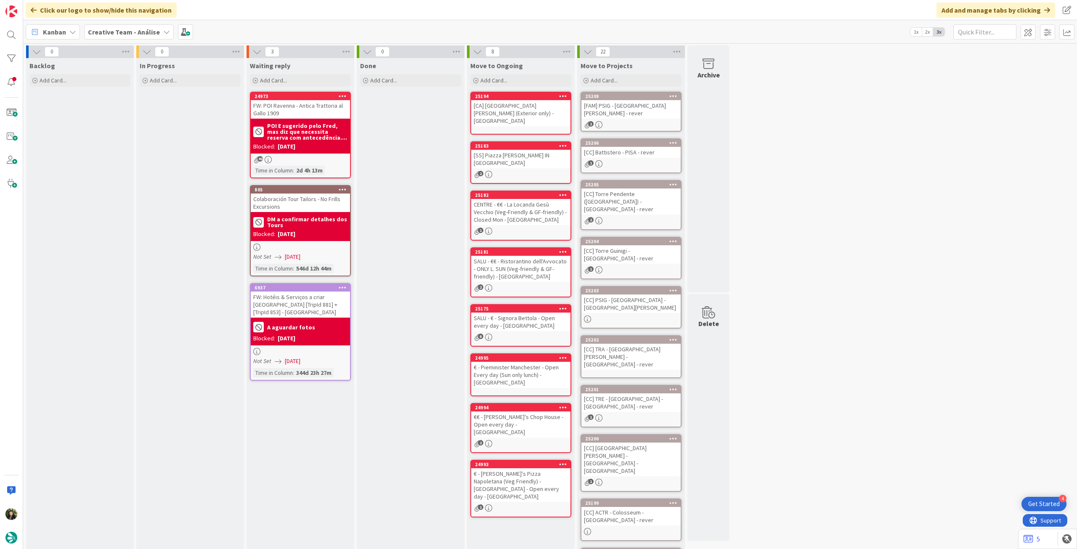
click at [146, 34] on b "Creative Team - Análise" at bounding box center [124, 32] width 72 height 8
click at [140, 119] on h4 "Creative Team" at bounding box center [144, 120] width 101 height 8
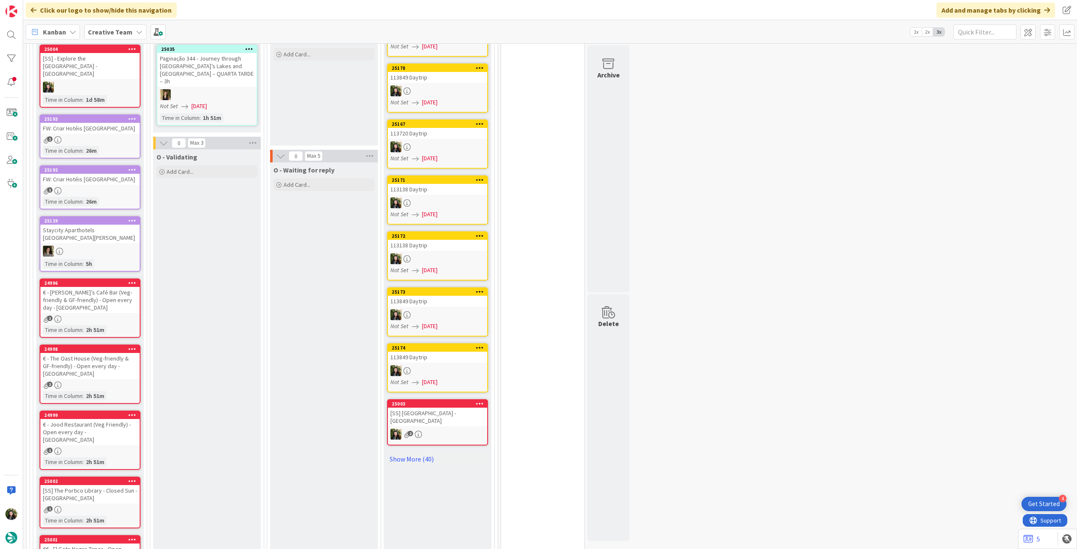
scroll to position [929, 0]
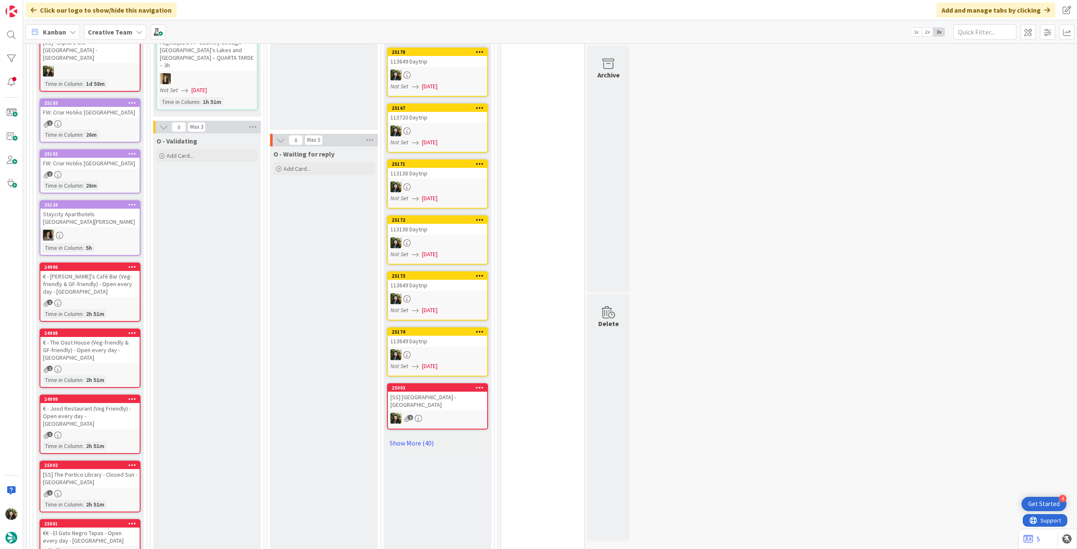
drag, startPoint x: 395, startPoint y: 371, endPoint x: 386, endPoint y: 376, distance: 10.3
click at [395, 436] on link "Show More (40)" at bounding box center [437, 442] width 101 height 13
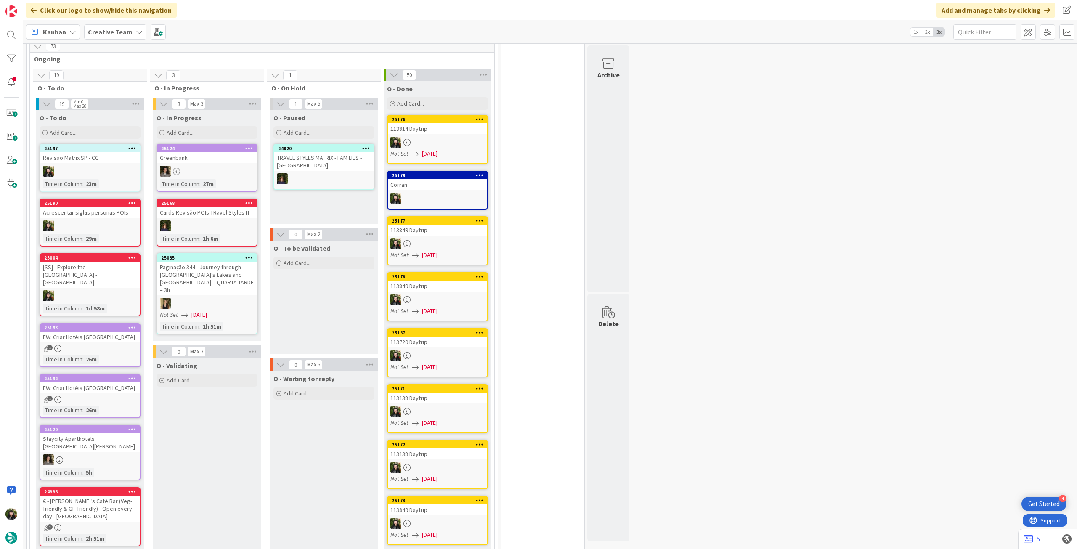
click at [103, 28] on b "Creative Team" at bounding box center [110, 32] width 45 height 8
drag, startPoint x: 142, startPoint y: 119, endPoint x: 150, endPoint y: 114, distance: 9.0
click at [143, 118] on h4 "Creative Team - Análise" at bounding box center [151, 120] width 114 height 8
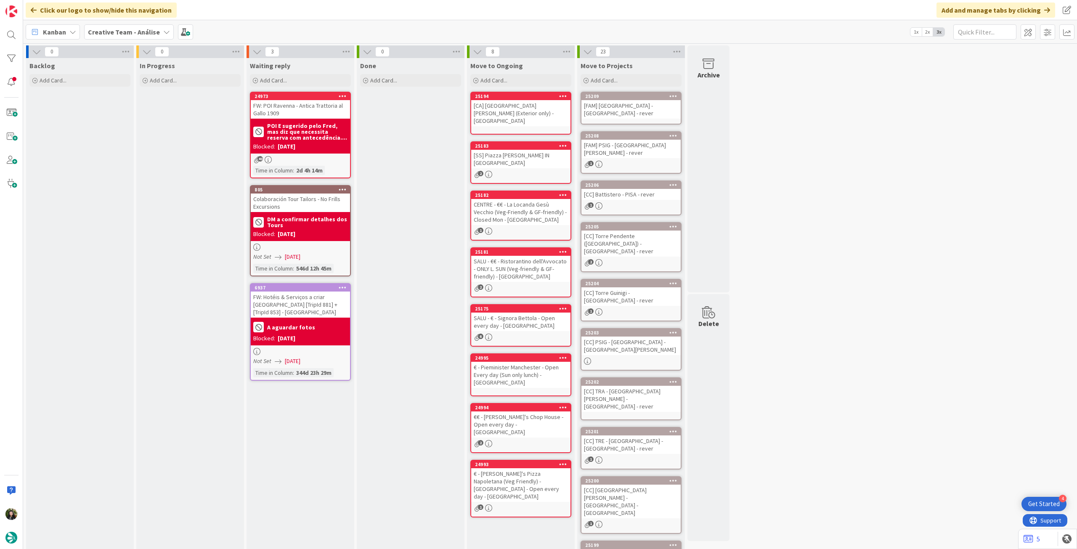
click at [127, 37] on div "Creative Team - Análise" at bounding box center [129, 31] width 90 height 15
click at [123, 125] on div "Creative Team 2" at bounding box center [155, 121] width 128 height 16
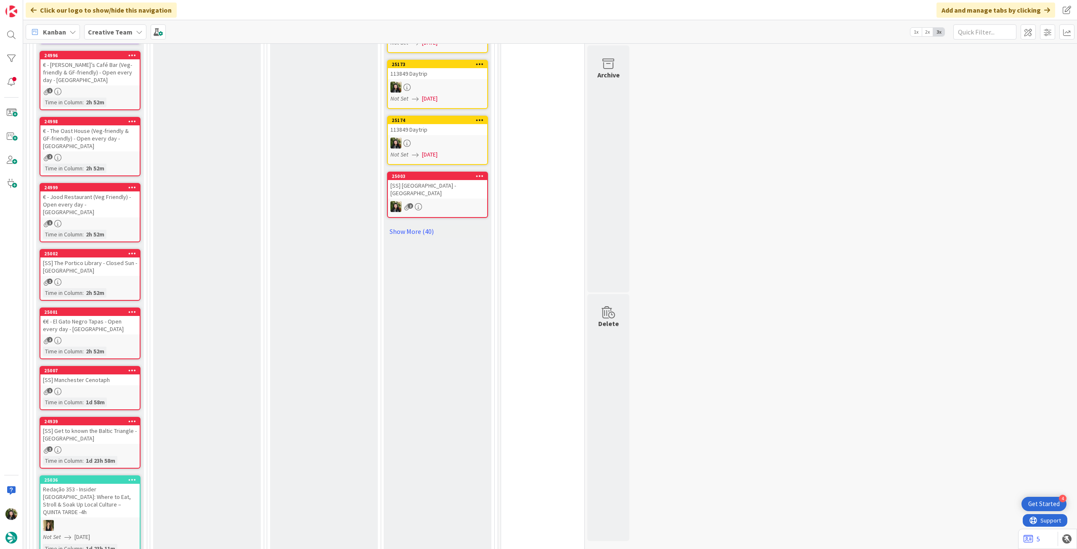
scroll to position [1122, 0]
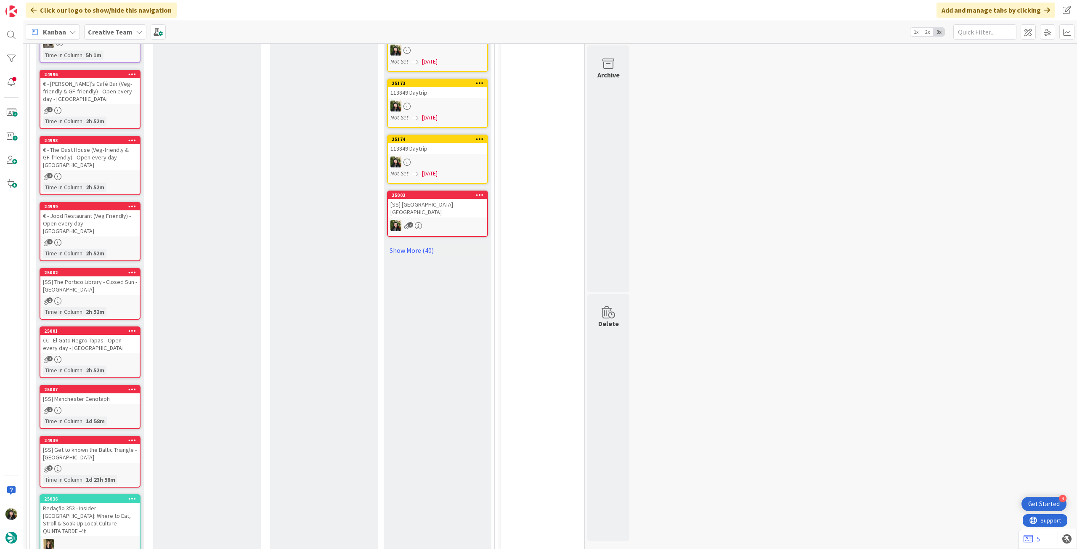
click at [132, 437] on icon at bounding box center [132, 440] width 8 height 6
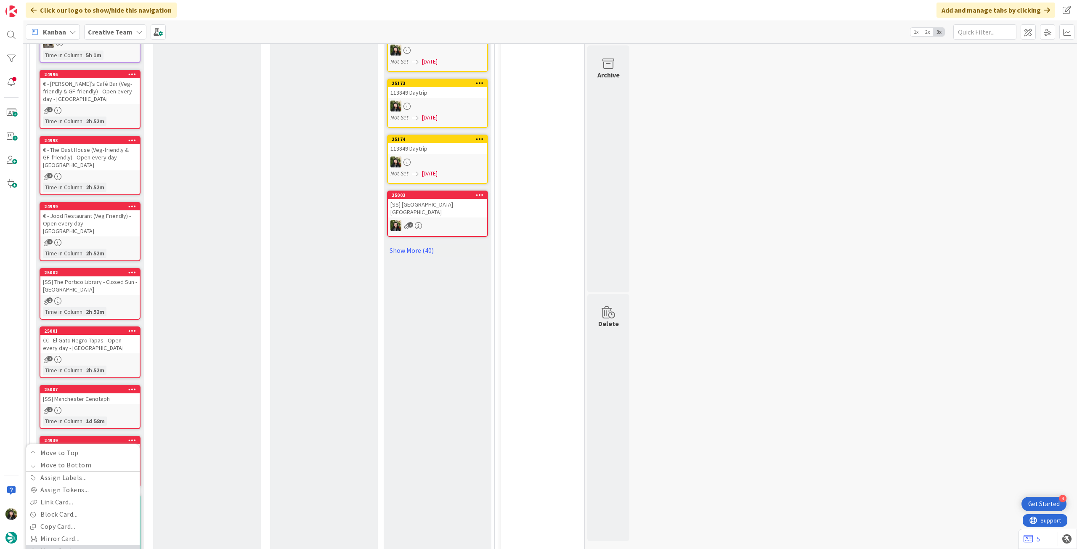
click at [87, 545] on link "Move Card..." at bounding box center [83, 551] width 114 height 12
click at [36, 540] on button "Move" at bounding box center [31, 547] width 27 height 15
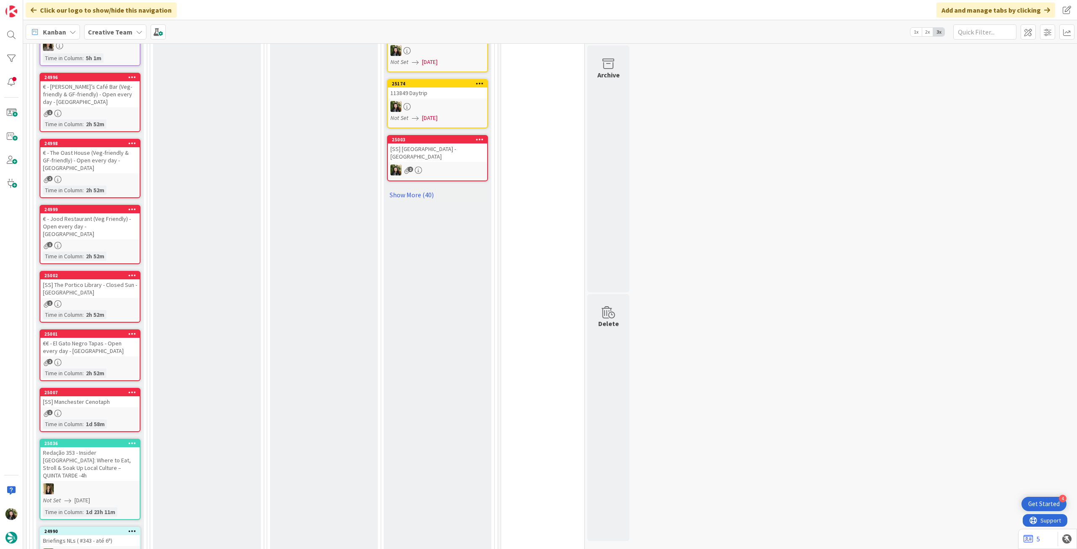
scroll to position [1212, 0]
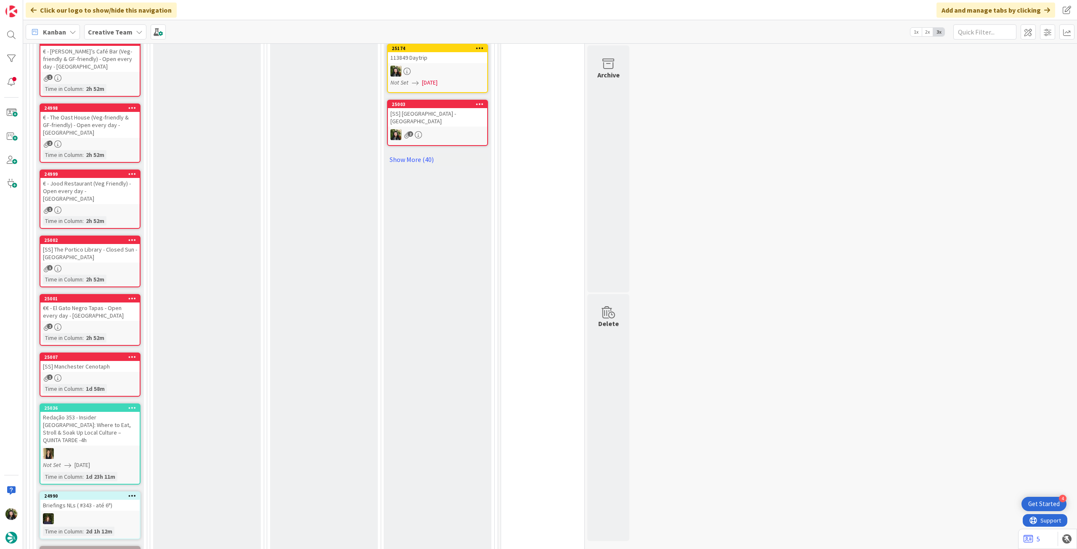
click at [132, 354] on icon at bounding box center [132, 357] width 8 height 6
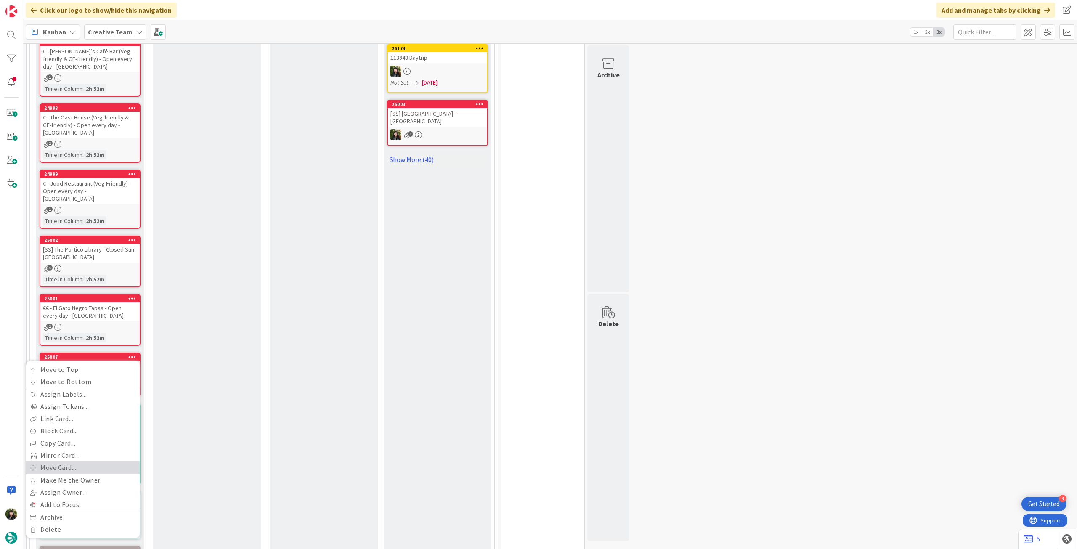
click at [80, 461] on link "Move Card..." at bounding box center [83, 467] width 114 height 12
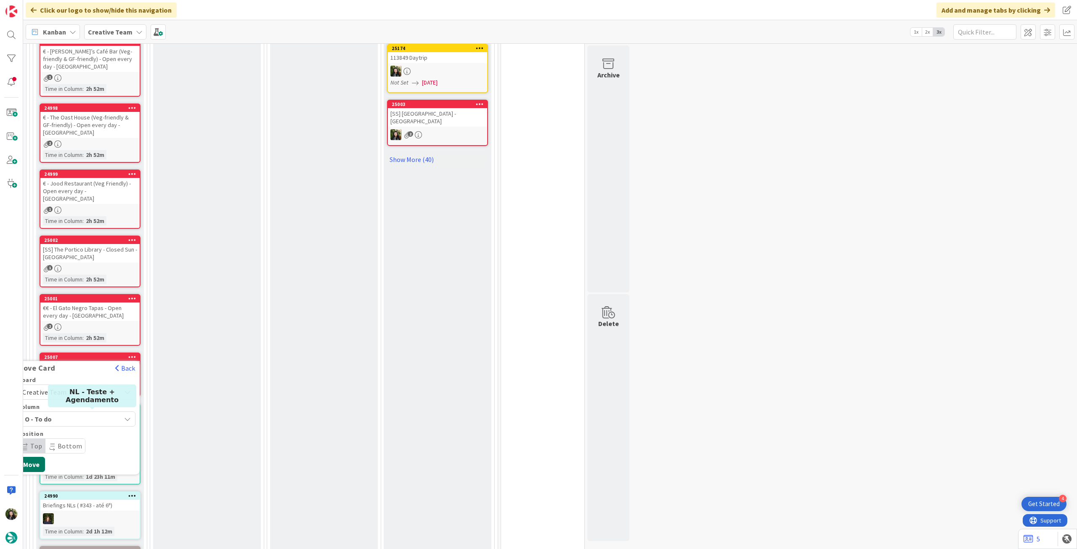
drag, startPoint x: 34, startPoint y: 388, endPoint x: 40, endPoint y: 377, distance: 13.0
click at [34, 457] on button "Move" at bounding box center [31, 464] width 27 height 15
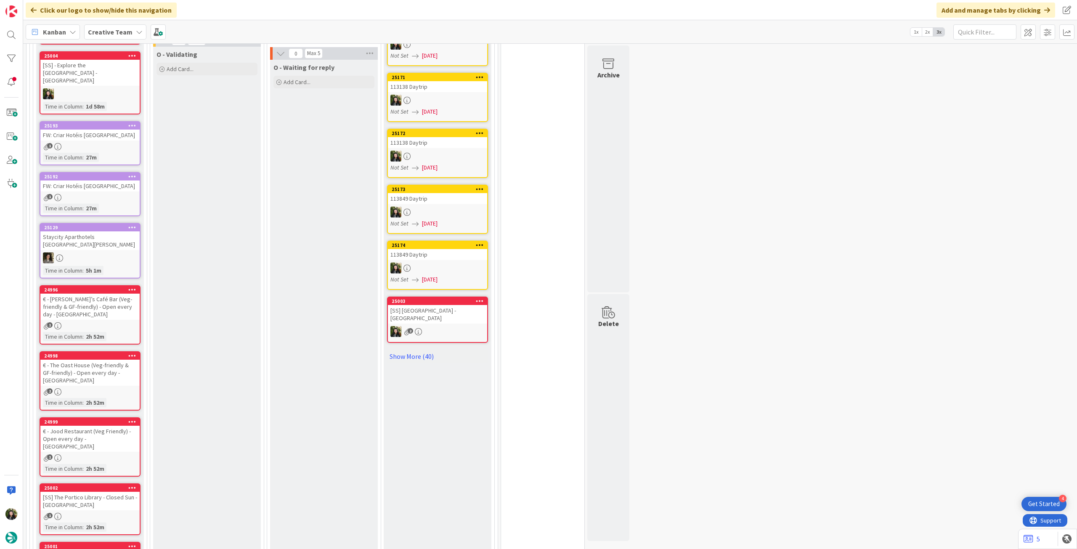
scroll to position [1184, 0]
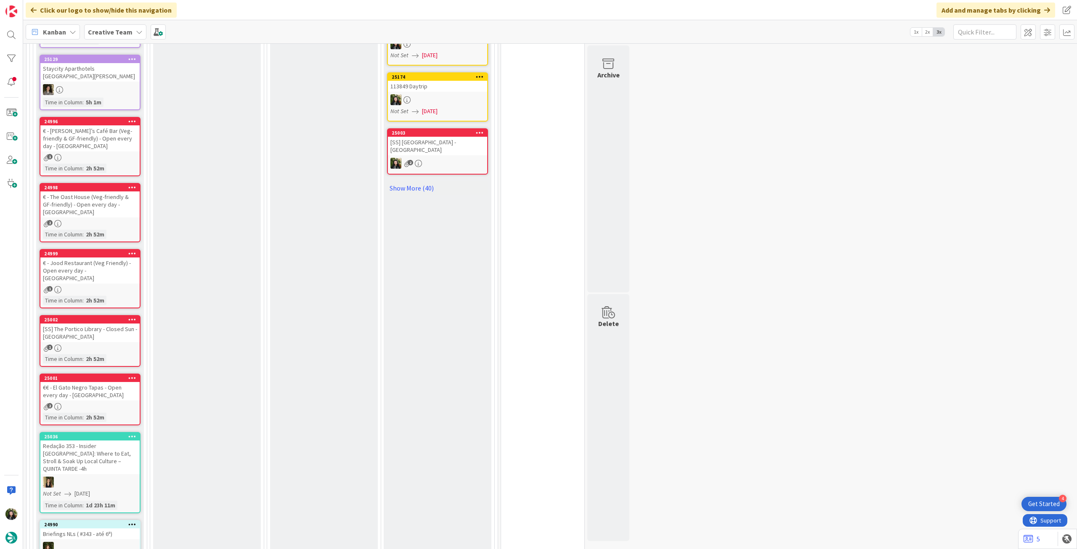
click at [133, 375] on icon at bounding box center [132, 378] width 8 height 6
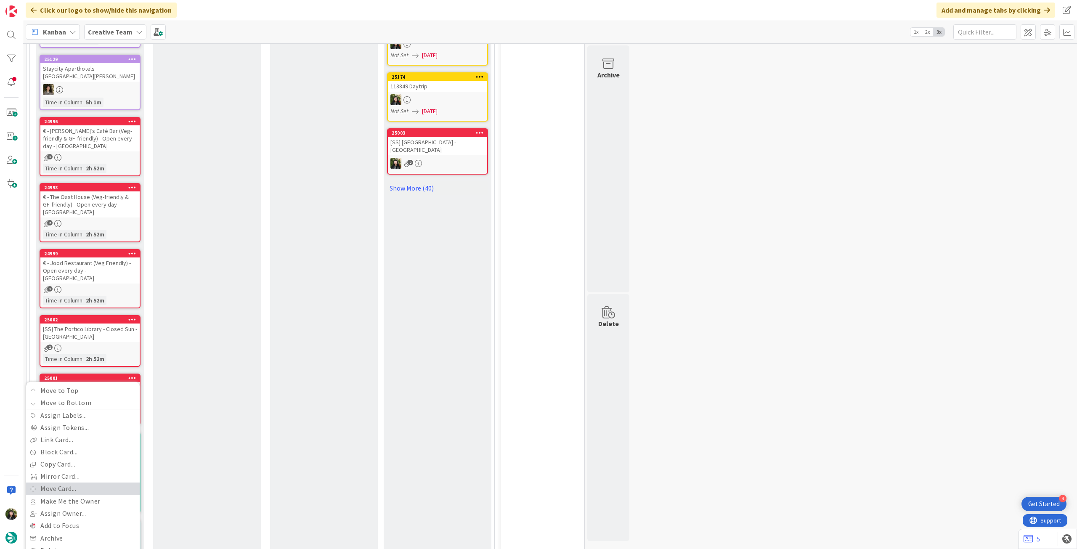
click at [66, 482] on link "Move Card..." at bounding box center [83, 488] width 114 height 12
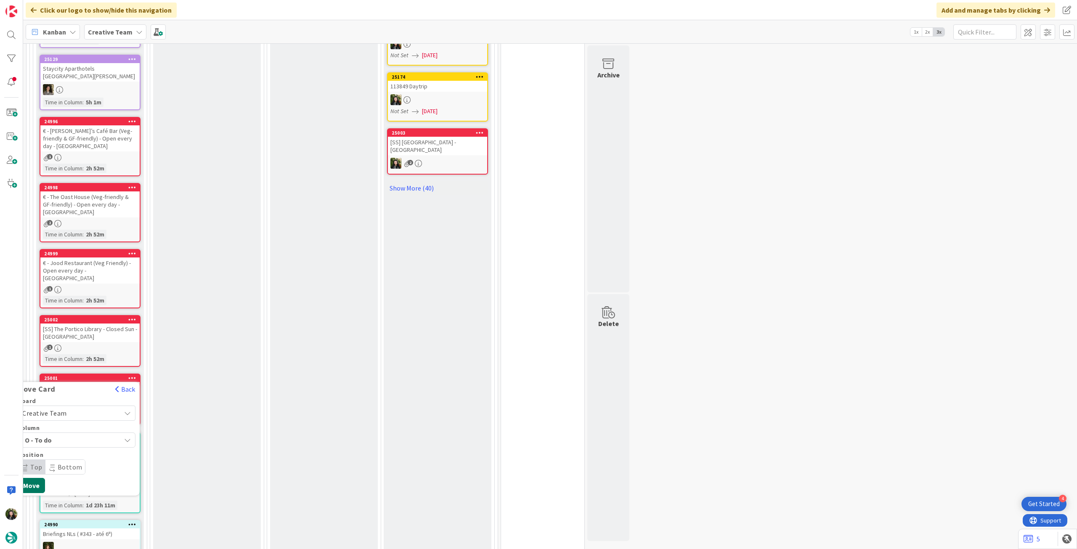
click at [34, 478] on button "Move" at bounding box center [31, 485] width 27 height 15
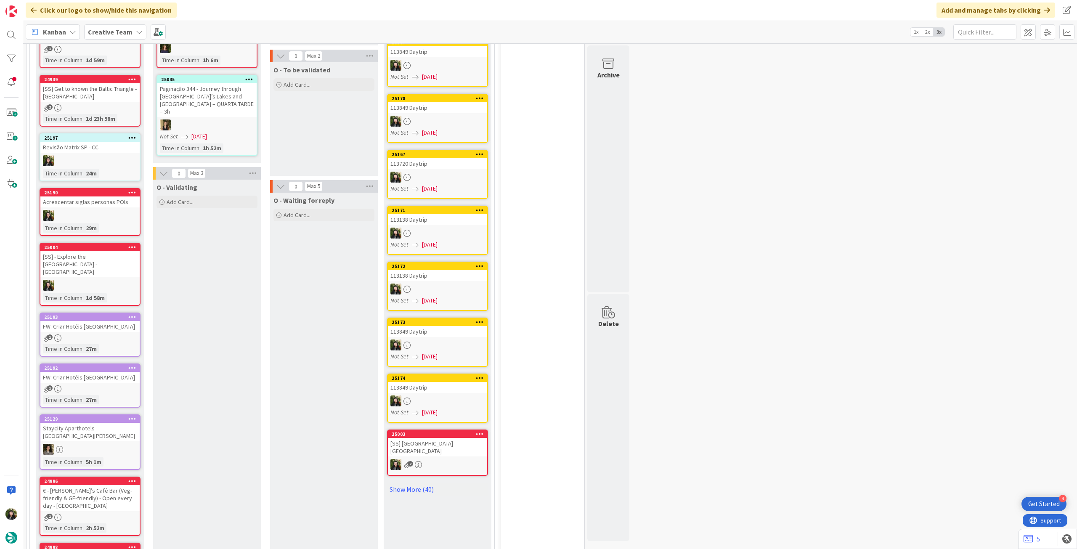
scroll to position [602, 0]
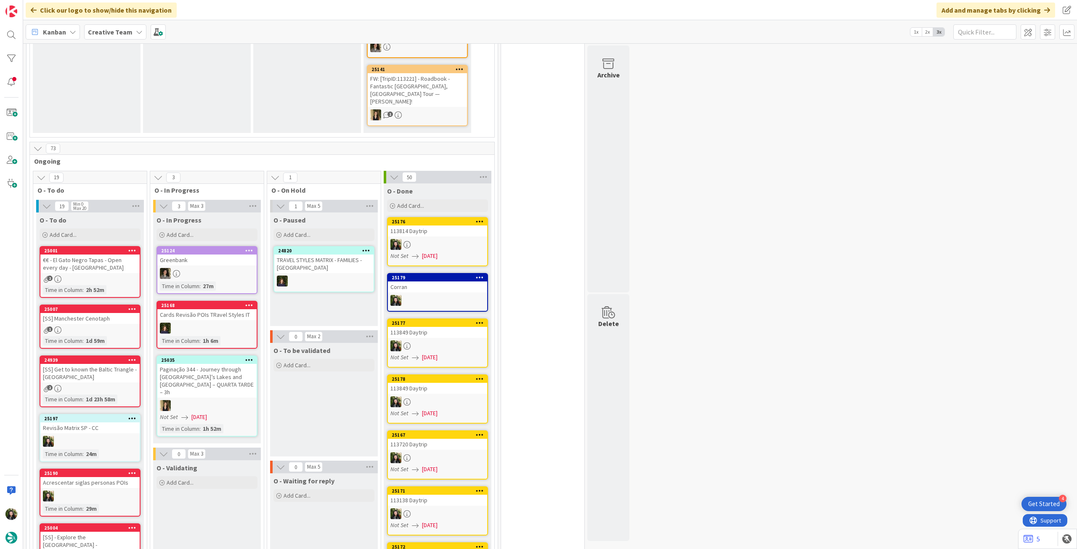
click at [135, 247] on icon at bounding box center [132, 250] width 8 height 6
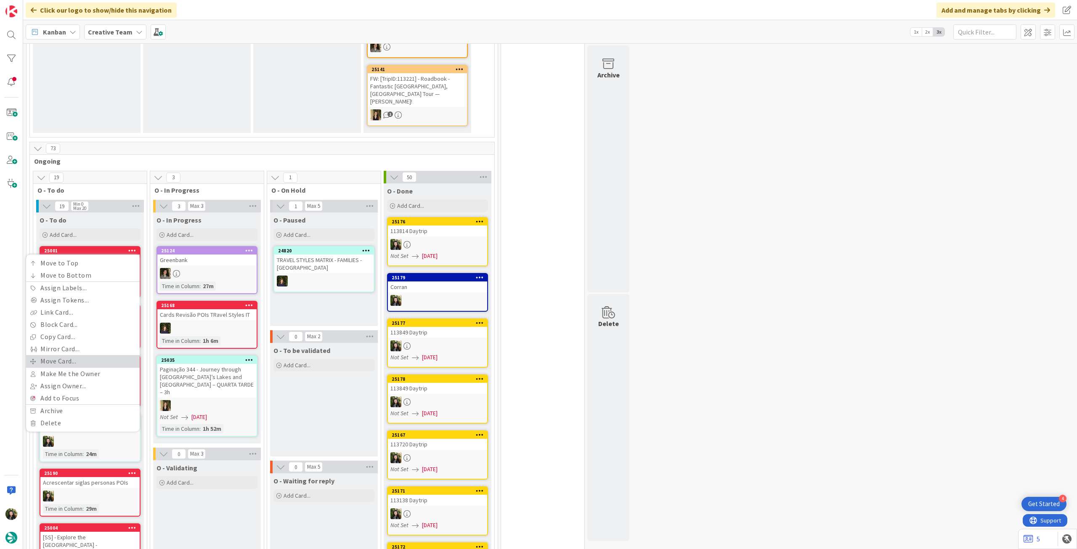
click at [109, 355] on link "Move Card..." at bounding box center [83, 361] width 114 height 12
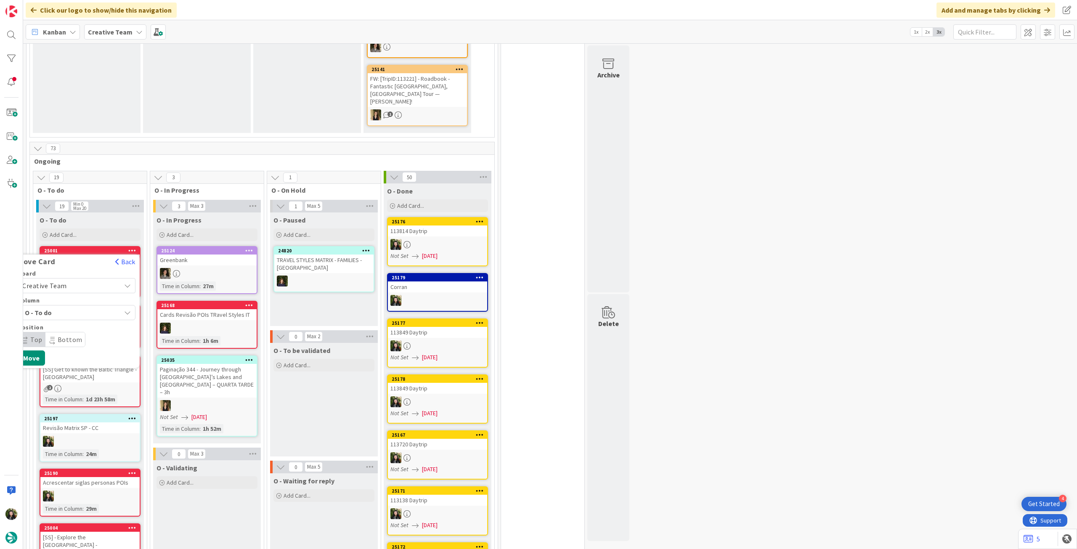
click at [69, 280] on span "Creative Team" at bounding box center [69, 286] width 94 height 12
click at [72, 319] on span "Creative Team - Análise" at bounding box center [88, 325] width 98 height 13
click at [36, 377] on button "Move" at bounding box center [31, 384] width 27 height 15
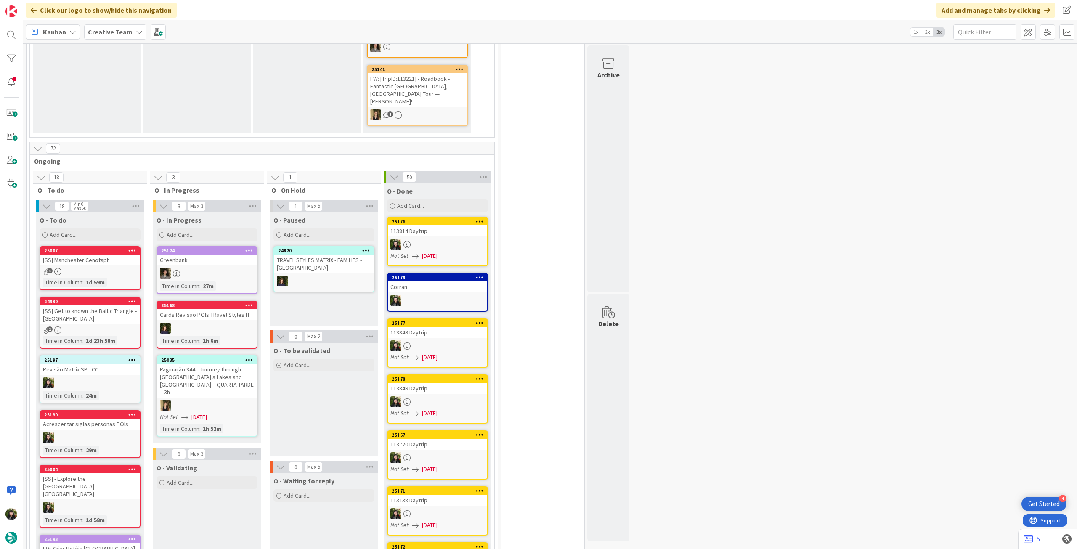
click at [132, 247] on icon at bounding box center [132, 250] width 8 height 6
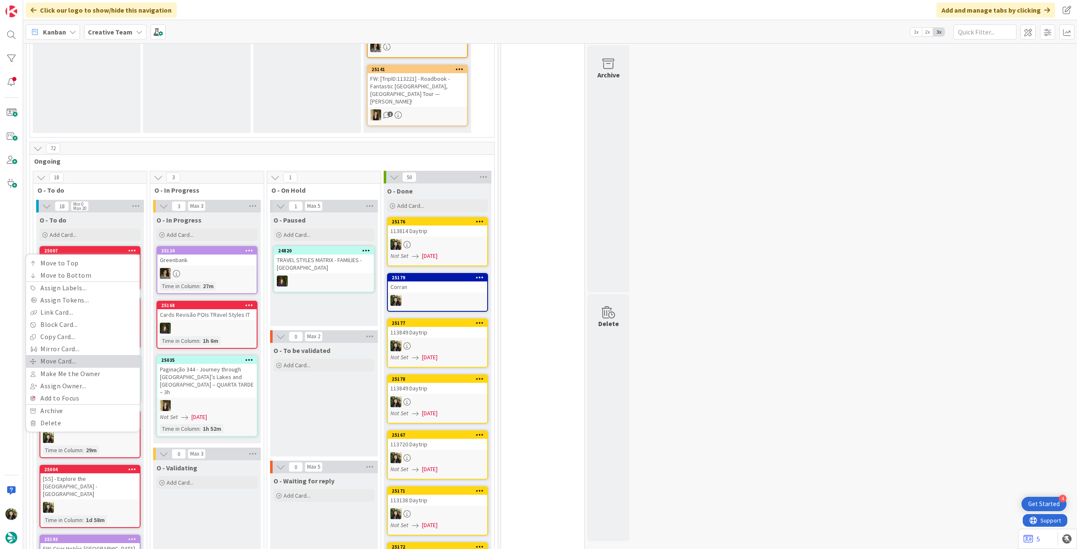
click at [82, 355] on link "Move Card..." at bounding box center [83, 361] width 114 height 12
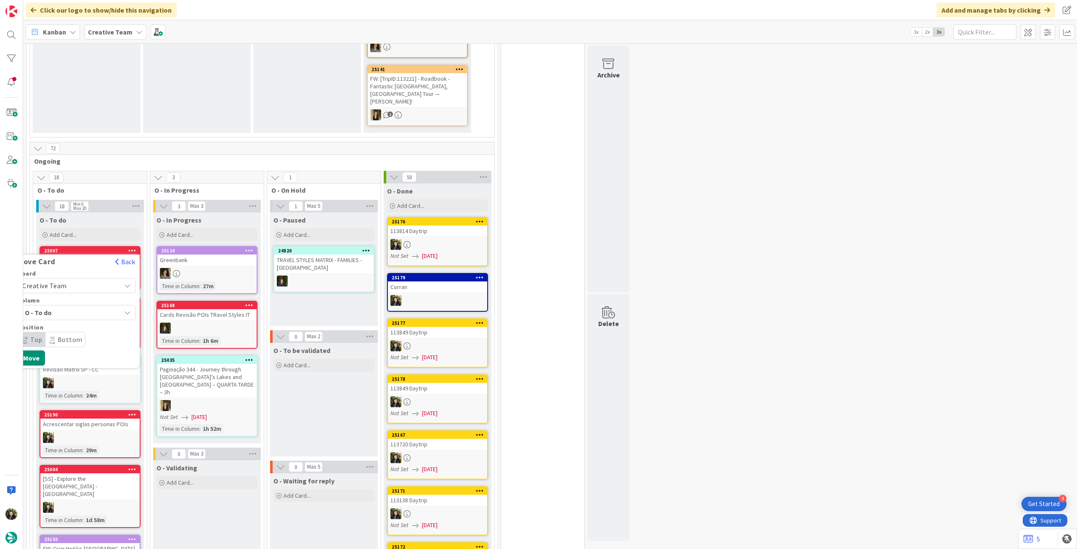
click at [85, 280] on span "Creative Team" at bounding box center [69, 286] width 94 height 12
click at [73, 319] on span "Creative Team - Análise" at bounding box center [88, 325] width 98 height 13
click at [33, 377] on button "Move" at bounding box center [31, 384] width 27 height 15
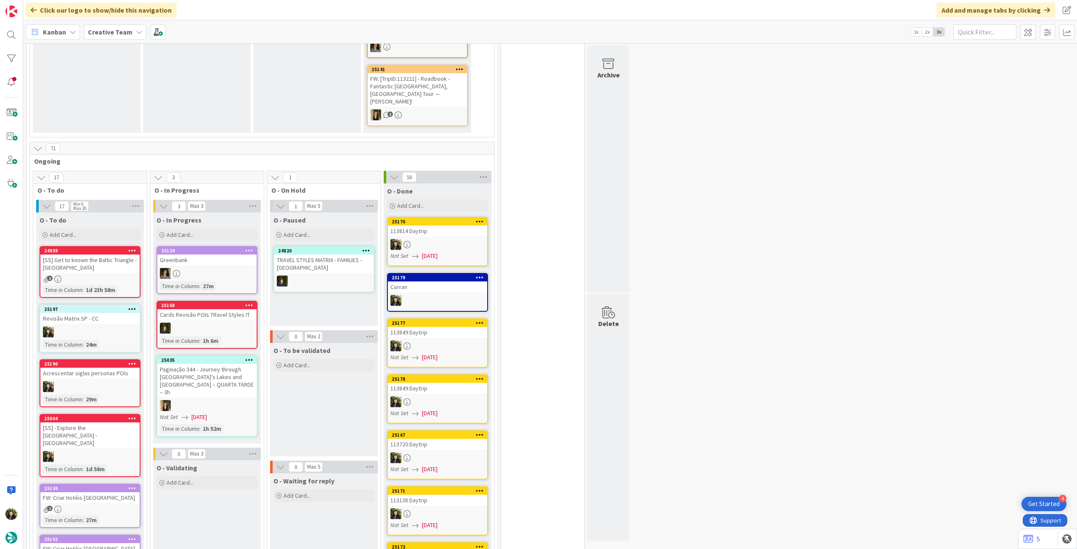
click at [130, 247] on icon at bounding box center [132, 250] width 8 height 6
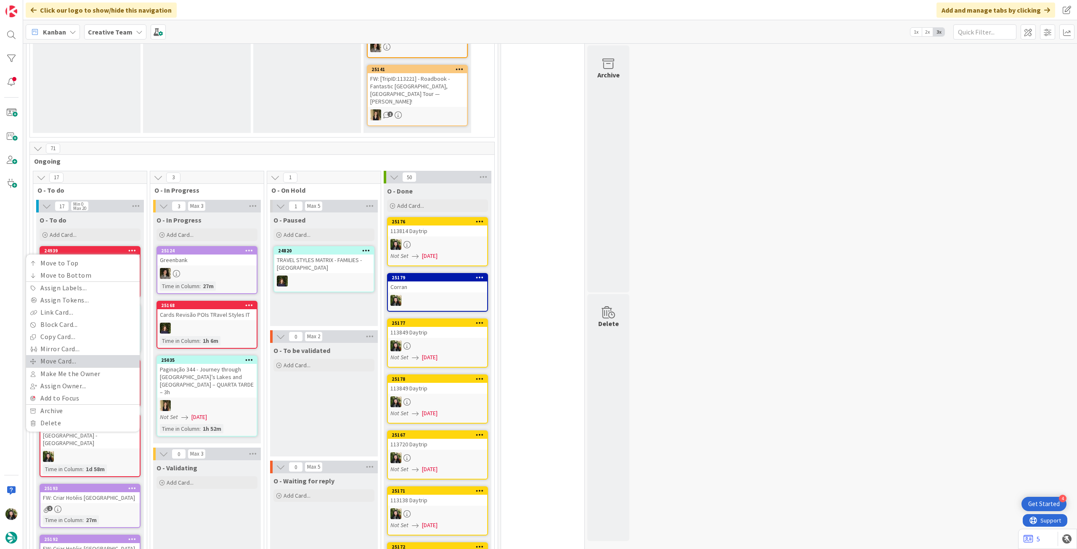
click at [67, 355] on link "Move Card..." at bounding box center [83, 361] width 114 height 12
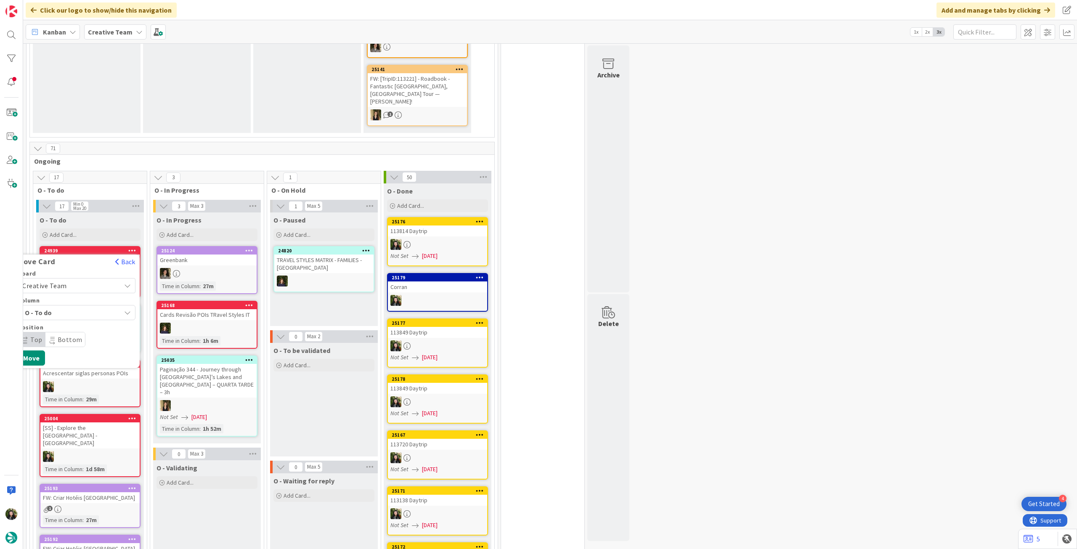
click at [77, 280] on span "Creative Team" at bounding box center [69, 286] width 94 height 12
click at [71, 319] on span "Creative Team - Análise" at bounding box center [88, 325] width 98 height 13
click at [40, 377] on button "Move" at bounding box center [31, 384] width 27 height 15
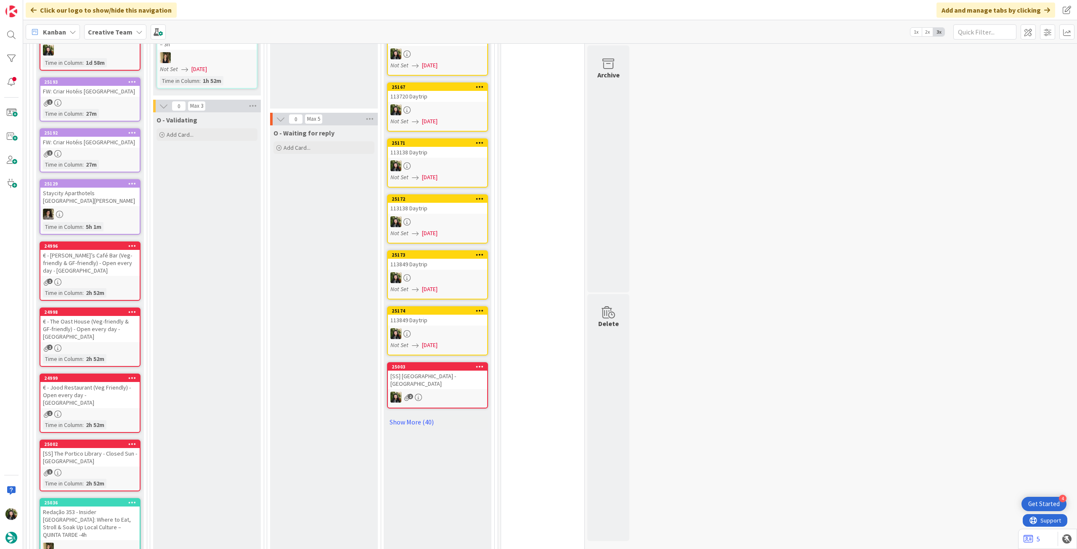
scroll to position [995, 0]
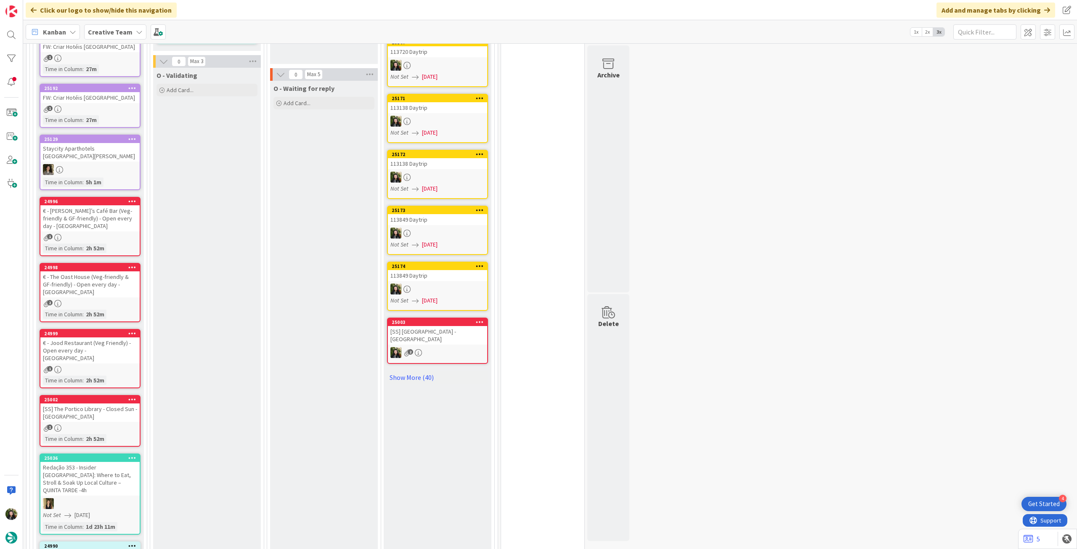
click at [133, 396] on icon at bounding box center [132, 399] width 8 height 6
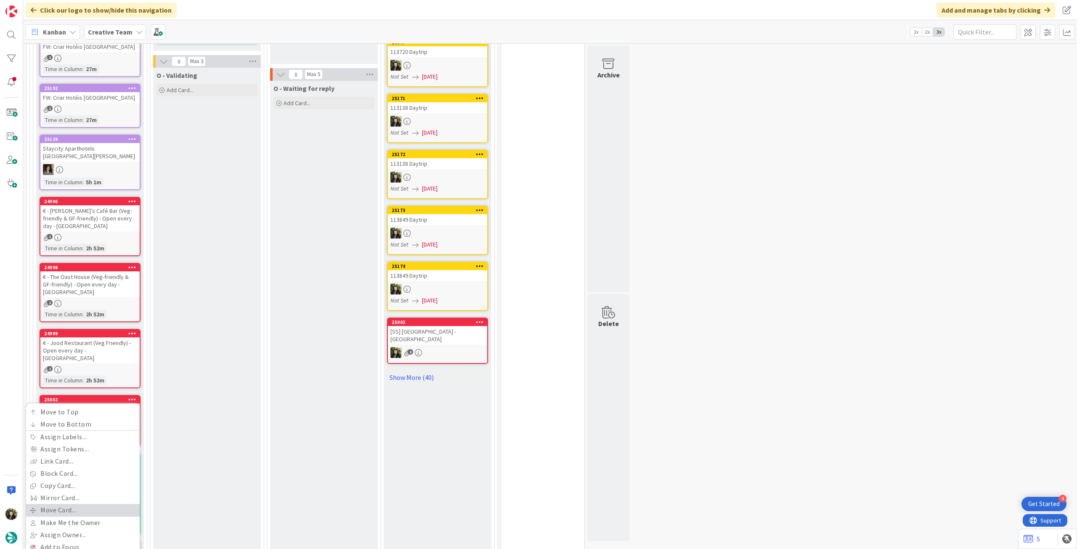
click at [72, 504] on link "Move Card..." at bounding box center [83, 510] width 114 height 12
click at [82, 429] on span "Creative Team" at bounding box center [69, 435] width 94 height 12
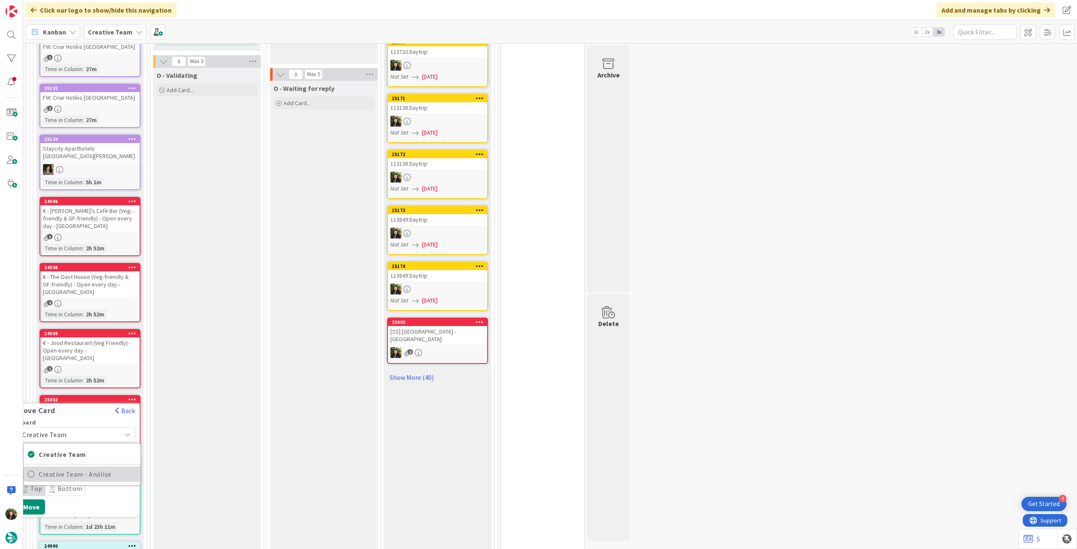
click at [77, 468] on span "Creative Team - Análise" at bounding box center [88, 474] width 98 height 13
click at [33, 526] on button "Move" at bounding box center [31, 533] width 27 height 15
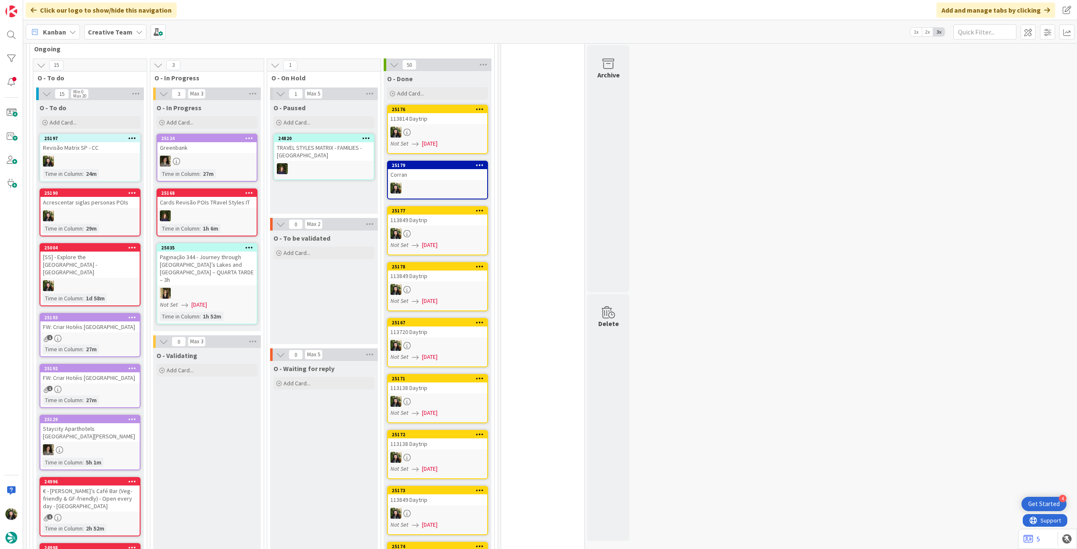
scroll to position [658, 0]
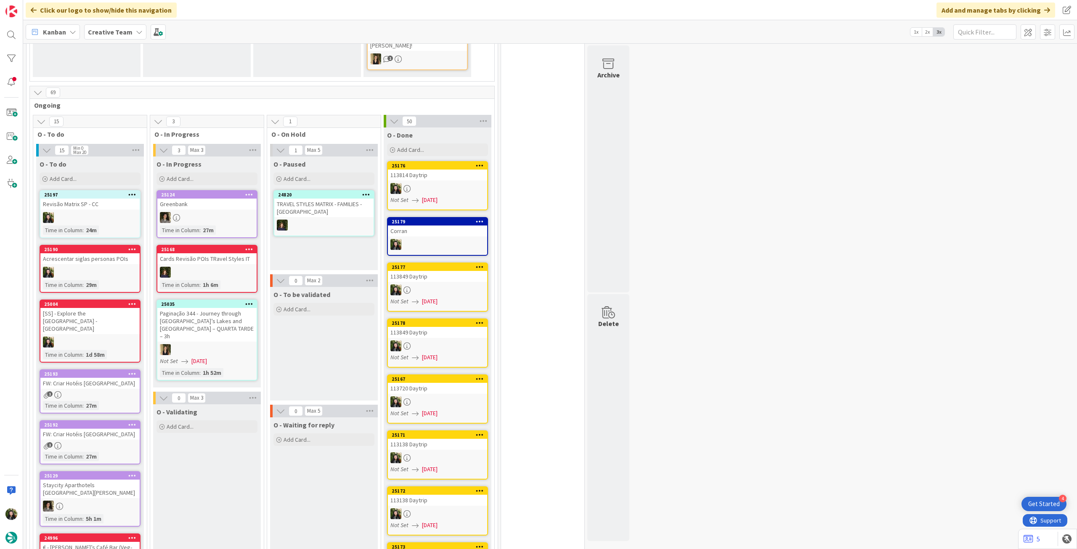
click at [125, 32] on b "Creative Team" at bounding box center [110, 32] width 45 height 8
click at [142, 120] on h4 "Creative Team - Análise" at bounding box center [151, 120] width 114 height 8
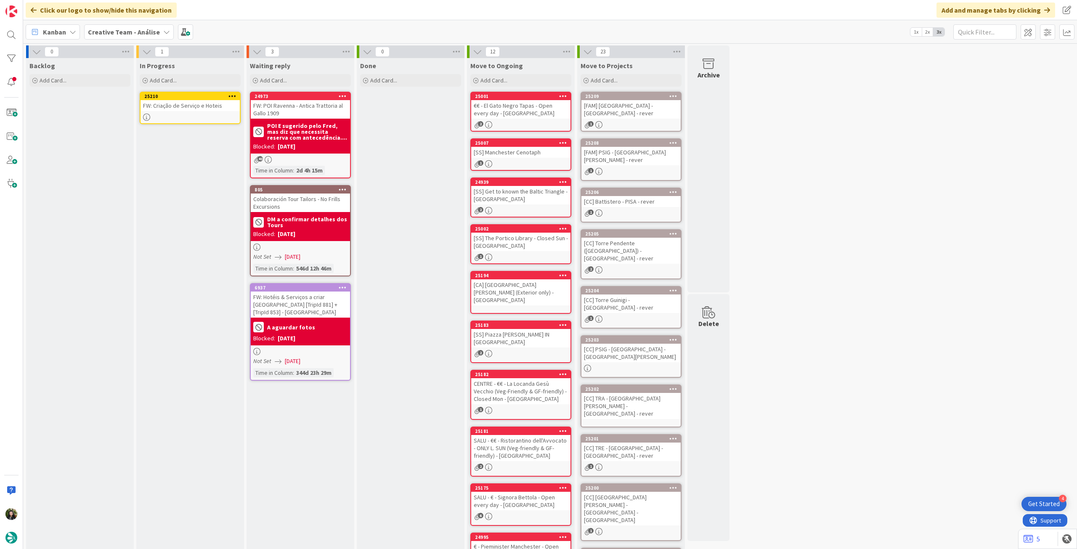
click at [232, 95] on icon at bounding box center [232, 96] width 8 height 6
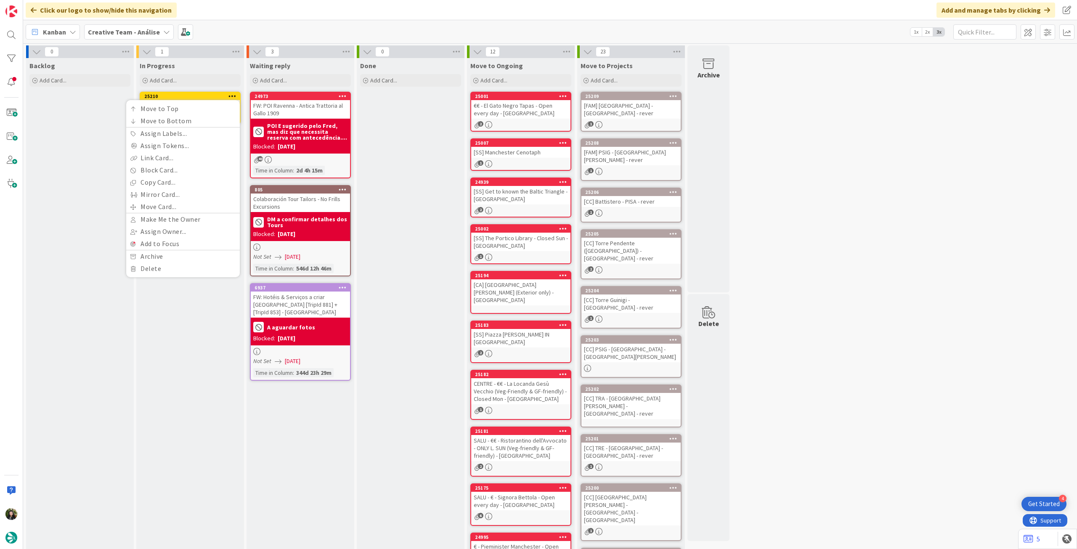
click at [193, 311] on div "In Progress Add Card... 25210 Move to Top Move to Bottom Assign Labels... Assig…" at bounding box center [190, 337] width 108 height 559
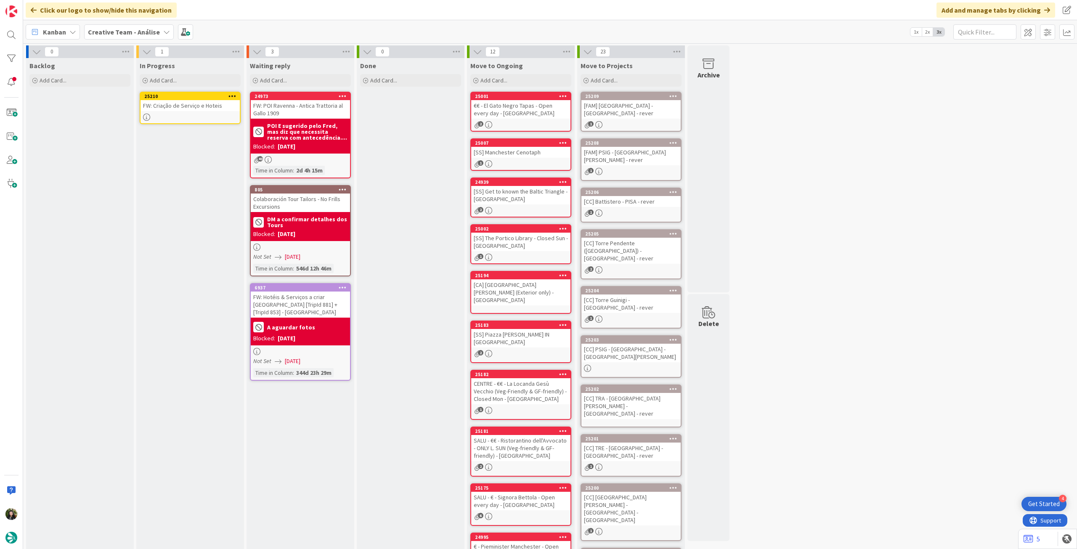
click at [194, 111] on div "FW: Criação de Serviço e Hoteis" at bounding box center [189, 105] width 99 height 11
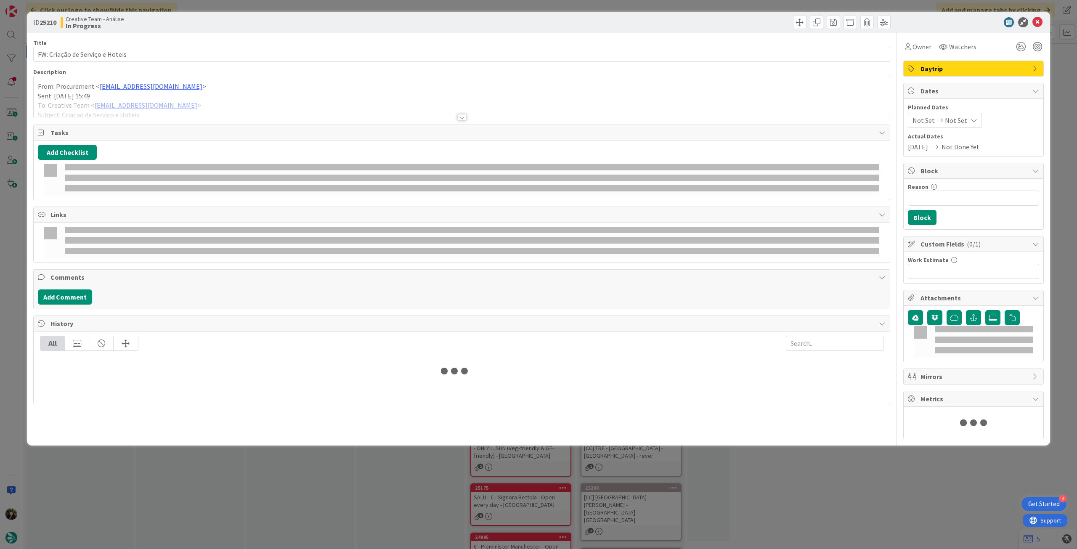
click at [137, 93] on p "Sent: Wednesday, October 15, 2025 15:49" at bounding box center [461, 96] width 847 height 10
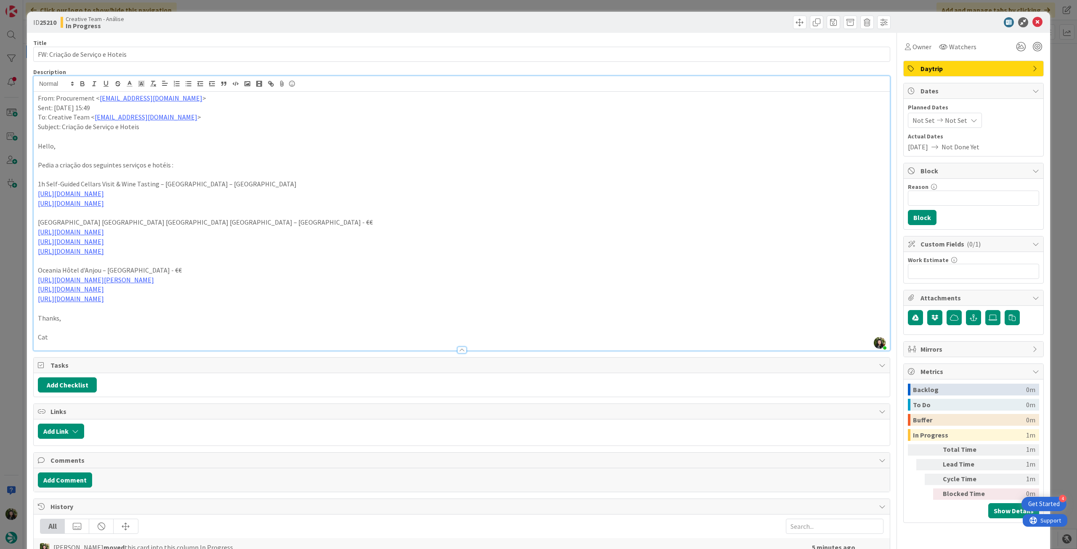
drag, startPoint x: 263, startPoint y: 201, endPoint x: 36, endPoint y: 184, distance: 227.8
click at [36, 184] on div "From: Procurement < procurement@tourtailors.com > Sent: Wednesday, October 15, …" at bounding box center [462, 221] width 856 height 259
copy div "1h Self-Guided Cellars Visit & Wine Tasting – Patriarche – Beaune https://sigav…"
click at [35, 99] on div "From: Procurement < procurement@tourtailors.com > Sent: Wednesday, October 15, …" at bounding box center [462, 221] width 856 height 259
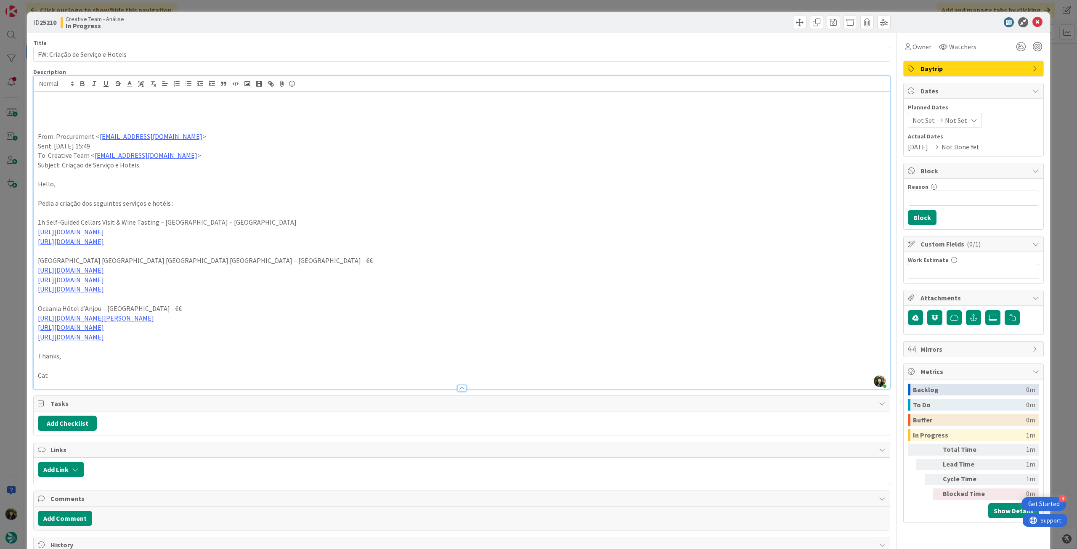
click at [61, 108] on p at bounding box center [461, 108] width 847 height 10
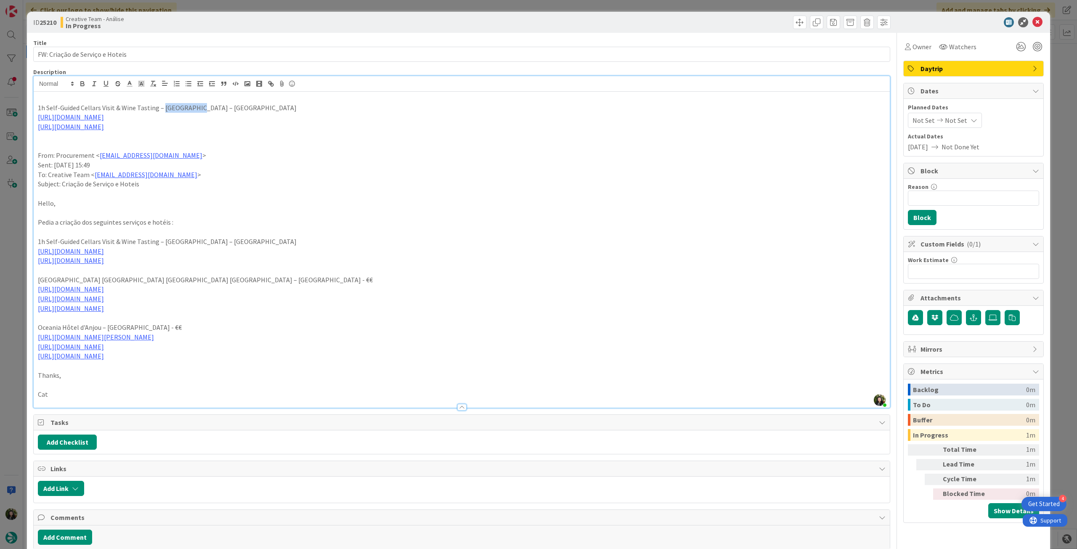
drag, startPoint x: 191, startPoint y: 107, endPoint x: 161, endPoint y: 106, distance: 29.5
click at [161, 106] on p "1h Self-Guided Cellars Visit & Wine Tasting – Patriarche – Beaune" at bounding box center [461, 108] width 847 height 10
click at [104, 126] on link "https://www.patriarche.com/fr/visiter-nos-caves/35/visite-degustation-liberte" at bounding box center [71, 126] width 66 height 8
click at [147, 142] on link "https://www.patriarche.com/fr/visiter-nos-caves/35/visite-degustation-liberte" at bounding box center [126, 143] width 58 height 11
click at [181, 204] on p "Hello," at bounding box center [461, 204] width 847 height 10
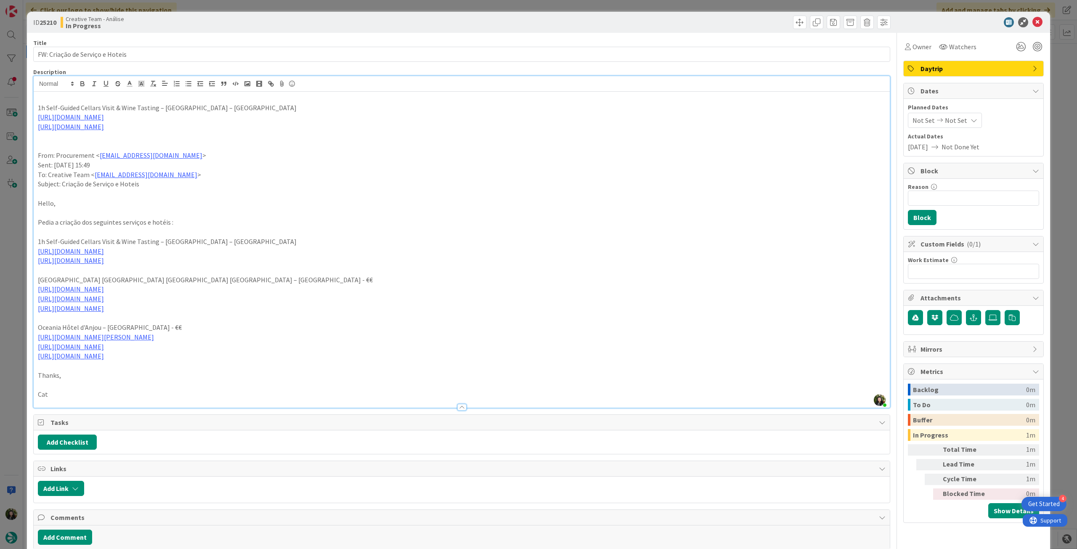
click at [162, 104] on p "1h Self-Guided Cellars Visit & Wine Tasting – Patriarche – Beaune" at bounding box center [461, 108] width 847 height 10
click at [191, 110] on p "1h Self-Guided Cellars Visit & Wine Tasting (Patriarche – Beaune" at bounding box center [461, 108] width 847 height 10
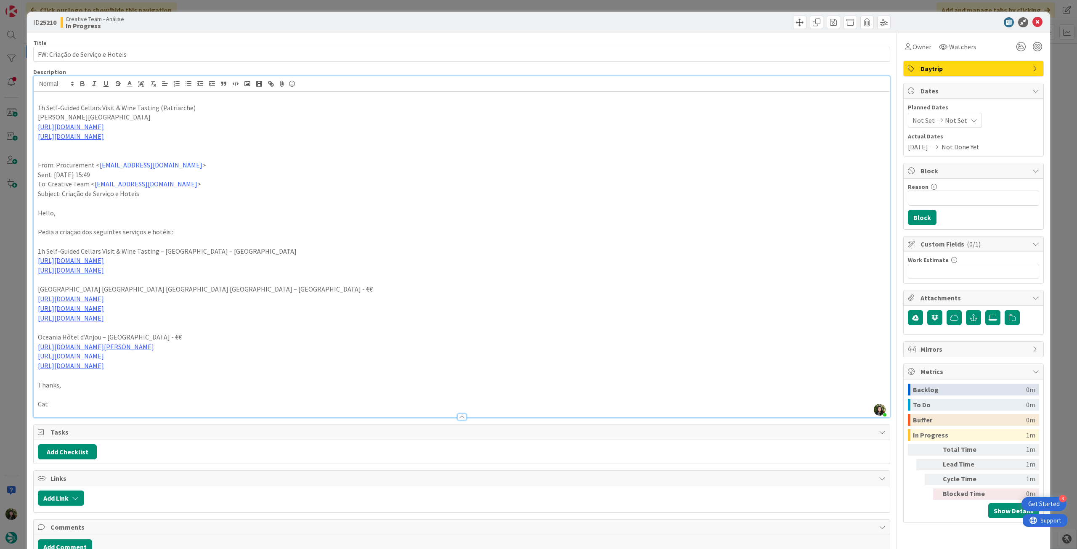
drag, startPoint x: 272, startPoint y: 135, endPoint x: 26, endPoint y: 105, distance: 247.9
click at [26, 105] on div "ID 25210 Creative Team - Análise In Progress Title 31 / 128 FW: Criação de Serv…" at bounding box center [538, 274] width 1077 height 549
click at [82, 82] on icon "button" at bounding box center [82, 83] width 3 height 2
click at [262, 117] on p "em Beaune" at bounding box center [461, 117] width 847 height 10
click at [1032, 22] on icon at bounding box center [1037, 22] width 10 height 10
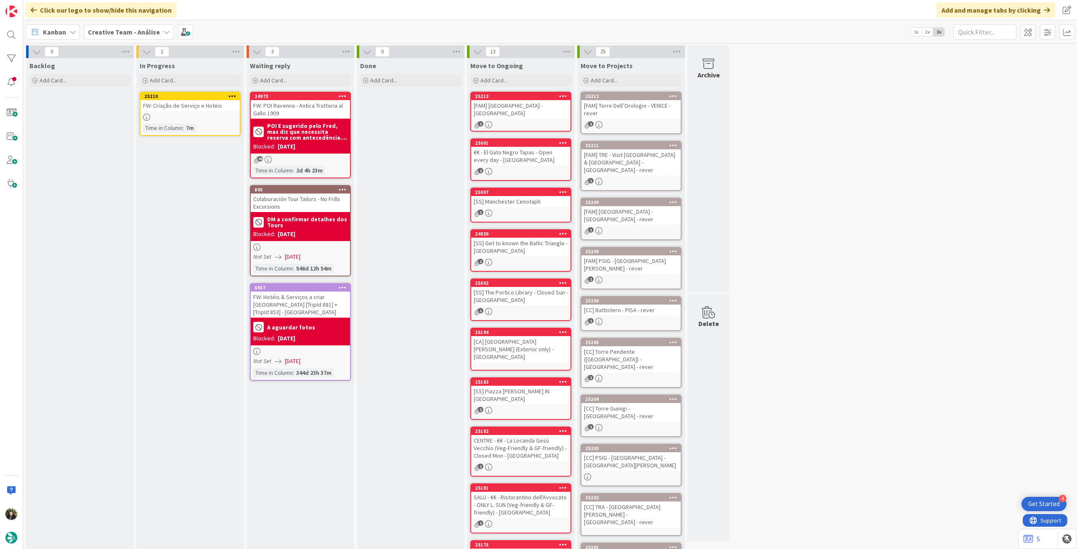
click at [236, 95] on div at bounding box center [232, 96] width 15 height 6
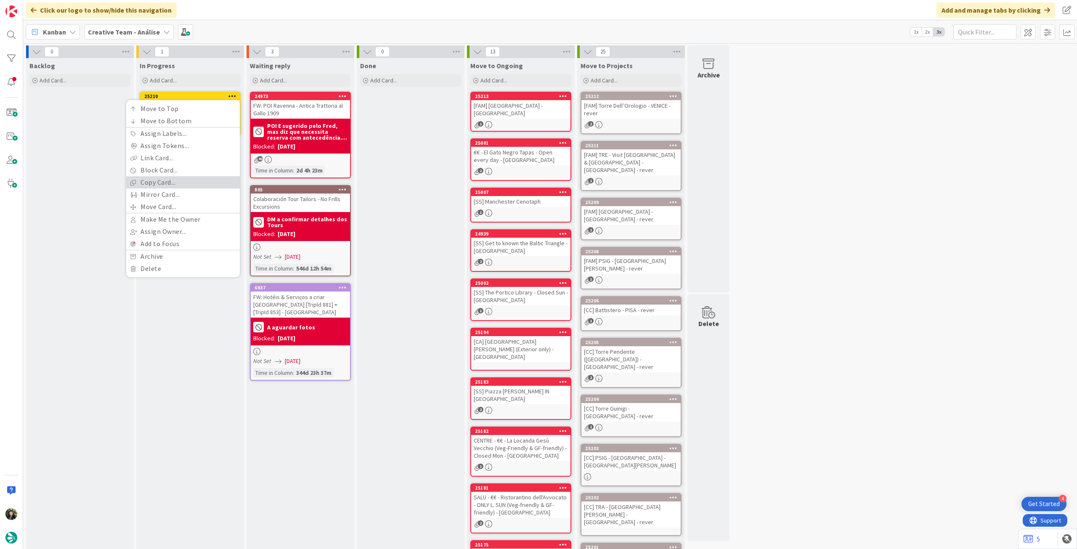
click at [194, 186] on link "Copy Card..." at bounding box center [183, 182] width 114 height 12
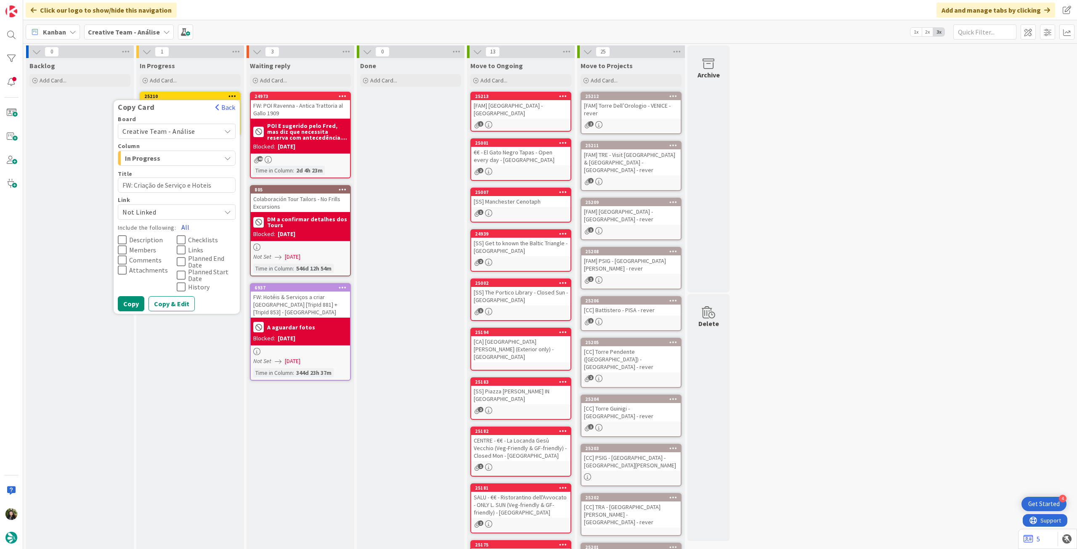
click at [185, 228] on button "All" at bounding box center [185, 227] width 19 height 15
drag, startPoint x: 130, startPoint y: 303, endPoint x: 135, endPoint y: 299, distance: 7.0
click at [130, 303] on button "Copy" at bounding box center [131, 303] width 26 height 15
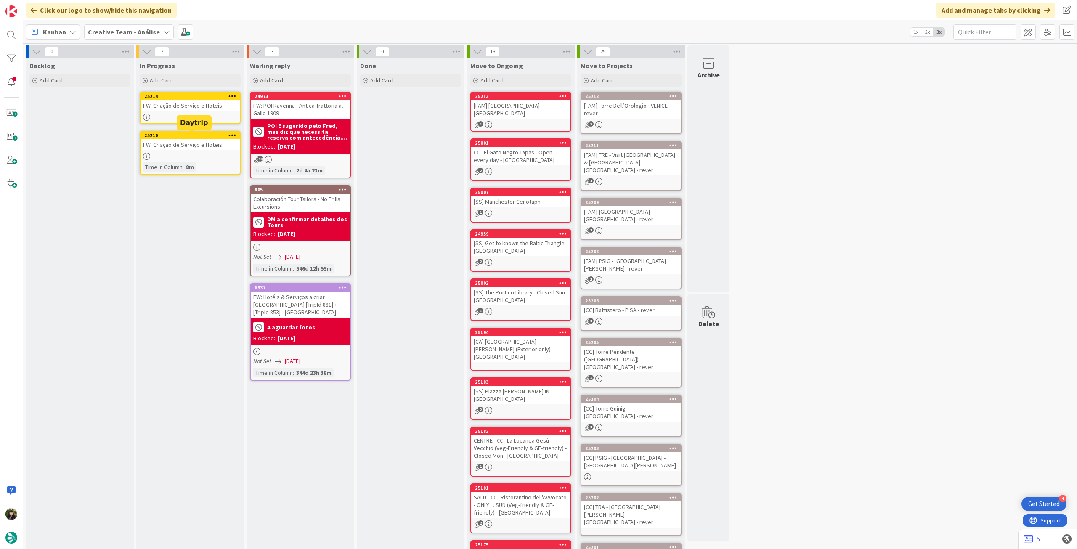
click at [212, 152] on div "25210 Copy Card Back Board Creative Team - Análise Column In Progress Title 31 …" at bounding box center [190, 153] width 101 height 44
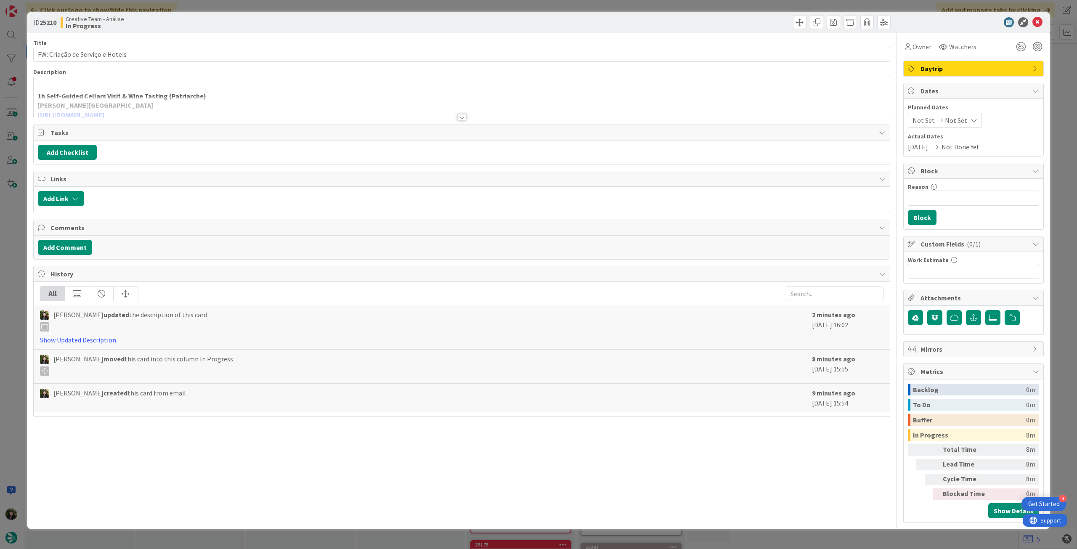
click at [257, 106] on div at bounding box center [462, 106] width 856 height 21
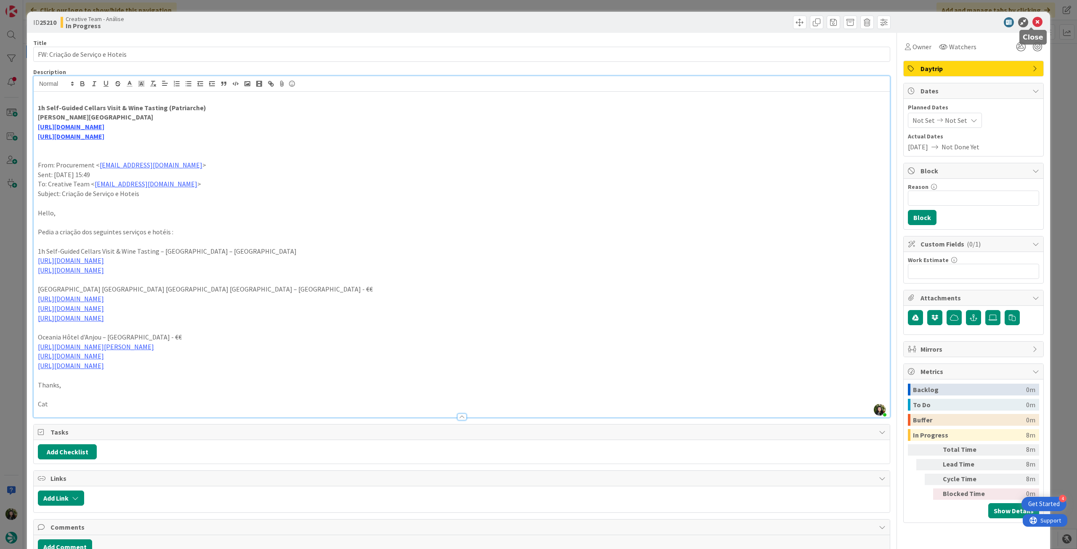
click at [1034, 23] on icon at bounding box center [1037, 22] width 10 height 10
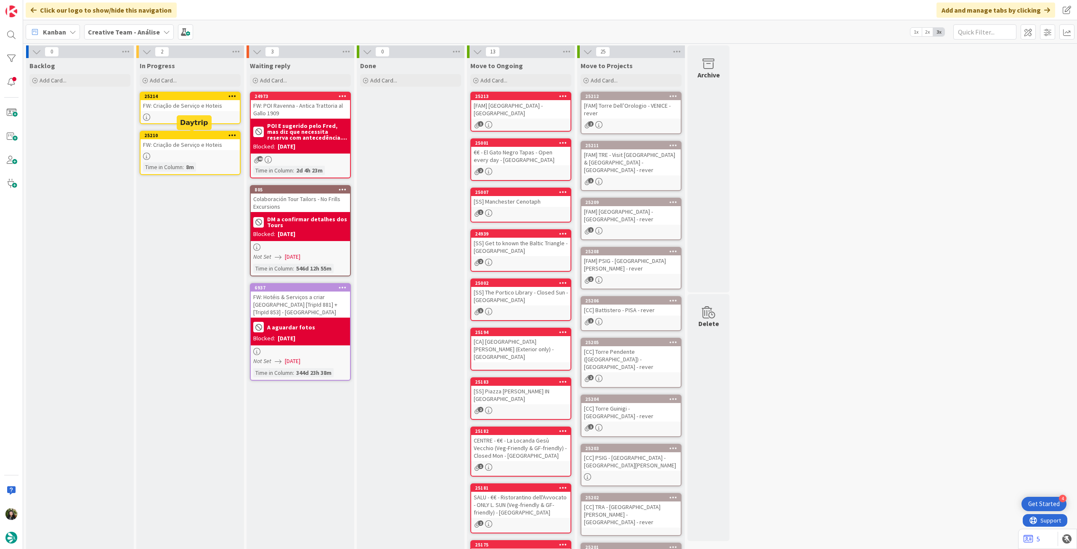
click at [212, 138] on div "25210 Copy Card Back Board Creative Team - Análise Column In Progress Title 31 …" at bounding box center [189, 136] width 99 height 8
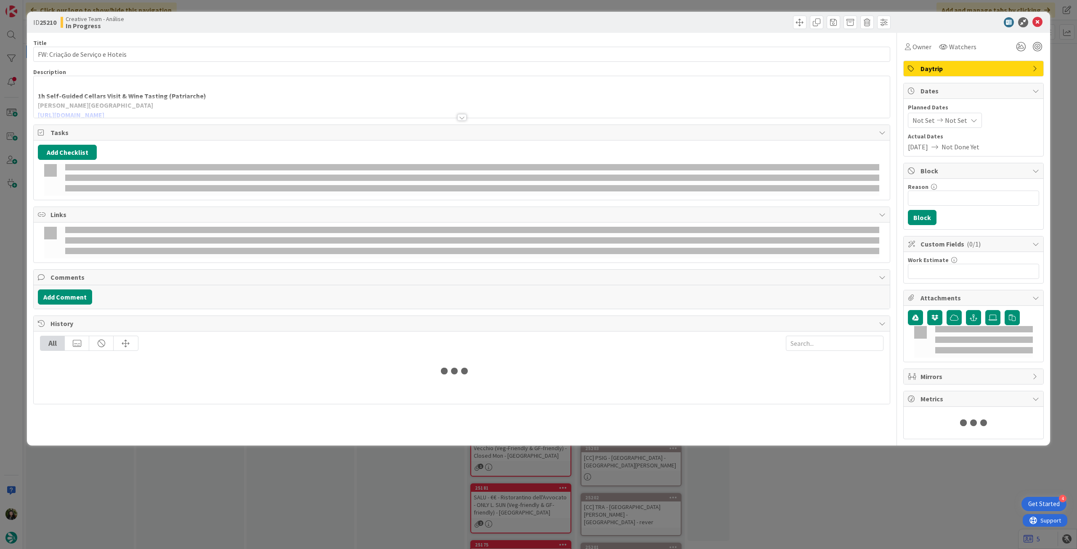
click at [143, 90] on p at bounding box center [461, 87] width 847 height 10
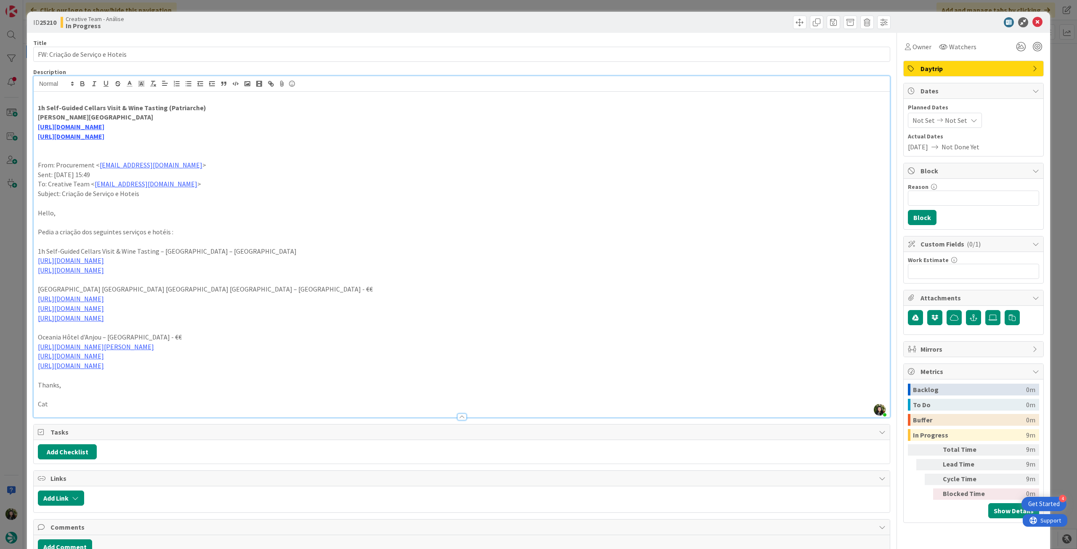
drag, startPoint x: 197, startPoint y: 319, endPoint x: 37, endPoint y: 291, distance: 162.6
click at [37, 291] on div "1h Self-Guided Cellars Visit & Wine Tasting (Patriarche) em Beaune https://siga…" at bounding box center [462, 255] width 856 height 326
copy div "Hôtel & Spa Oceania Lille Les Augustins – Lille - €€ https://www.oceaniahotels.…"
drag, startPoint x: 285, startPoint y: 136, endPoint x: 29, endPoint y: 110, distance: 257.4
click at [29, 110] on div "ID 25210 Creative Team - Análise In Progress Title 31 / 128 FW: Criação de Serv…" at bounding box center [538, 367] width 1023 height 711
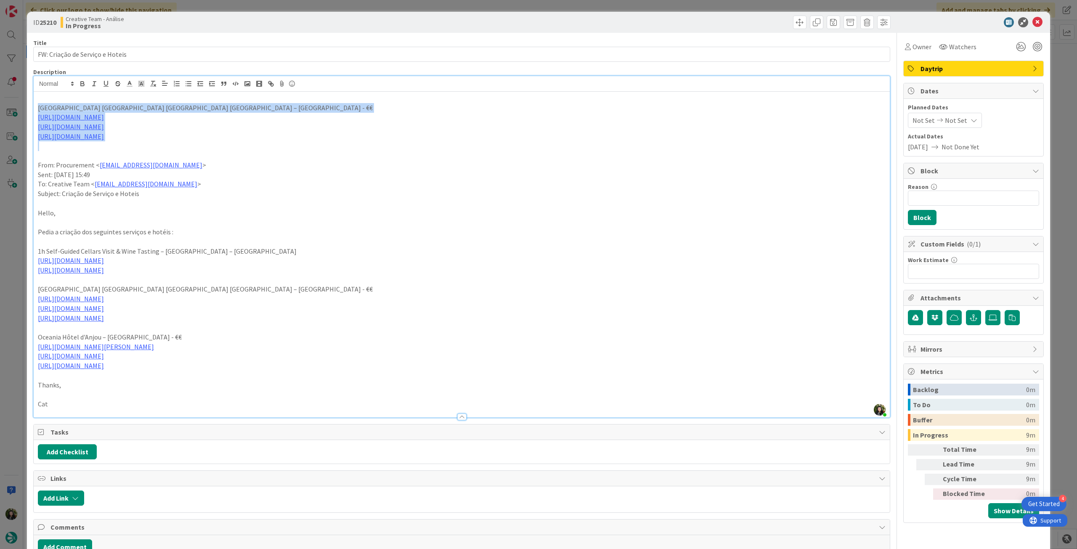
drag, startPoint x: 192, startPoint y: 143, endPoint x: 31, endPoint y: 108, distance: 164.4
click at [31, 108] on div "ID 25210 Creative Team - Análise In Progress Title 31 / 128 FW: Criação de Serv…" at bounding box center [538, 367] width 1023 height 711
click at [79, 88] on button "button" at bounding box center [83, 84] width 12 height 10
click at [333, 170] on p "Sent: Wednesday, October 15, 2025 15:49" at bounding box center [461, 175] width 847 height 10
drag, startPoint x: 159, startPoint y: 110, endPoint x: 241, endPoint y: 104, distance: 82.2
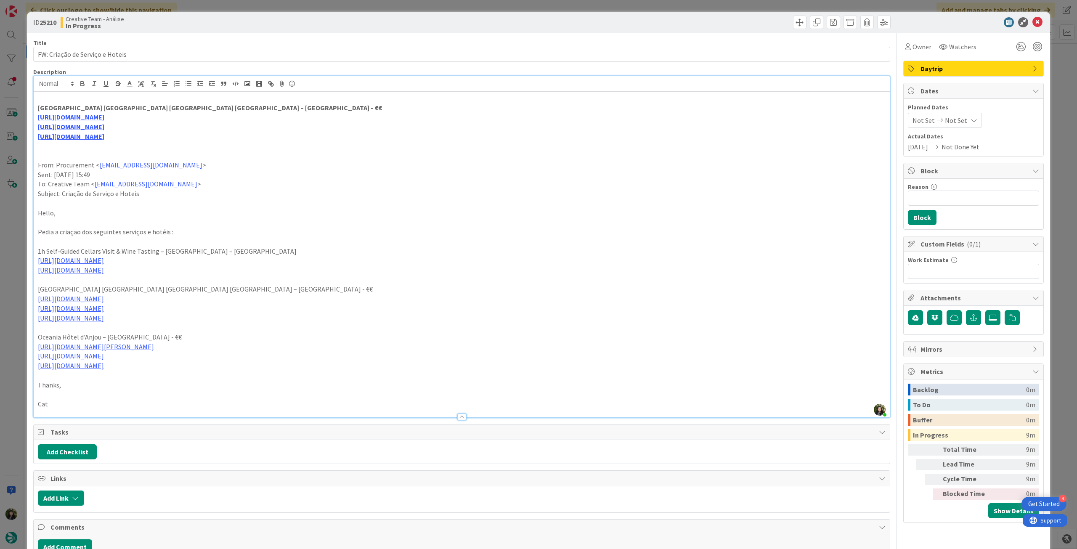
click at [160, 110] on strong "Hôtel & Spa Oceania Lille Les Augustins – Lille - €€" at bounding box center [210, 107] width 344 height 8
type textarea "x"
click at [1032, 19] on icon at bounding box center [1037, 22] width 10 height 10
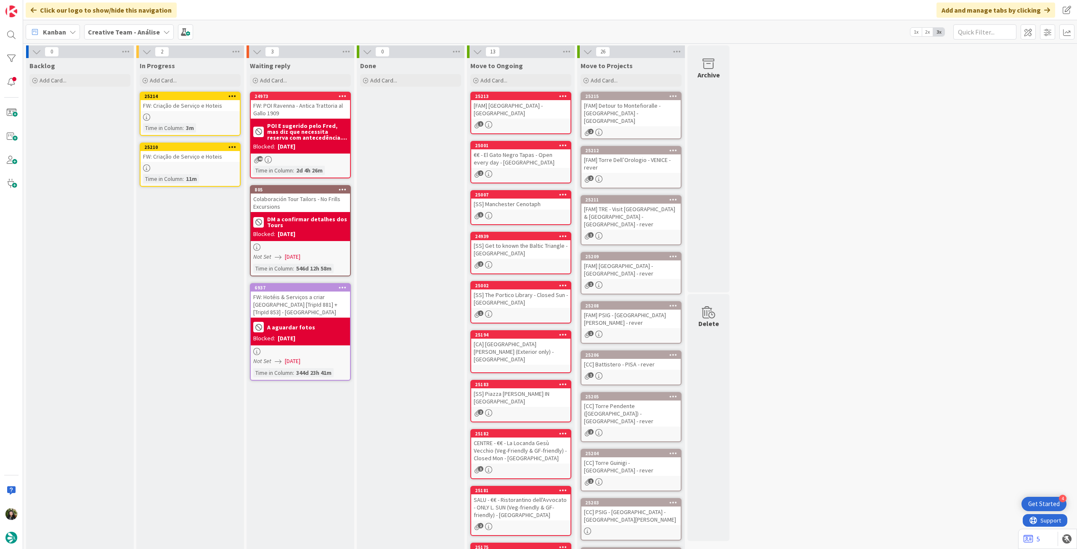
click at [233, 145] on icon at bounding box center [232, 147] width 8 height 6
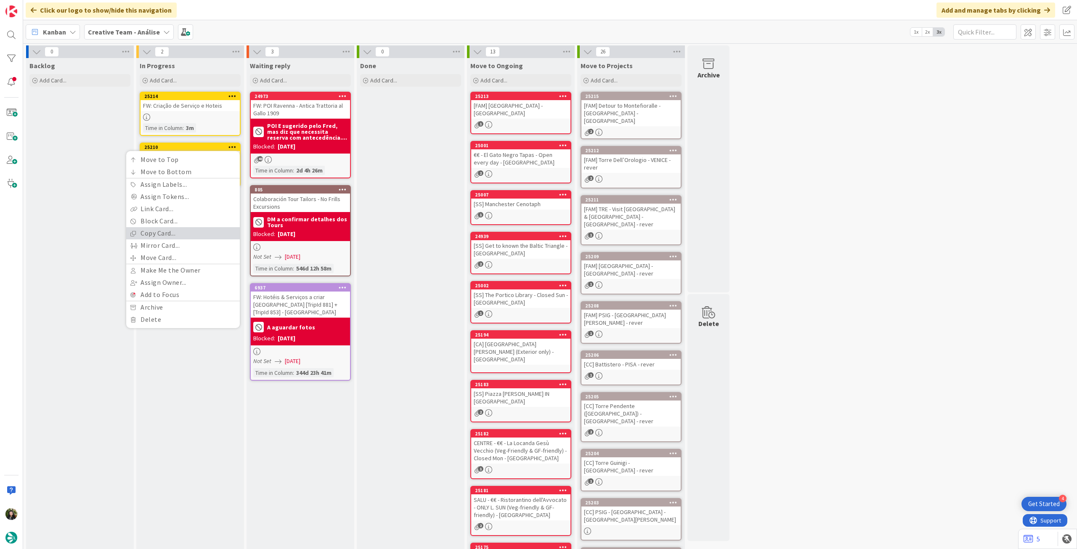
click at [200, 229] on link "Copy Card..." at bounding box center [183, 233] width 114 height 12
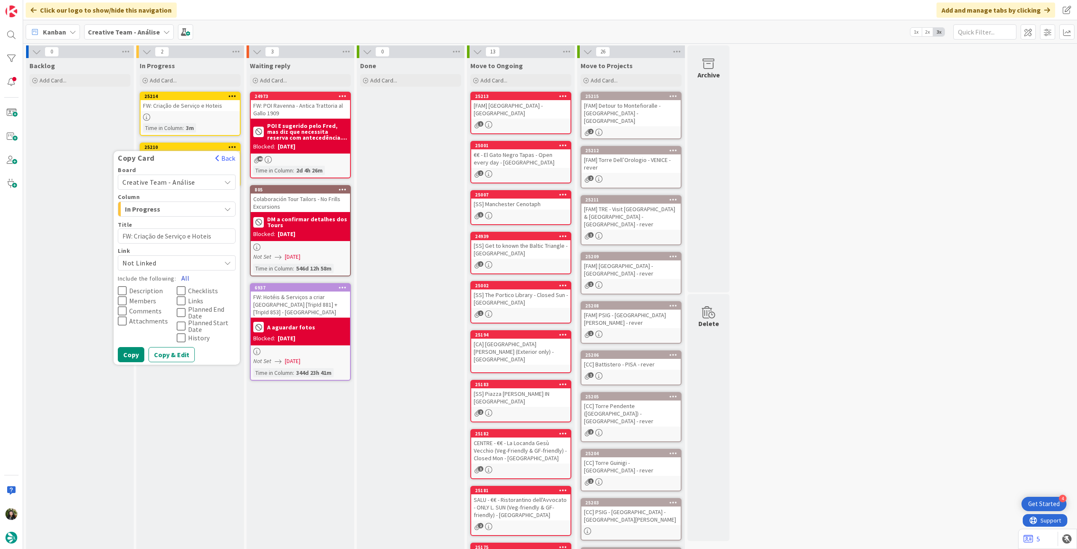
click at [185, 276] on button "All" at bounding box center [185, 277] width 19 height 15
click at [132, 351] on button "Copy" at bounding box center [131, 354] width 26 height 15
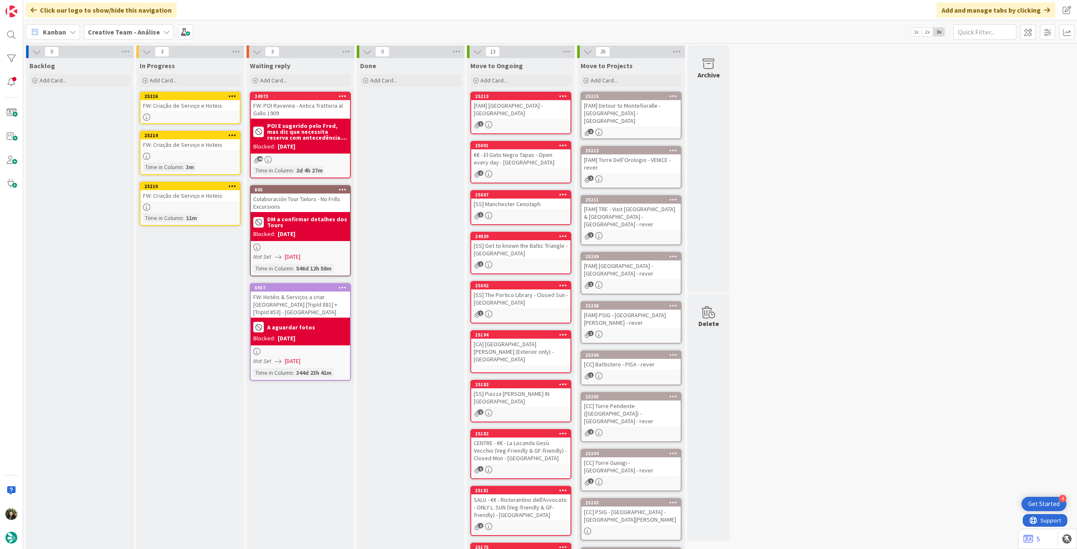
click at [208, 105] on div "FW: Criação de Serviço e Hoteis" at bounding box center [189, 105] width 99 height 11
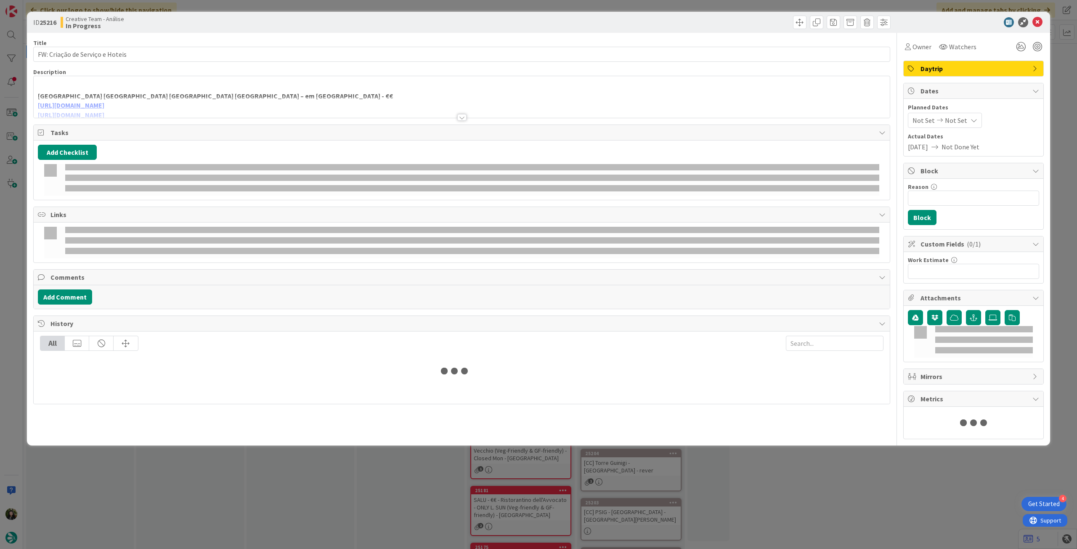
click at [153, 89] on p at bounding box center [461, 87] width 847 height 10
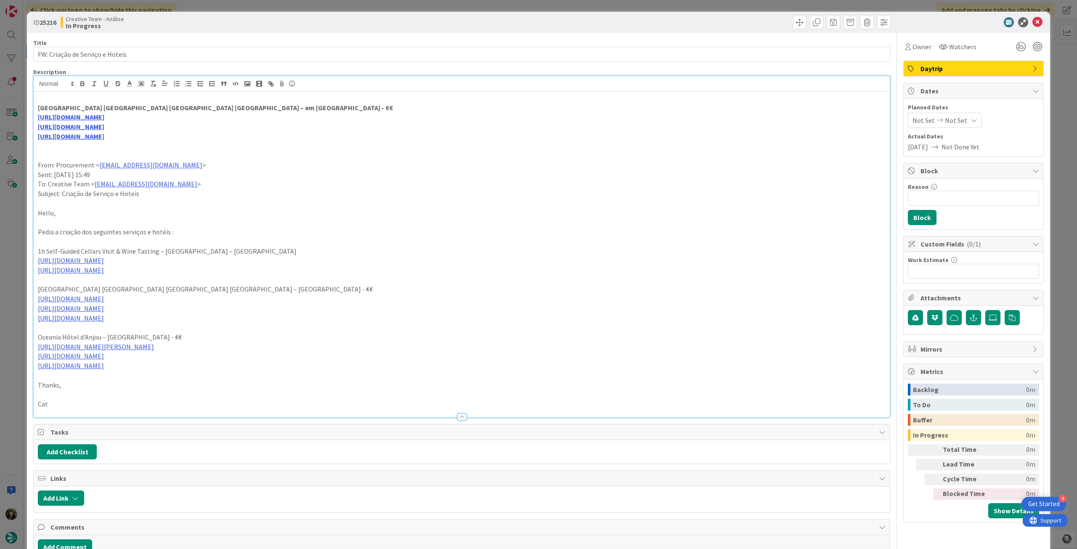
drag, startPoint x: 199, startPoint y: 367, endPoint x: 27, endPoint y: 339, distance: 173.8
click at [27, 339] on div "ID 25216 Creative Team - Análise In Progress Title 31 / 128 FW: Criação de Serv…" at bounding box center [538, 384] width 1023 height 745
copy div "Oceania Hôtel d'Anjou – Angers - €€ https://www.oceaniahotels.com/en/oceania-ho…"
drag, startPoint x: 206, startPoint y: 138, endPoint x: 43, endPoint y: 108, distance: 165.9
click at [28, 104] on div "ID 25216 Creative Team - Análise In Progress Title 31 / 128 FW: Criação de Serv…" at bounding box center [538, 384] width 1023 height 745
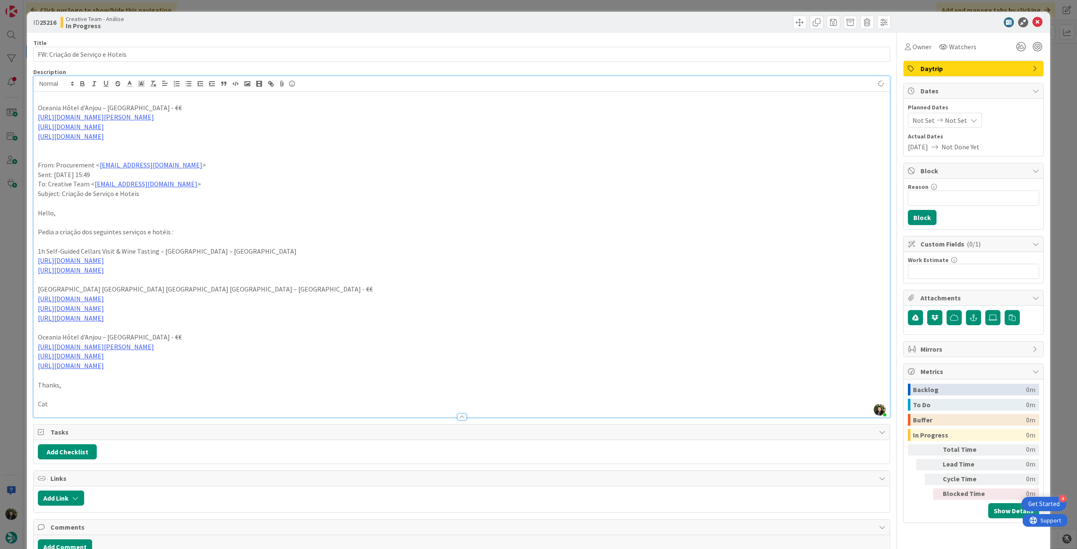
drag, startPoint x: 101, startPoint y: 130, endPoint x: 35, endPoint y: 110, distance: 68.5
click at [35, 110] on div "Oceania Hôtel d'Anjou – Angers - €€ https://www.oceaniahotels.com/en/oceania-ho…" at bounding box center [462, 255] width 856 height 326
click at [80, 82] on icon "button" at bounding box center [83, 84] width 8 height 8
click at [104, 126] on link "https://www.booking.com/Share-pgQTn0c" at bounding box center [71, 126] width 66 height 8
click at [112, 109] on strong "Oceania Hôtel d'Anjou – Angers - €€" at bounding box center [113, 107] width 151 height 8
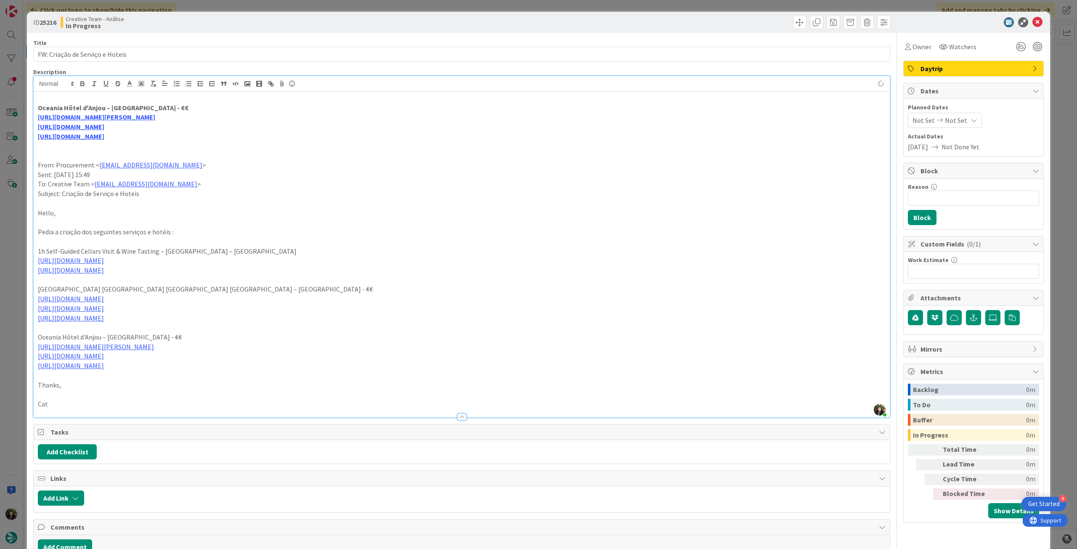
type textarea "x"
click at [110, 109] on strong "Oceania Hôtel d'Anjou – Angers - €€" at bounding box center [113, 107] width 151 height 8
click at [1032, 24] on icon at bounding box center [1037, 22] width 10 height 10
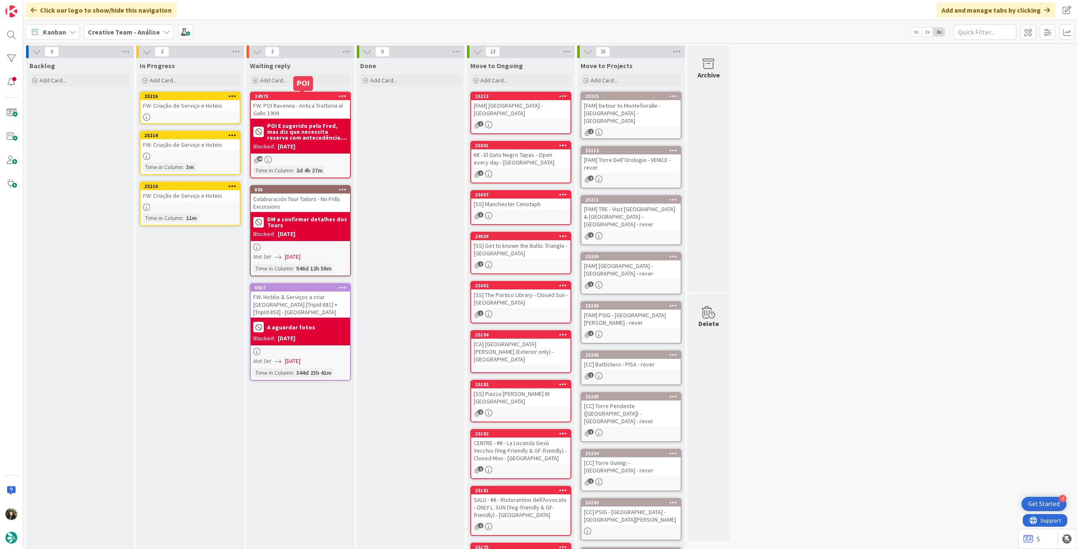
click at [211, 106] on div "FW: Criação de Serviço e Hoteis" at bounding box center [189, 105] width 99 height 11
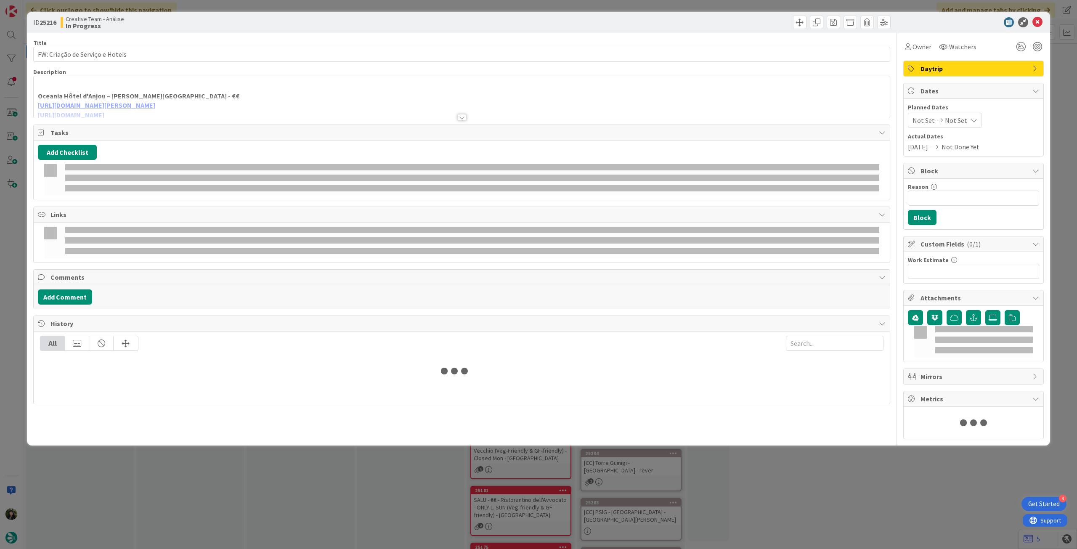
click at [222, 93] on p "Oceania Hôtel d'Anjou – em Angers - €€" at bounding box center [461, 96] width 847 height 10
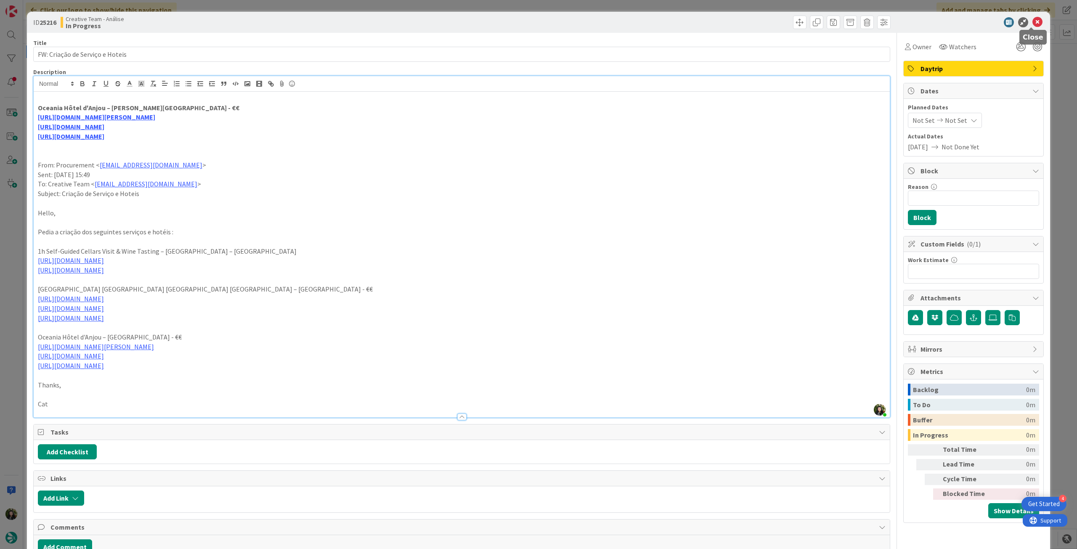
click at [1033, 21] on icon at bounding box center [1037, 22] width 10 height 10
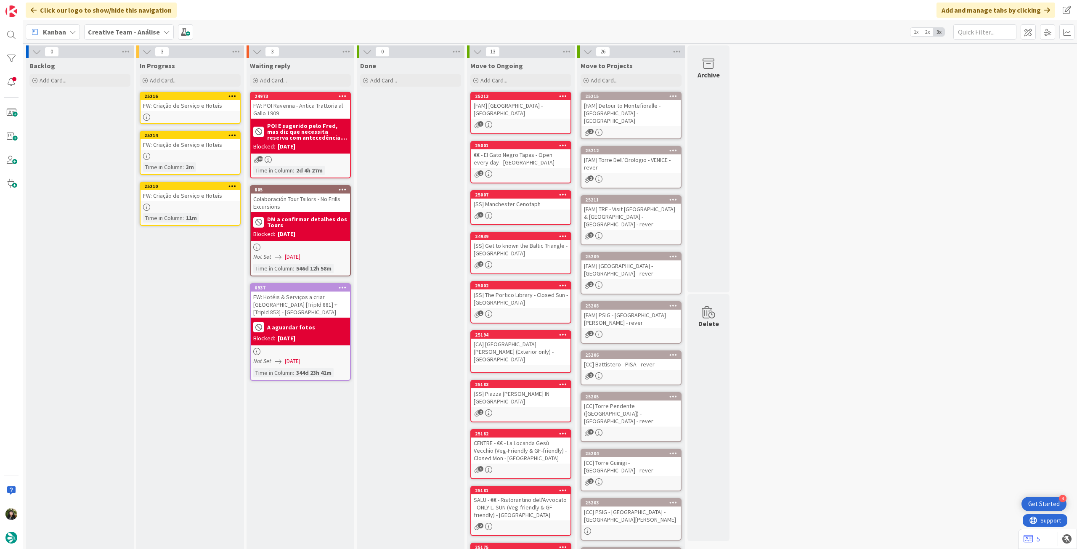
click at [214, 114] on div at bounding box center [189, 117] width 99 height 7
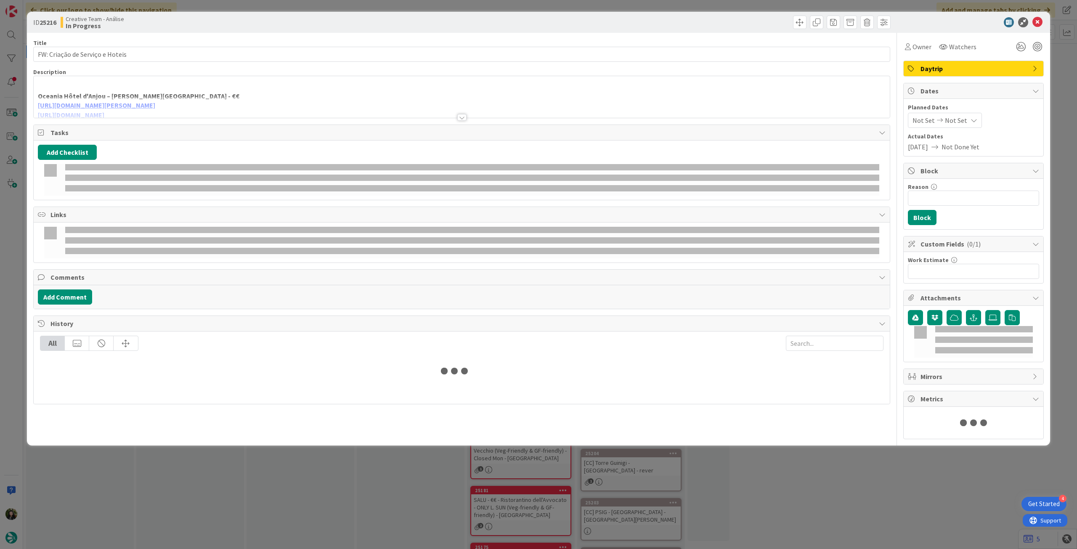
click at [238, 105] on div at bounding box center [462, 106] width 856 height 21
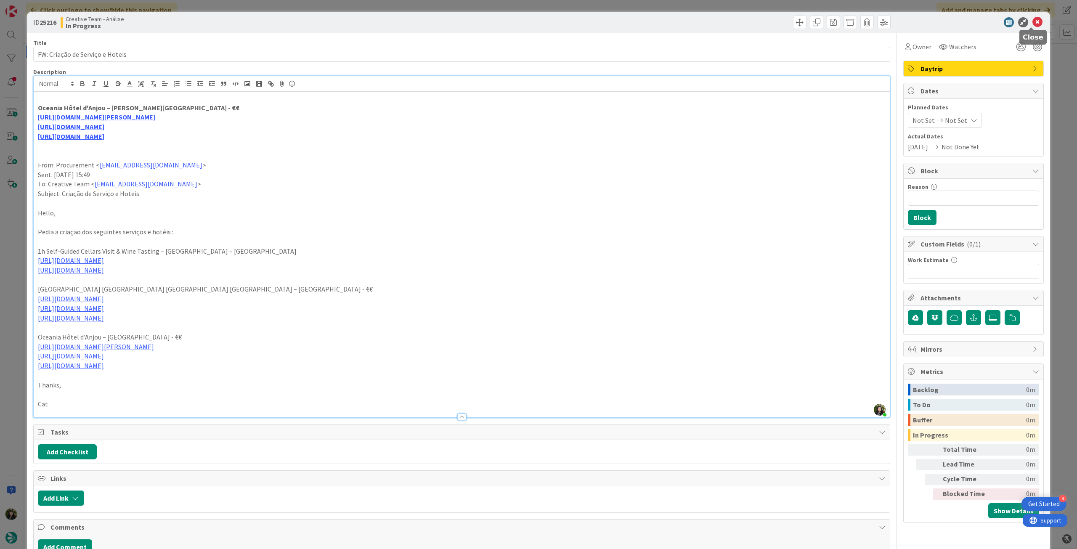
click at [1033, 21] on icon at bounding box center [1037, 22] width 10 height 10
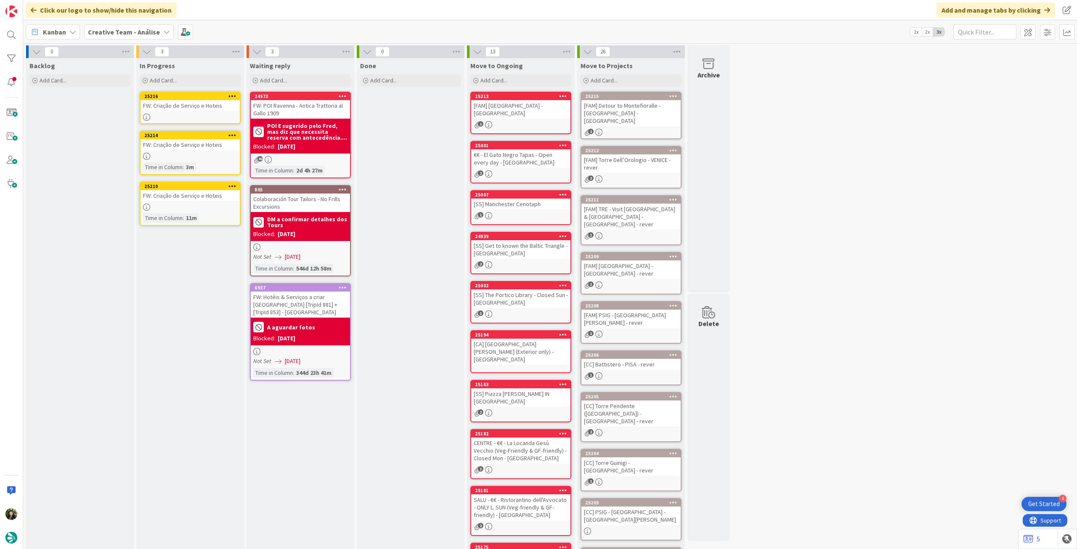
click at [169, 114] on div at bounding box center [189, 117] width 99 height 7
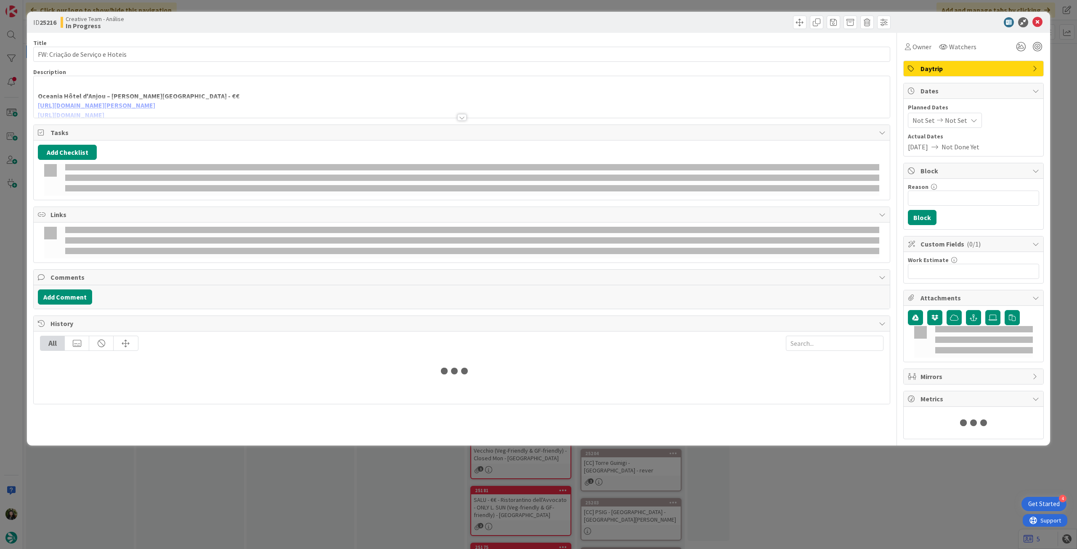
click at [205, 84] on p at bounding box center [461, 87] width 847 height 10
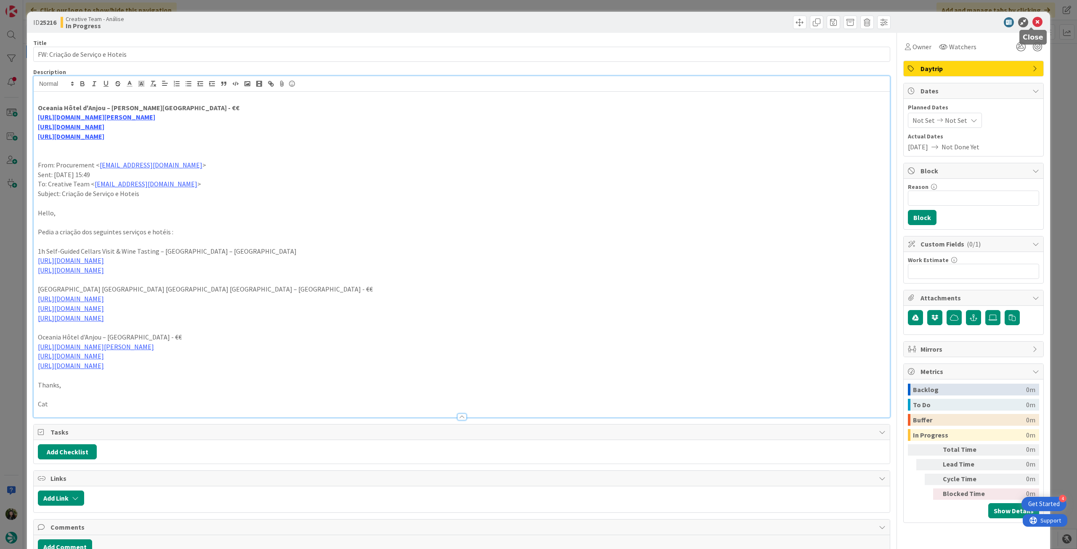
click at [1032, 23] on icon at bounding box center [1037, 22] width 10 height 10
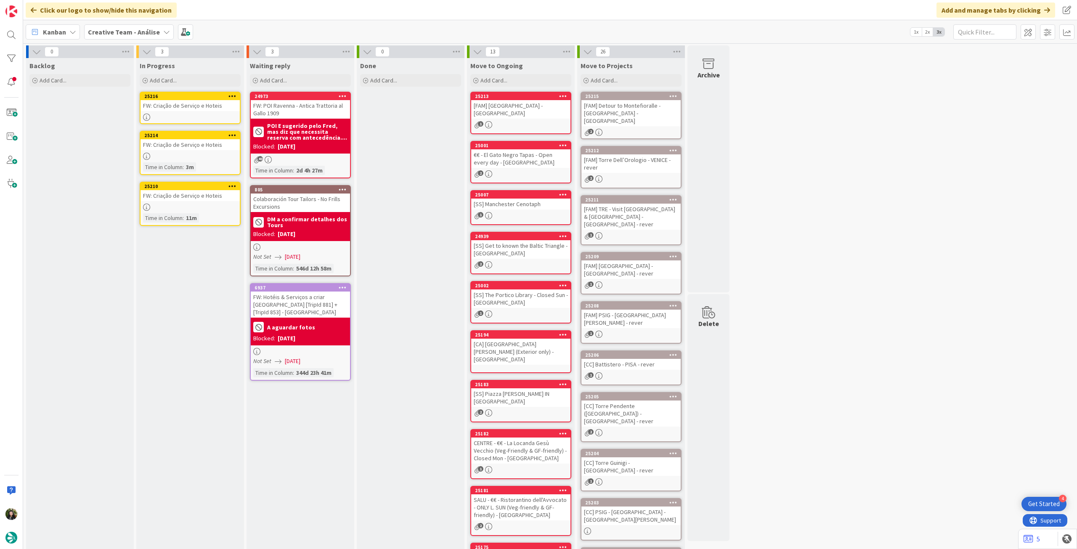
click at [230, 95] on icon at bounding box center [232, 96] width 8 height 6
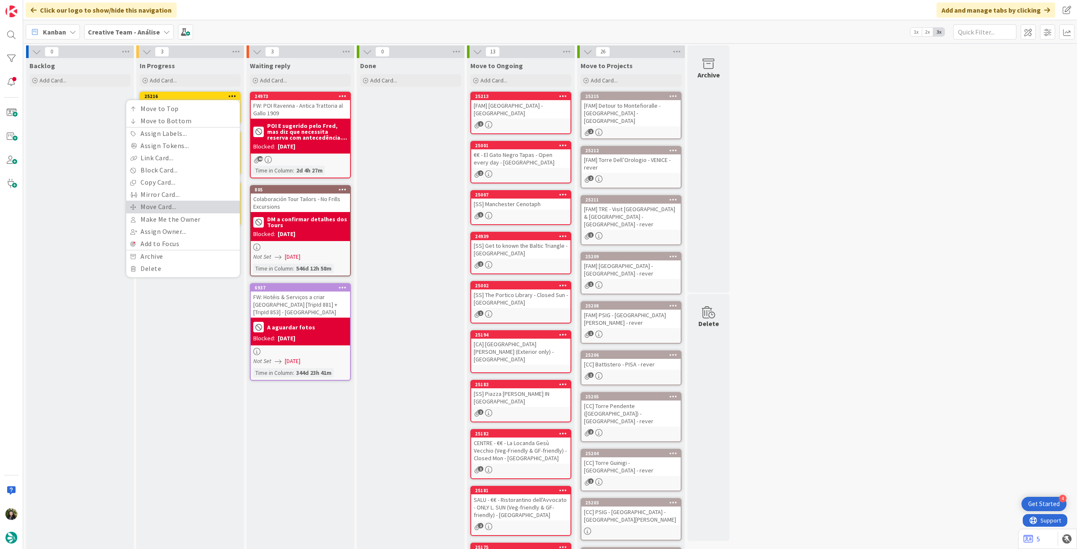
click at [166, 211] on link "Move Card..." at bounding box center [183, 207] width 114 height 12
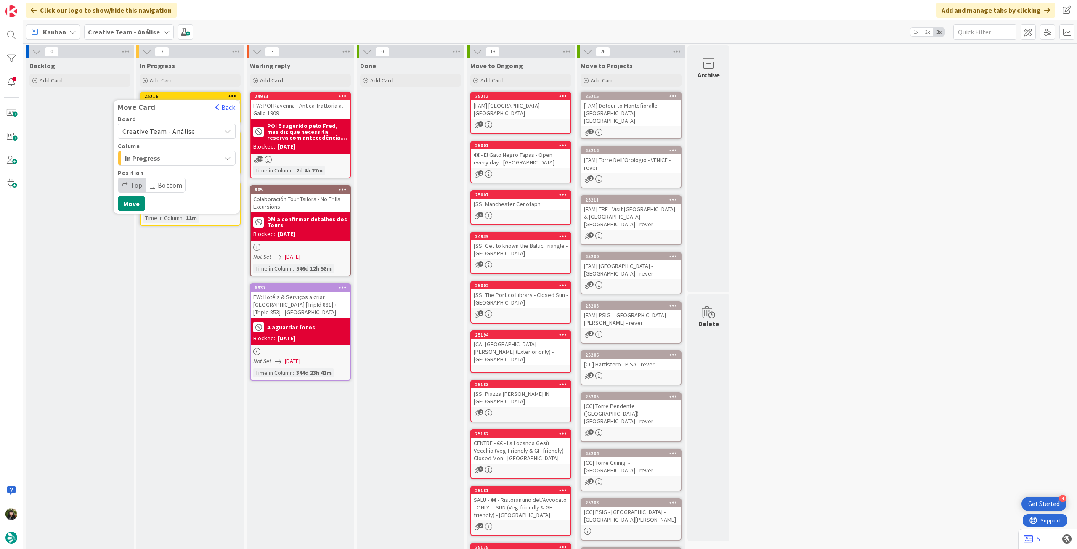
click at [177, 131] on span "Creative Team - Análise" at bounding box center [158, 131] width 73 height 8
click at [165, 169] on span "Creative Team" at bounding box center [182, 170] width 98 height 13
click at [172, 156] on span "Select a Column..." at bounding box center [153, 158] width 63 height 11
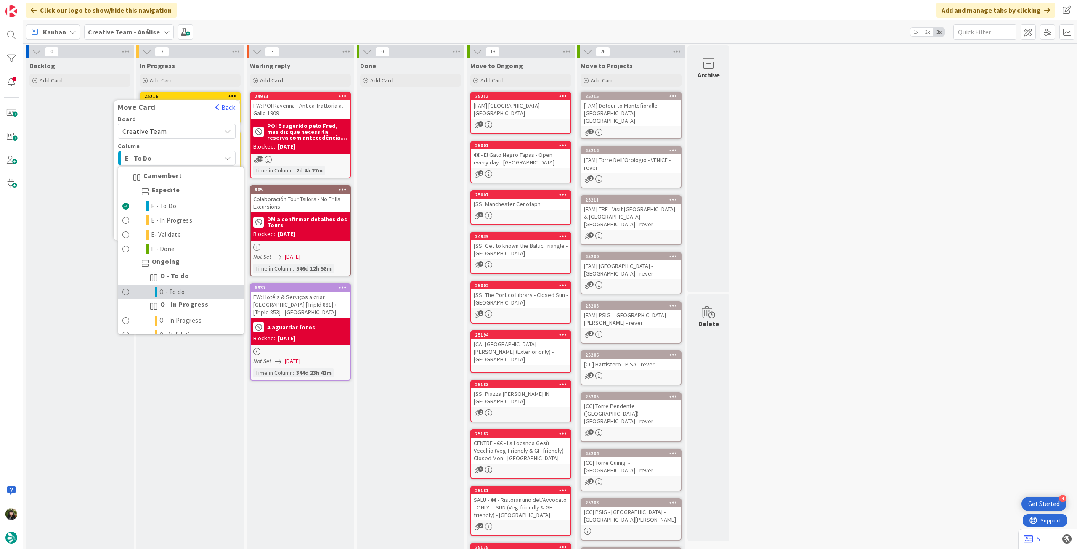
click at [190, 292] on link "O - To do" at bounding box center [180, 292] width 125 height 14
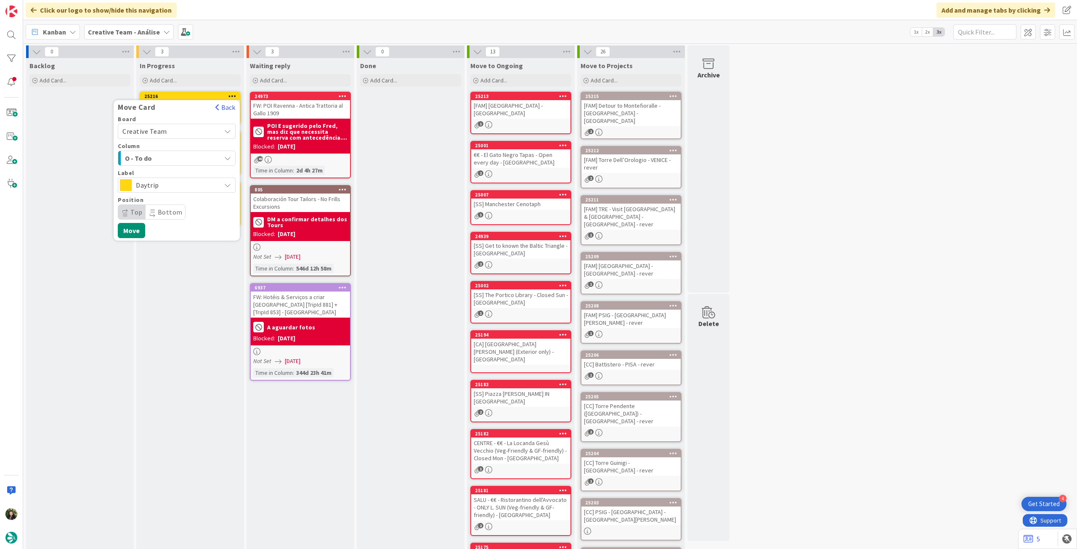
click at [190, 187] on span "Daytrip" at bounding box center [176, 185] width 81 height 12
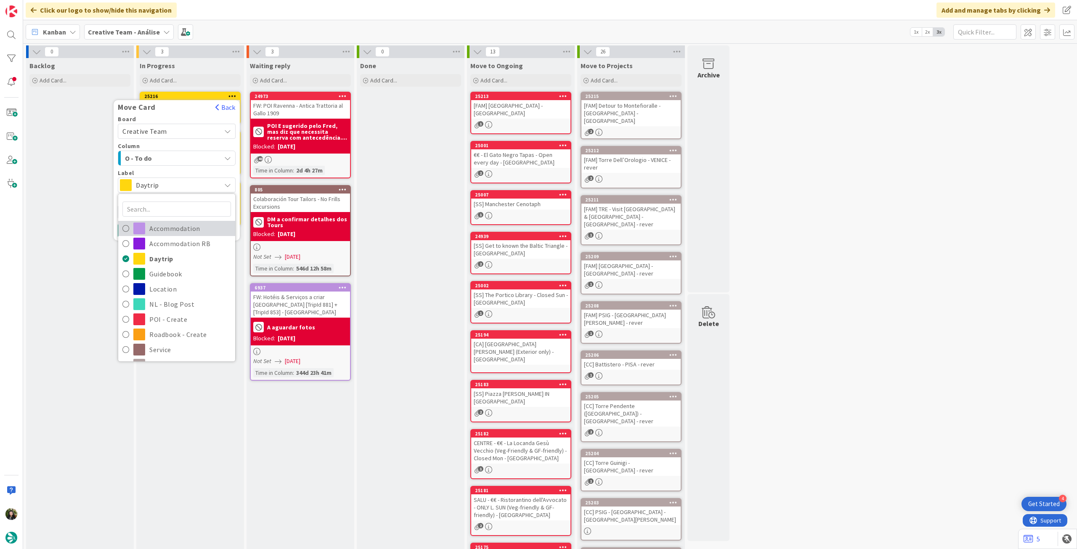
click at [205, 228] on span "Accommodation" at bounding box center [190, 228] width 82 height 13
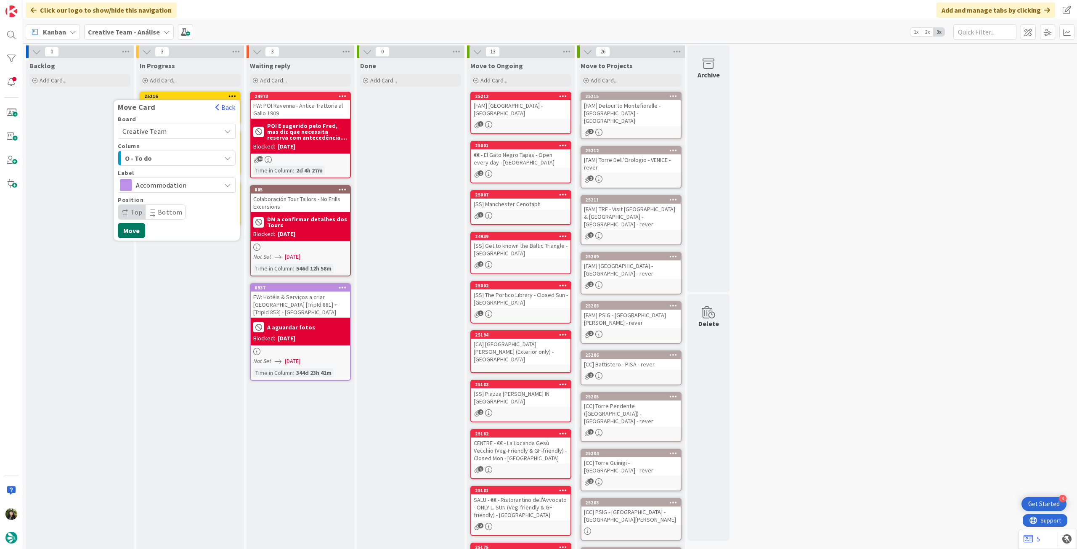
drag, startPoint x: 136, startPoint y: 229, endPoint x: 184, endPoint y: 143, distance: 99.2
click at [137, 228] on button "Move" at bounding box center [131, 230] width 27 height 15
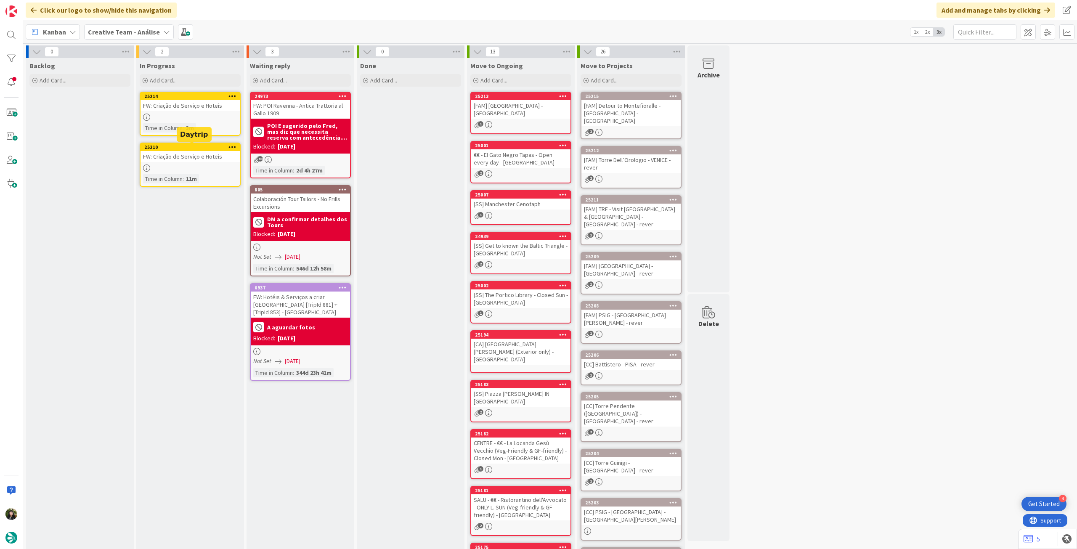
click at [206, 115] on div at bounding box center [189, 117] width 99 height 7
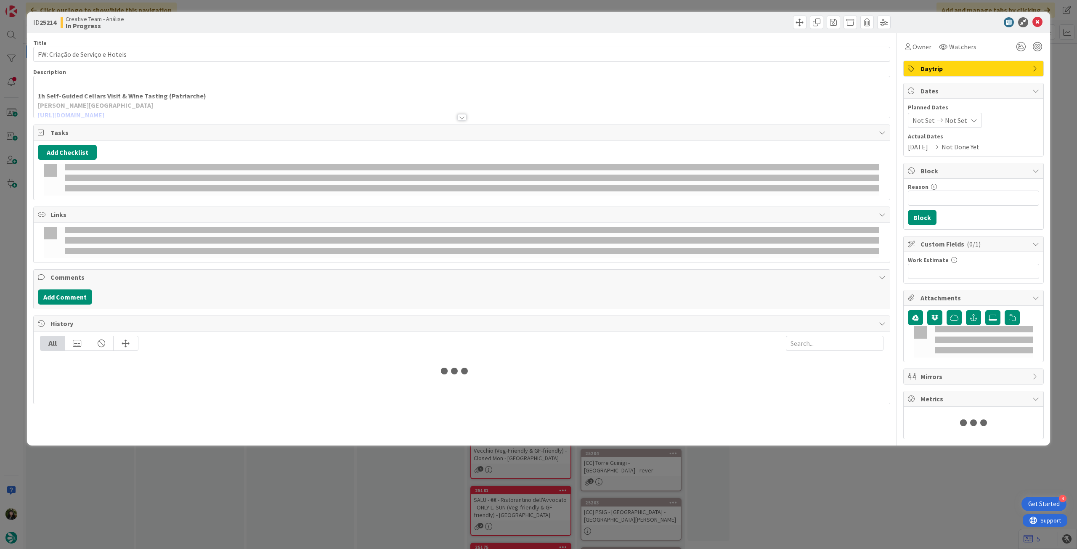
click at [211, 98] on div at bounding box center [462, 106] width 856 height 21
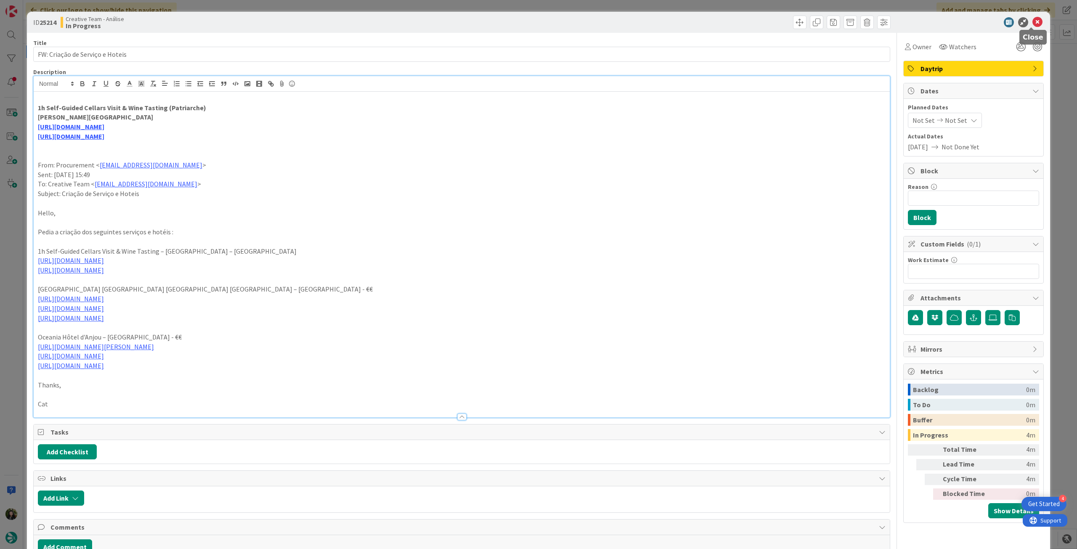
click at [1032, 22] on icon at bounding box center [1037, 22] width 10 height 10
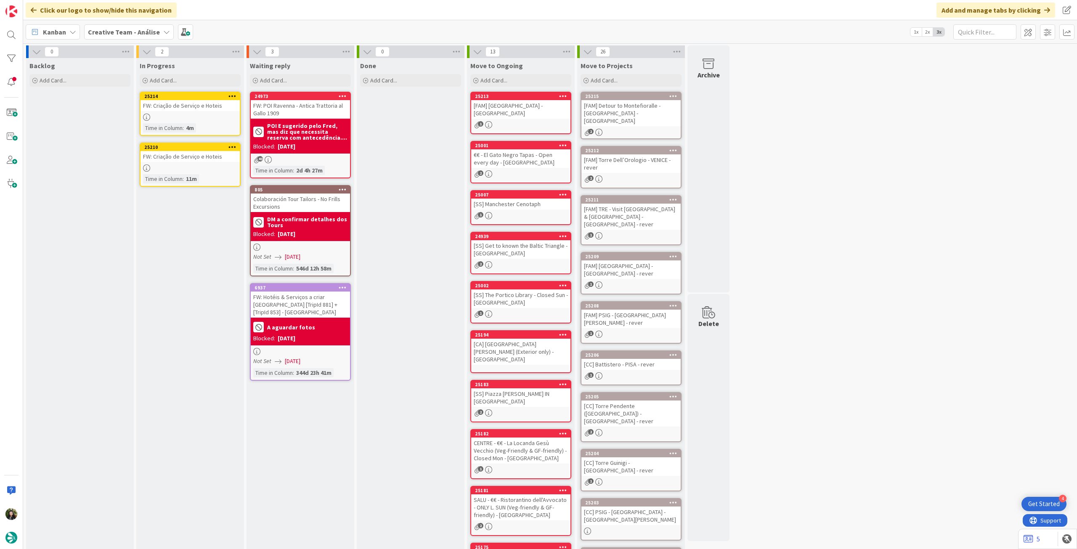
click at [230, 93] on icon at bounding box center [232, 96] width 8 height 6
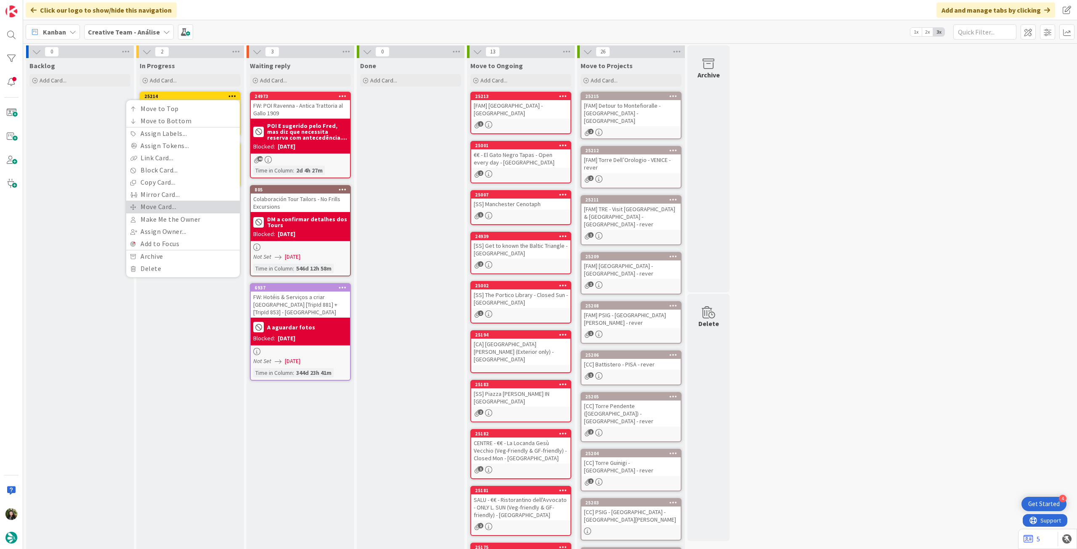
click at [172, 202] on link "Move Card..." at bounding box center [183, 207] width 114 height 12
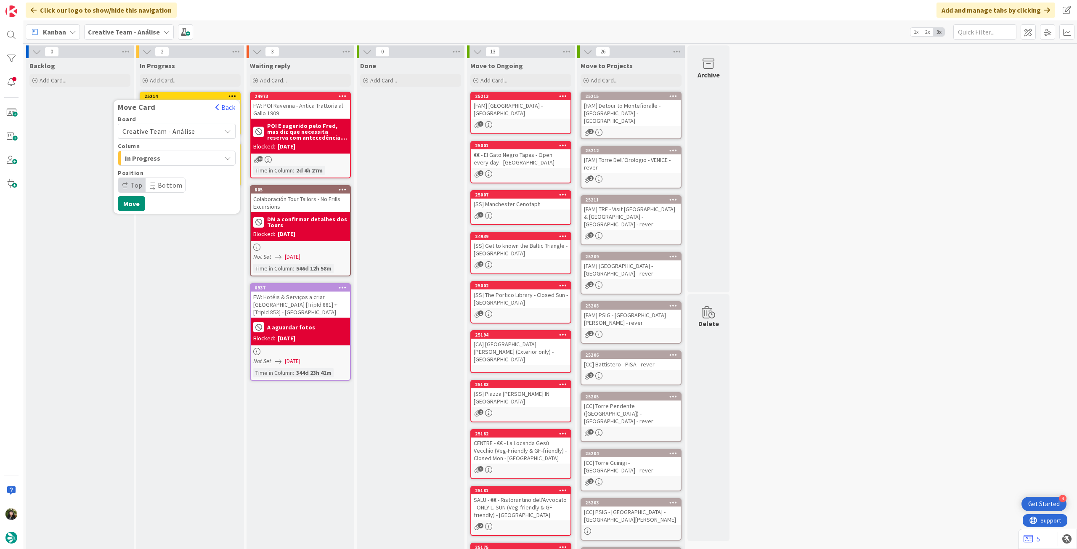
click at [171, 132] on span "Creative Team - Análise" at bounding box center [158, 131] width 73 height 8
click at [162, 174] on span "Creative Team" at bounding box center [182, 170] width 98 height 13
click at [169, 162] on span "Select a Column..." at bounding box center [153, 158] width 63 height 11
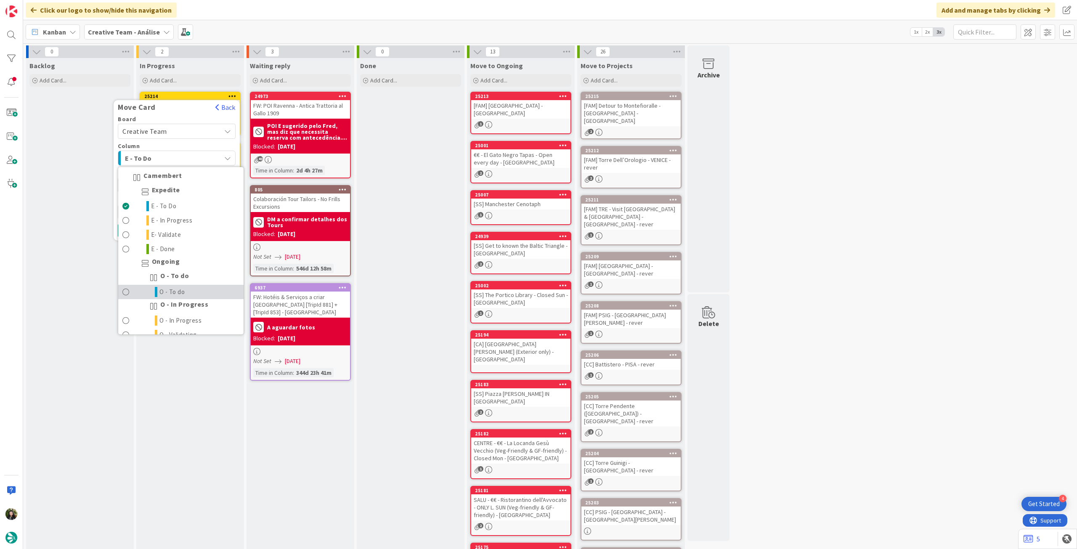
click at [194, 290] on link "O - To do" at bounding box center [180, 292] width 125 height 14
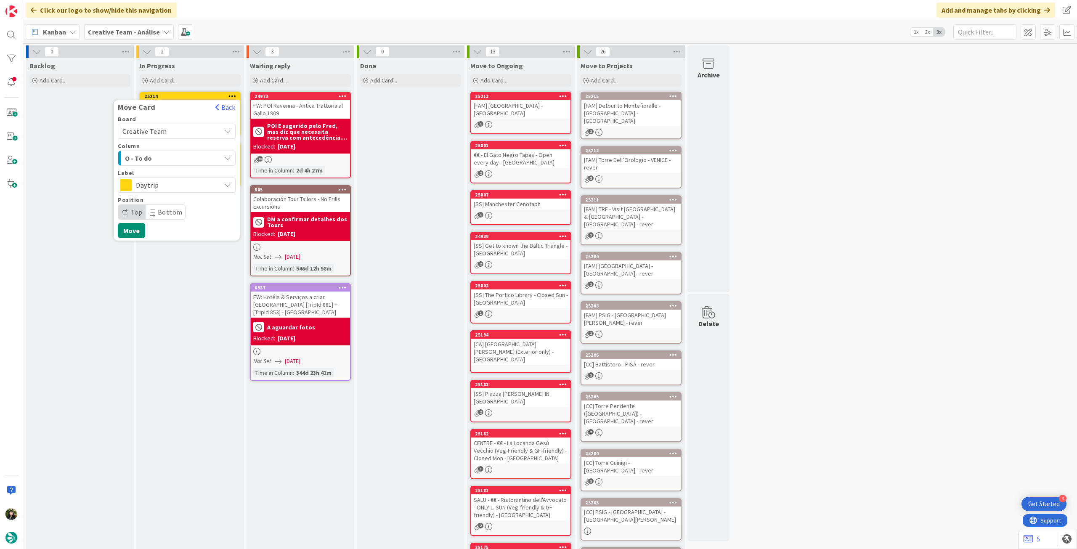
click at [201, 188] on span "Daytrip" at bounding box center [176, 185] width 81 height 12
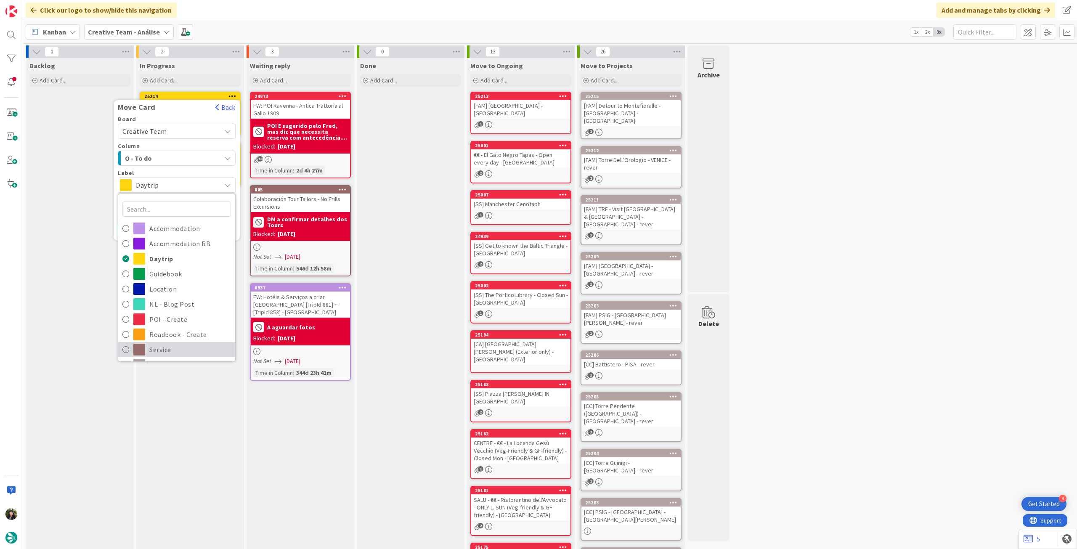
click at [176, 343] on link "Service" at bounding box center [176, 349] width 117 height 15
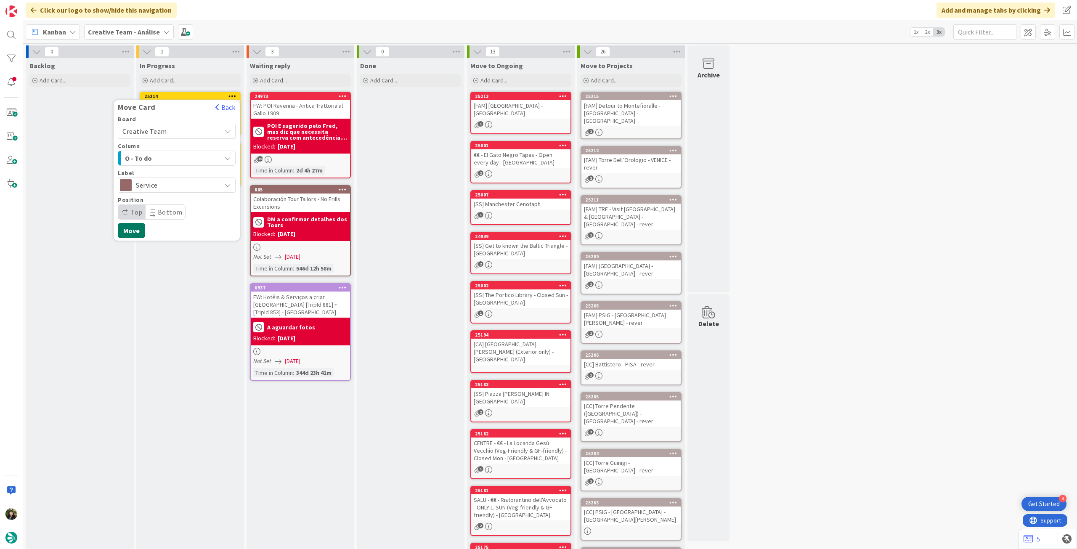
drag, startPoint x: 135, startPoint y: 230, endPoint x: 172, endPoint y: 159, distance: 80.1
click at [135, 230] on button "Move" at bounding box center [131, 230] width 27 height 15
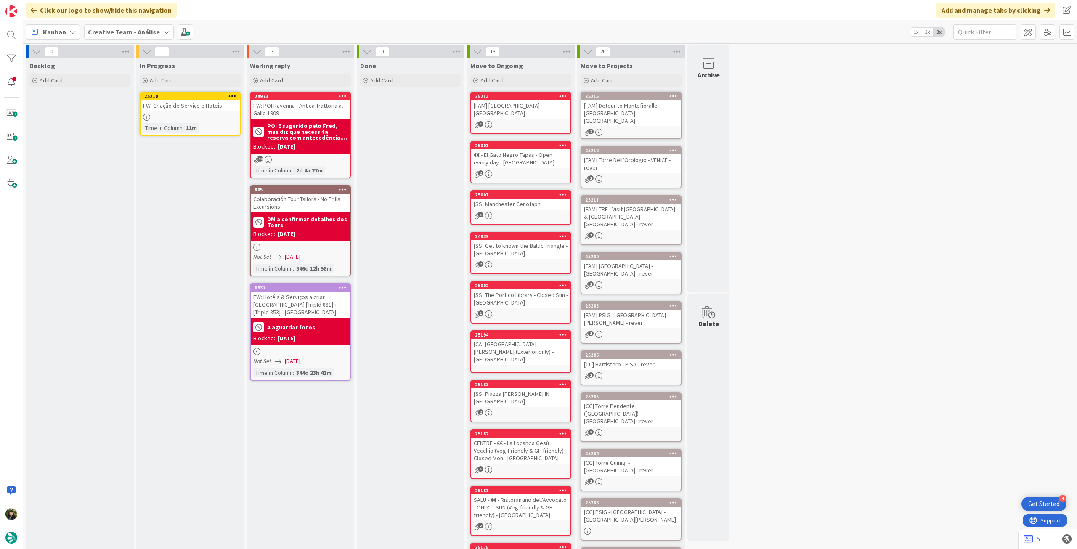
click at [230, 95] on icon at bounding box center [232, 96] width 8 height 6
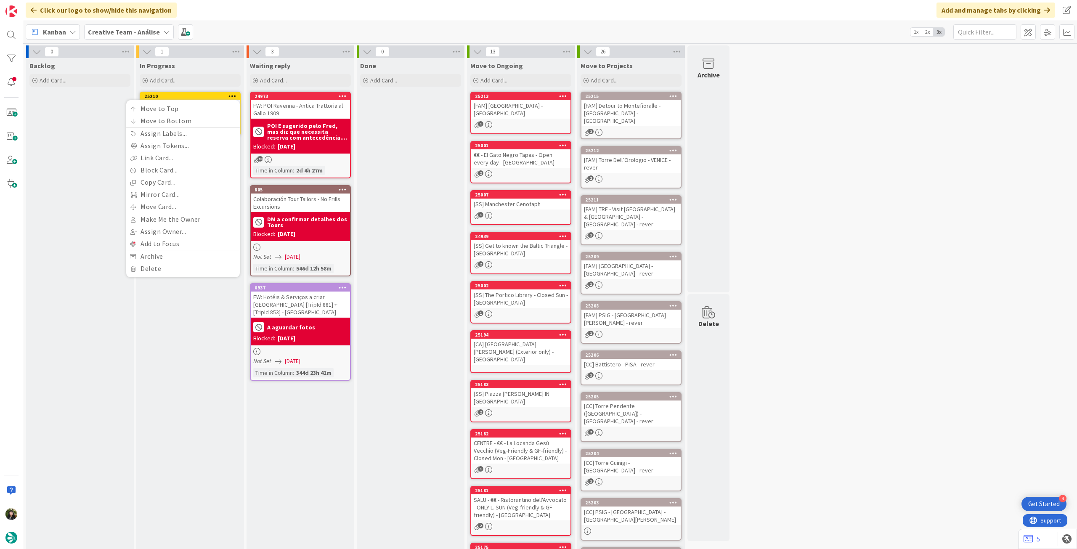
drag, startPoint x: 70, startPoint y: 147, endPoint x: 176, endPoint y: 105, distance: 113.9
click at [71, 146] on div "Backlog Add Card..." at bounding box center [80, 337] width 108 height 559
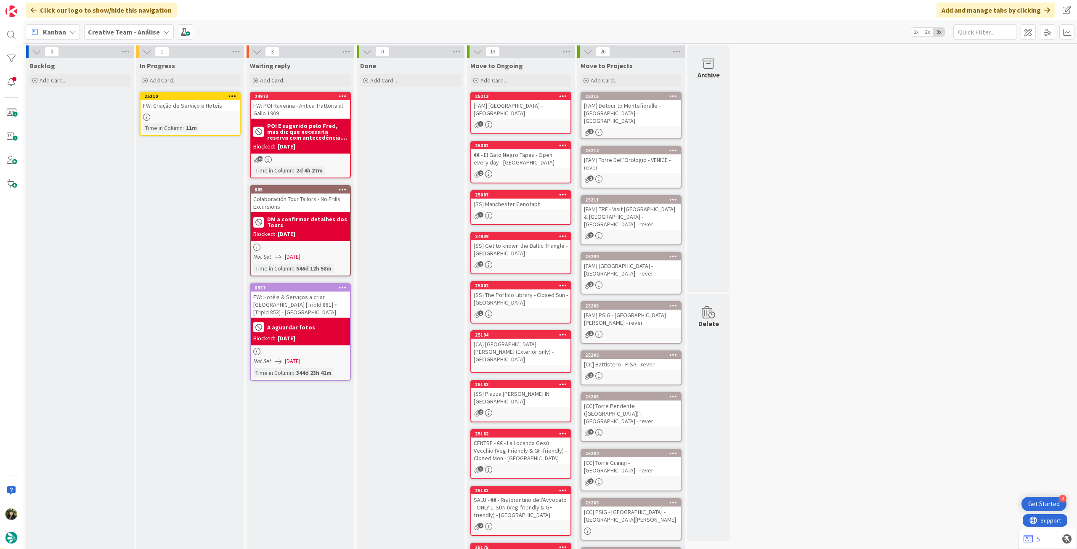
click at [192, 98] on div "25210" at bounding box center [191, 96] width 95 height 6
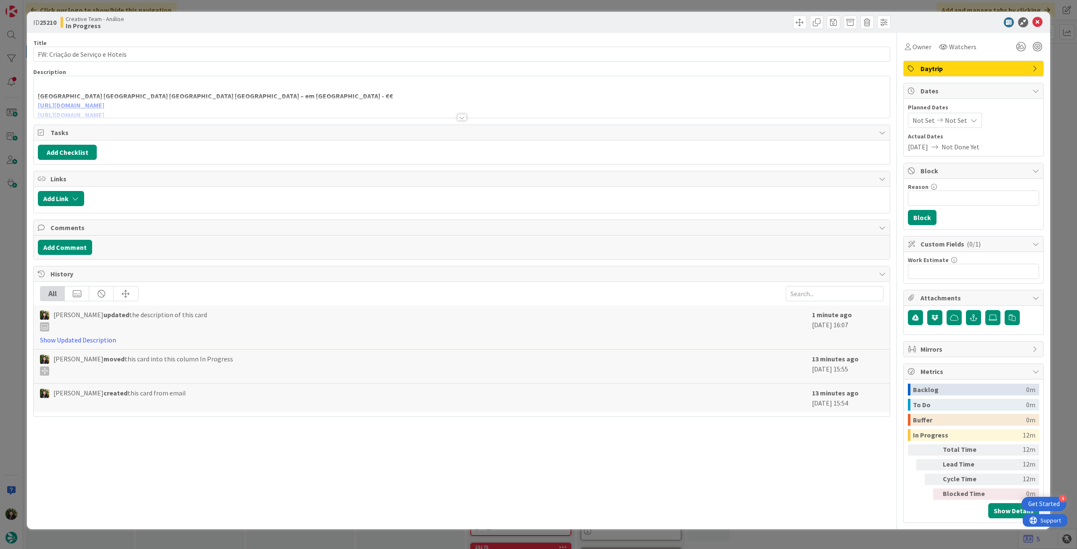
click at [230, 81] on div "Hôtel & Spa Oceania Lille Les Augustins – em Lille - €€ https://www.oceaniahote…" at bounding box center [462, 99] width 856 height 38
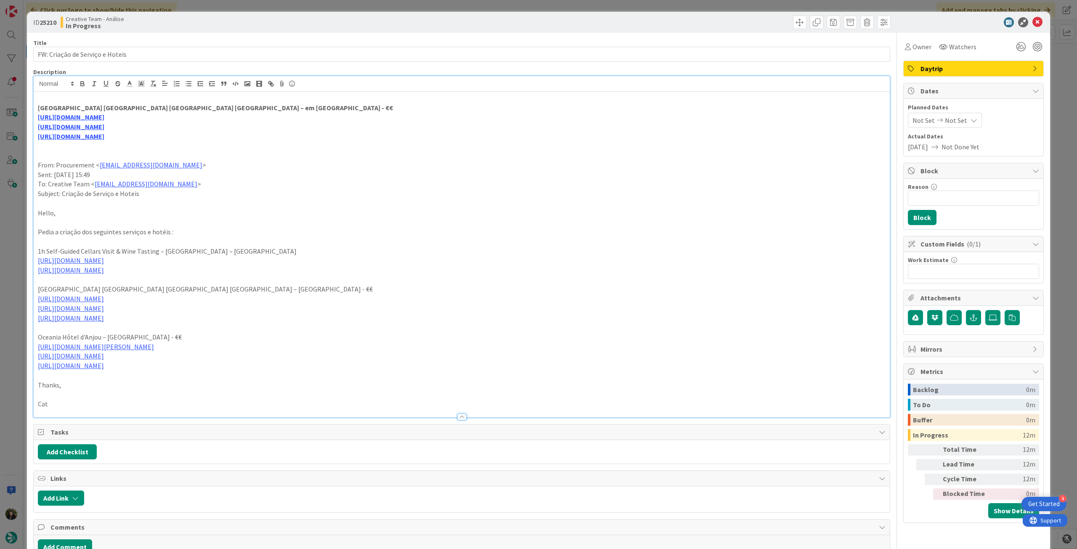
click at [1033, 23] on icon at bounding box center [1037, 22] width 10 height 10
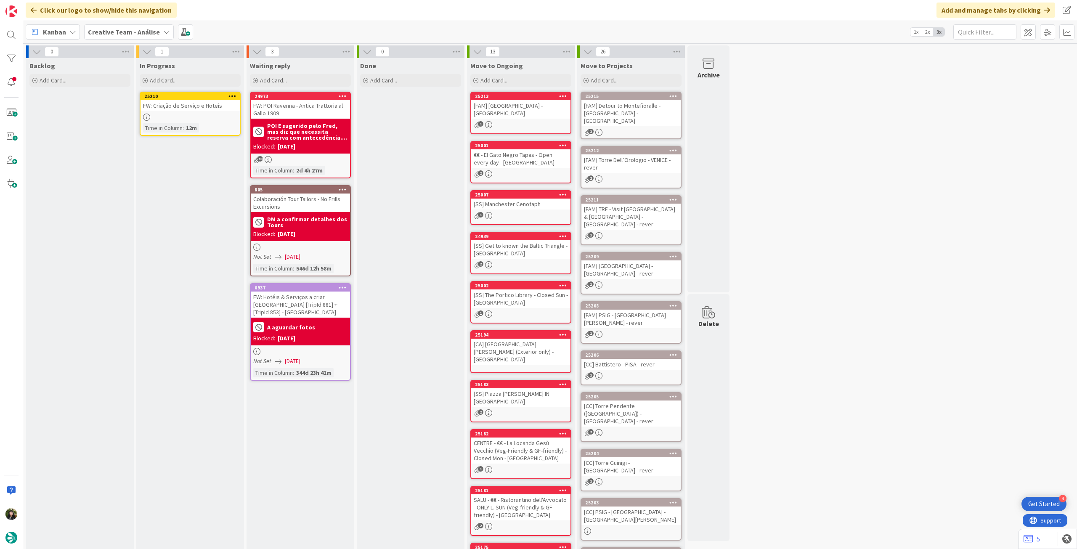
click at [237, 95] on div at bounding box center [232, 96] width 15 height 6
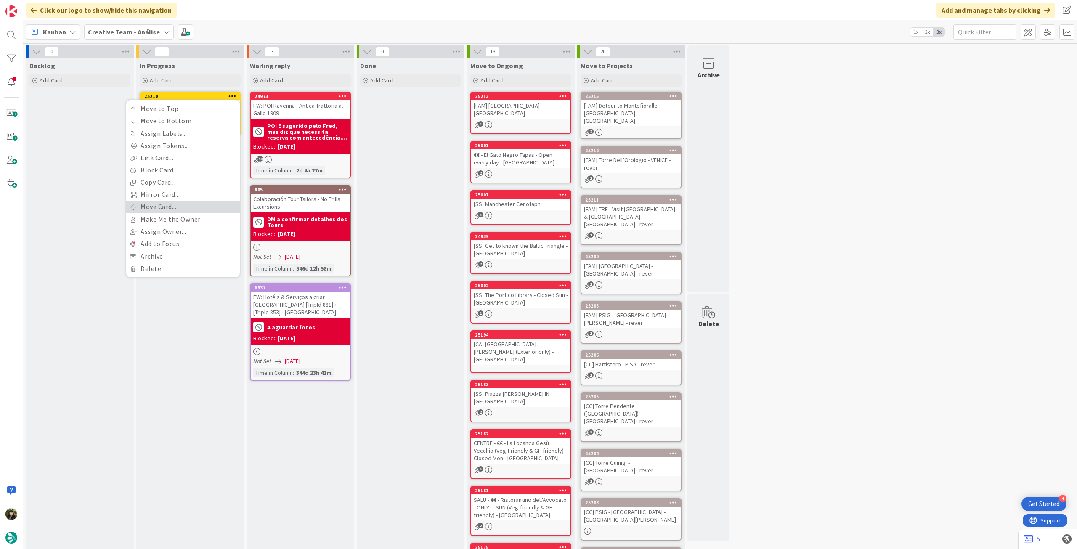
click at [167, 208] on link "Move Card..." at bounding box center [183, 207] width 114 height 12
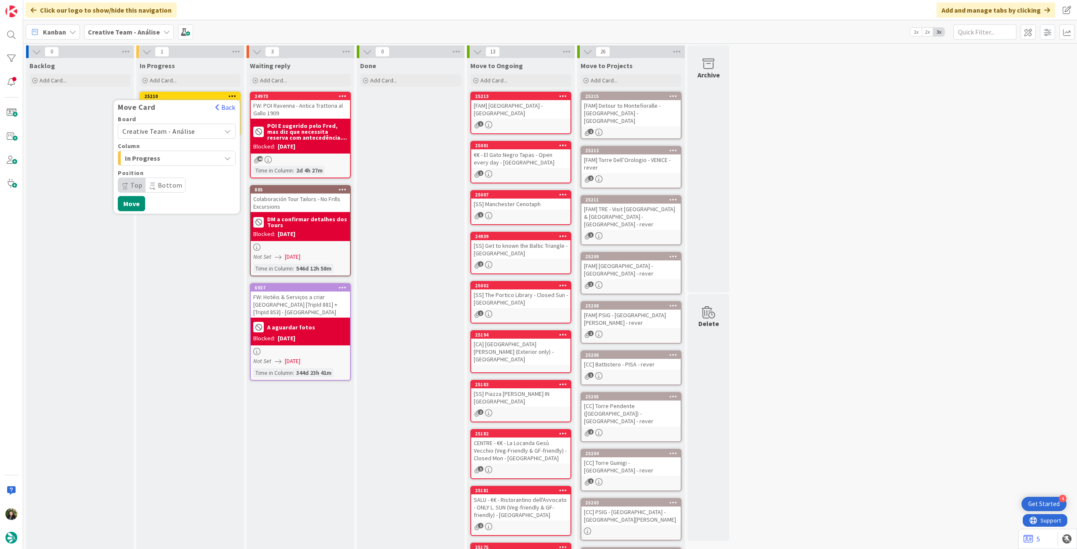
click at [181, 137] on div "Creative Team - Análise" at bounding box center [177, 131] width 118 height 15
click at [172, 169] on span "Creative Team" at bounding box center [182, 170] width 98 height 13
click at [174, 159] on span "Select a Column..." at bounding box center [153, 158] width 63 height 11
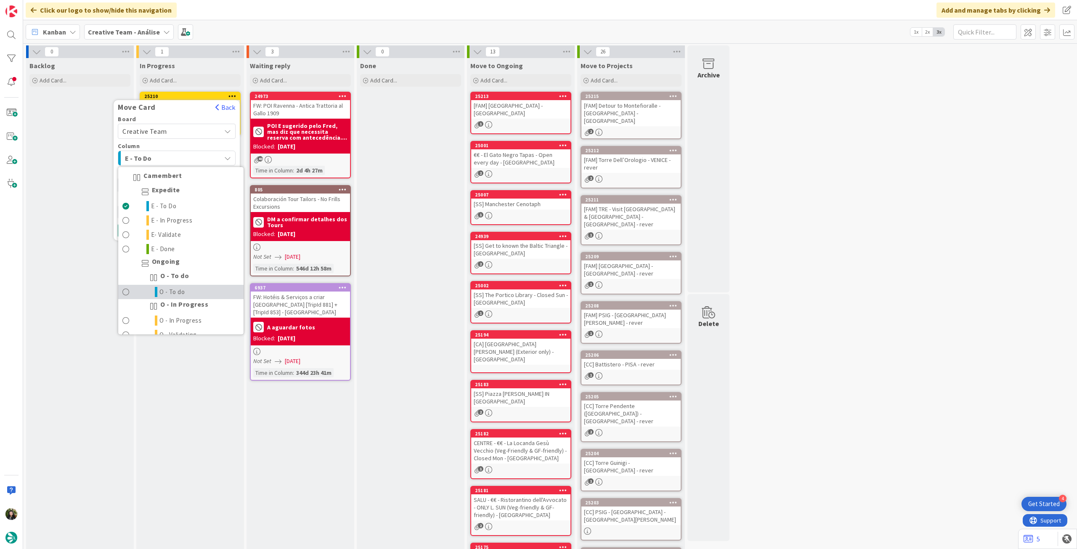
click at [174, 293] on span "O - To do" at bounding box center [172, 292] width 26 height 10
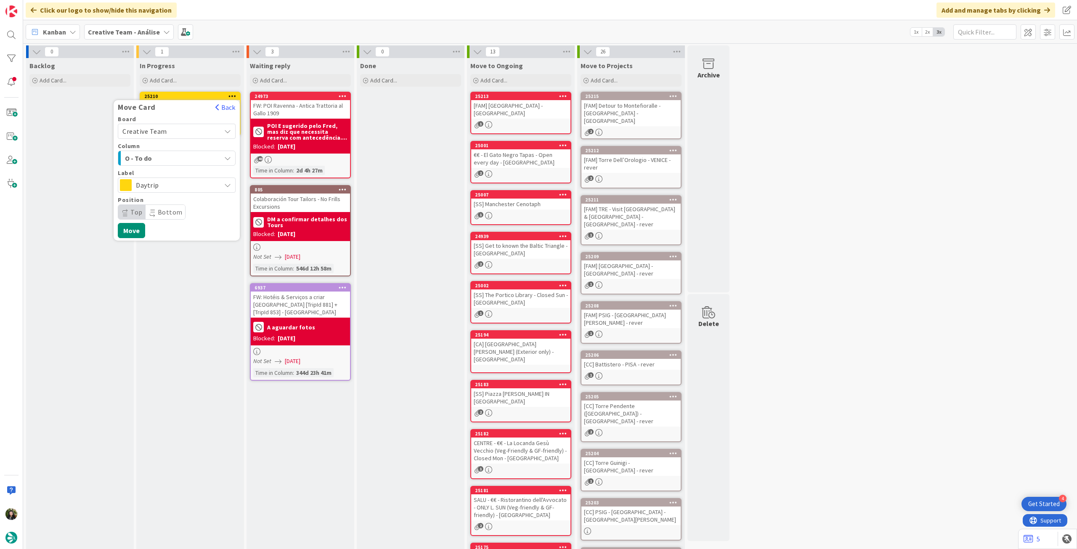
click at [179, 190] on span "Daytrip" at bounding box center [176, 185] width 81 height 12
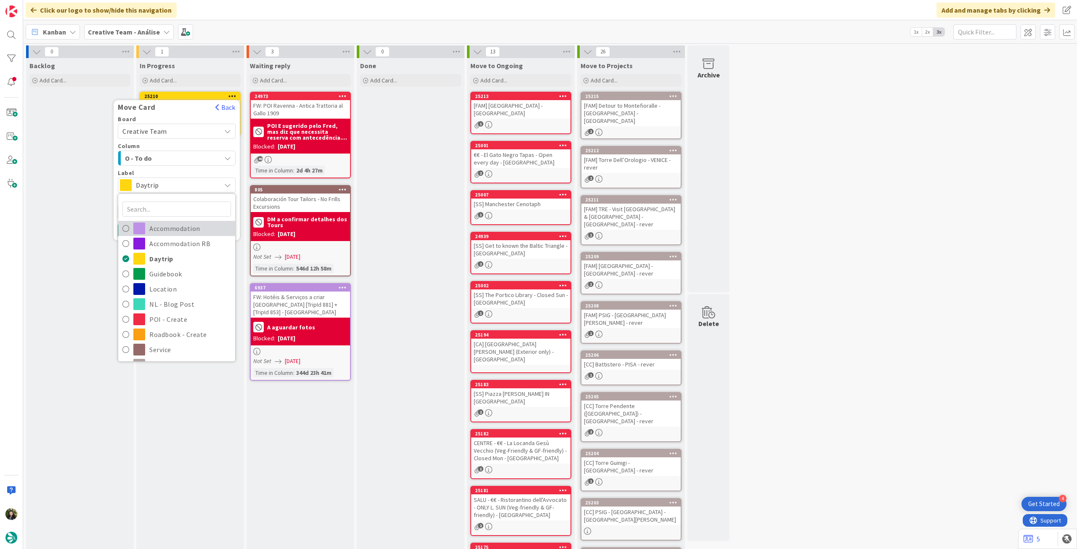
click at [188, 231] on span "Accommodation" at bounding box center [190, 228] width 82 height 13
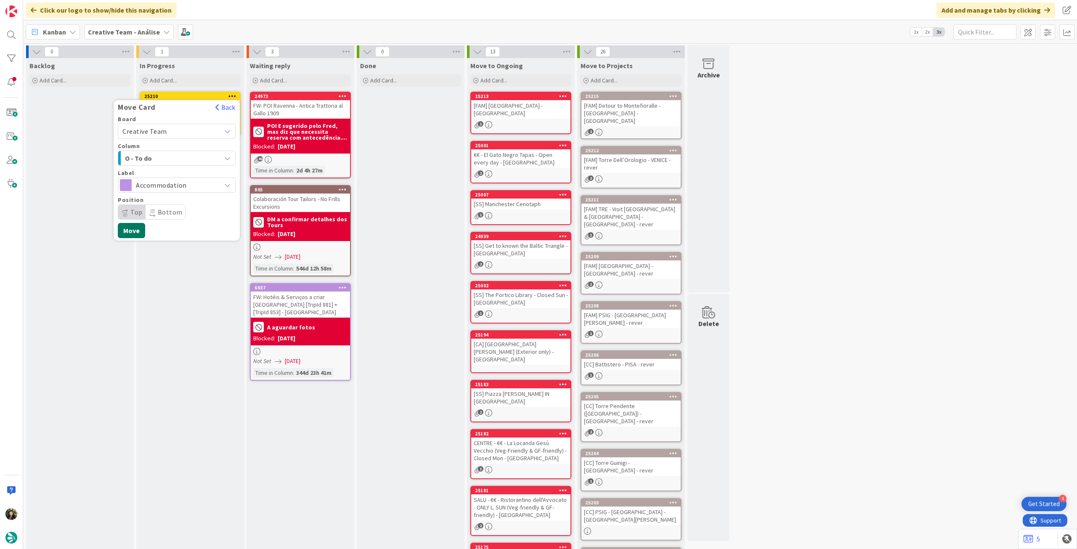
click at [135, 234] on button "Move" at bounding box center [131, 230] width 27 height 15
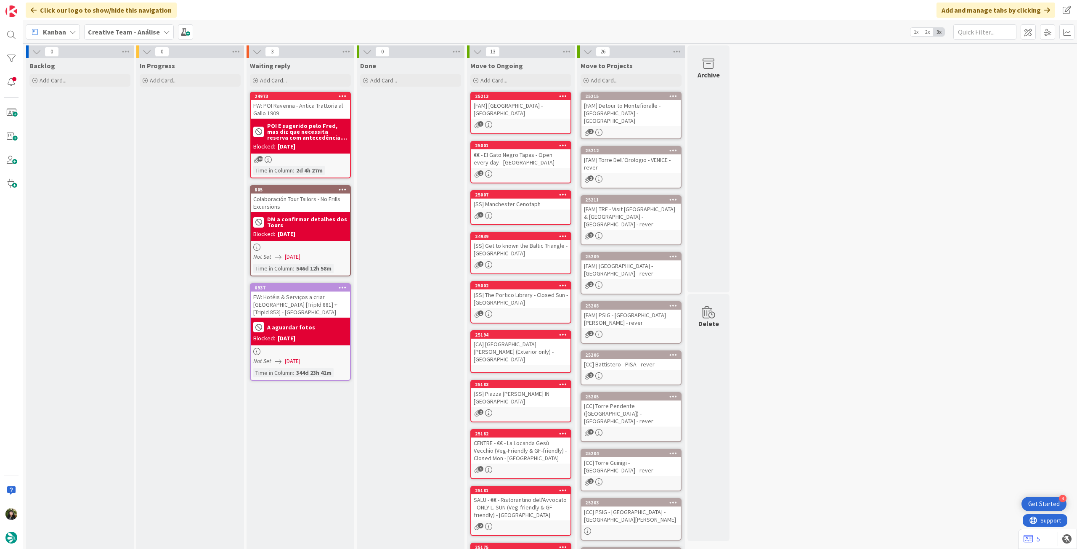
click at [135, 29] on b "Creative Team - Análise" at bounding box center [124, 32] width 72 height 8
click at [127, 116] on h4 "Creative Team" at bounding box center [144, 120] width 101 height 8
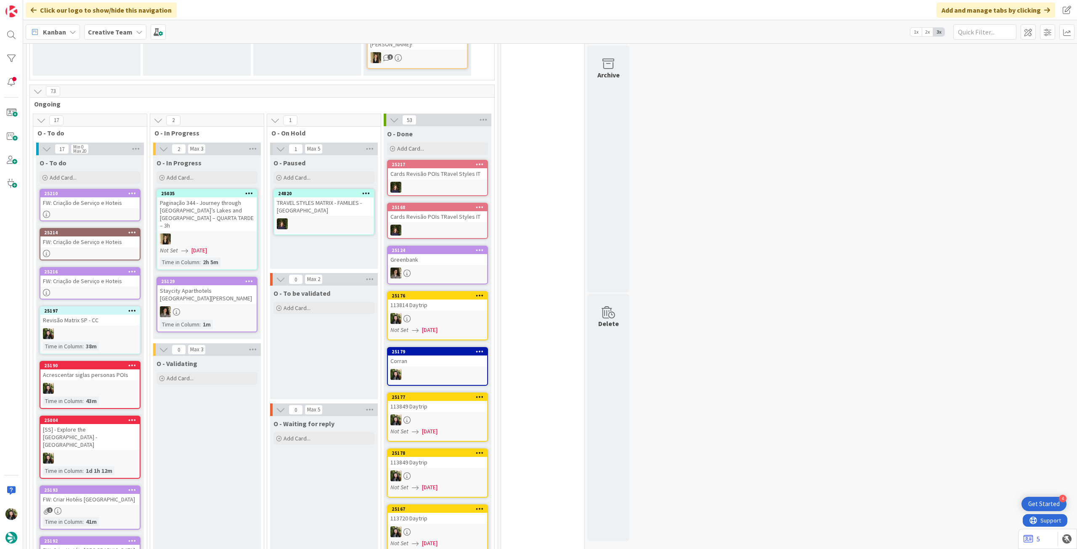
scroll to position [673, 0]
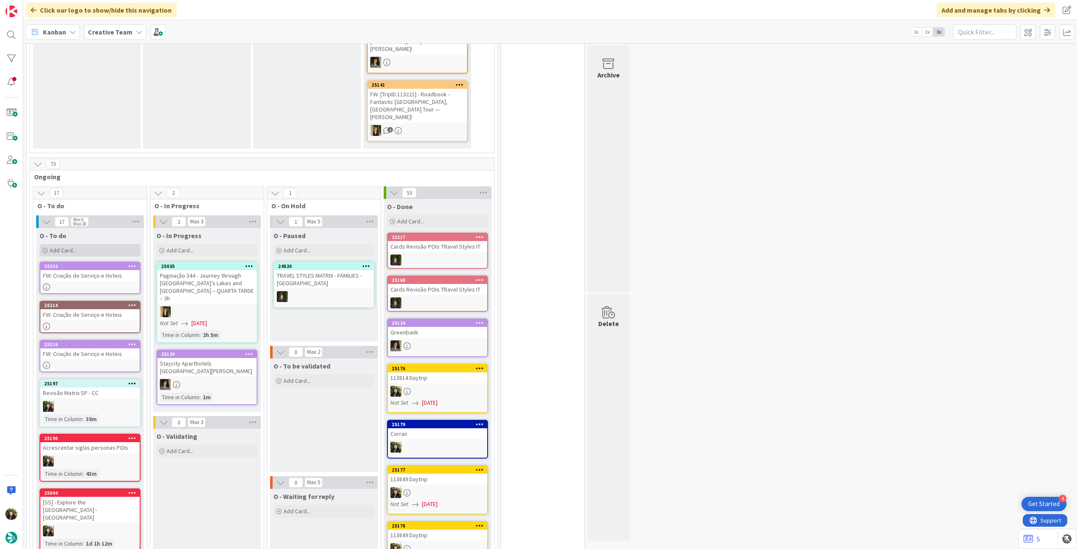
click at [89, 244] on div "Add Card..." at bounding box center [90, 250] width 101 height 13
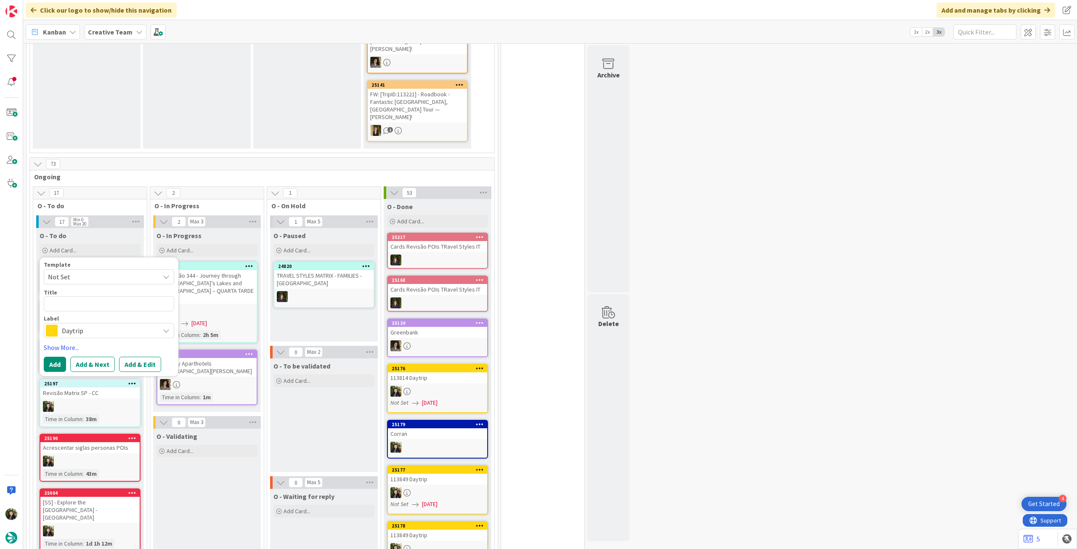
type textarea "x"
type textarea "R"
type textarea "x"
type textarea "Re"
type textarea "x"
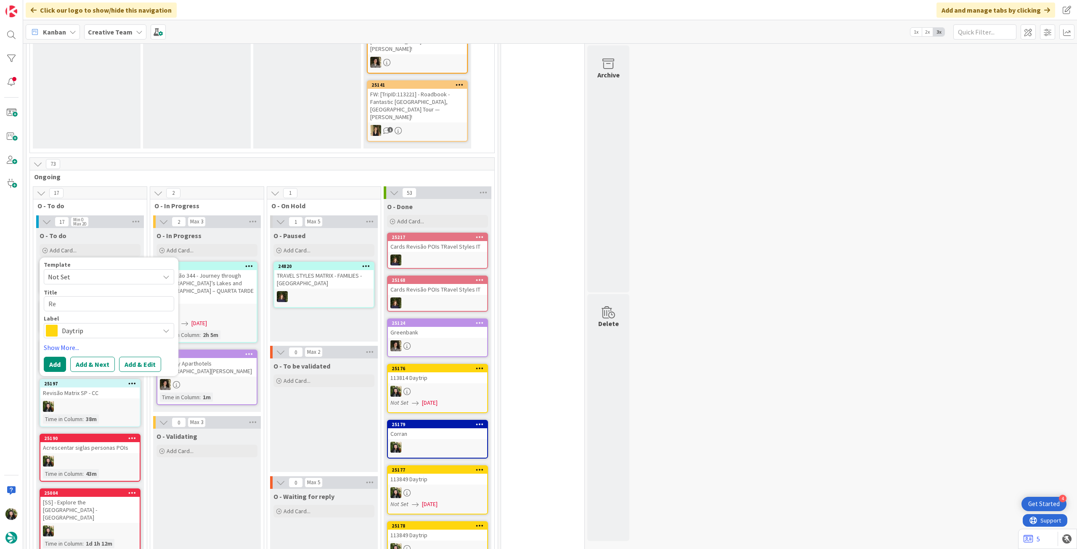
type textarea "Rev"
type textarea "x"
type textarea "Reve"
type textarea "x"
type textarea "Rever"
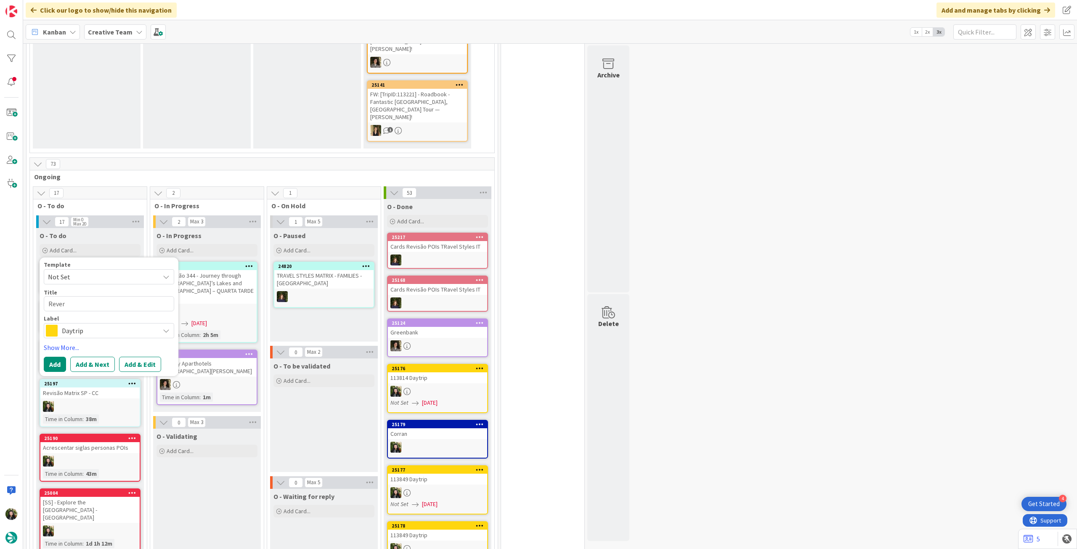
type textarea "x"
type textarea "Rever"
type textarea "x"
type textarea "Rever P"
type textarea "x"
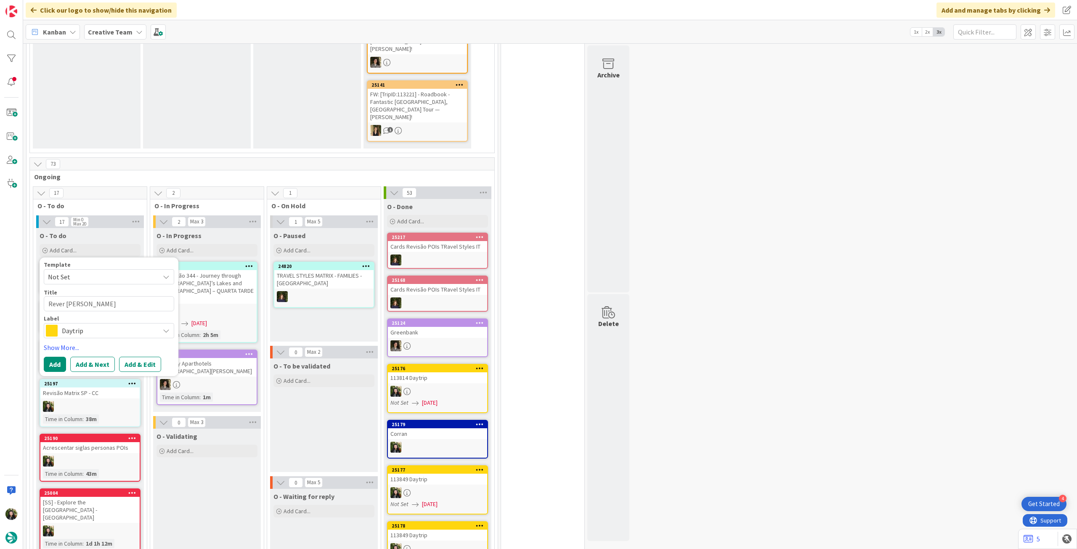
type textarea "Rever POI"
type textarea "x"
type textarea "Rever POIO"
type textarea "x"
type textarea "Rever POI"
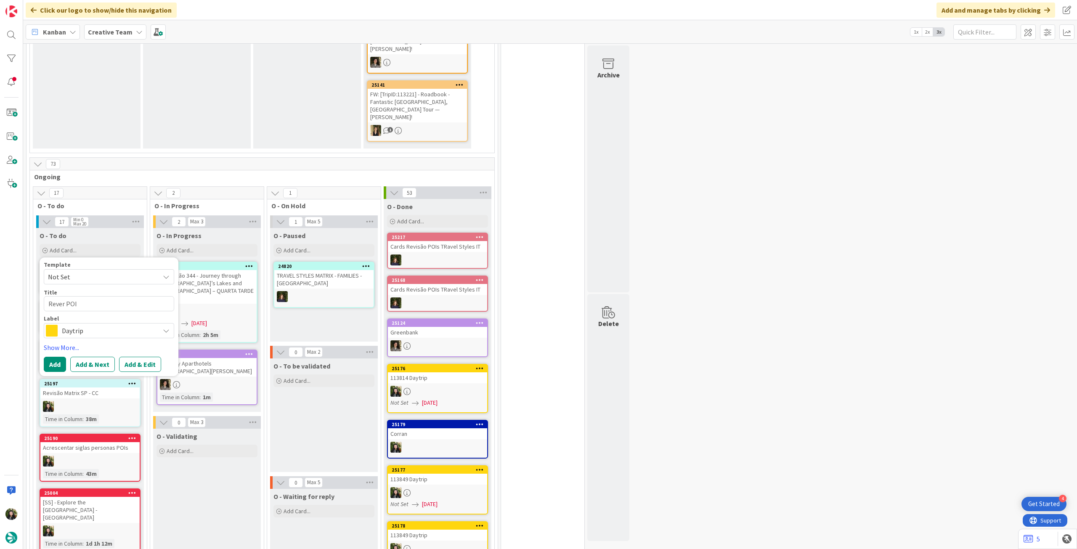
type textarea "x"
type textarea "Rever POIs"
type textarea "x"
type textarea "Rever POIs"
type textarea "x"
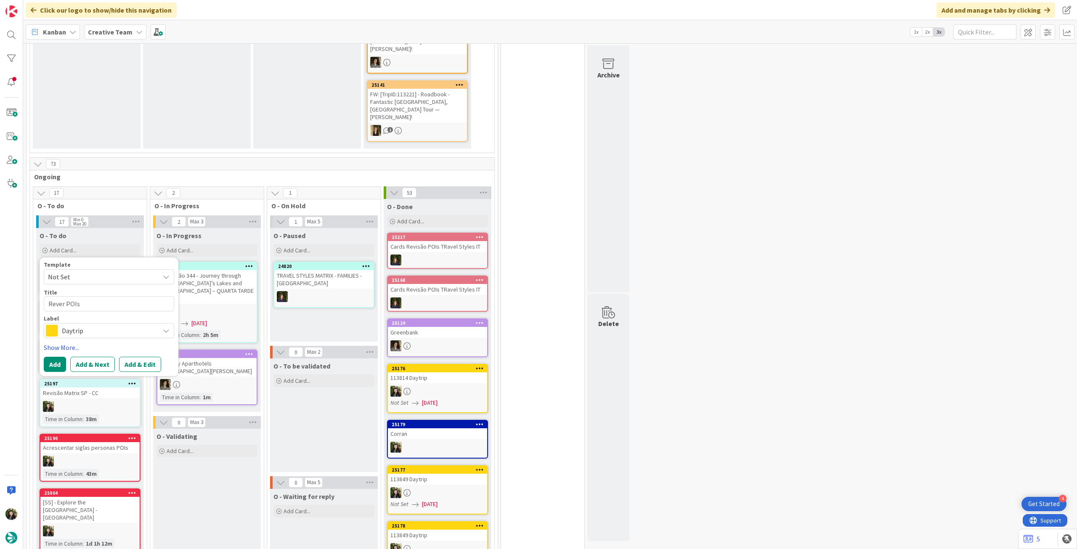
type textarea "Rever POIs F"
type textarea "x"
type textarea "Rever POIs FA"
type textarea "x"
type textarea "Rever POIs FAM"
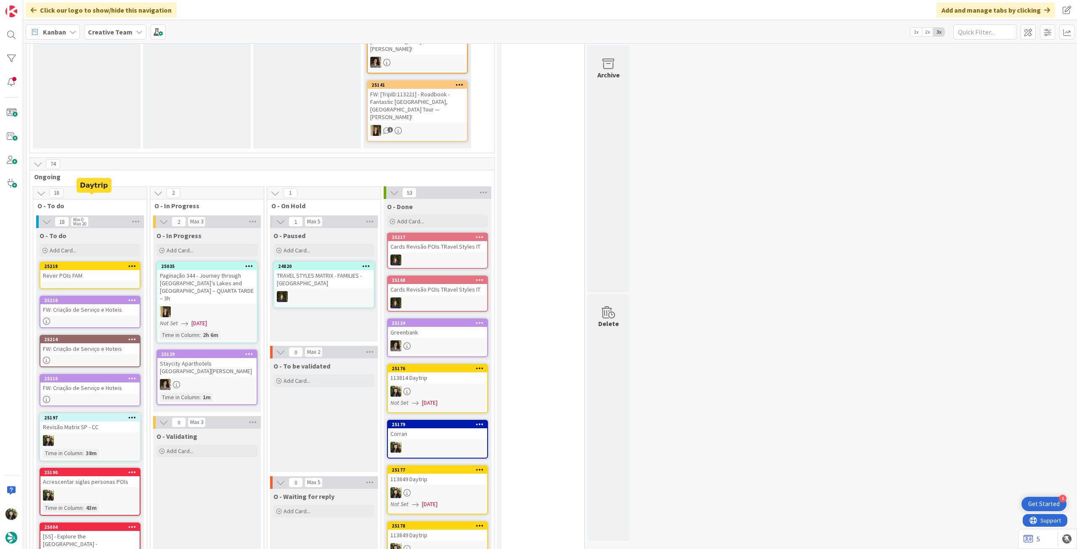
click at [97, 270] on div "Rever POIs FAM" at bounding box center [89, 275] width 99 height 11
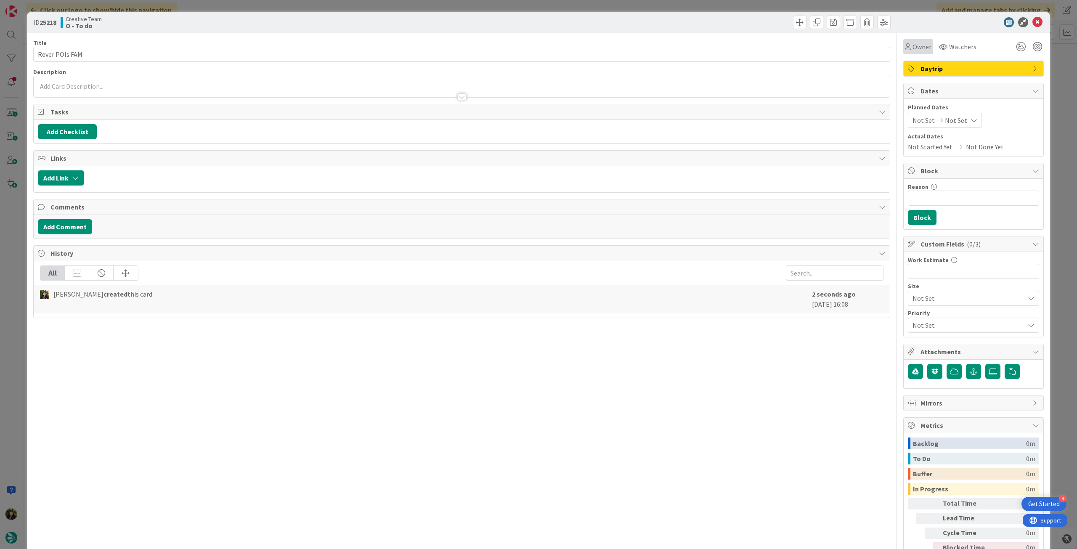
click at [912, 50] on span "Owner" at bounding box center [921, 47] width 19 height 10
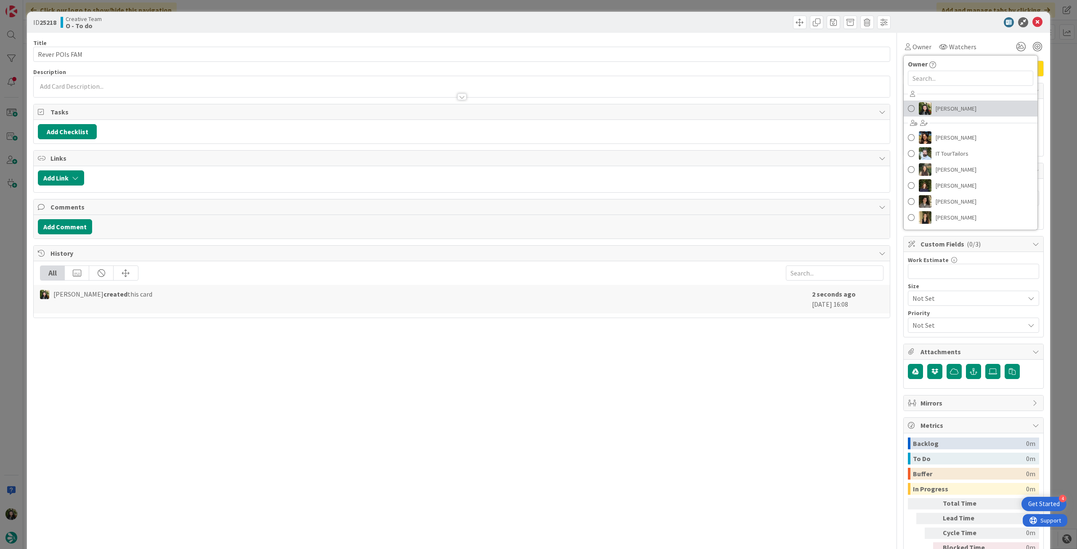
drag, startPoint x: 937, startPoint y: 107, endPoint x: 944, endPoint y: 100, distance: 9.5
click at [938, 107] on span "[PERSON_NAME]" at bounding box center [955, 108] width 41 height 13
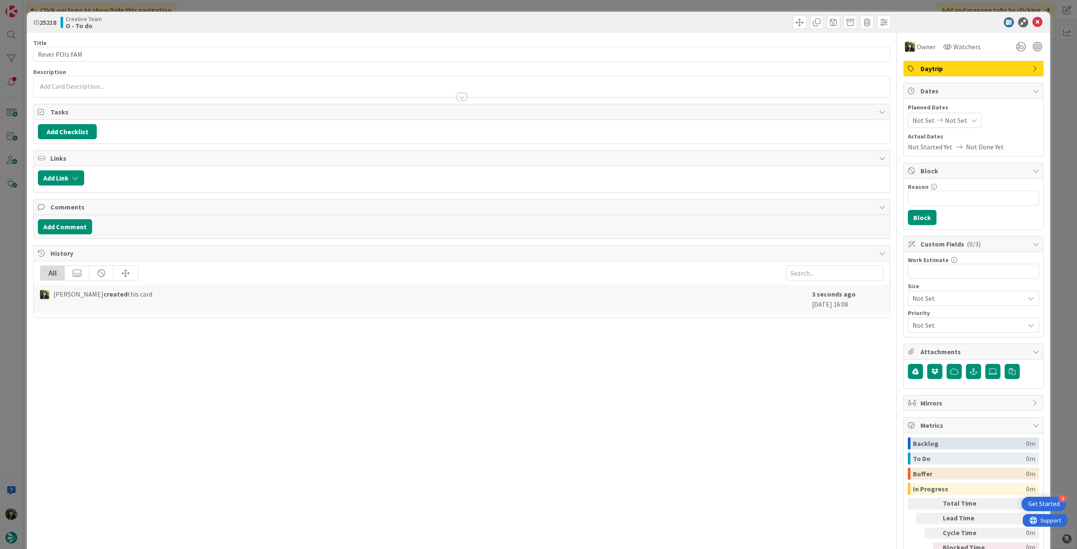
click at [953, 77] on div "Owner Owner Remove Set as Watcher Beatriz Cassona Diana Ramos IT TourTailors In…" at bounding box center [973, 305] width 140 height 544
click at [956, 70] on span "Daytrip" at bounding box center [974, 69] width 108 height 10
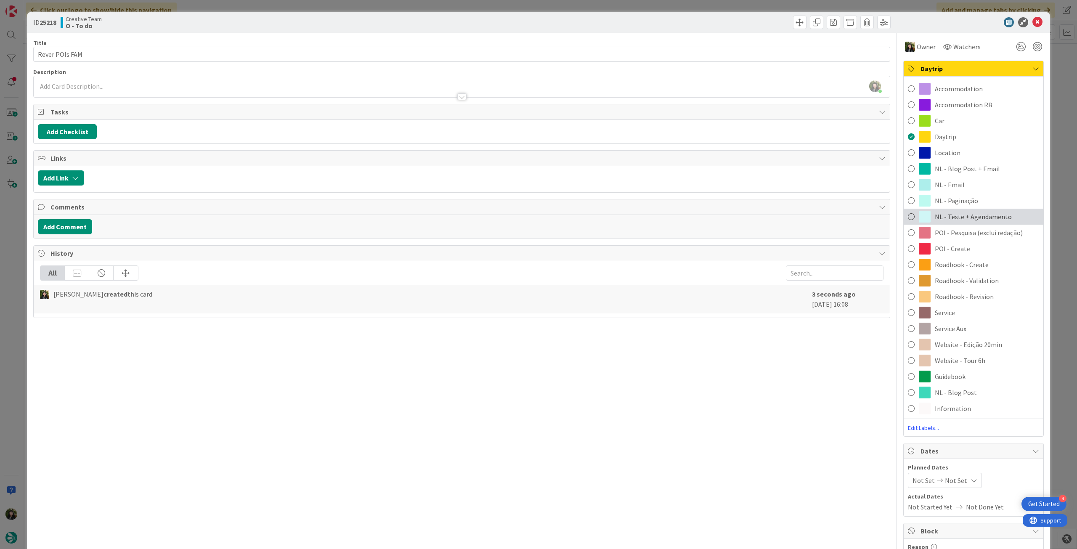
drag, startPoint x: 990, startPoint y: 213, endPoint x: 1015, endPoint y: 102, distance: 114.3
click at [990, 212] on span "NL - Teste + Agendamento" at bounding box center [973, 217] width 77 height 10
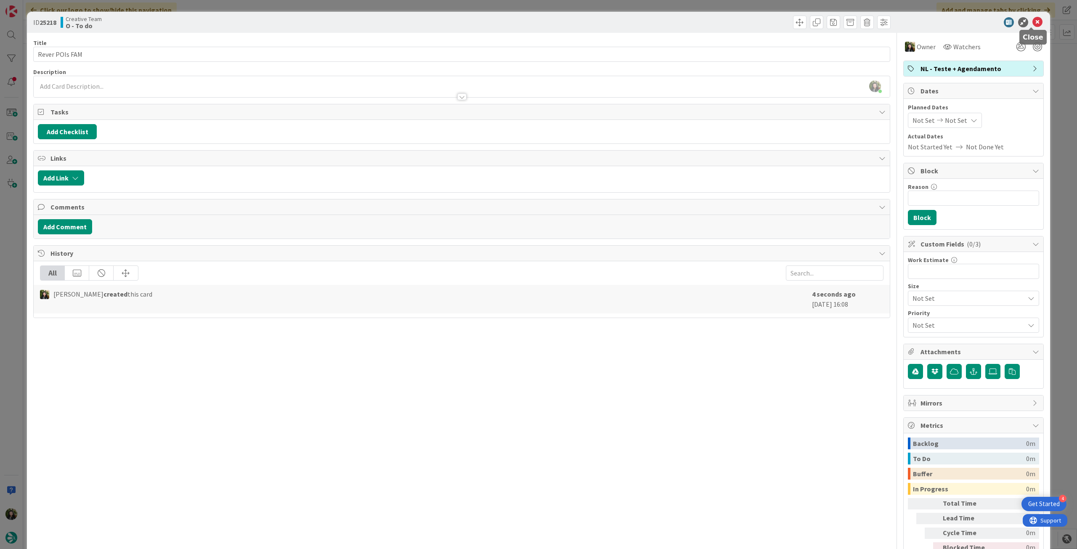
click at [1034, 23] on icon at bounding box center [1037, 22] width 10 height 10
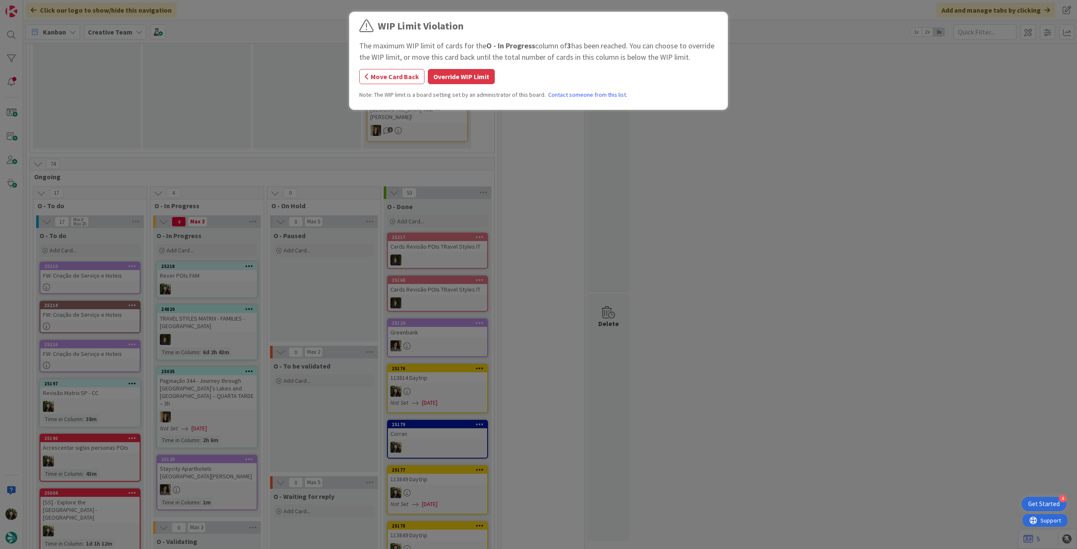
click at [442, 78] on button "Override WIP Limit" at bounding box center [461, 76] width 67 height 15
